Goal: Task Accomplishment & Management: Use online tool/utility

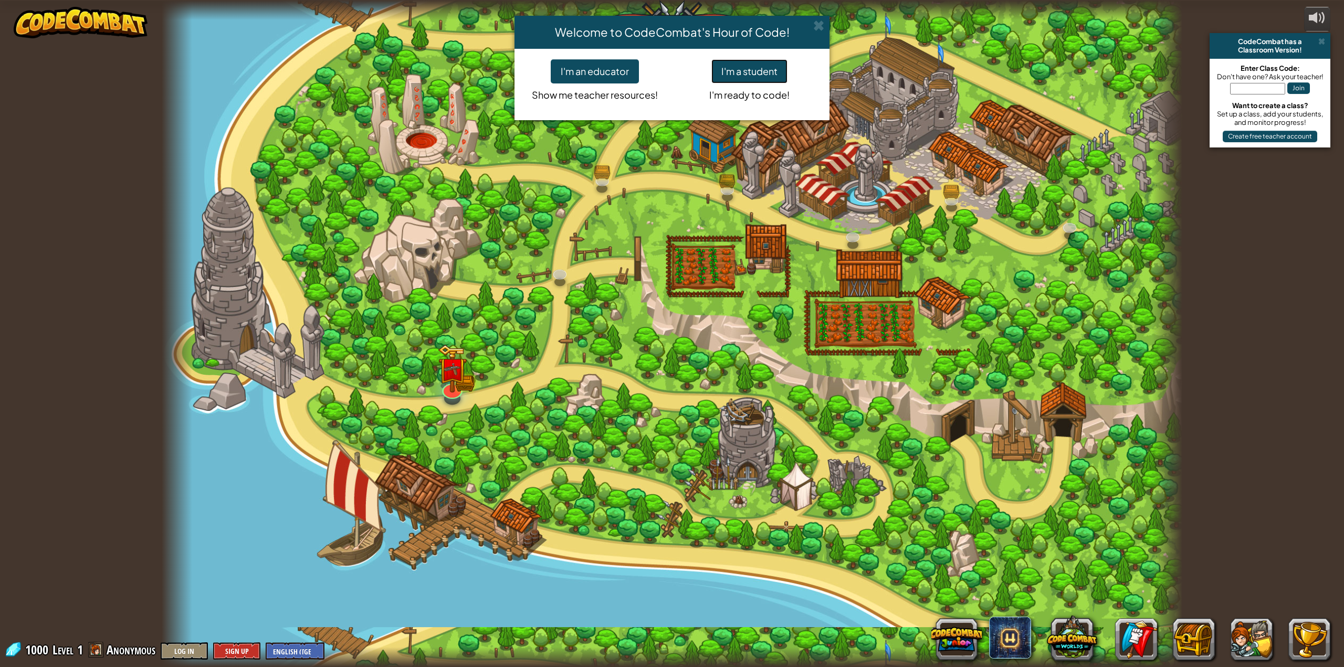
click at [755, 68] on button "I'm a student" at bounding box center [749, 71] width 76 height 24
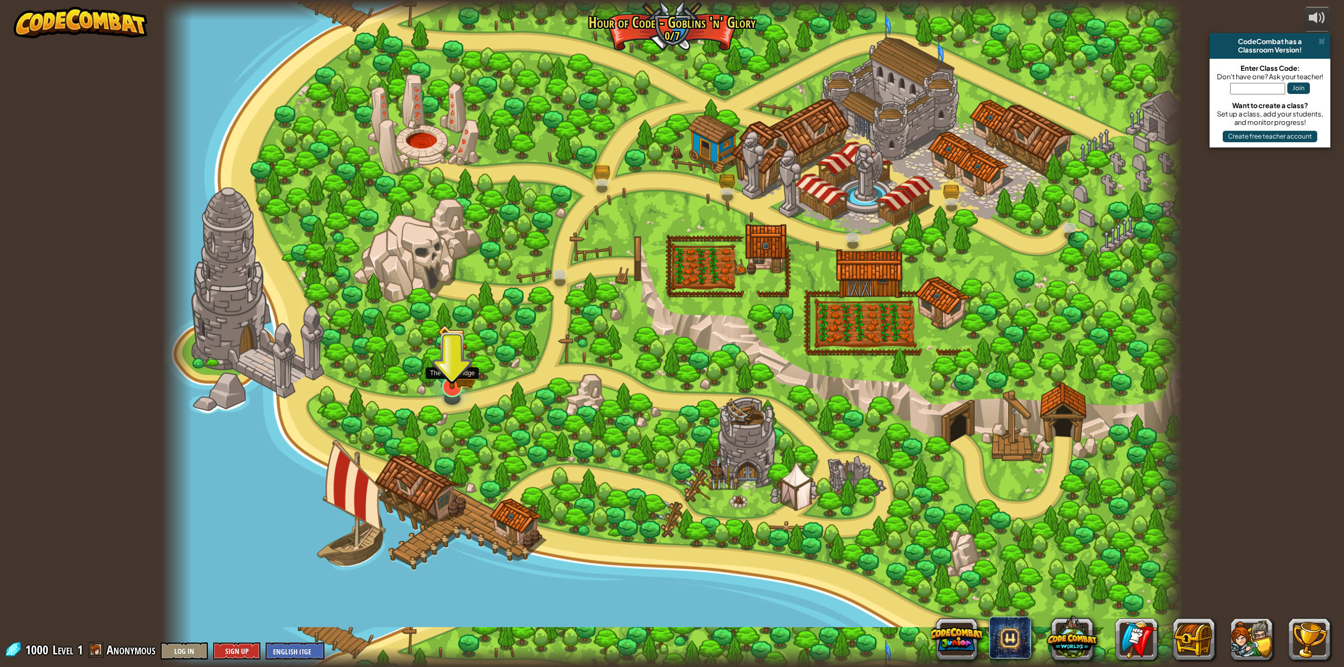
click at [451, 386] on img at bounding box center [451, 357] width 29 height 65
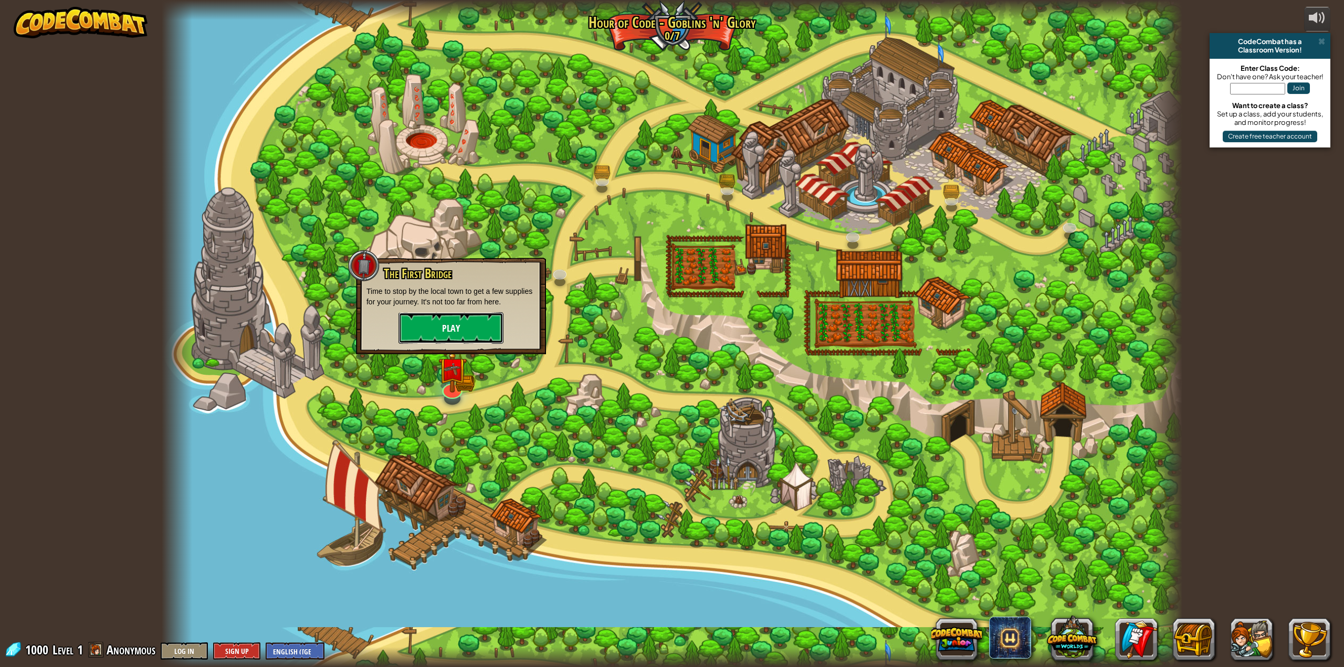
click at [445, 333] on button "Play" at bounding box center [450, 327] width 105 height 31
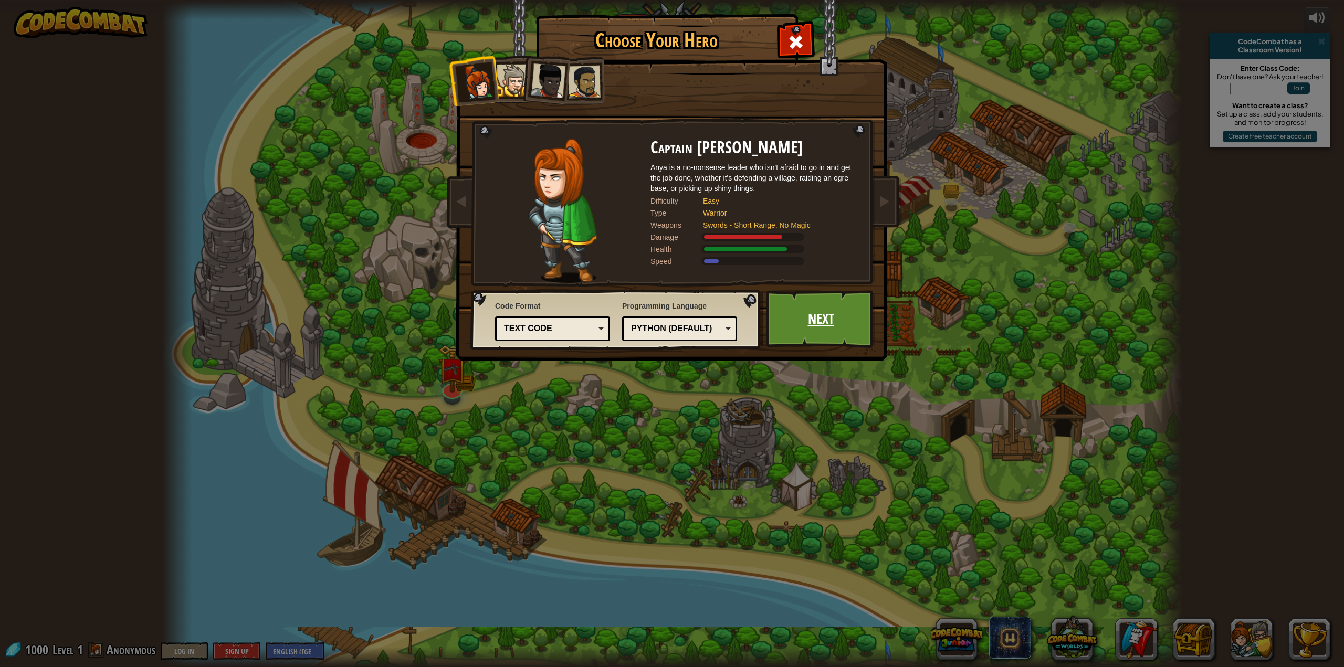
click at [823, 318] on link "Next" at bounding box center [821, 319] width 110 height 58
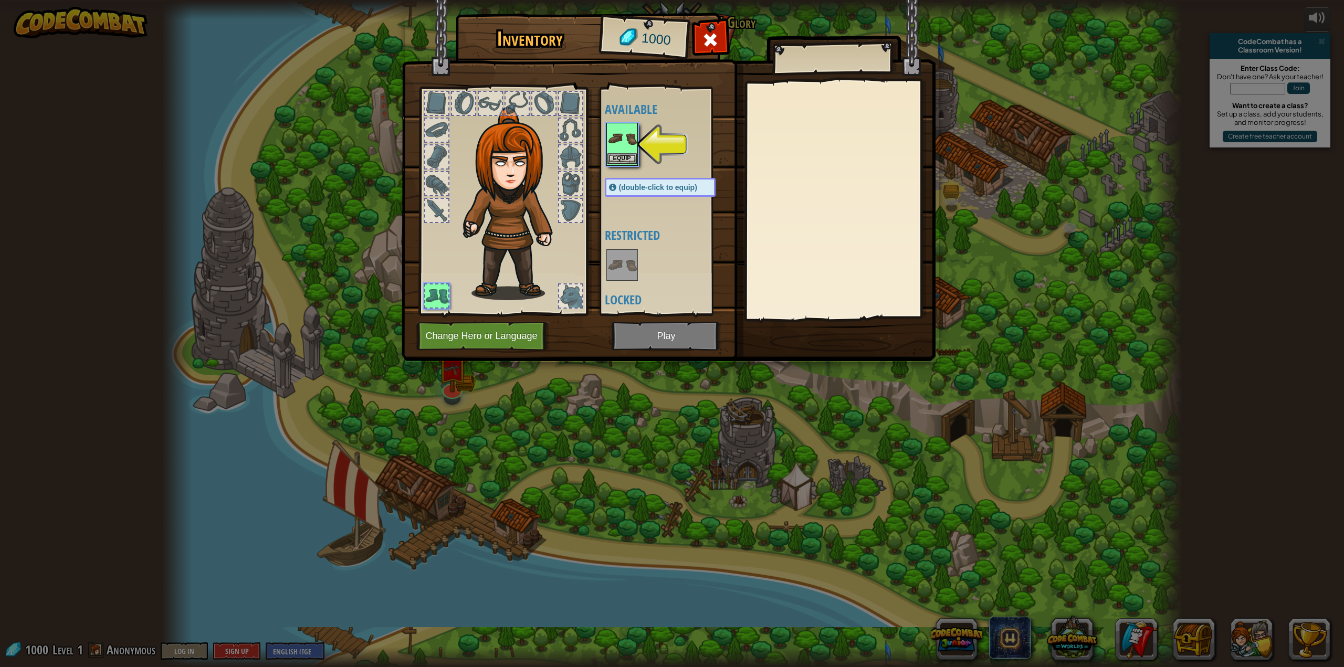
click at [618, 140] on img at bounding box center [621, 138] width 29 height 29
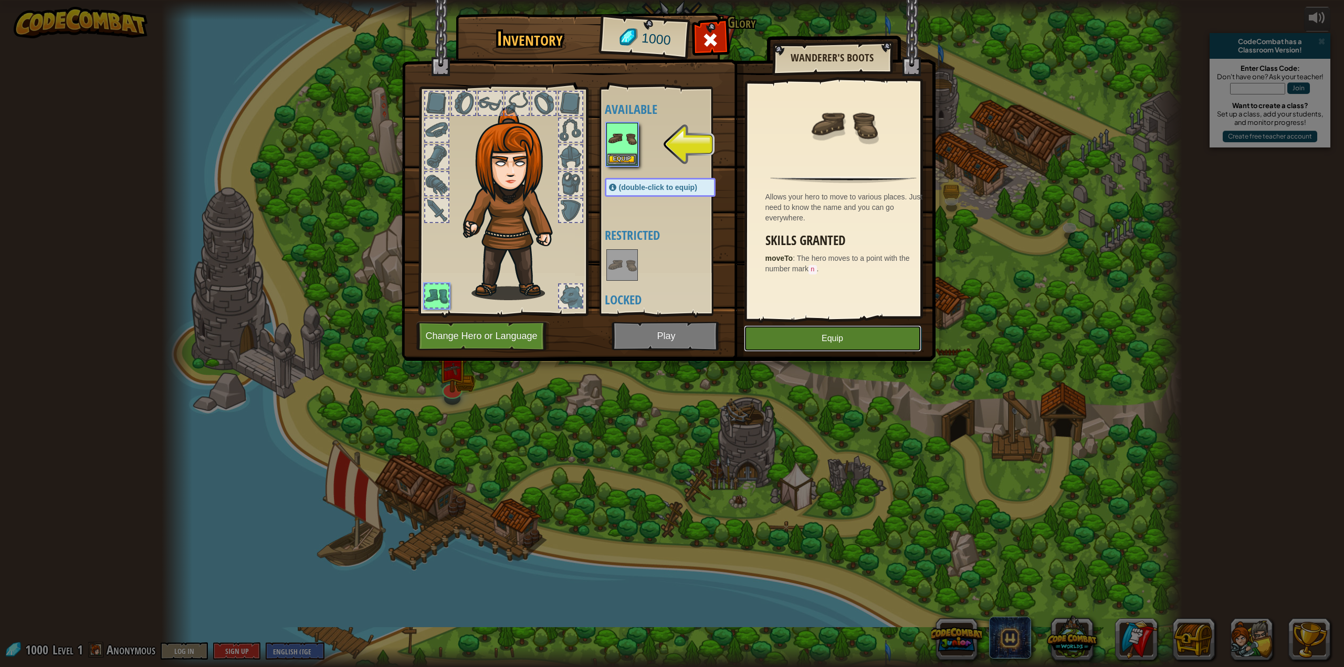
click at [820, 337] on button "Equip" at bounding box center [832, 338] width 177 height 26
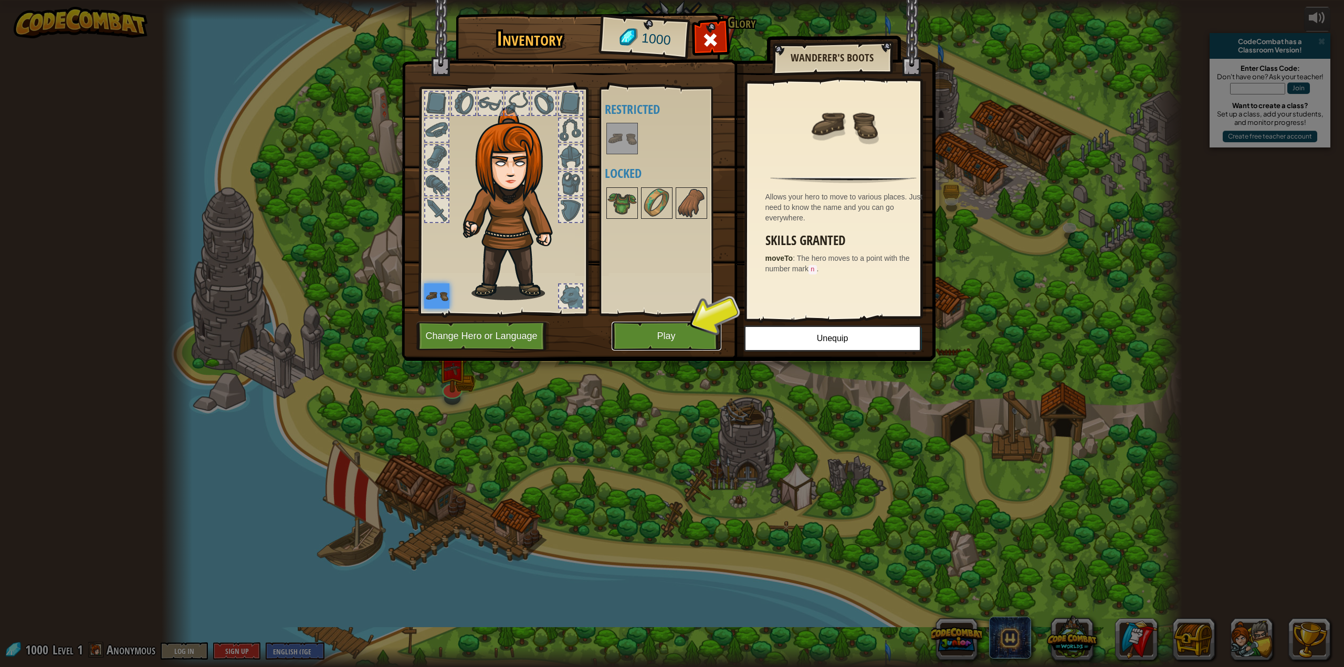
click at [674, 340] on button "Play" at bounding box center [667, 336] width 110 height 29
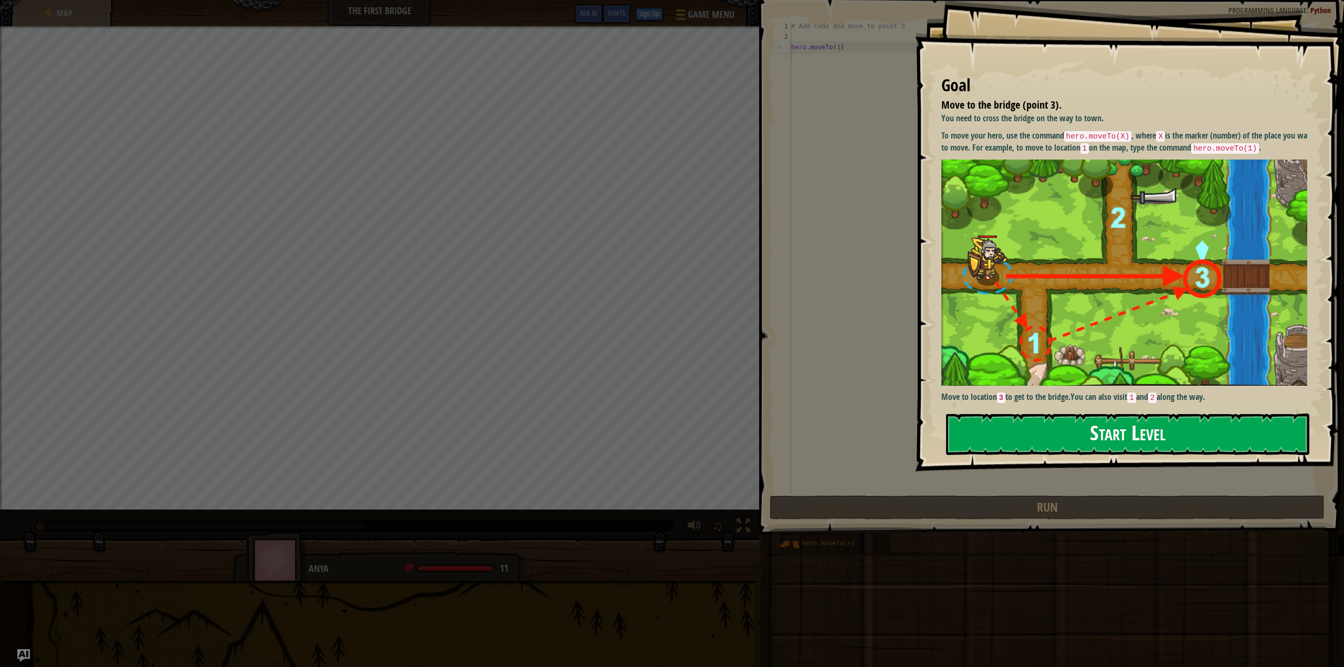
click at [993, 444] on button "Start Level" at bounding box center [1128, 434] width 364 height 41
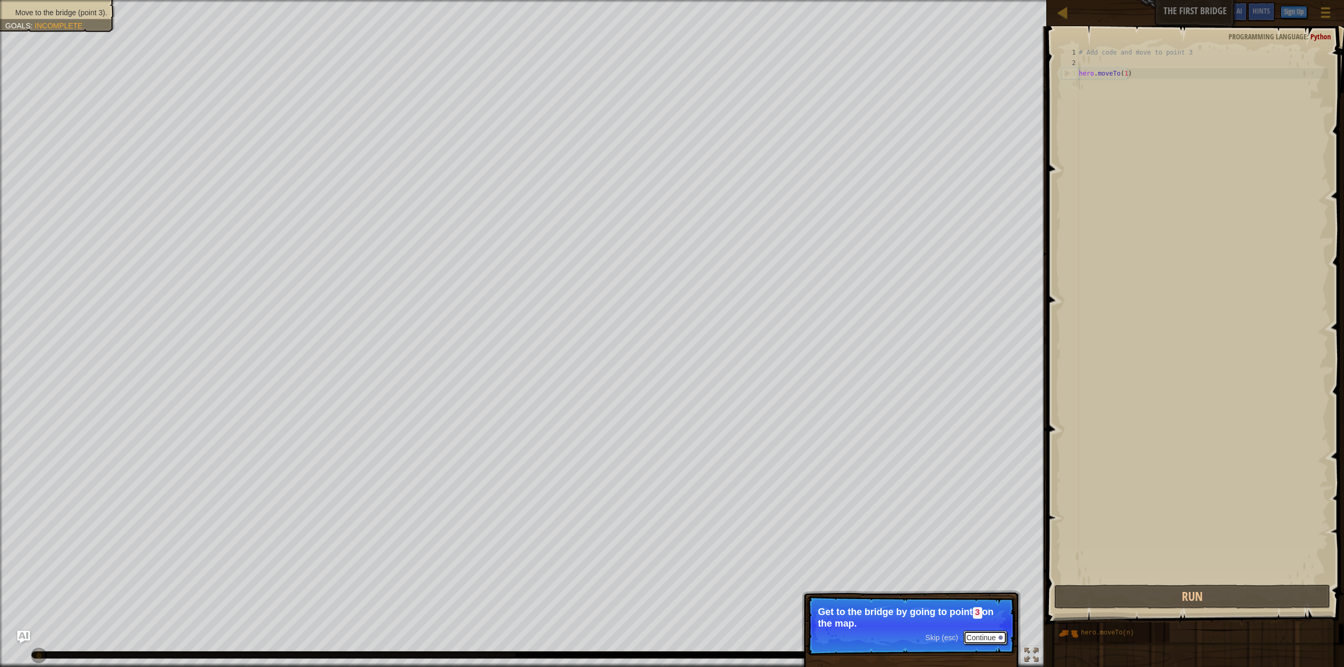
click at [974, 631] on button "Continue" at bounding box center [985, 638] width 44 height 14
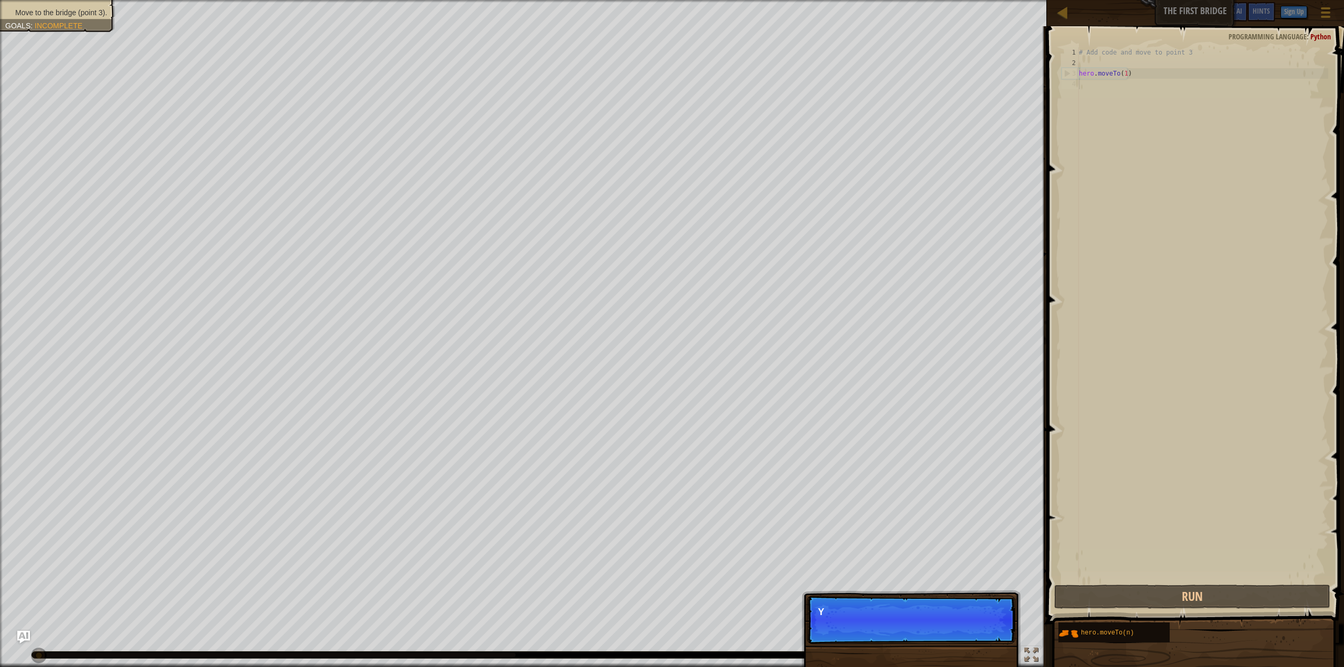
scroll to position [5, 0]
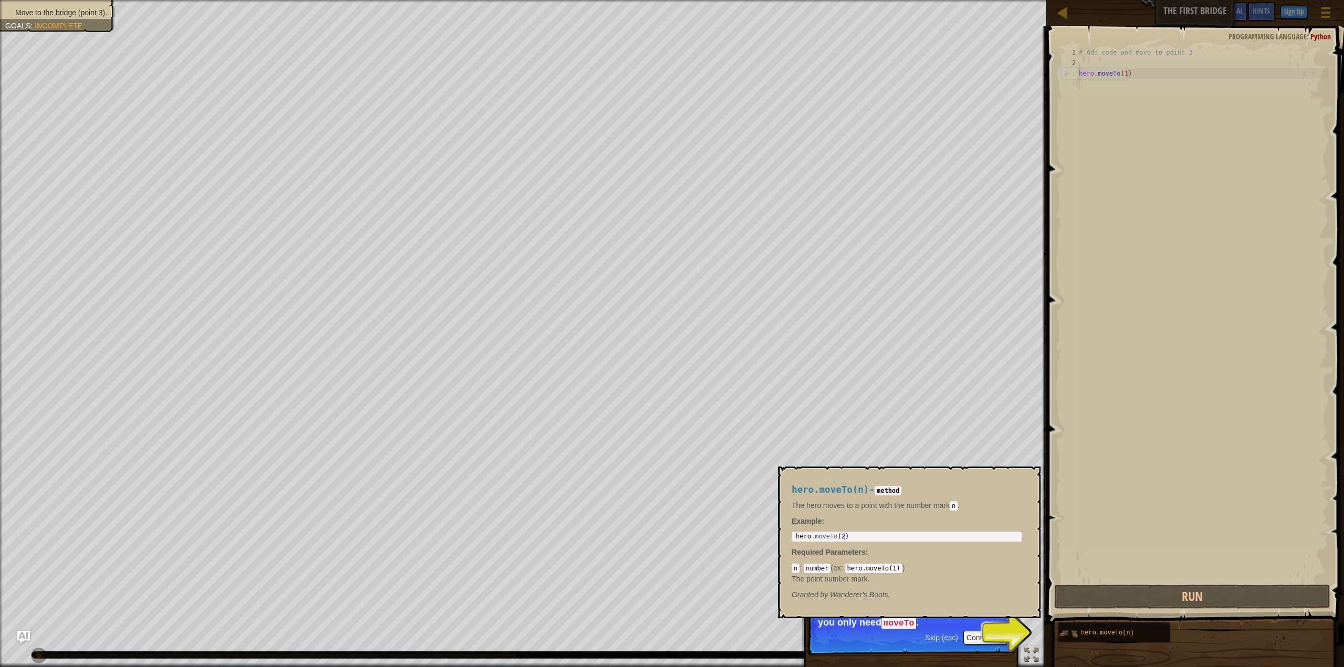
click at [1076, 632] on img at bounding box center [1068, 634] width 20 height 20
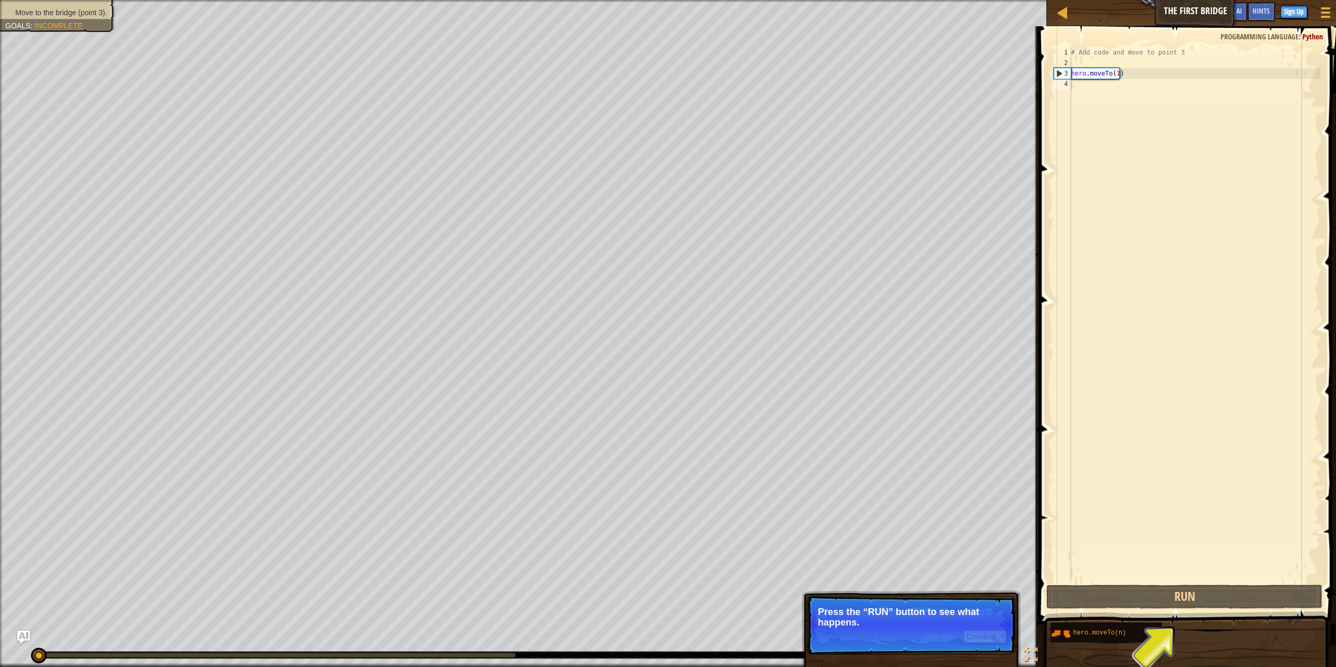
click at [966, 620] on p "Press the “RUN” button to see what happens." at bounding box center [911, 617] width 186 height 21
click at [977, 637] on button "Continue" at bounding box center [985, 637] width 44 height 14
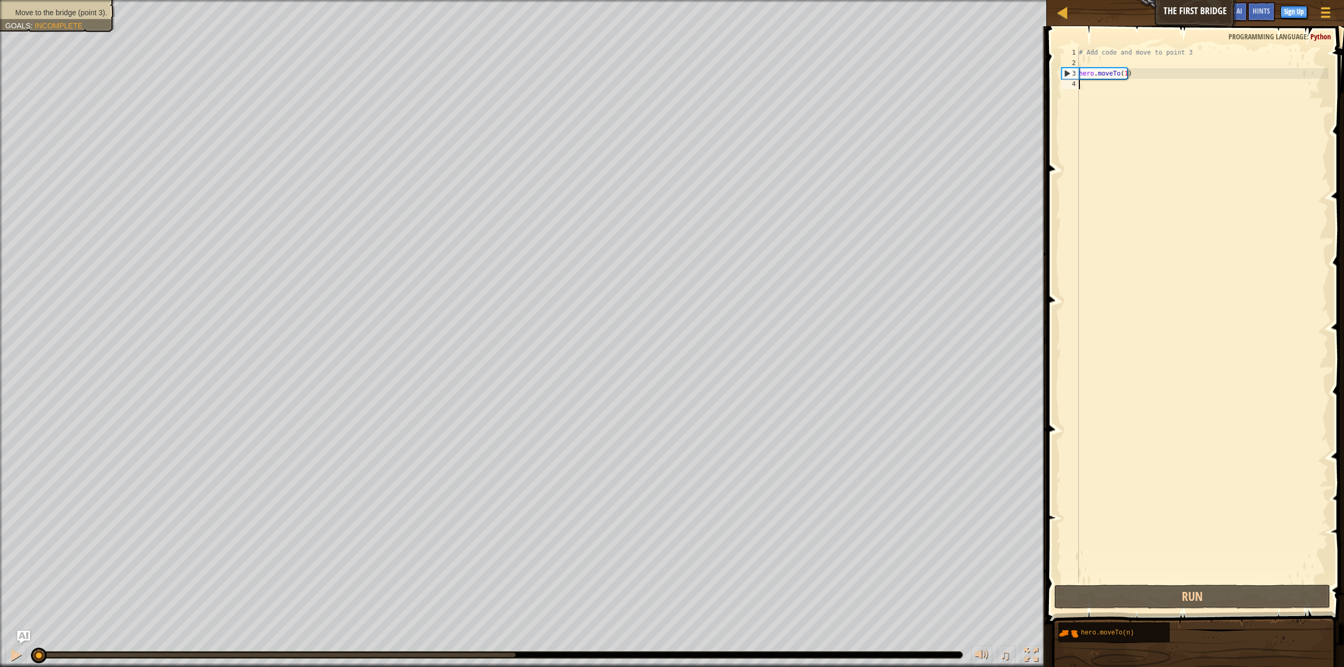
click at [1122, 76] on div "# Add code and move to point 3 hero . moveTo ( 1 )" at bounding box center [1202, 325] width 251 height 556
click at [1123, 74] on div "# Add code and move to point 3 hero . moveTo ( 1 )" at bounding box center [1202, 325] width 251 height 556
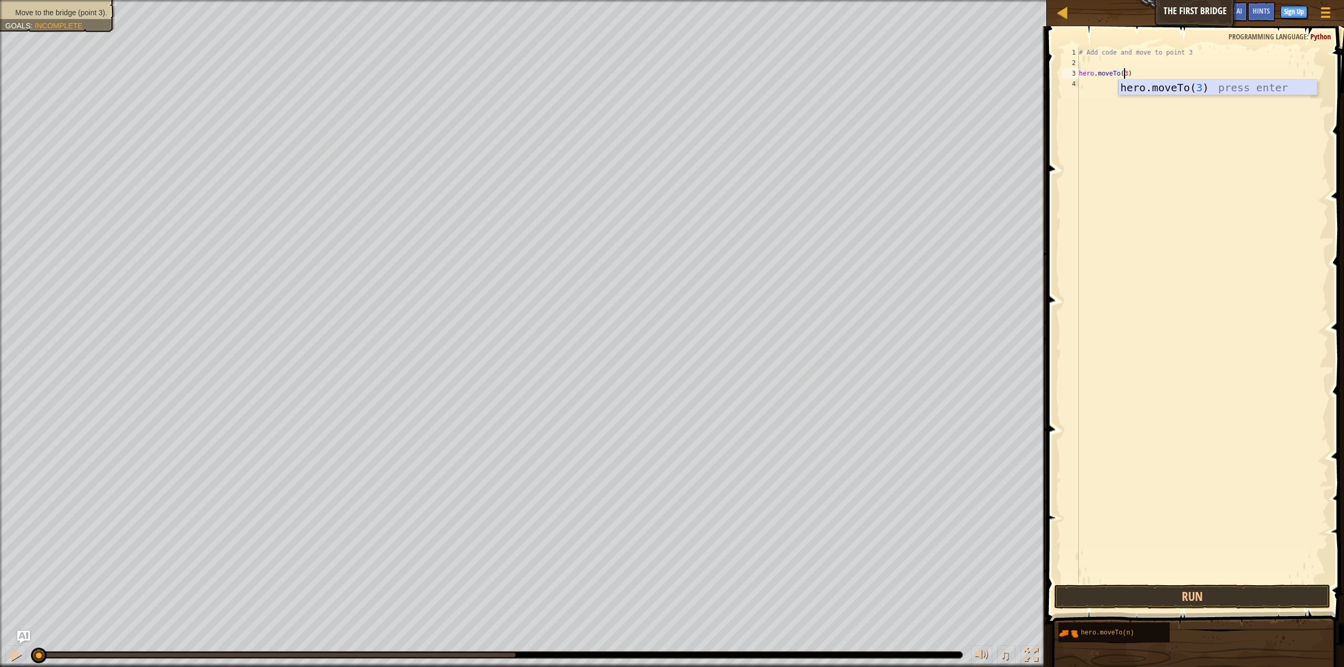
click at [1239, 90] on div "hero.moveTo( 3 ) press enter" at bounding box center [1217, 103] width 199 height 47
type textarea "hero.moveTo(3)"
click at [1205, 593] on button "Run" at bounding box center [1192, 597] width 276 height 24
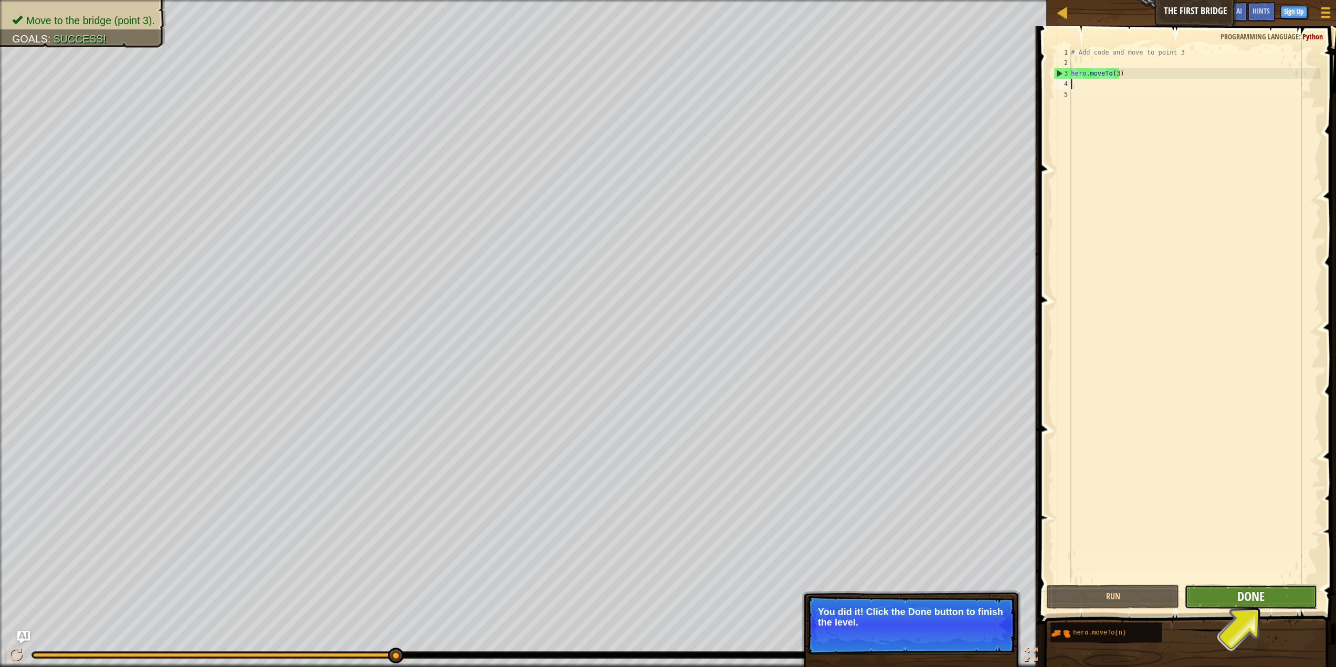
click at [1259, 594] on span "Done" at bounding box center [1250, 596] width 27 height 17
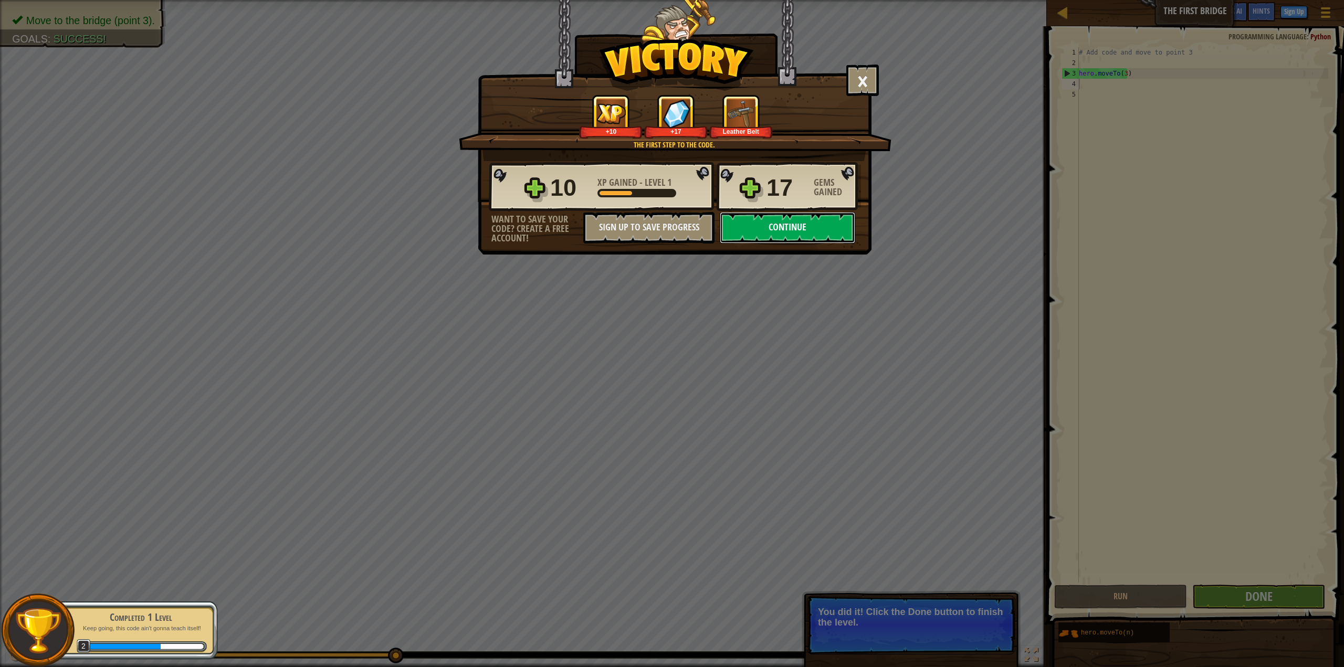
click at [755, 224] on button "Continue" at bounding box center [787, 227] width 135 height 31
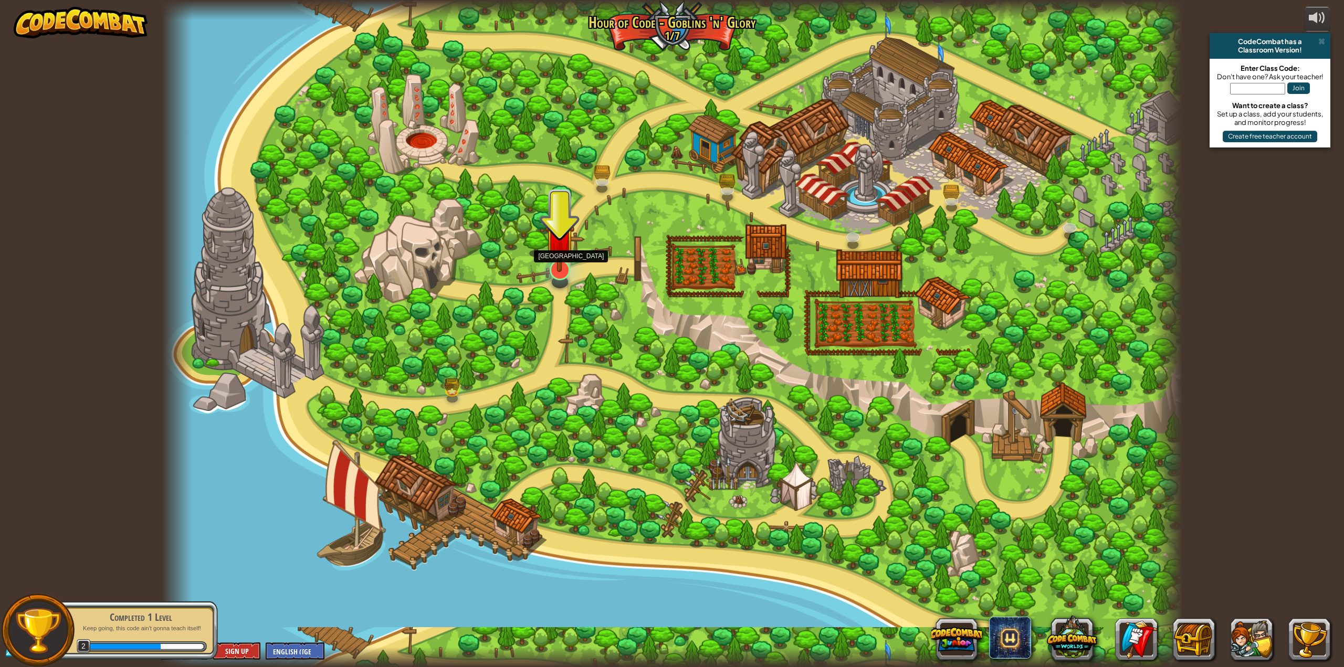
click at [561, 267] on img at bounding box center [559, 238] width 29 height 67
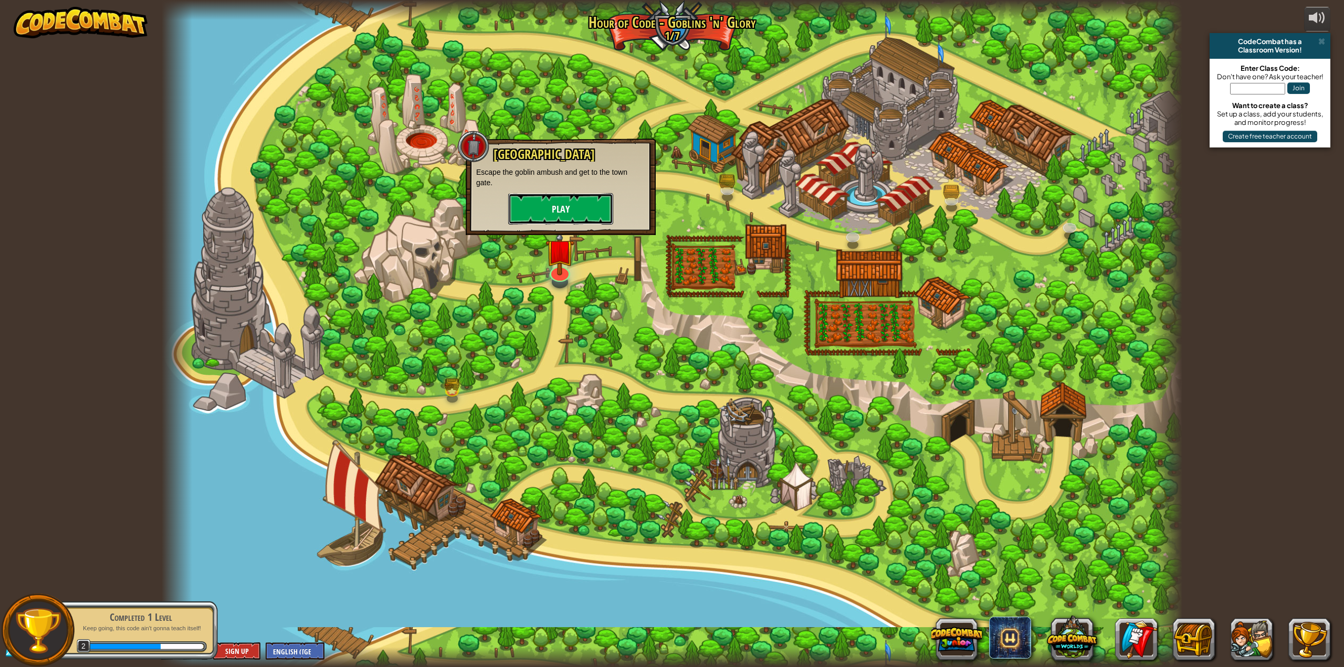
click at [559, 216] on button "Play" at bounding box center [560, 208] width 105 height 31
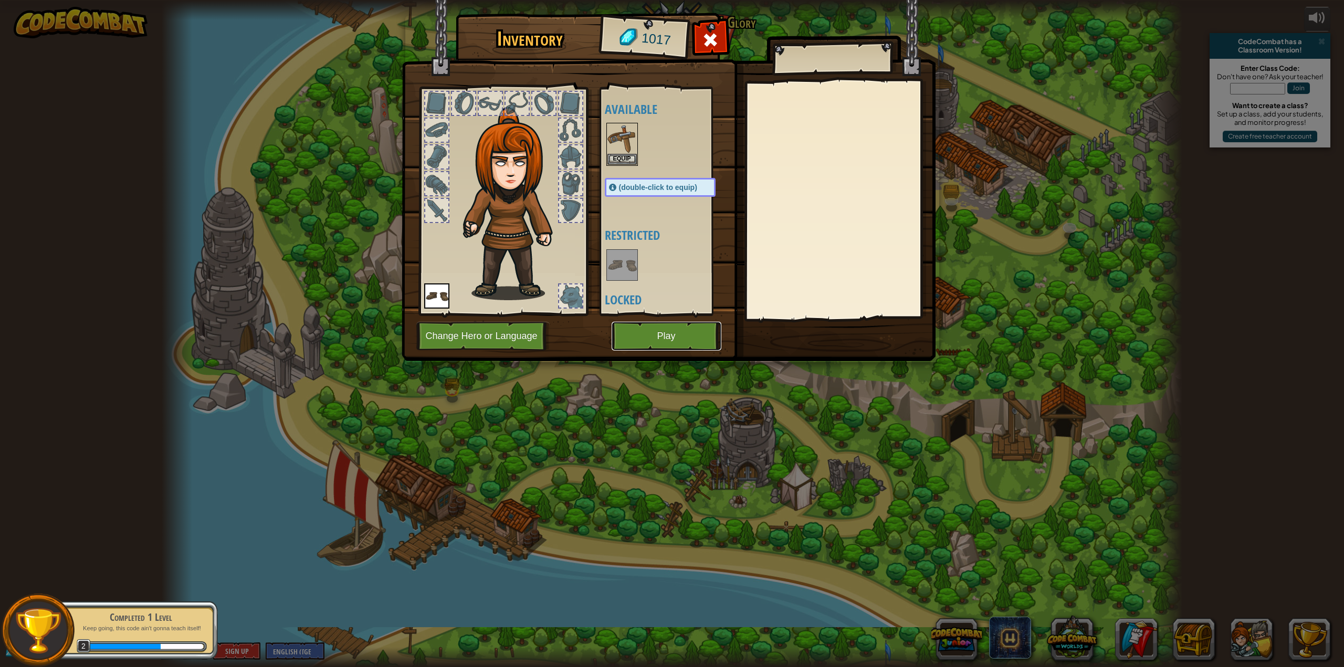
click at [659, 332] on button "Play" at bounding box center [667, 336] width 110 height 29
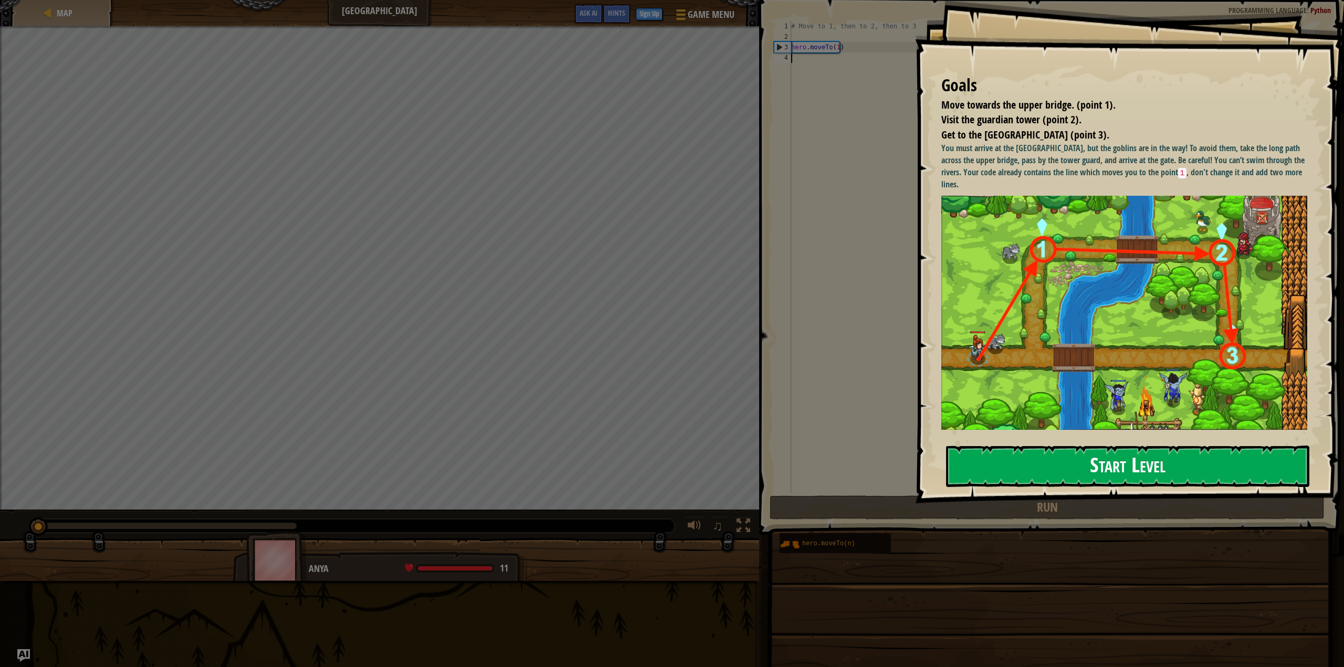
click at [1178, 458] on button "Start Level" at bounding box center [1128, 466] width 364 height 41
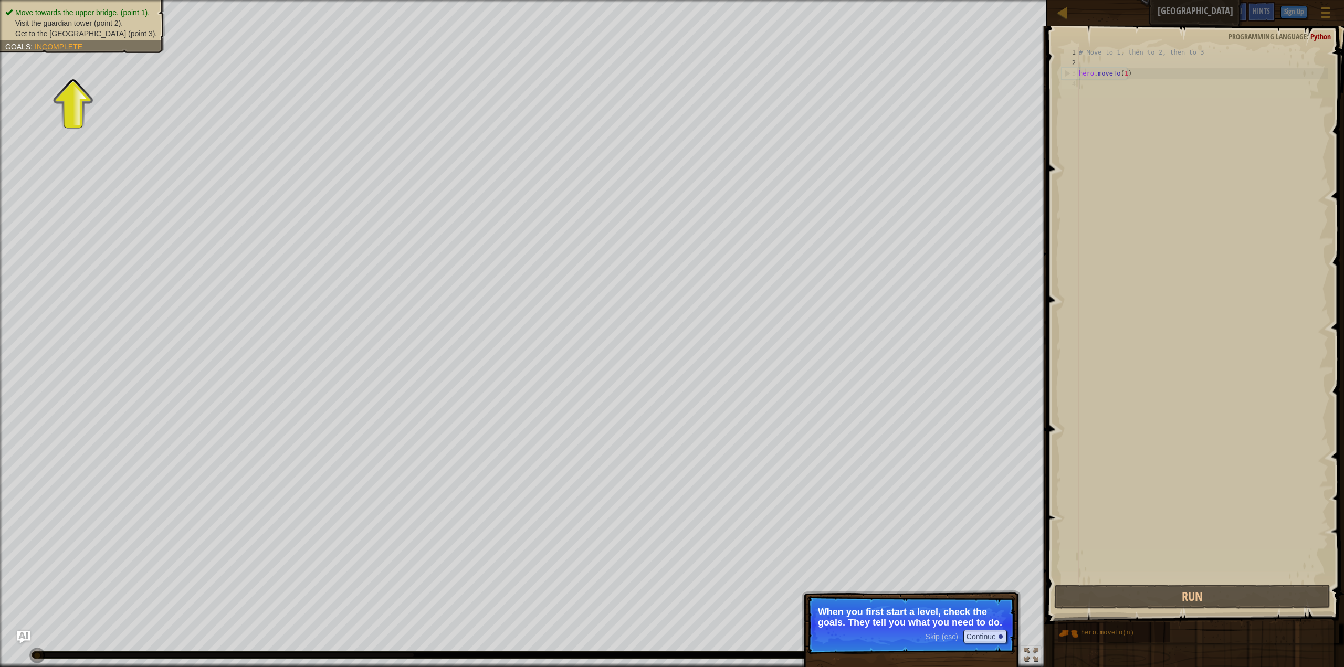
click at [850, 631] on p "Skip (esc) Continue When you first start a level, check the goals. They tell yo…" at bounding box center [911, 625] width 208 height 59
click at [976, 634] on button "Continue" at bounding box center [985, 637] width 44 height 14
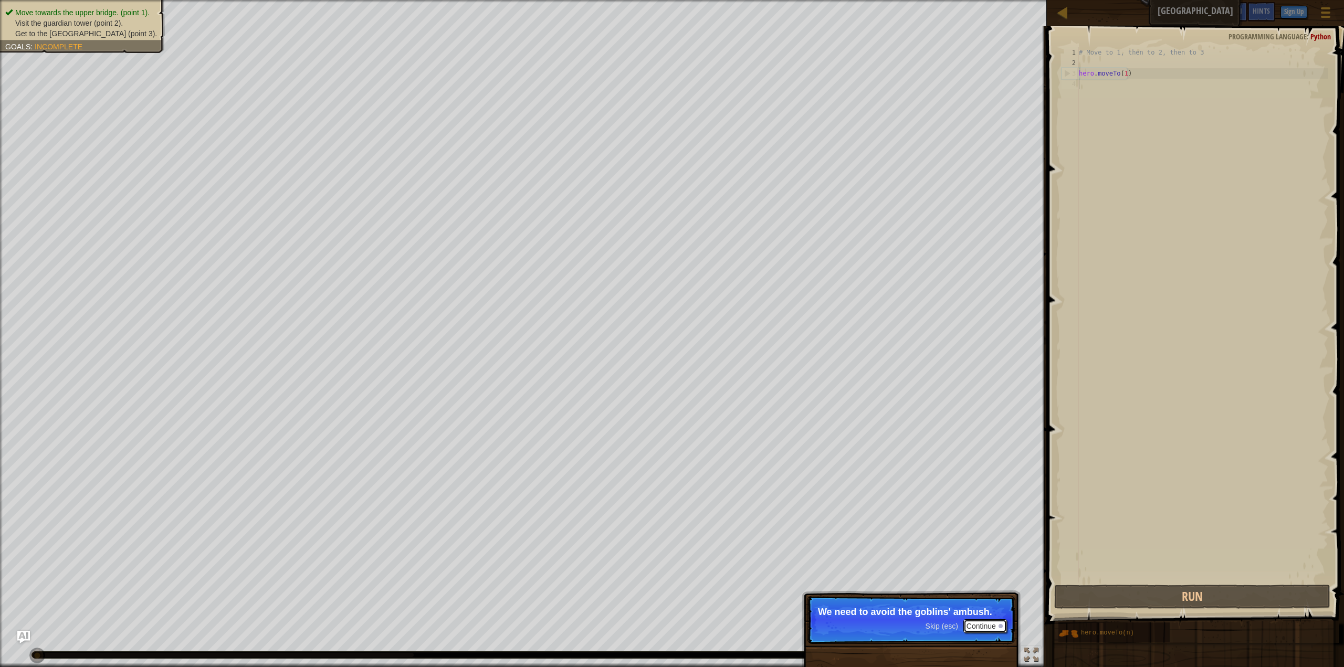
click at [977, 630] on button "Continue" at bounding box center [985, 626] width 44 height 14
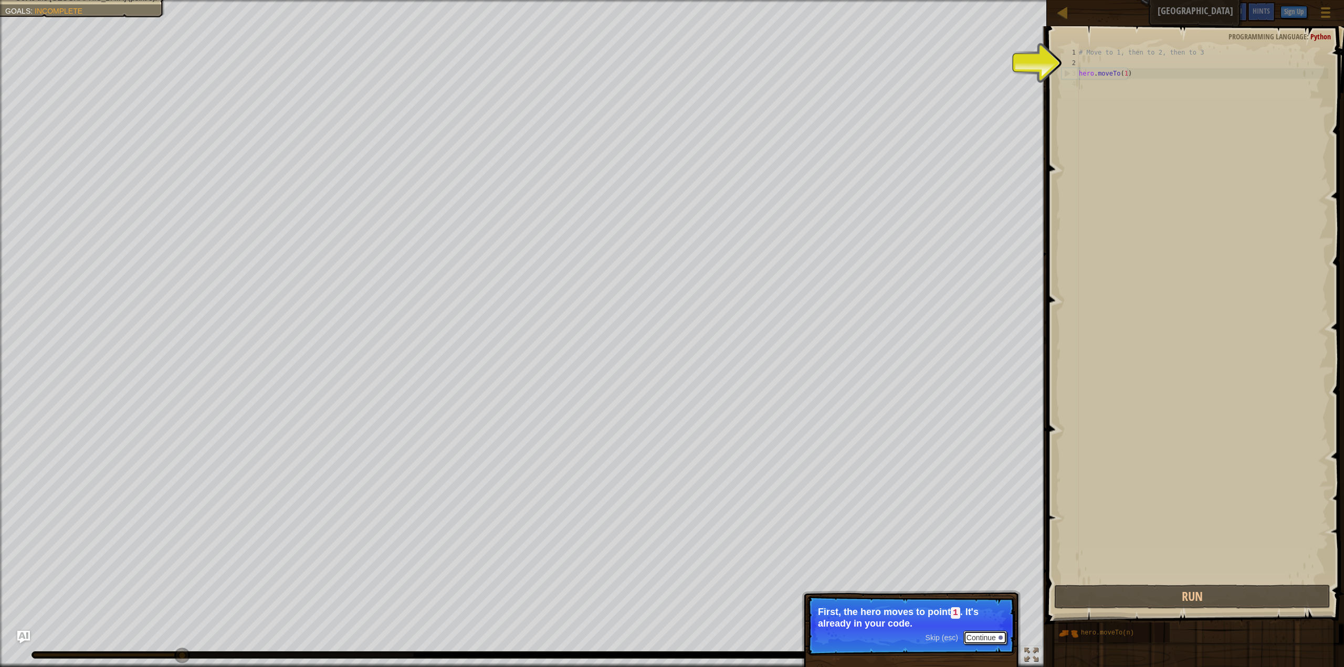
click at [972, 636] on button "Continue" at bounding box center [985, 638] width 44 height 14
click at [969, 632] on button "Continue" at bounding box center [985, 637] width 44 height 14
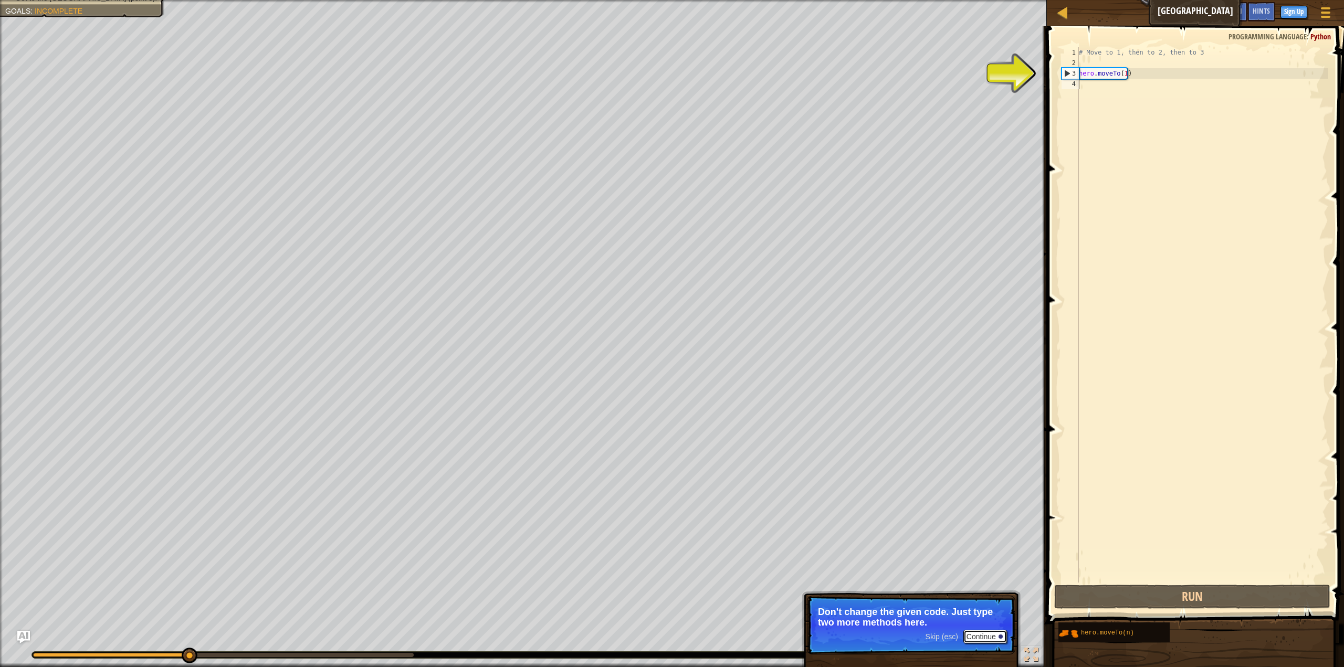
click at [988, 634] on button "Continue" at bounding box center [985, 637] width 44 height 14
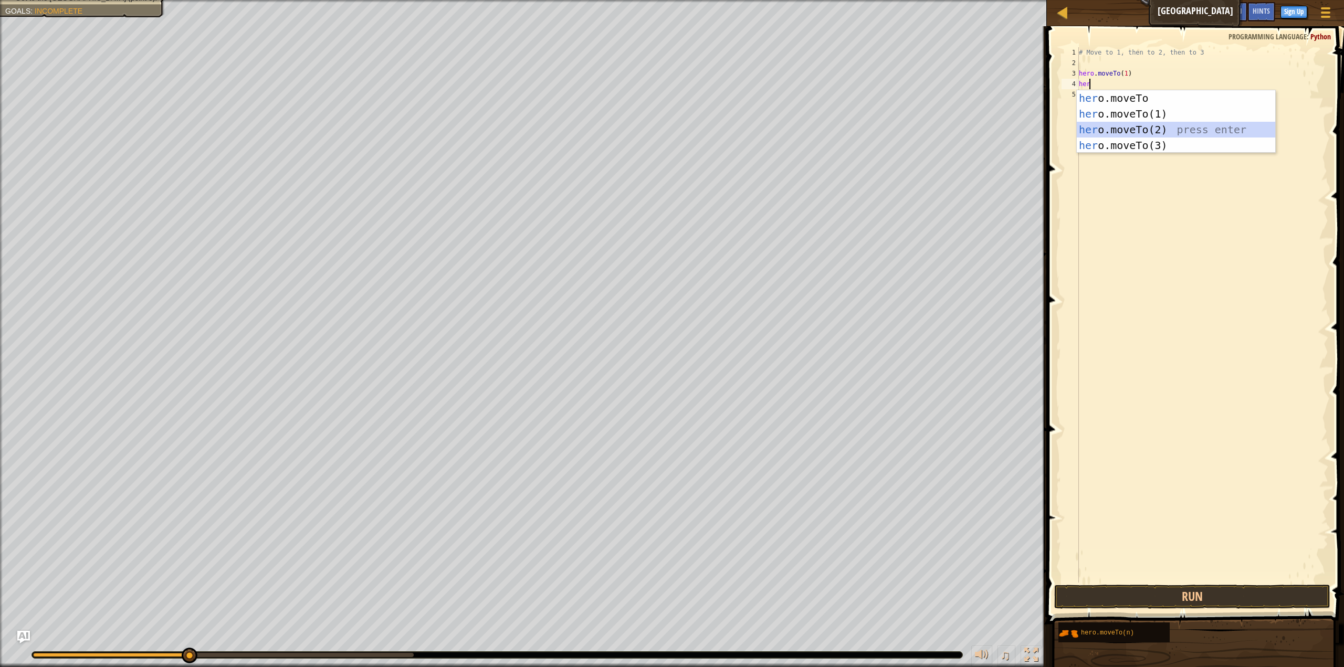
click at [1237, 128] on div "her o.moveTo press enter her o.moveTo(1) press enter her o.moveTo(2) press ente…" at bounding box center [1176, 137] width 199 height 94
type textarea "hero.moveTo(2)"
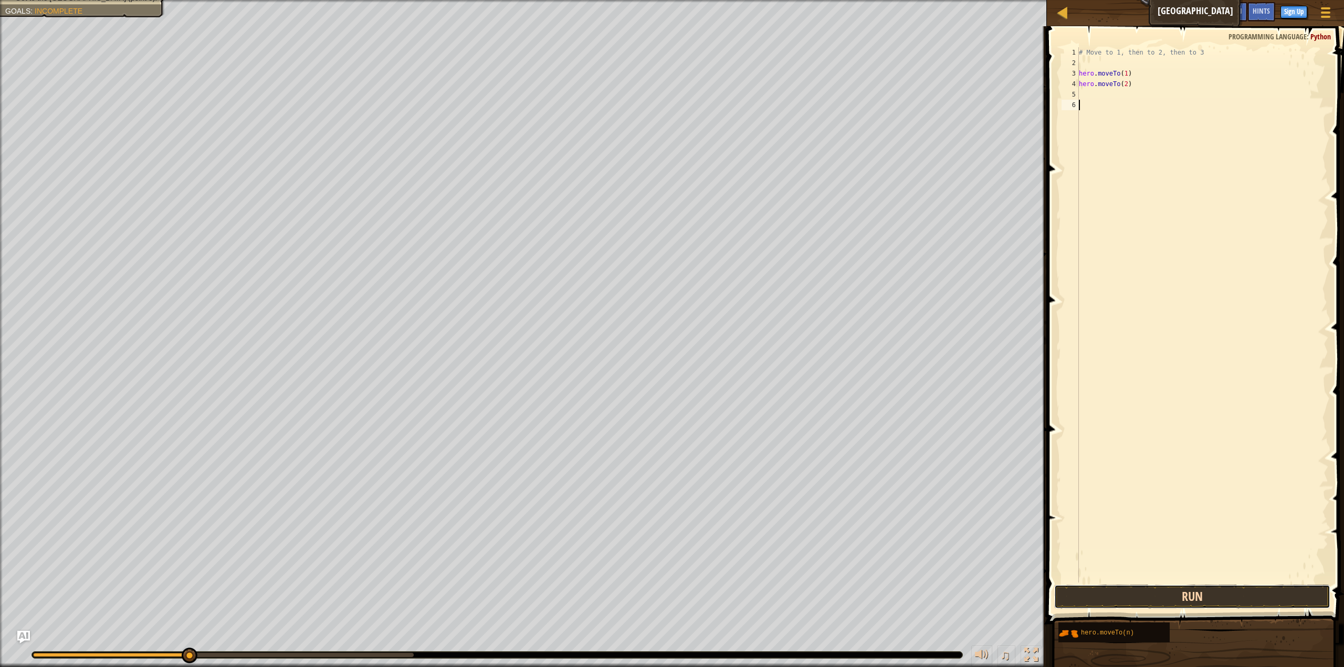
drag, startPoint x: 1193, startPoint y: 586, endPoint x: 1204, endPoint y: 592, distance: 12.4
click at [1204, 592] on button "Run" at bounding box center [1192, 597] width 276 height 24
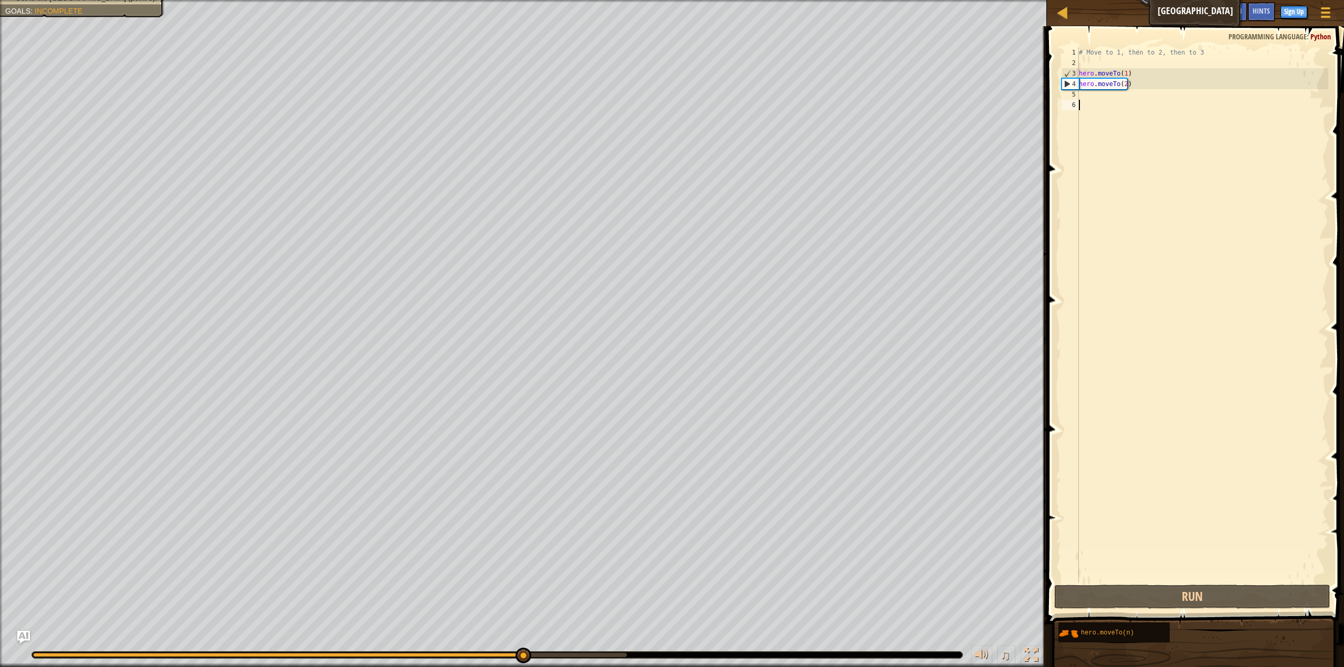
click at [1093, 97] on div "# Move to 1, then to 2, then to 3 hero . moveTo ( 1 ) hero . moveTo ( 2 )" at bounding box center [1202, 325] width 251 height 556
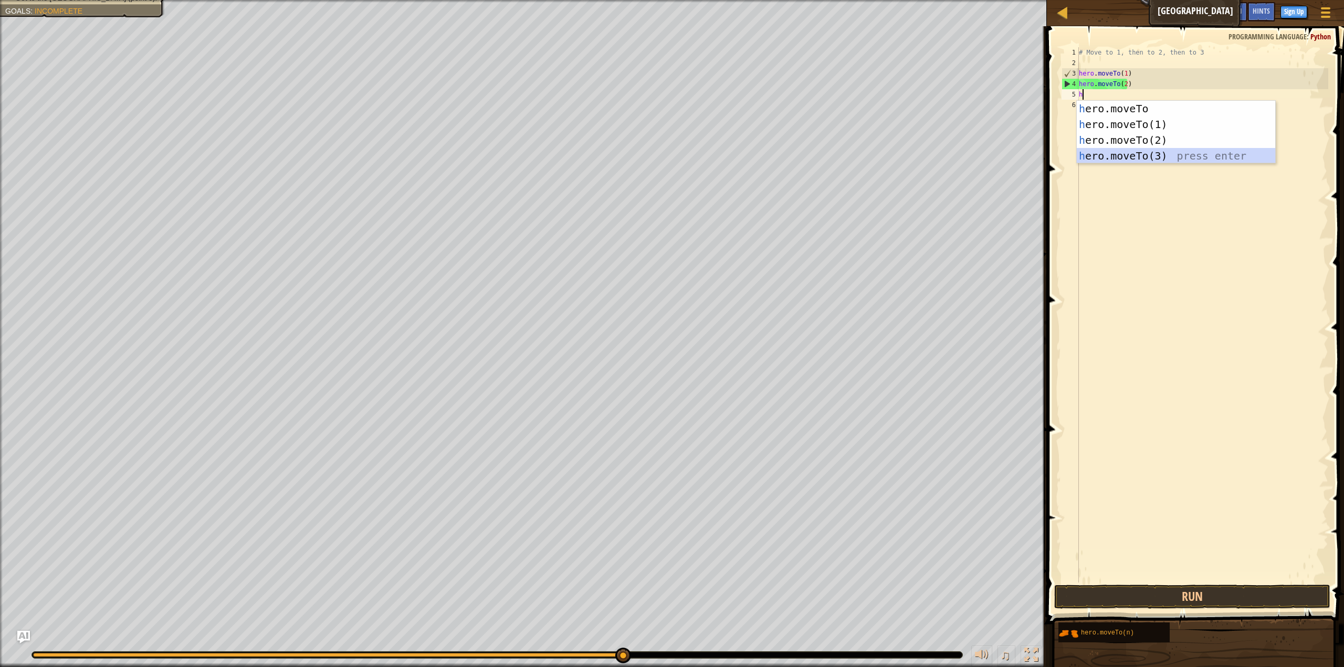
click at [1138, 157] on div "h ero.moveTo press enter h ero.moveTo(1) press enter h ero.moveTo(2) press ente…" at bounding box center [1176, 148] width 199 height 94
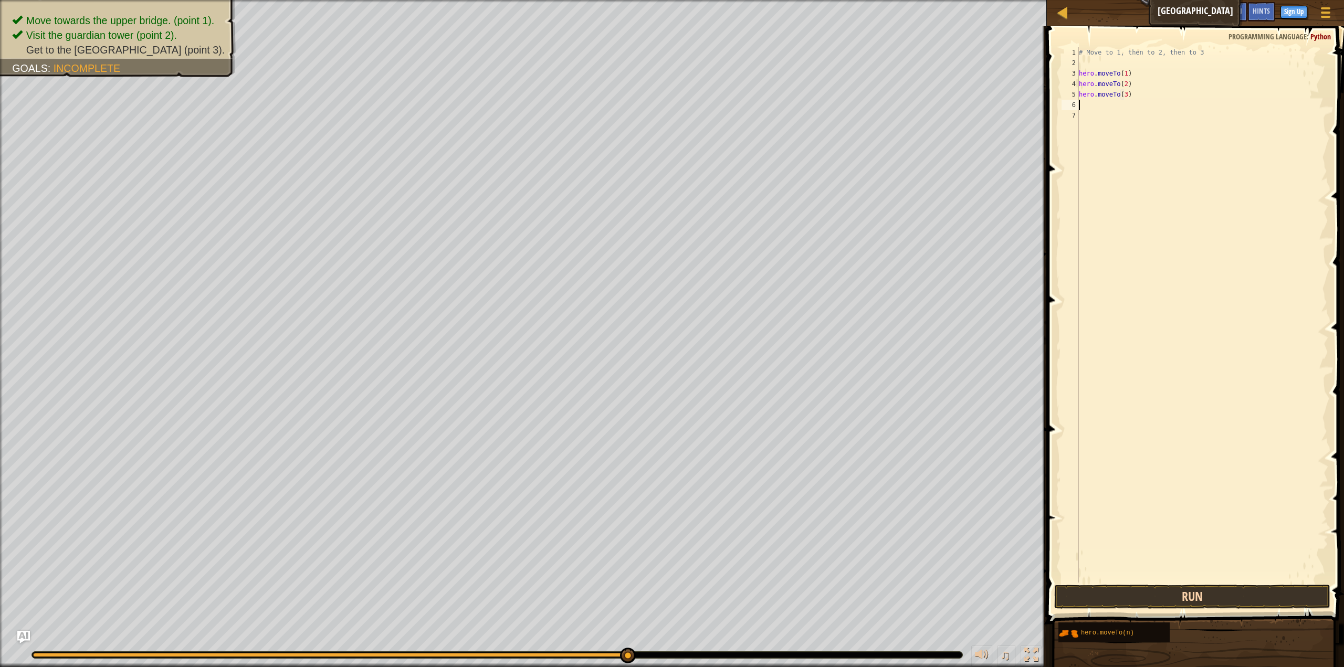
type textarea "hero.moveTo(3)"
click at [1248, 593] on button "Run" at bounding box center [1192, 597] width 276 height 24
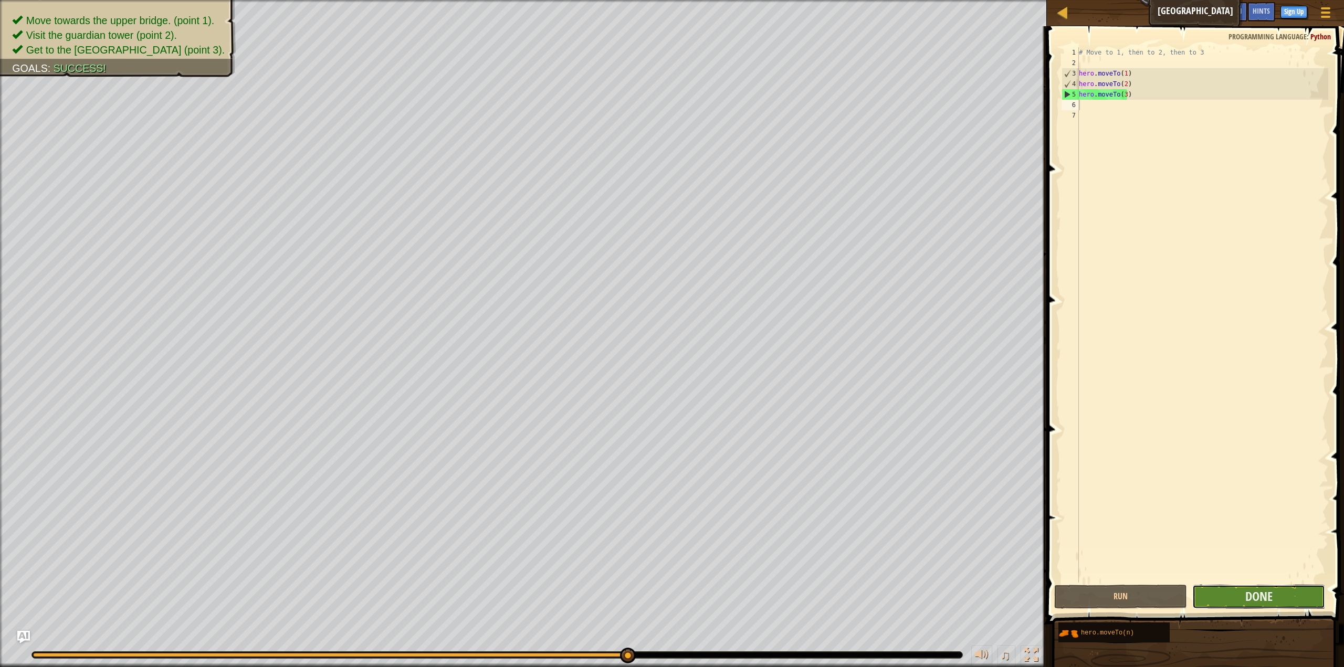
click at [1239, 590] on button "Done" at bounding box center [1258, 597] width 133 height 24
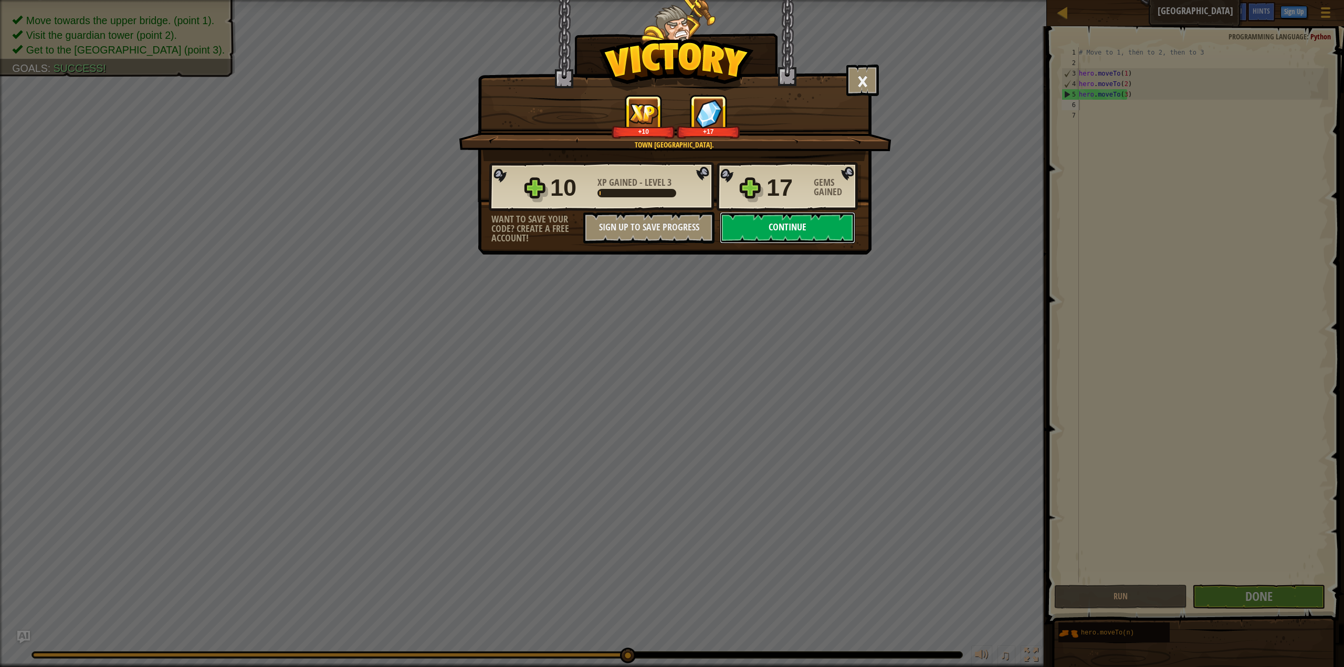
click at [751, 228] on button "Continue" at bounding box center [787, 227] width 135 height 31
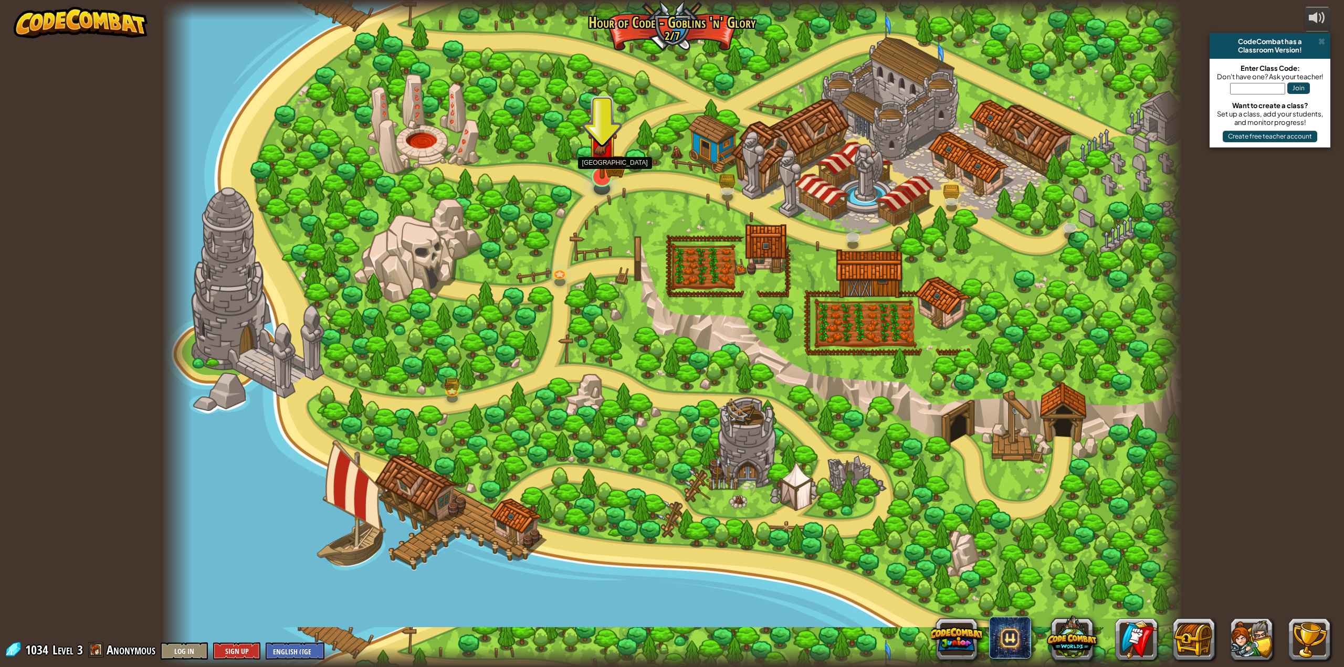
click at [598, 174] on img at bounding box center [601, 146] width 29 height 65
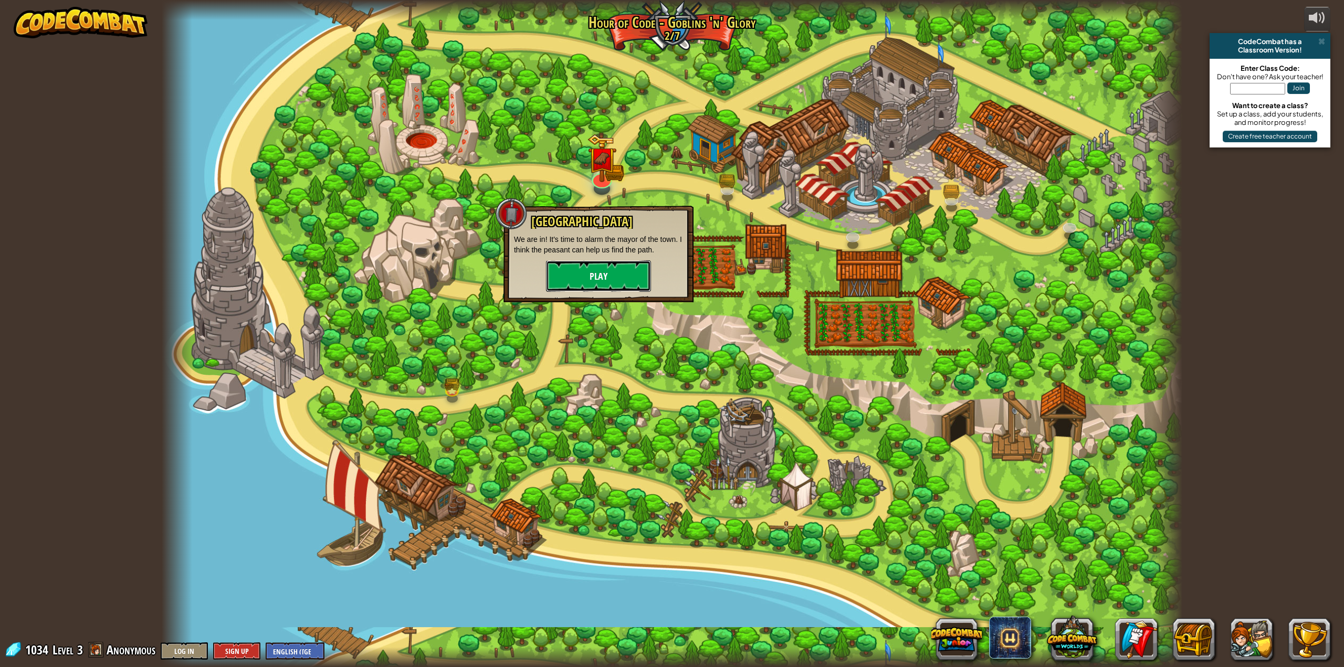
click at [604, 279] on button "Play" at bounding box center [598, 275] width 105 height 31
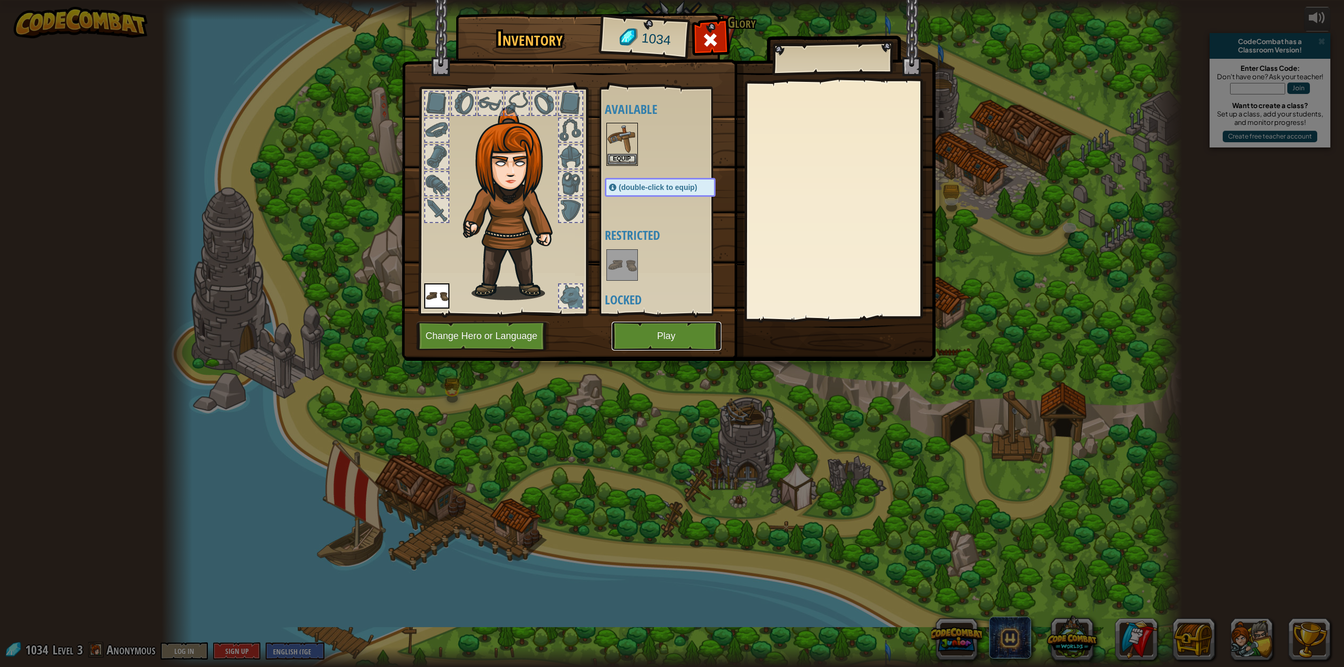
click at [658, 336] on button "Play" at bounding box center [667, 336] width 110 height 29
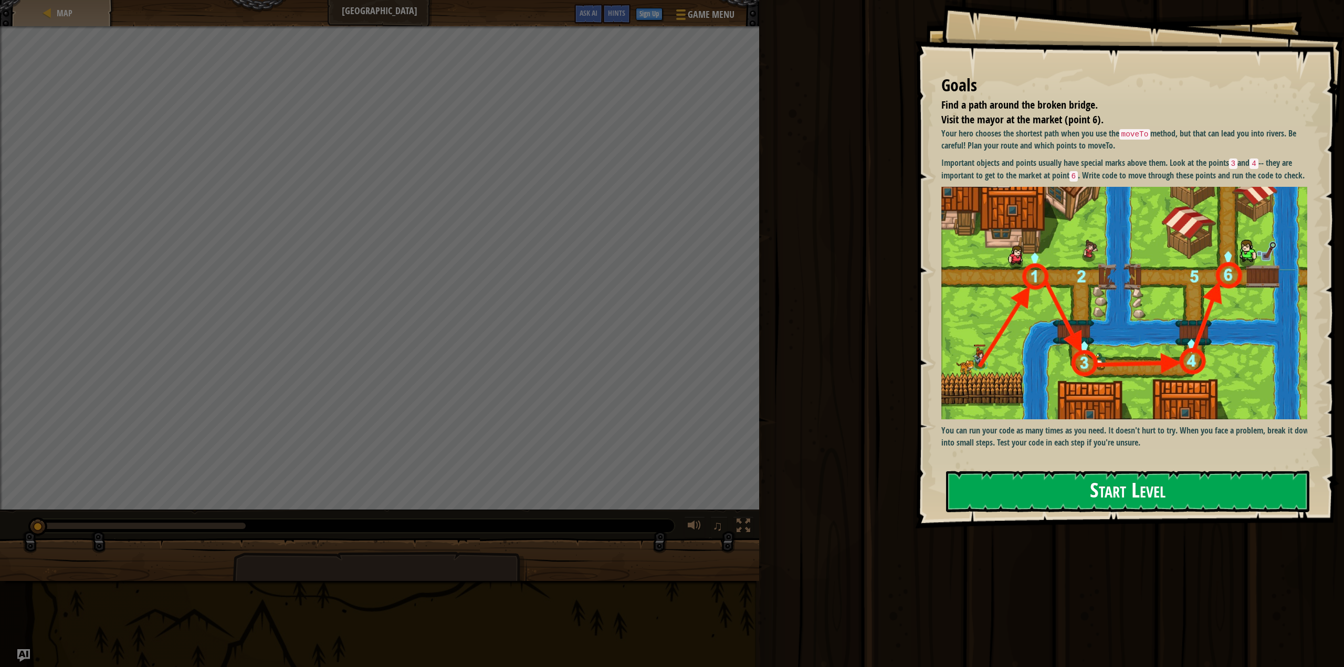
click at [1067, 496] on button "Start Level" at bounding box center [1128, 491] width 364 height 41
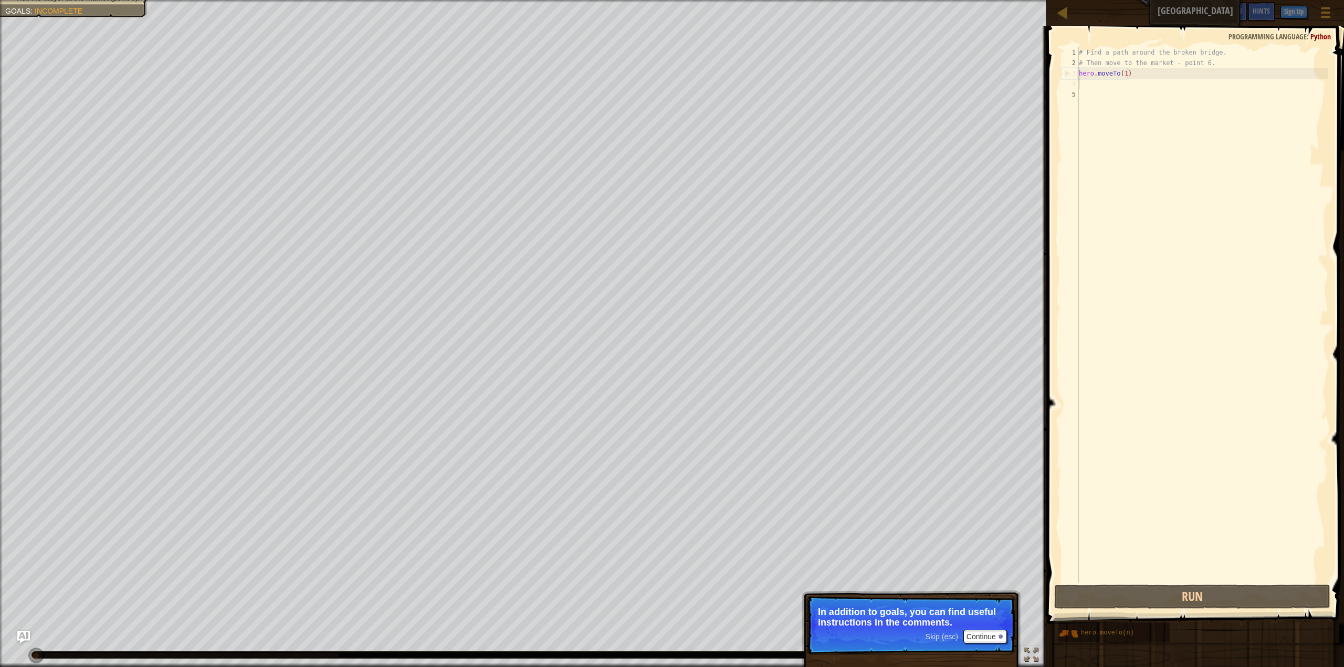
click at [1085, 83] on div "# Find a path around the broken bridge. # Then move to the market - point 6. he…" at bounding box center [1202, 325] width 251 height 556
click at [1085, 85] on div "# Find a path around the broken bridge. # Then move to the market - point 6. he…" at bounding box center [1202, 325] width 251 height 556
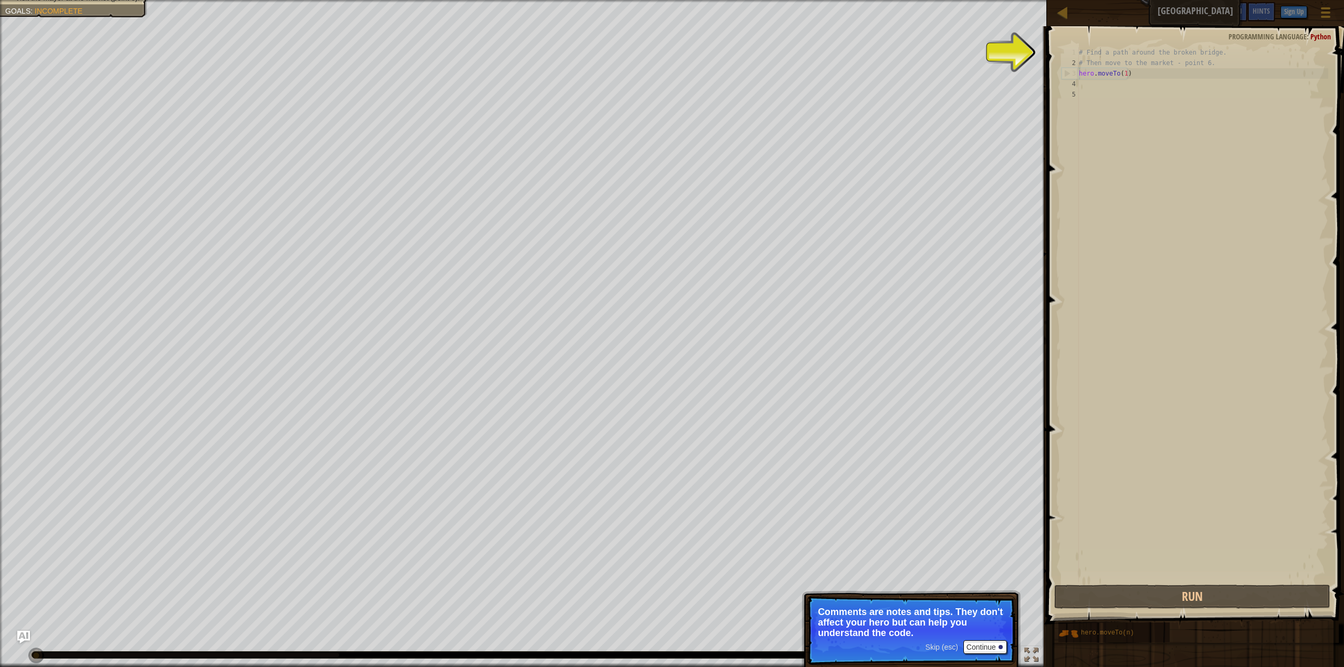
click at [1100, 57] on div "# Find a path around the broken bridge. # Then move to the market - point 6. he…" at bounding box center [1202, 325] width 251 height 556
click at [1069, 50] on div "1" at bounding box center [1069, 52] width 17 height 10
type textarea "# Find a path around the broken bridge."
click at [950, 616] on p "The important objects and points usually have special marks above them." at bounding box center [911, 617] width 186 height 21
click at [981, 636] on button "Continue" at bounding box center [985, 637] width 44 height 14
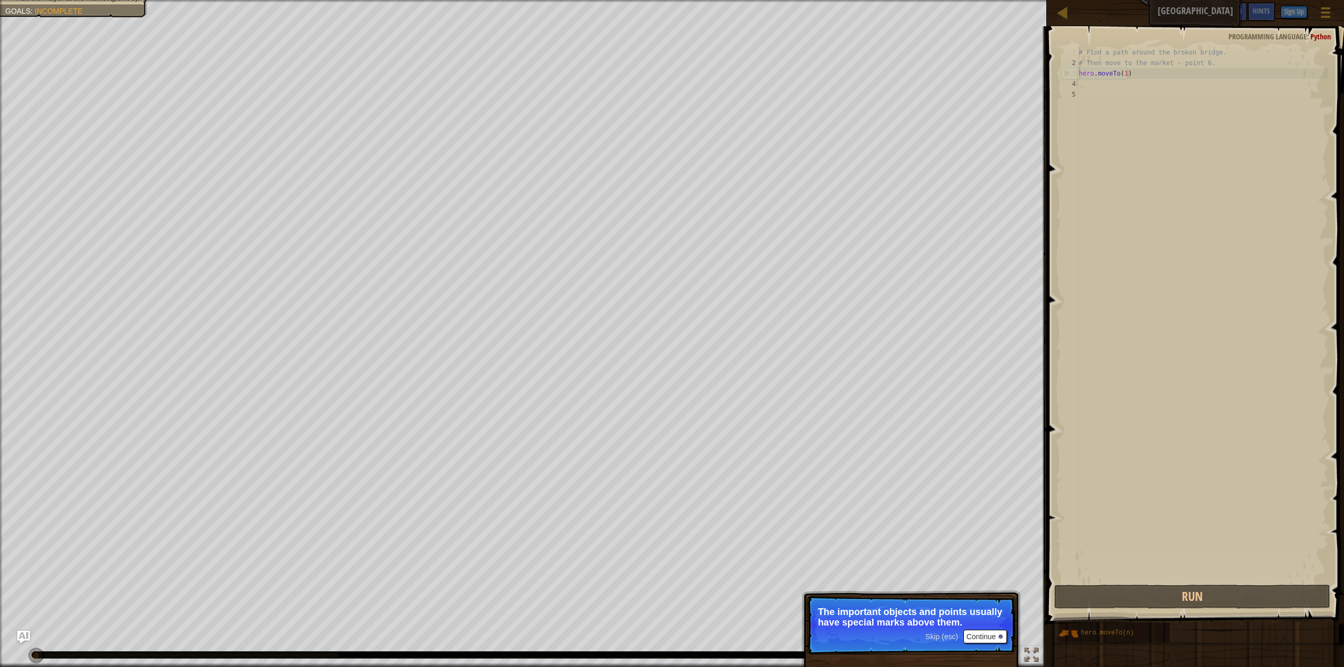
scroll to position [5, 0]
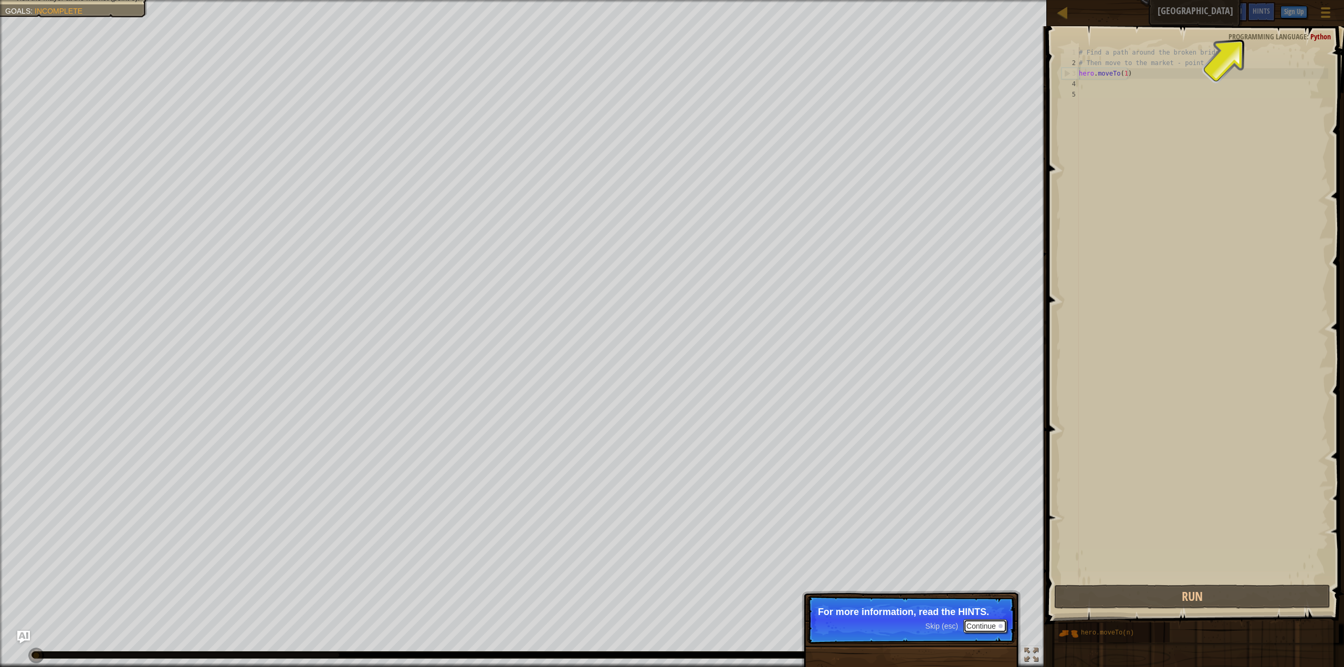
click at [981, 628] on button "Continue" at bounding box center [985, 626] width 44 height 14
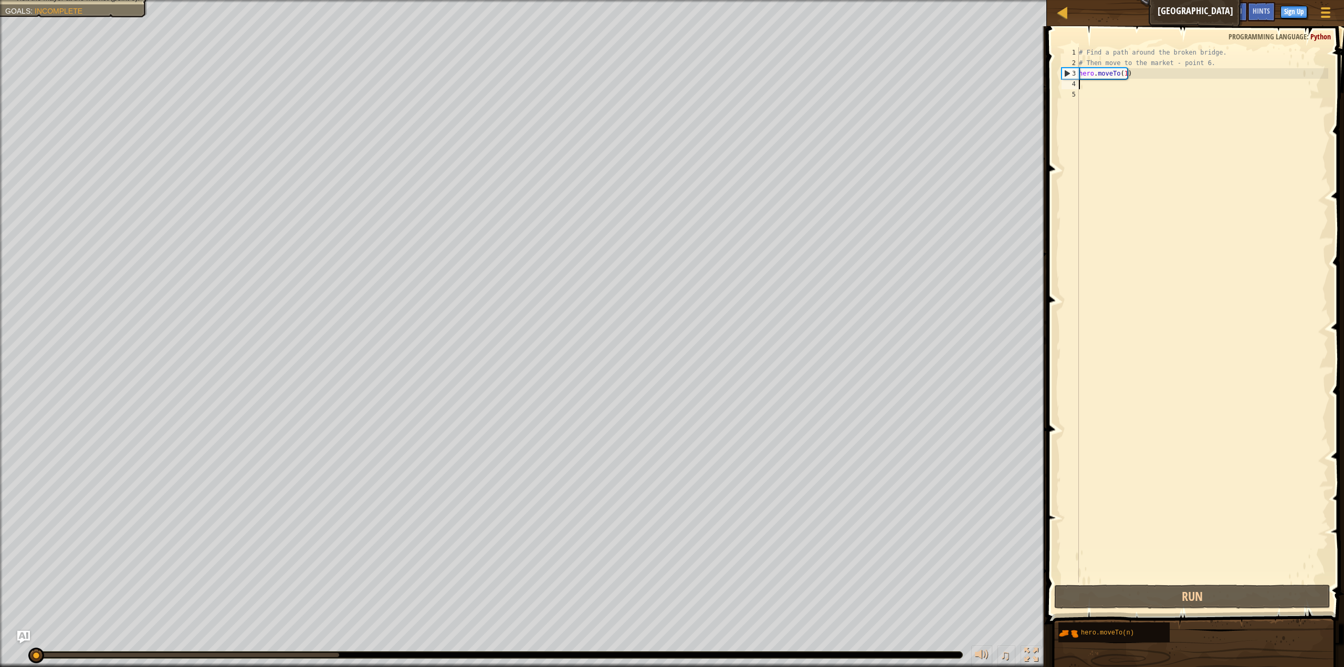
click at [1084, 86] on div "# Find a path around the broken bridge. # Then move to the market - point 6. he…" at bounding box center [1202, 325] width 251 height 556
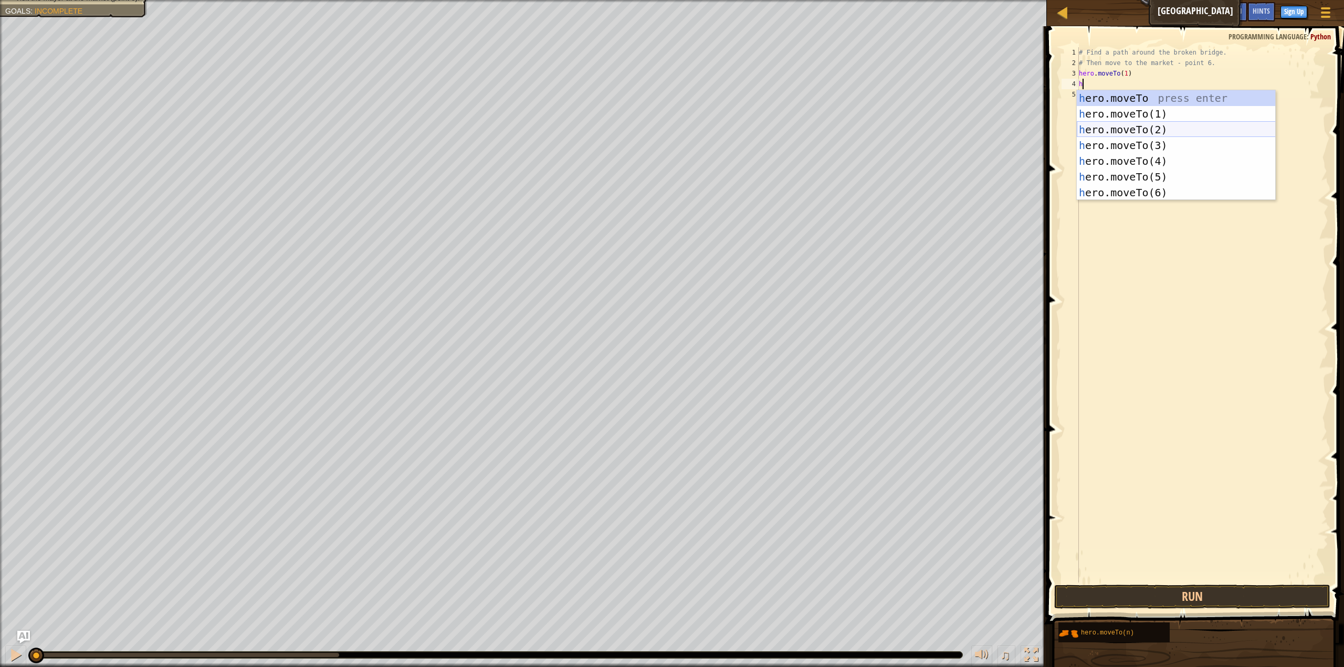
click at [1141, 130] on div "h ero.moveTo press enter h ero.moveTo(1) press enter h ero.moveTo(2) press ente…" at bounding box center [1176, 161] width 199 height 142
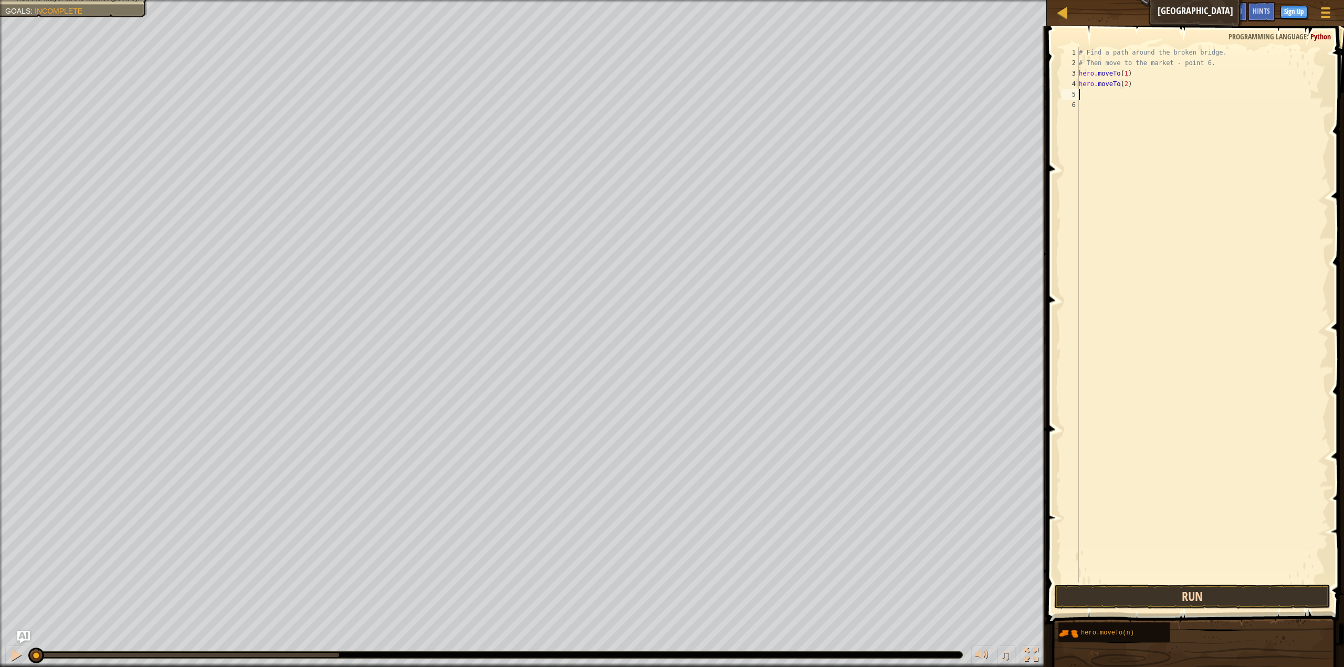
type textarea "hero.moveTo(2)"
click at [1228, 591] on button "Run" at bounding box center [1192, 597] width 276 height 24
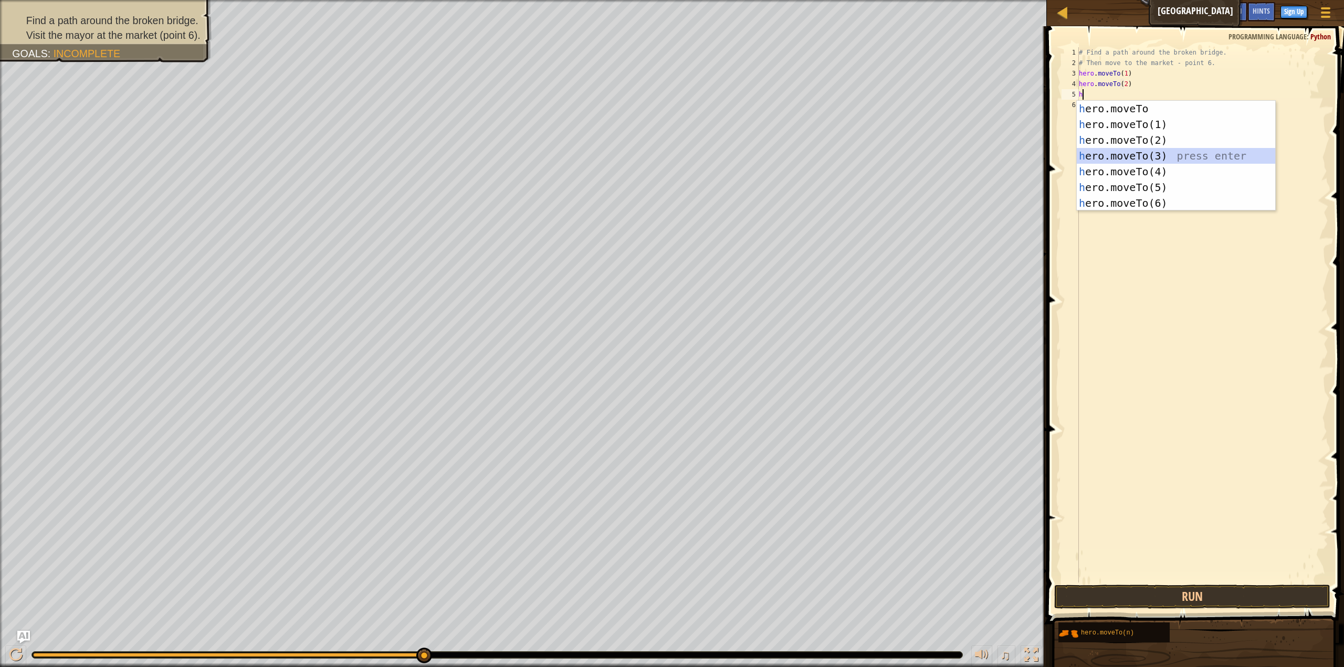
click at [1177, 153] on div "h ero.moveTo press enter h ero.moveTo(1) press enter h ero.moveTo(2) press ente…" at bounding box center [1176, 172] width 199 height 142
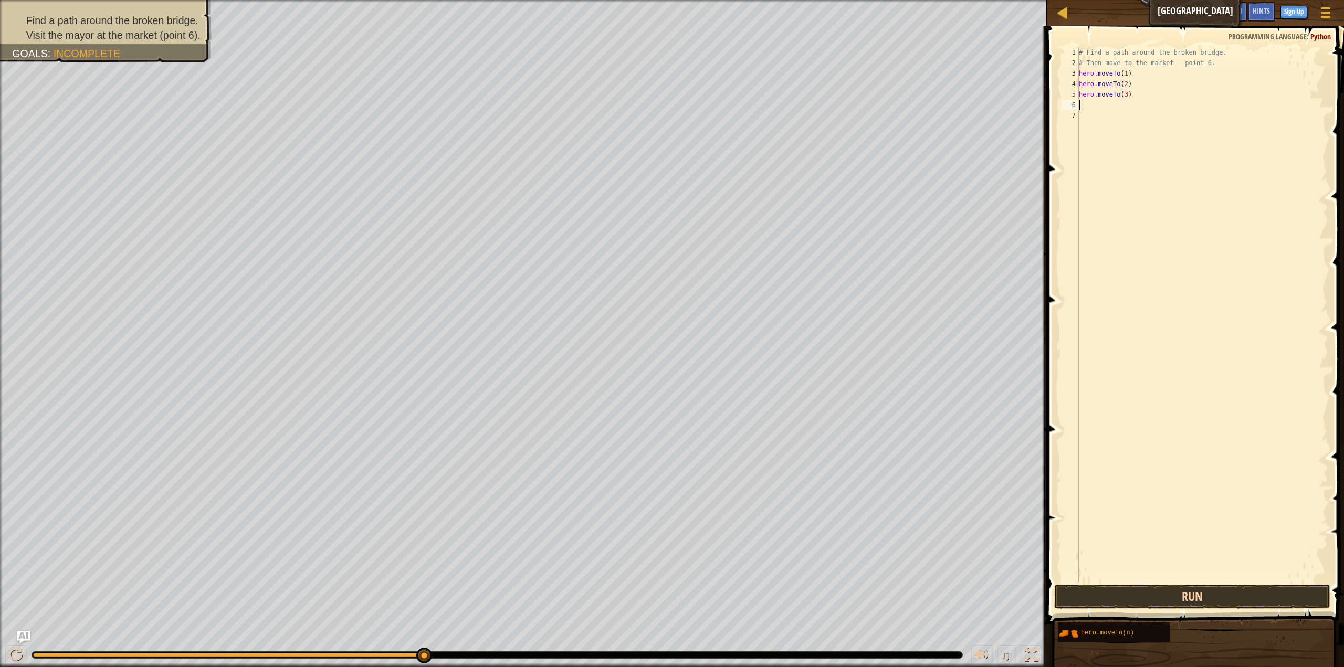
type textarea "hero.moveTo(3)"
click at [1259, 596] on button "Run" at bounding box center [1192, 597] width 276 height 24
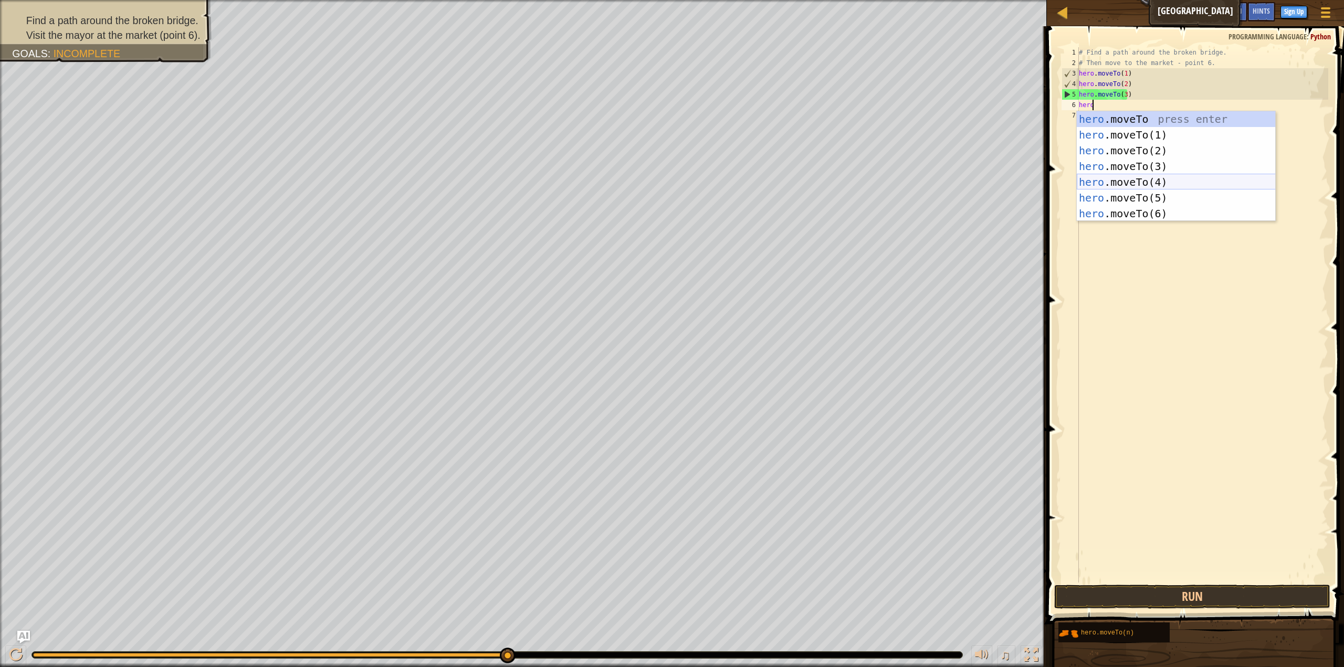
click at [1093, 184] on div "hero .moveTo press enter hero .moveTo(1) press enter hero .moveTo(2) press ente…" at bounding box center [1176, 182] width 199 height 142
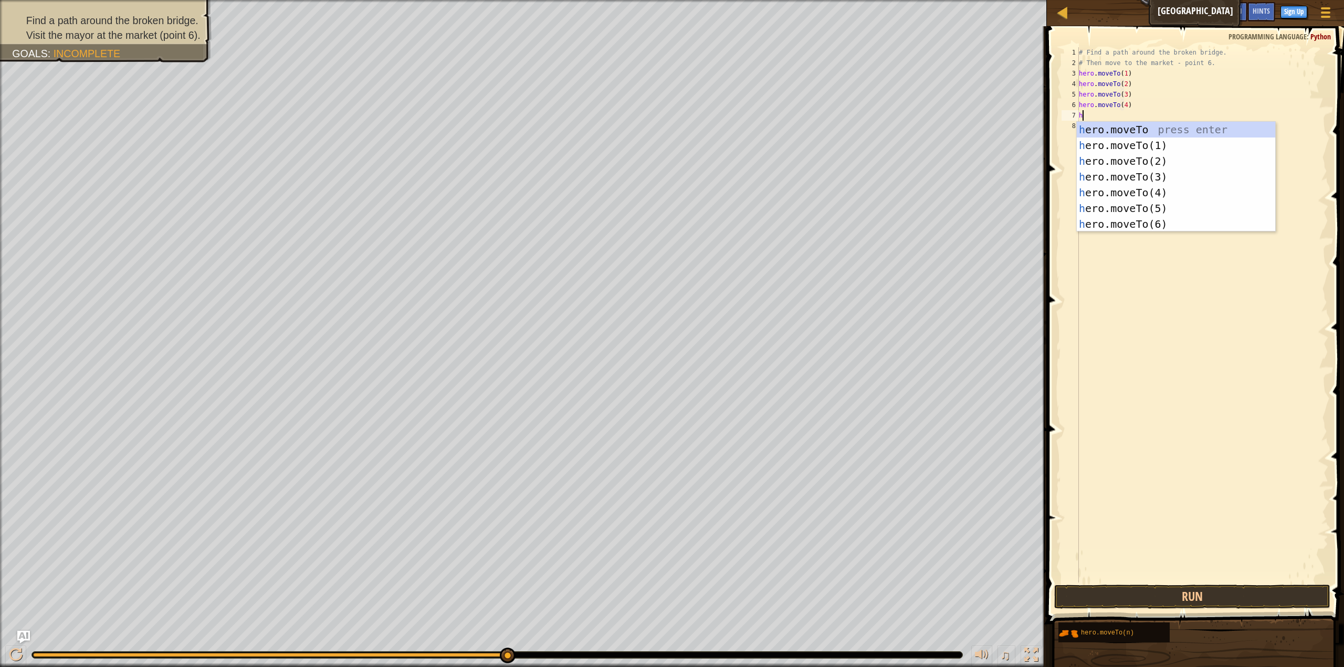
scroll to position [5, 4]
click at [1166, 202] on div "he ro.moveTo press enter he ro.moveTo(1) press enter he ro.moveTo(2) press ente…" at bounding box center [1176, 193] width 199 height 142
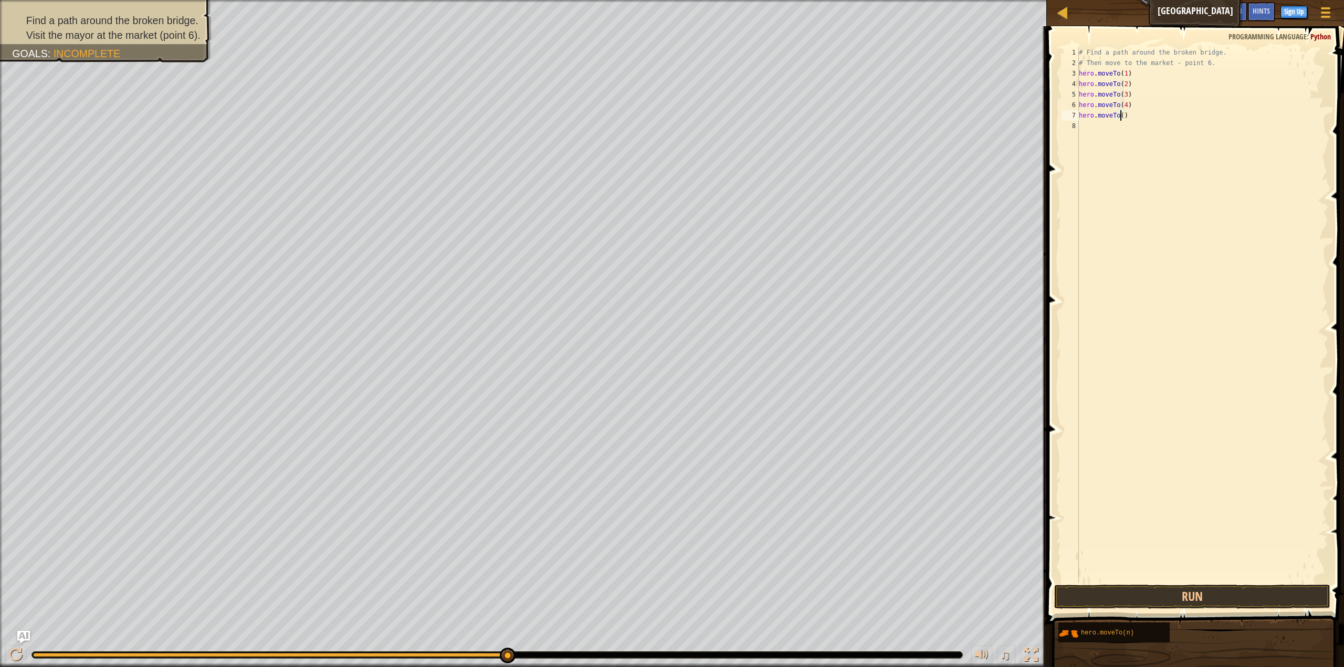
scroll to position [5, 3]
type textarea "hero.moveTo(6)"
click at [1124, 196] on div "# Find a path around the broken bridge. # Then move to the market - point 6. he…" at bounding box center [1202, 325] width 251 height 556
click at [1219, 596] on button "Run" at bounding box center [1192, 597] width 276 height 24
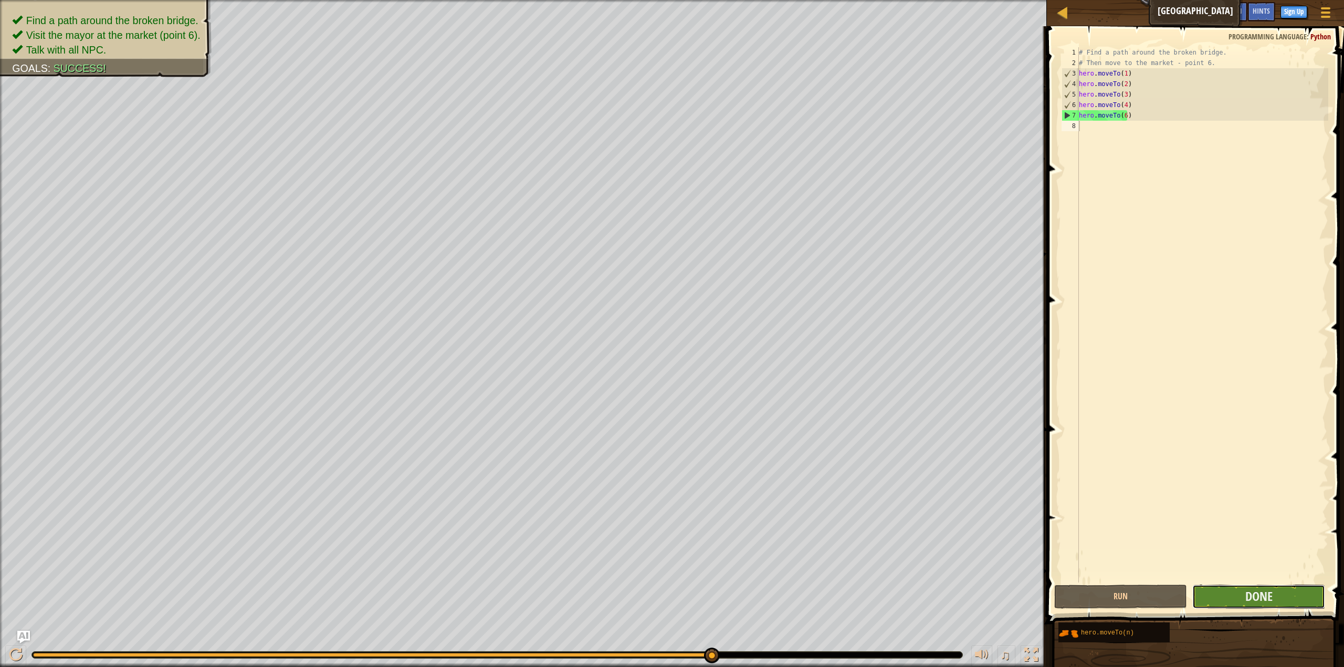
click at [1288, 596] on button "Done" at bounding box center [1258, 597] width 133 height 24
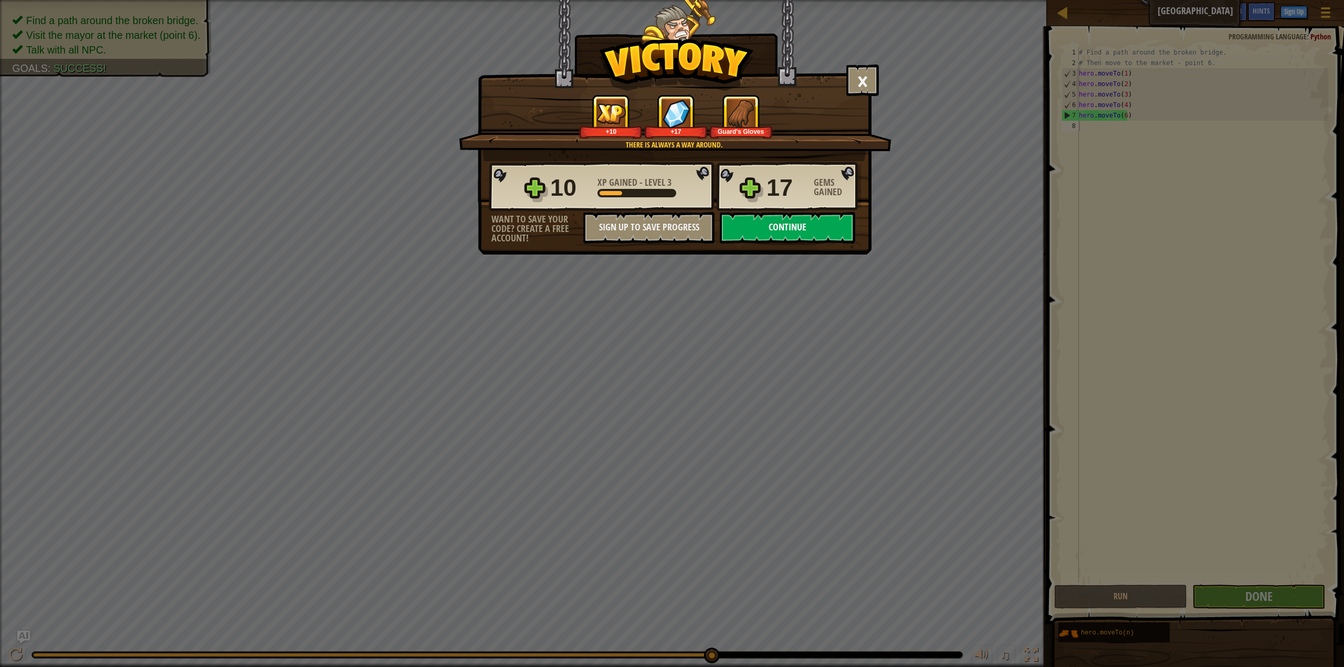
click at [799, 226] on button "Continue" at bounding box center [787, 227] width 135 height 31
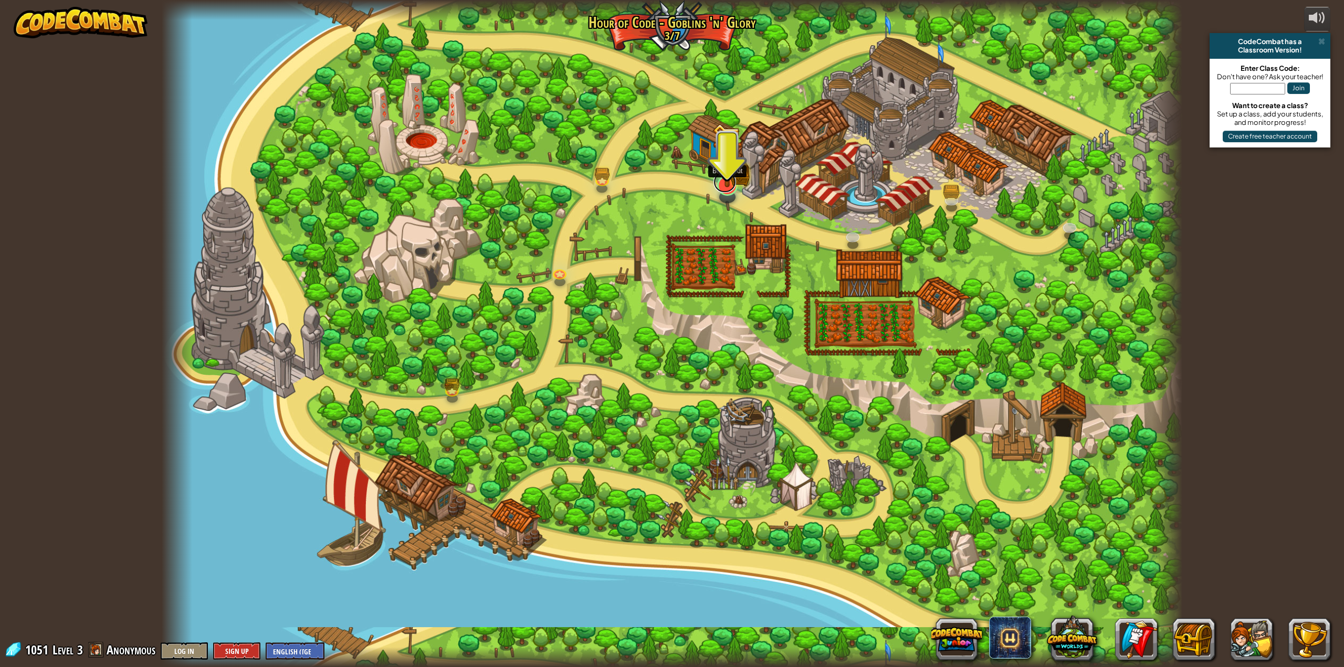
click at [722, 190] on link at bounding box center [724, 182] width 23 height 21
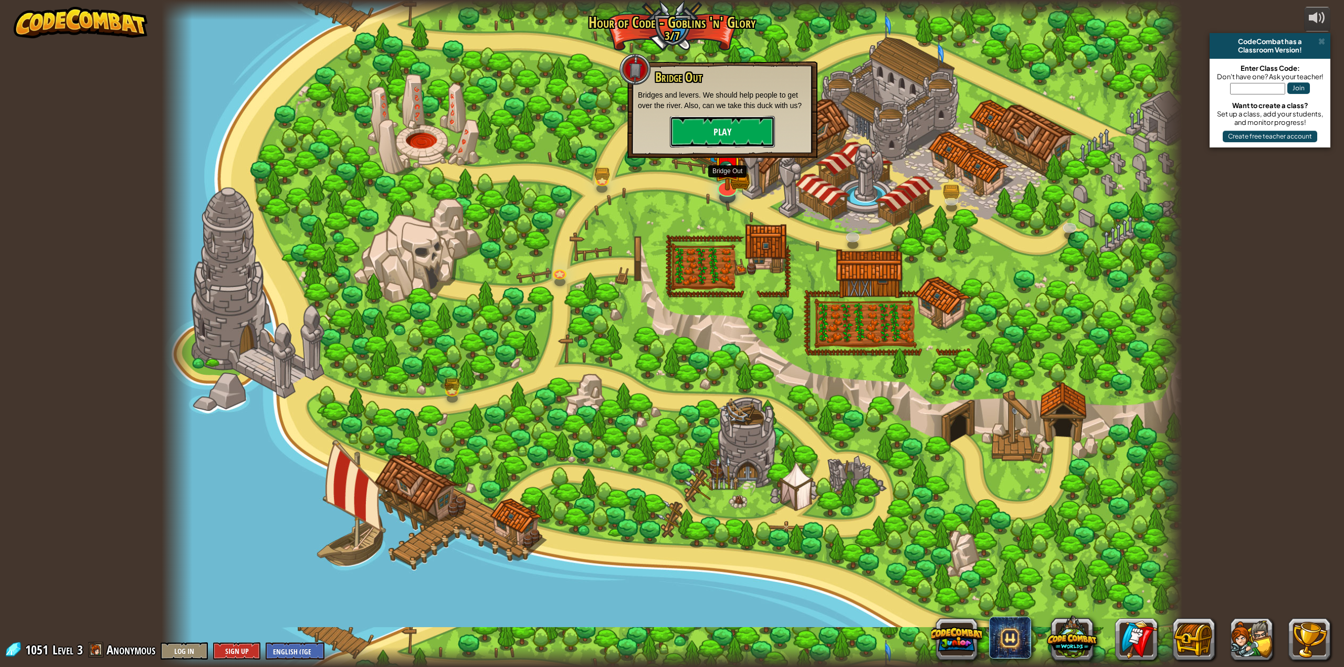
click at [731, 131] on button "Play" at bounding box center [722, 131] width 105 height 31
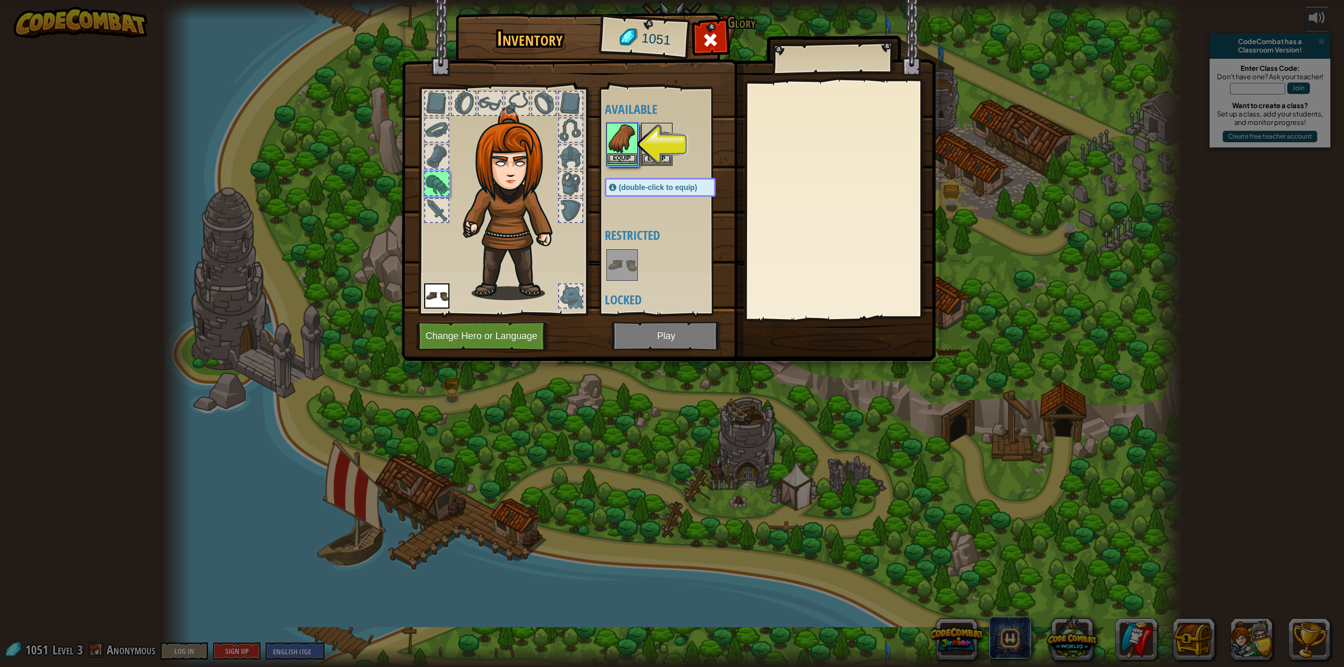
click at [615, 149] on img at bounding box center [621, 138] width 29 height 29
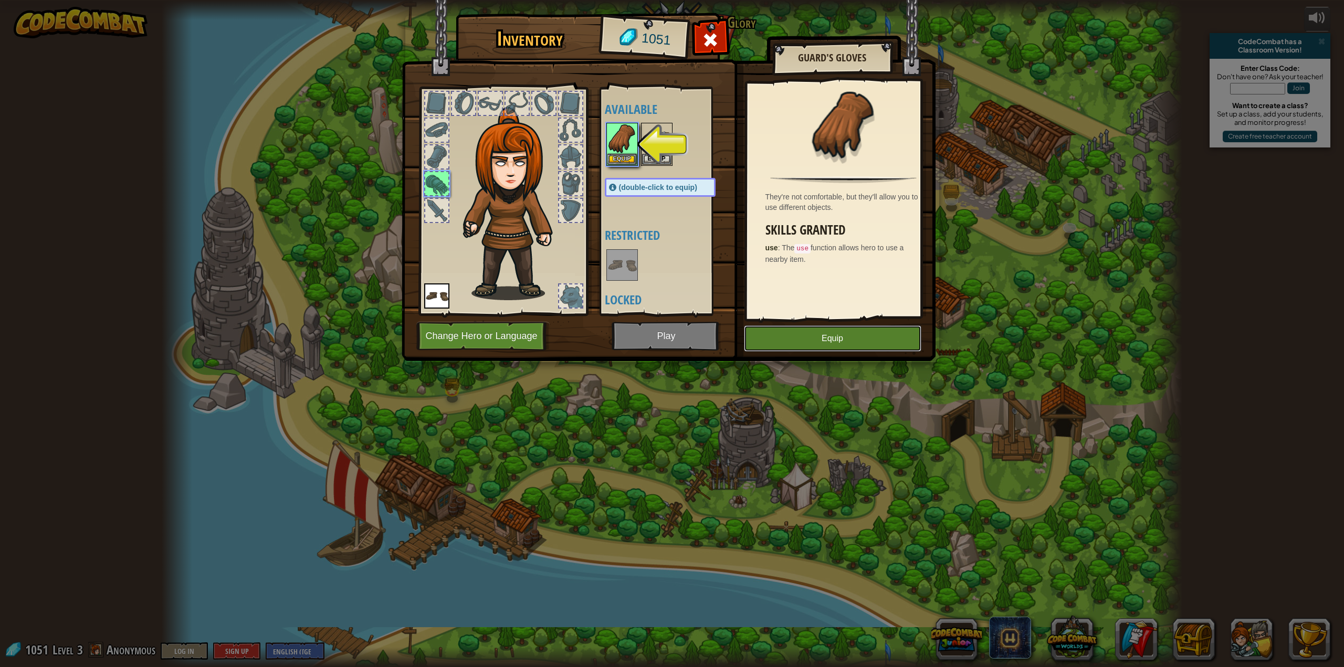
click at [785, 339] on button "Equip" at bounding box center [832, 338] width 177 height 26
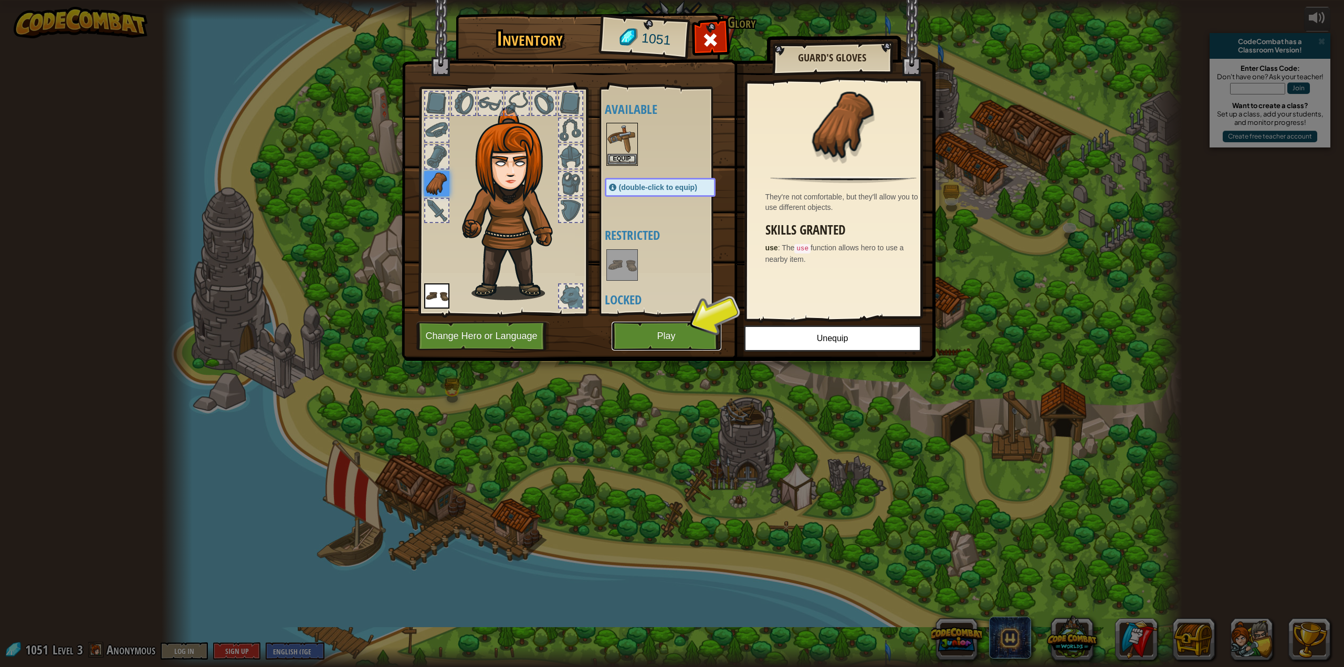
click at [657, 342] on button "Play" at bounding box center [667, 336] width 110 height 29
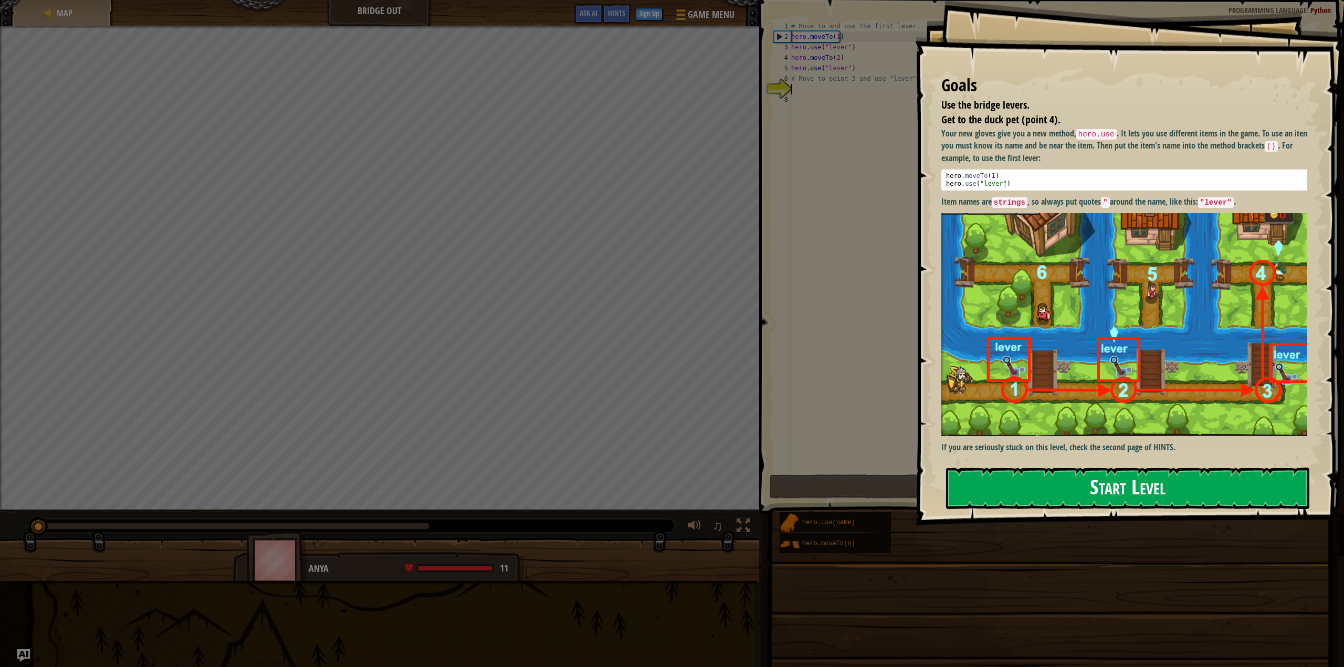
click at [984, 484] on button "Start Level" at bounding box center [1128, 488] width 364 height 41
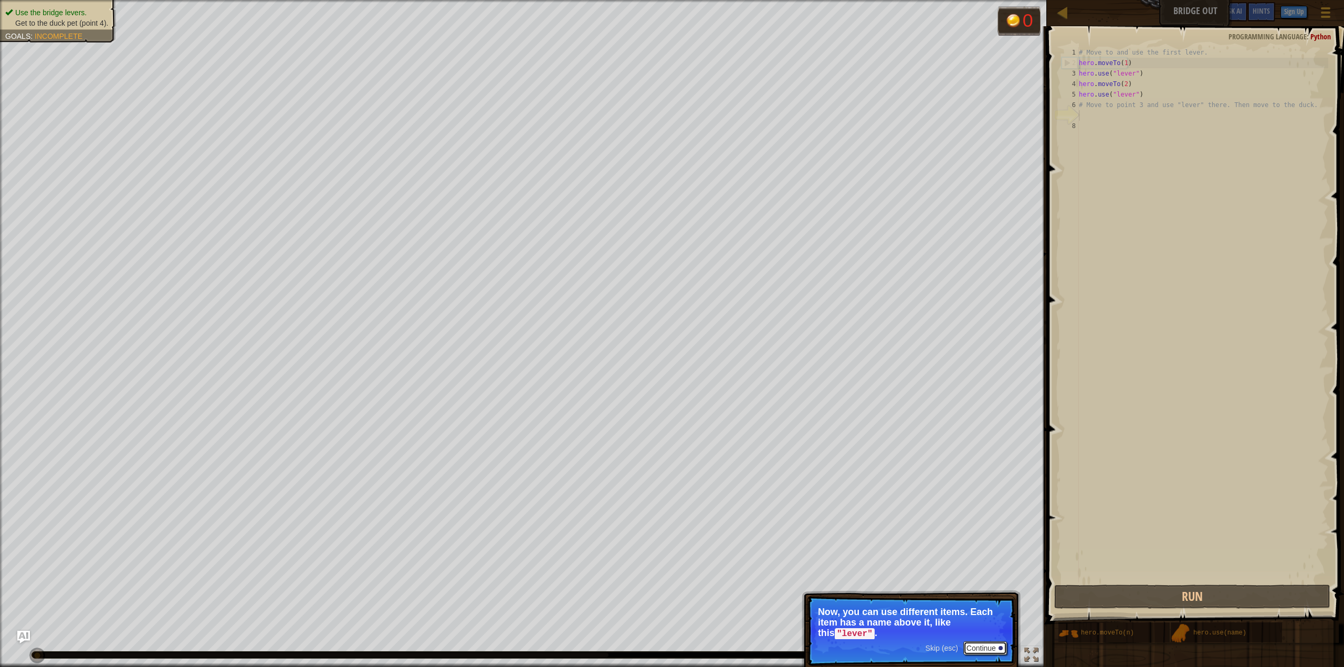
click at [979, 645] on button "Continue" at bounding box center [985, 648] width 44 height 14
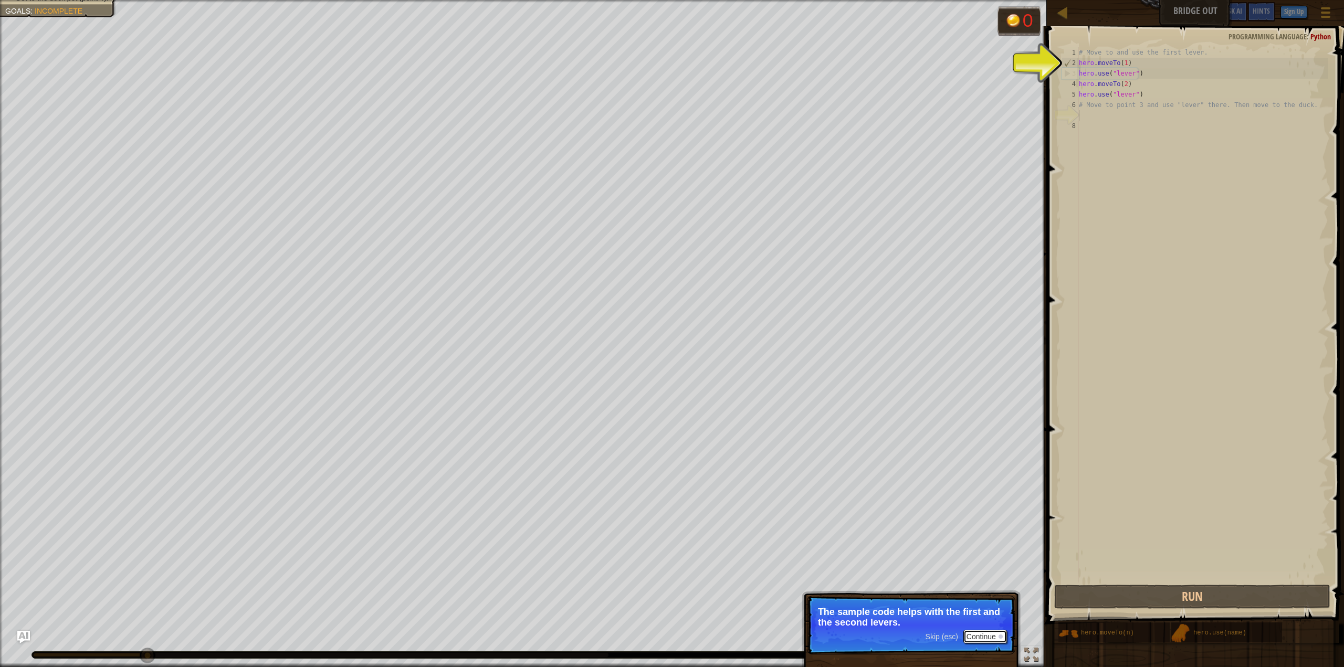
click at [980, 637] on button "Continue" at bounding box center [985, 637] width 44 height 14
click at [983, 650] on button "Continue" at bounding box center [985, 648] width 44 height 14
click at [970, 639] on button "Continue" at bounding box center [985, 638] width 44 height 14
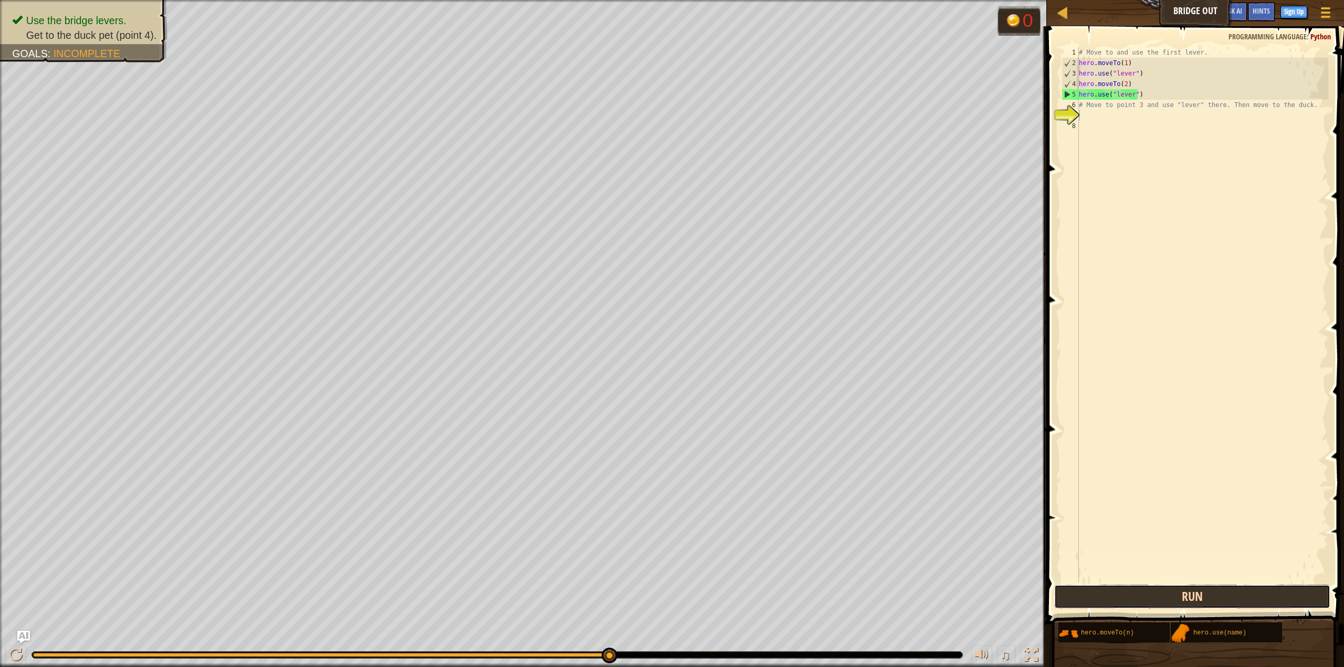
click at [1064, 597] on button "Run" at bounding box center [1192, 597] width 276 height 24
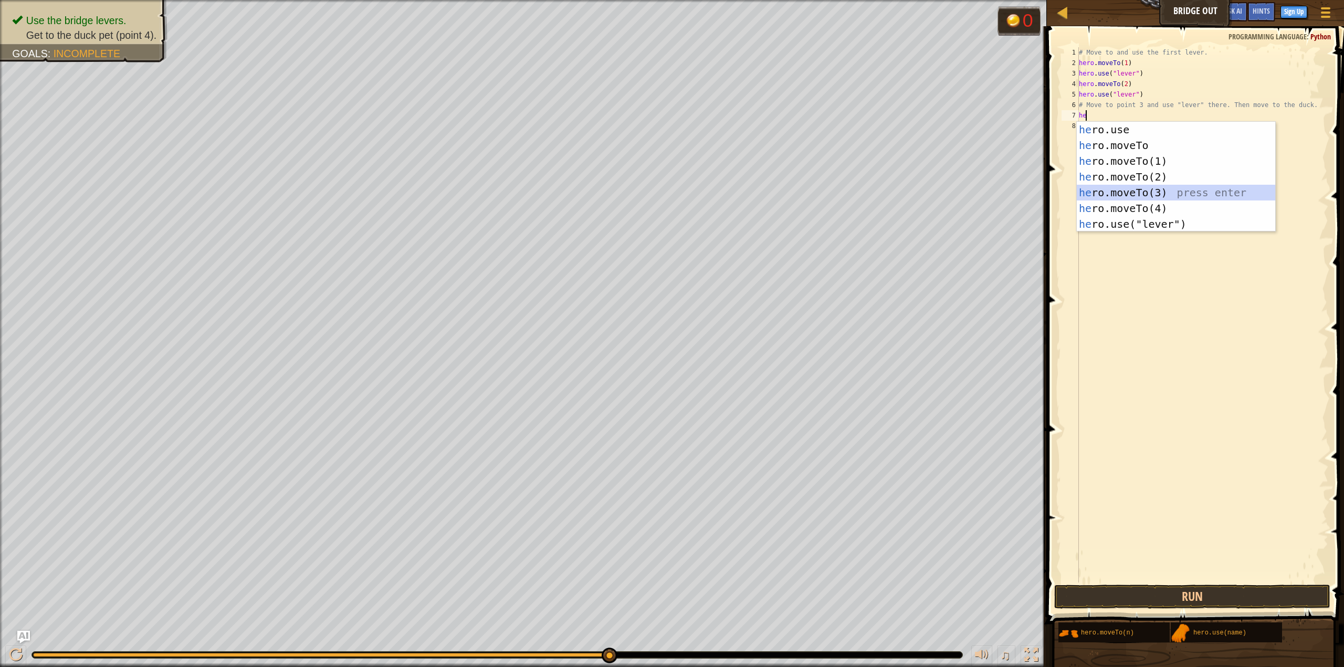
click at [1137, 188] on div "he ro.use press enter he ro.moveTo press enter he ro.moveTo(1) press enter he r…" at bounding box center [1176, 193] width 199 height 142
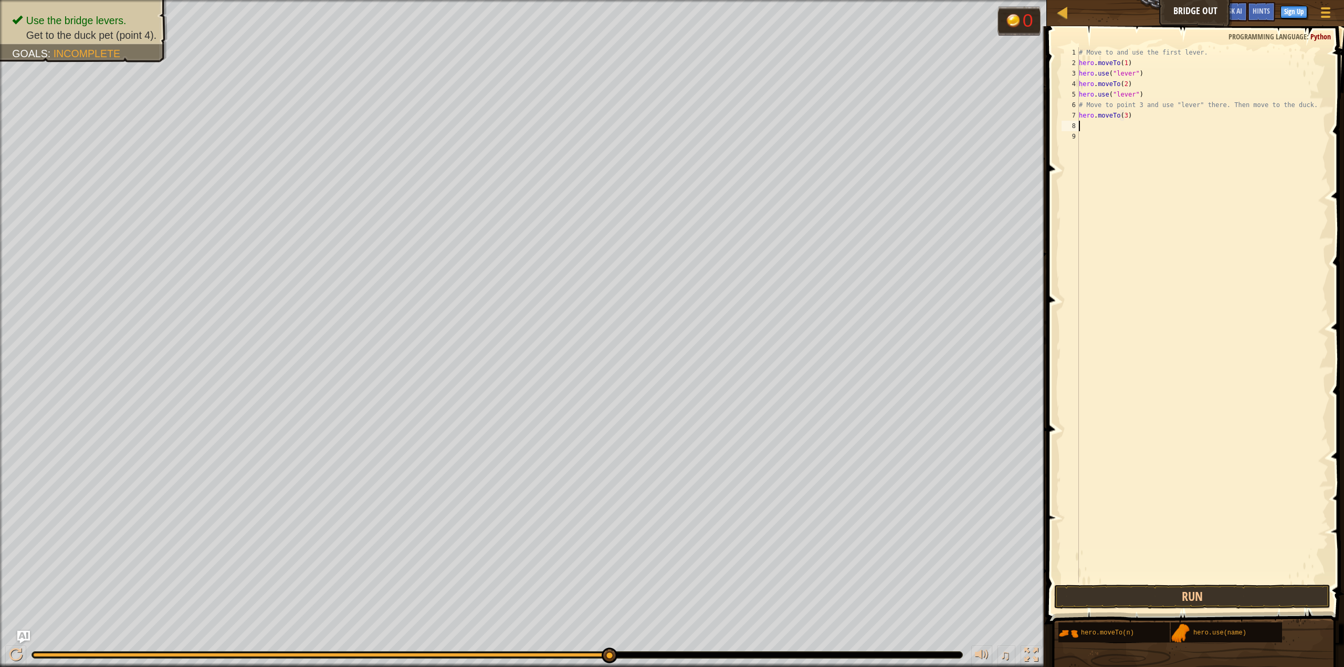
scroll to position [5, 3]
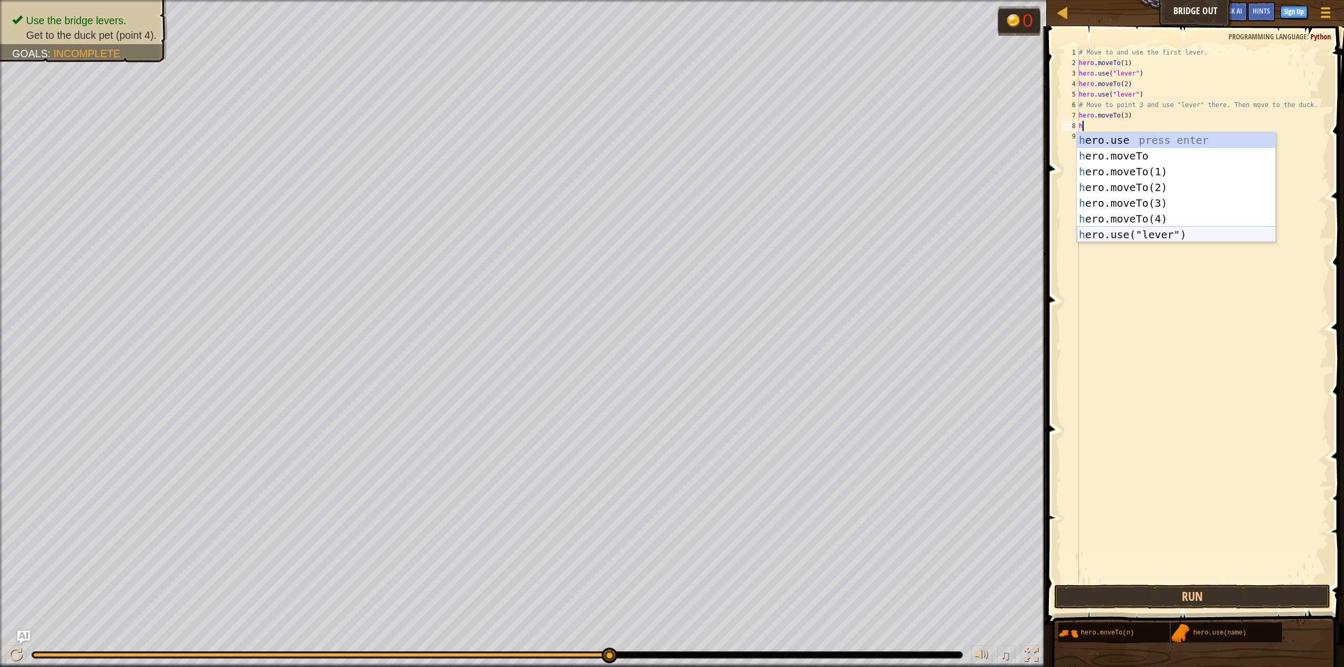
click at [1145, 234] on div "h ero.use press enter h ero.moveTo press enter h ero.moveTo(1) press enter h er…" at bounding box center [1176, 203] width 199 height 142
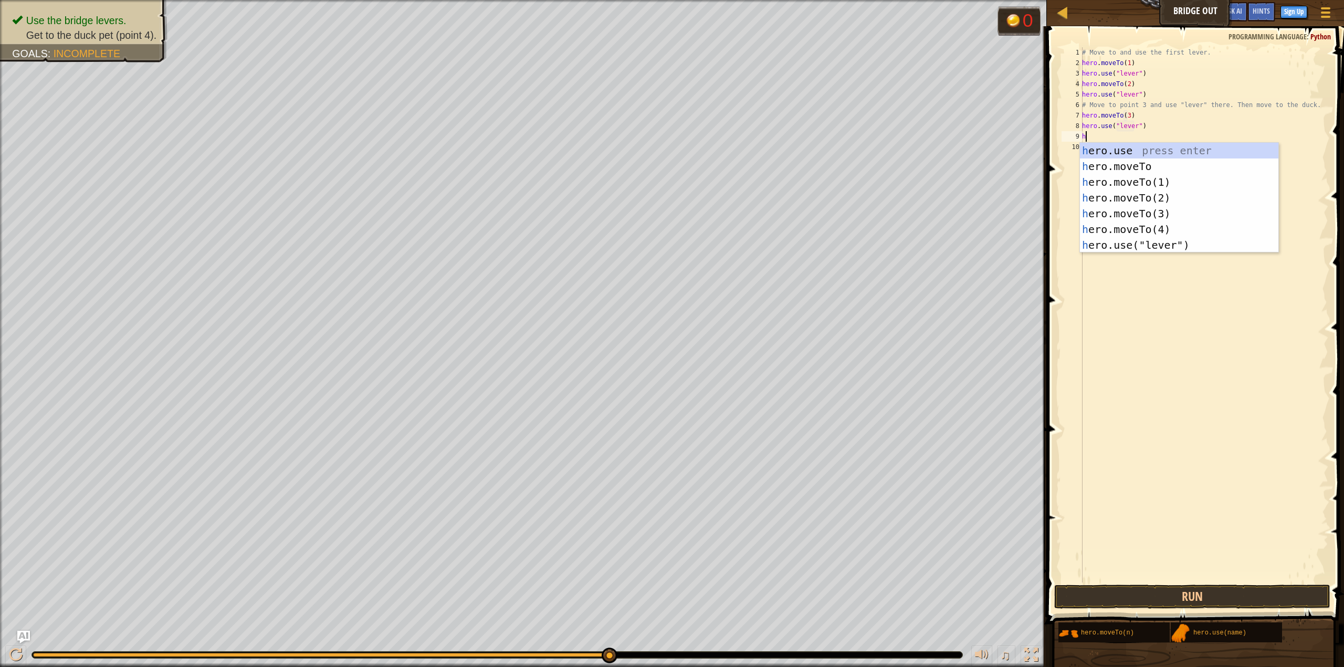
scroll to position [5, 4]
click at [1137, 226] on div "h ero.use press enter h ero.moveTo press enter h ero.moveTo(1) press enter h er…" at bounding box center [1179, 214] width 199 height 142
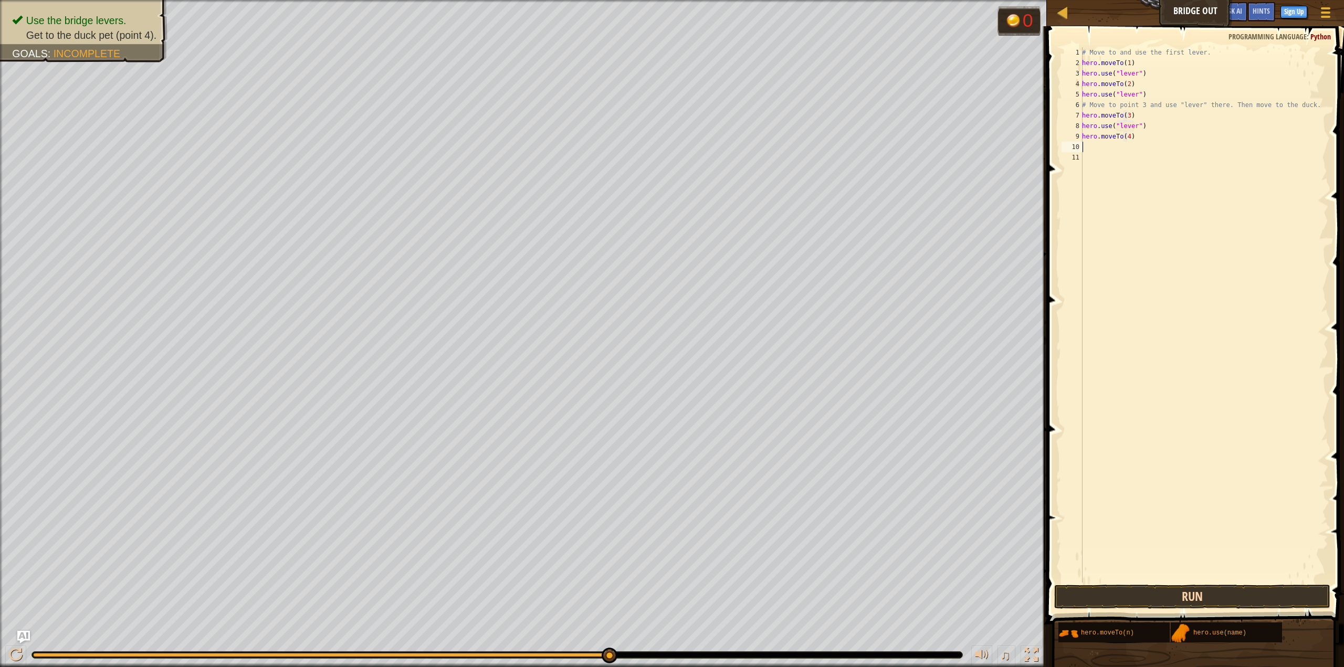
type textarea "hero.moveTo(4)"
click at [1231, 592] on button "Run" at bounding box center [1192, 597] width 276 height 24
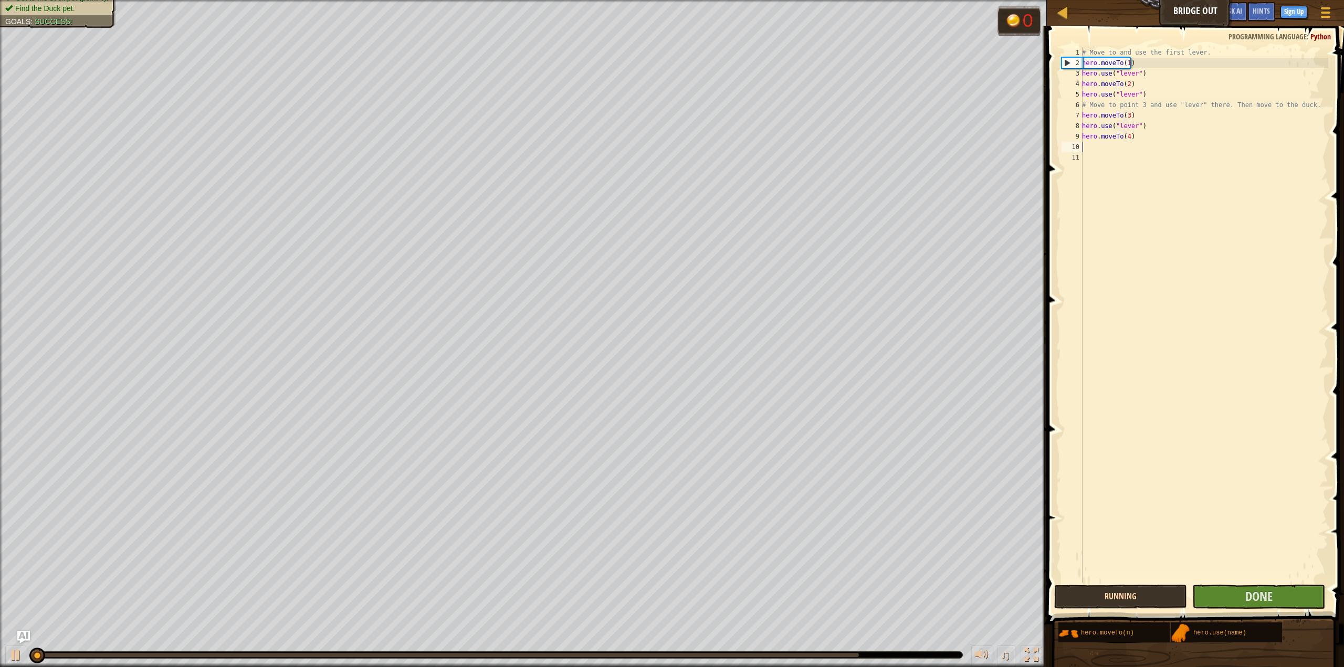
scroll to position [5, 0]
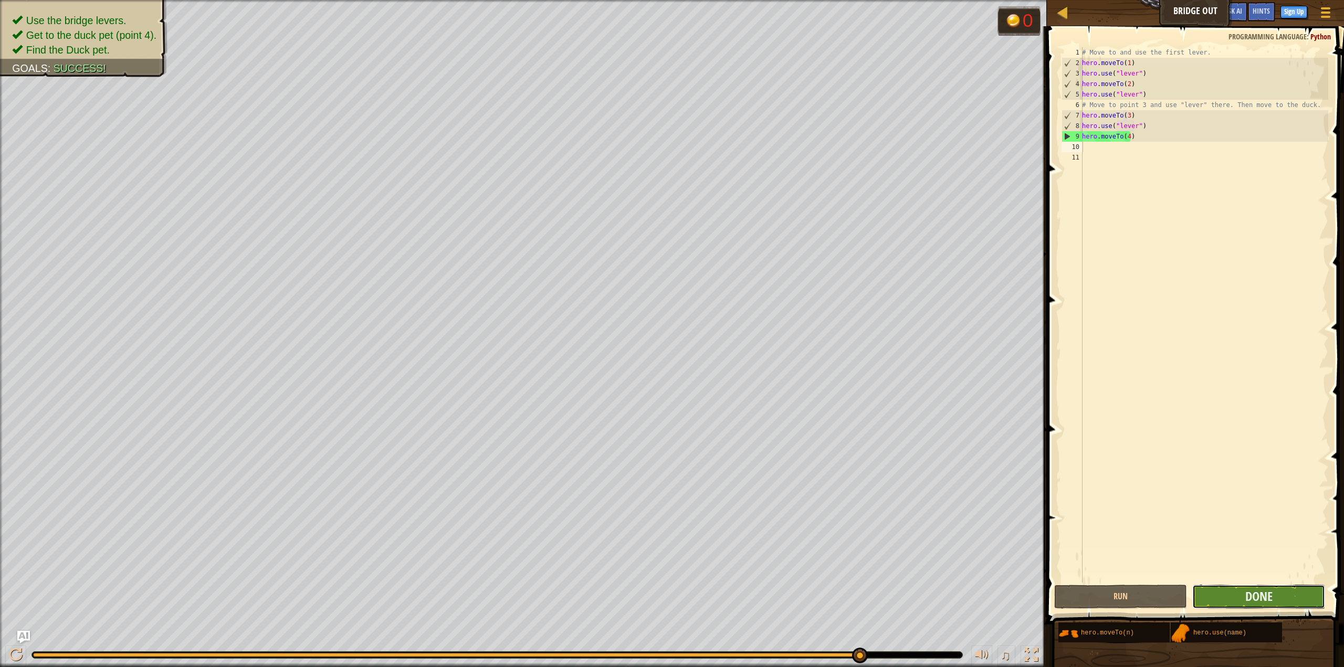
click at [1308, 598] on button "Done" at bounding box center [1258, 597] width 133 height 24
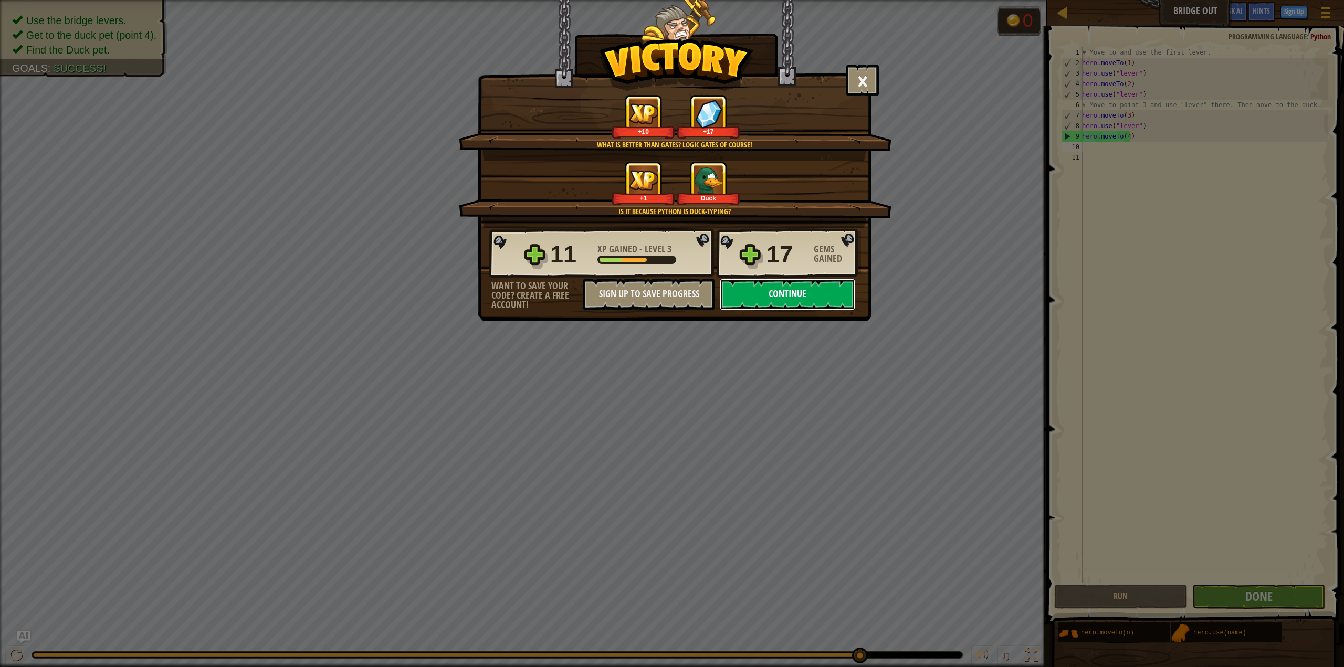
click at [807, 289] on button "Continue" at bounding box center [787, 294] width 135 height 31
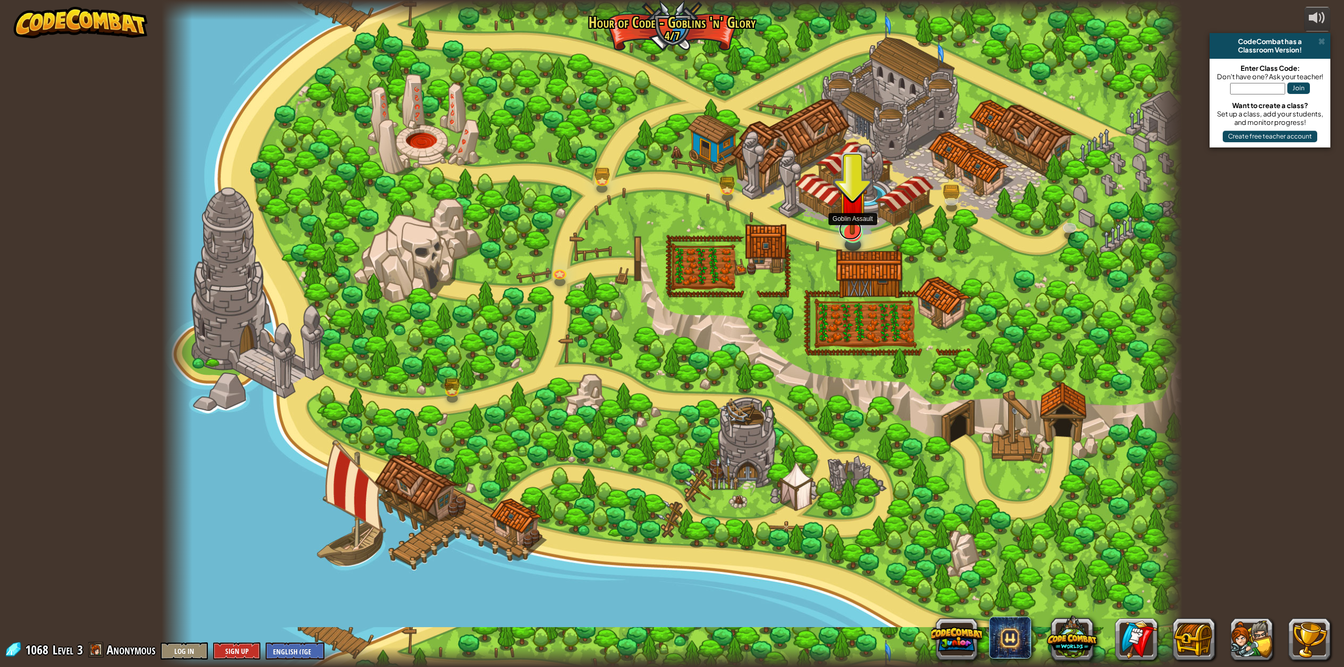
click at [851, 236] on link at bounding box center [850, 229] width 23 height 21
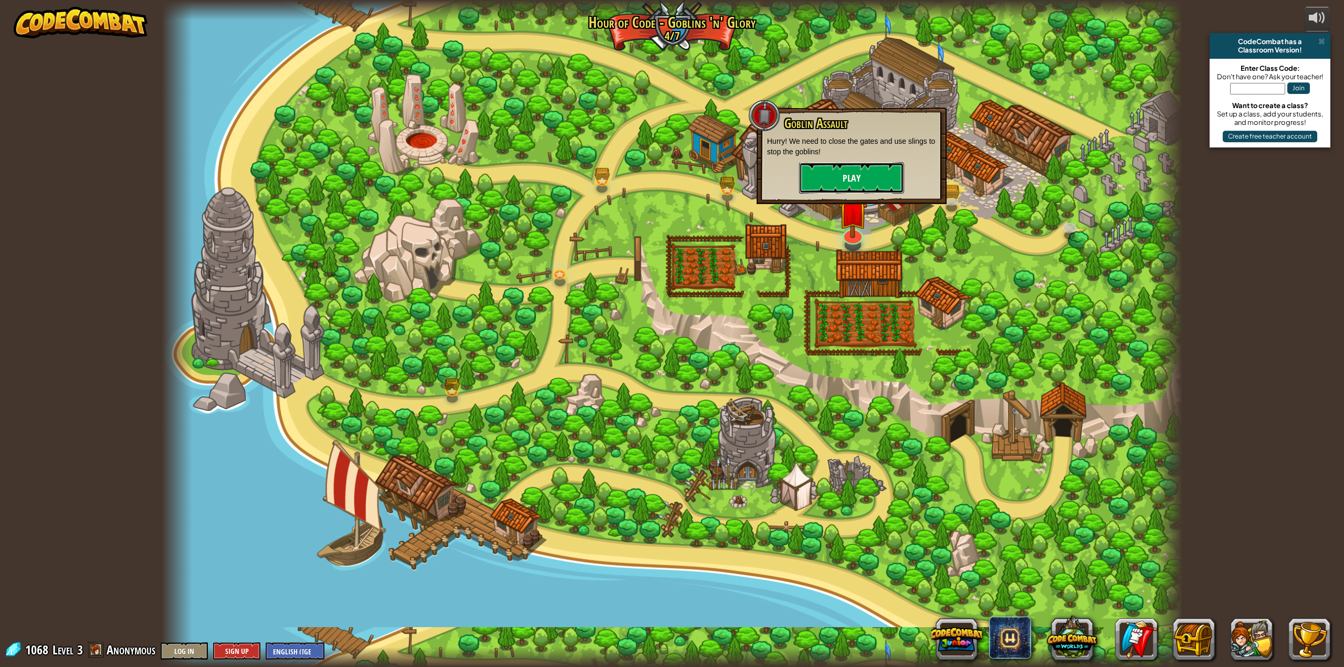
click at [874, 177] on button "Play" at bounding box center [851, 177] width 105 height 31
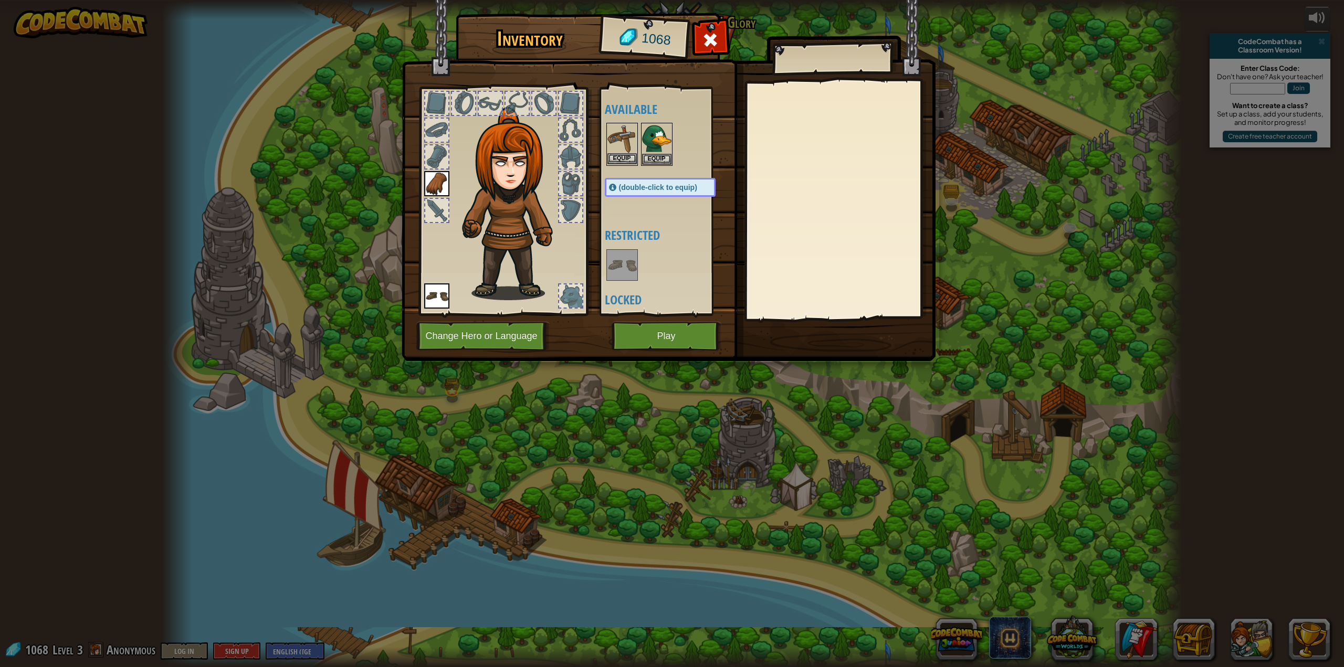
click at [616, 151] on img at bounding box center [621, 138] width 29 height 29
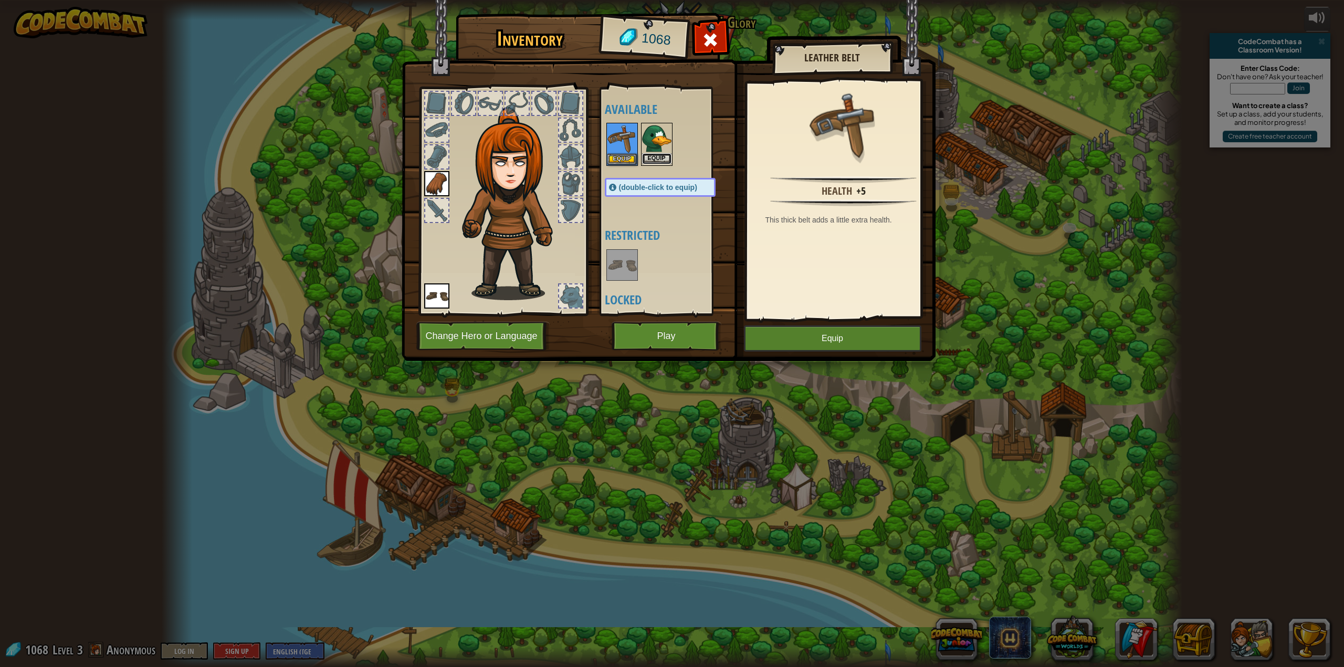
click at [655, 155] on button "Equip" at bounding box center [656, 158] width 29 height 11
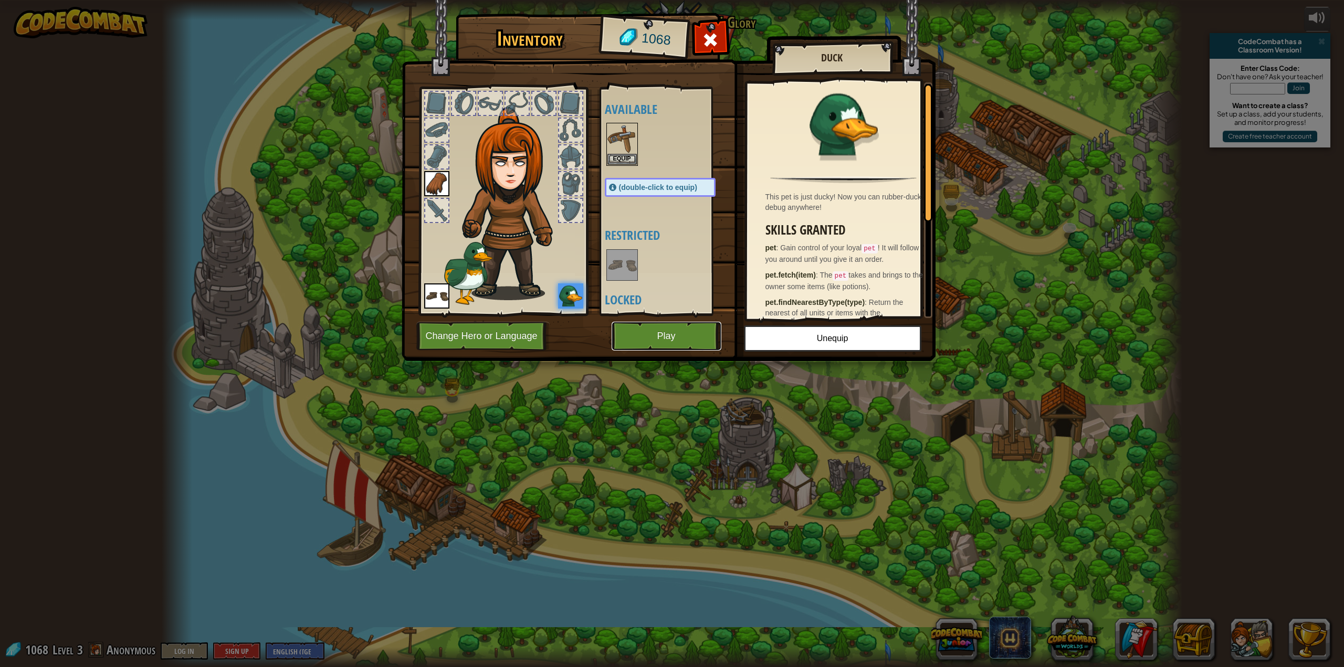
click at [638, 338] on button "Play" at bounding box center [667, 336] width 110 height 29
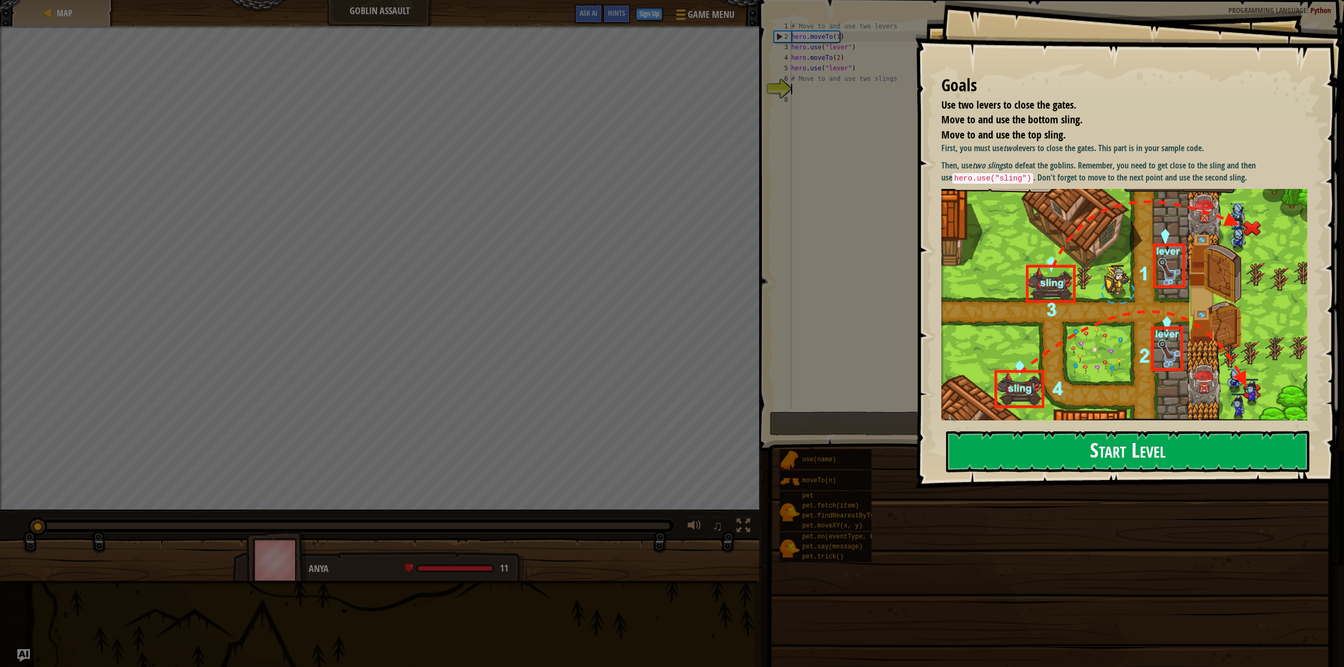
click at [1027, 440] on button "Start Level" at bounding box center [1128, 451] width 364 height 41
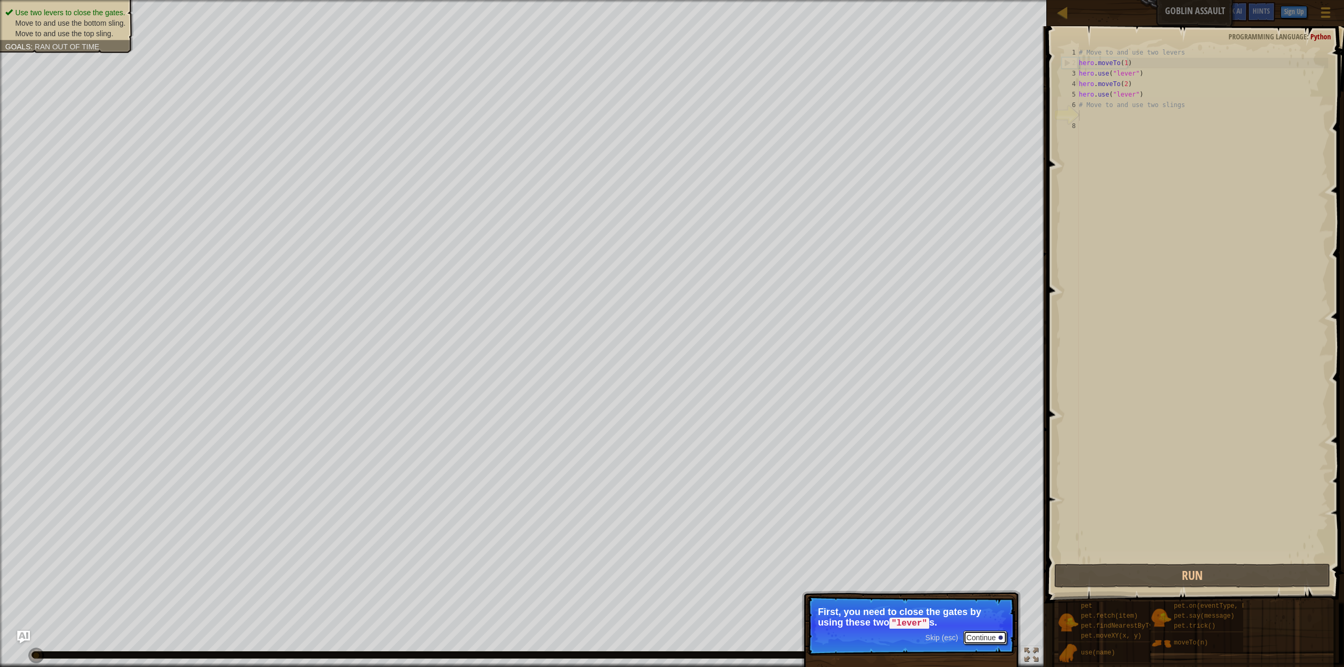
click at [975, 637] on button "Continue" at bounding box center [985, 638] width 44 height 14
click at [982, 649] on button "Continue" at bounding box center [985, 648] width 44 height 14
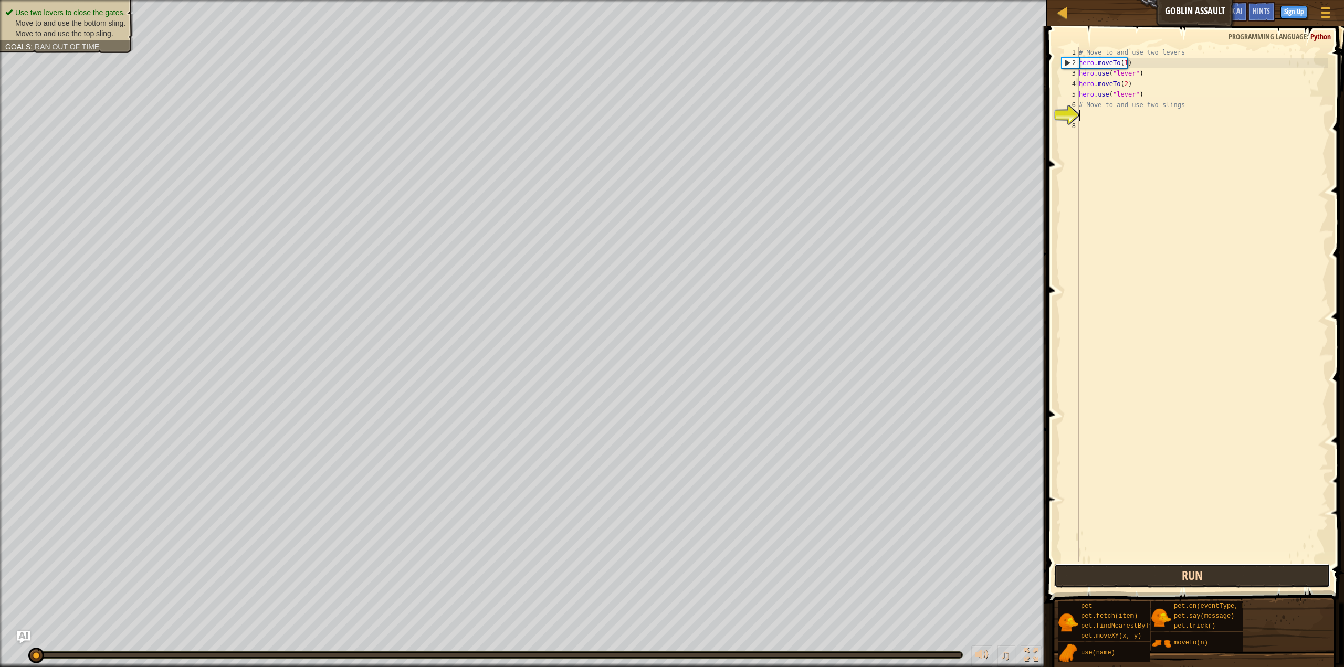
click at [1163, 582] on button "Run" at bounding box center [1192, 576] width 276 height 24
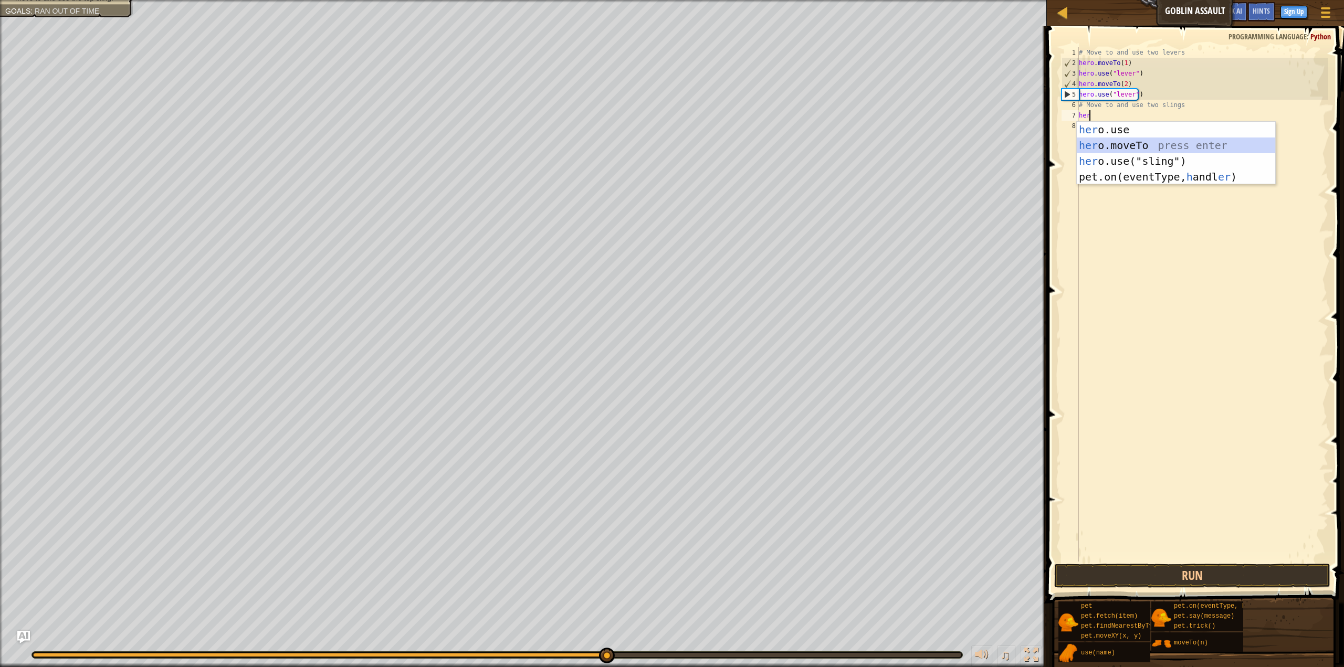
click at [1146, 144] on div "her o.use press enter her o.moveTo press enter her o.use("sling") press enter p…" at bounding box center [1176, 169] width 199 height 94
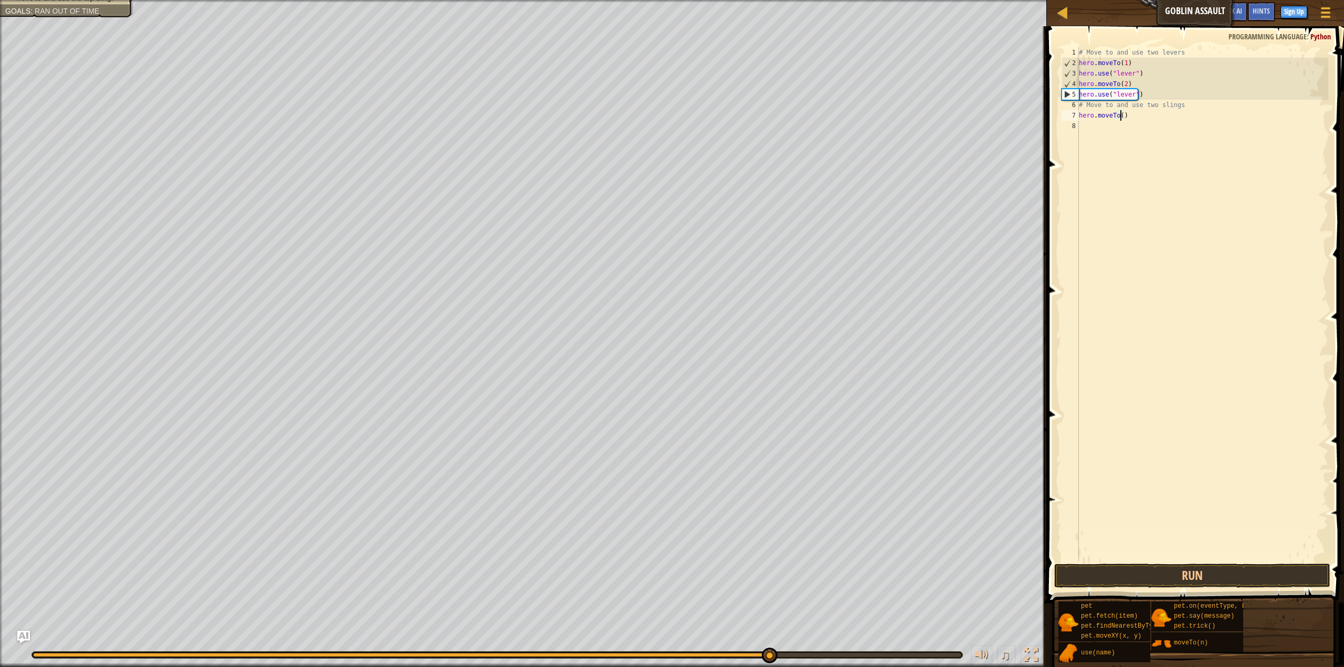
type textarea "hero.moveTo(3)"
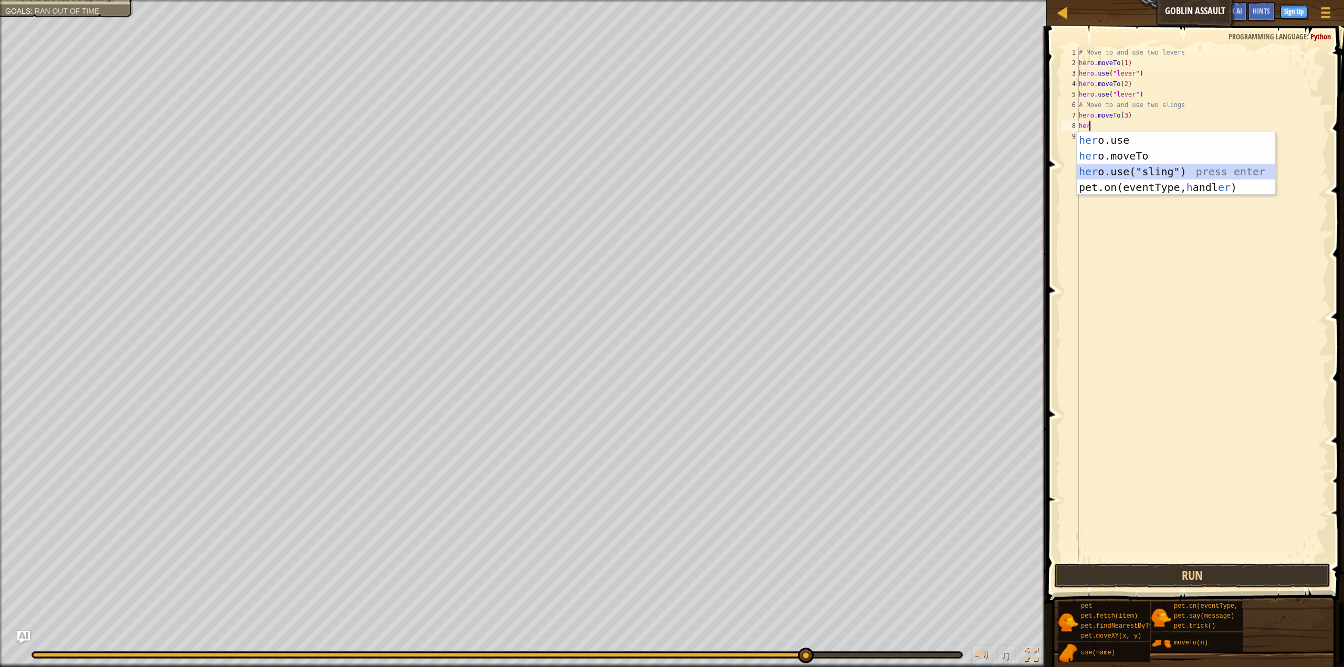
click at [1188, 175] on div "her o.use press enter her o.moveTo press enter her o.use("sling") press enter p…" at bounding box center [1176, 179] width 199 height 94
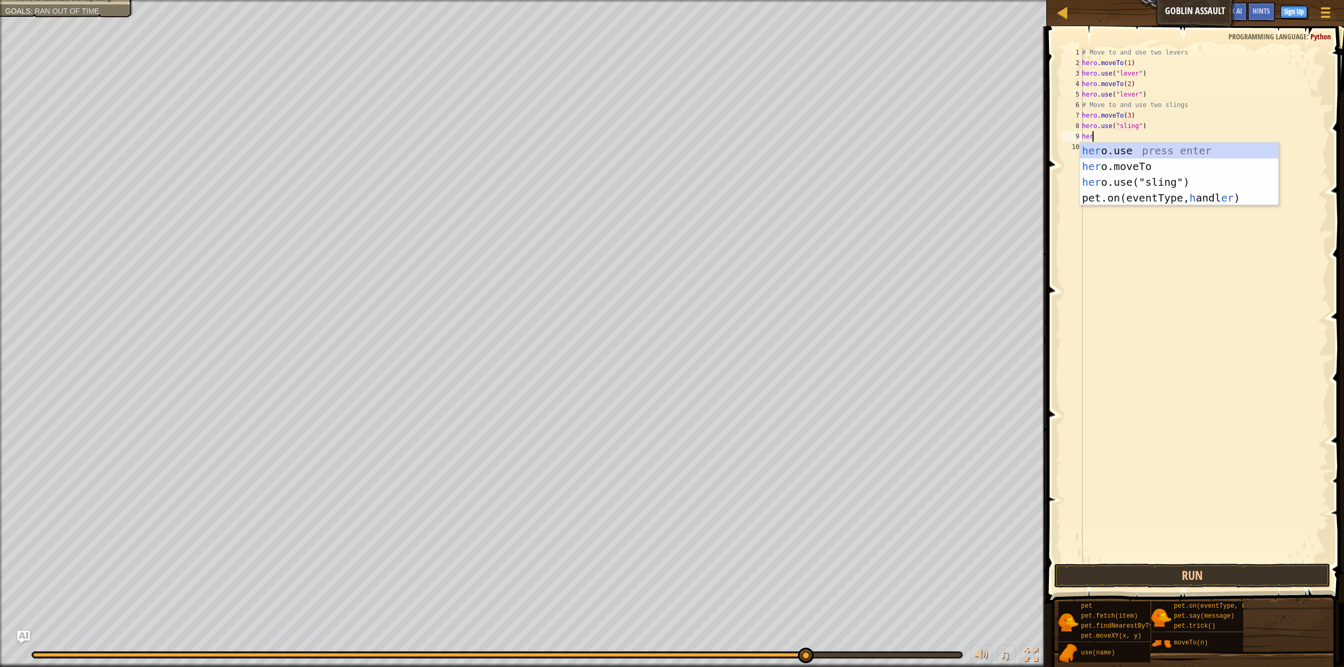
scroll to position [5, 5]
click at [1092, 163] on div "hero .use press enter hero .moveTo press enter hero .use("sling") press enter" at bounding box center [1179, 182] width 199 height 79
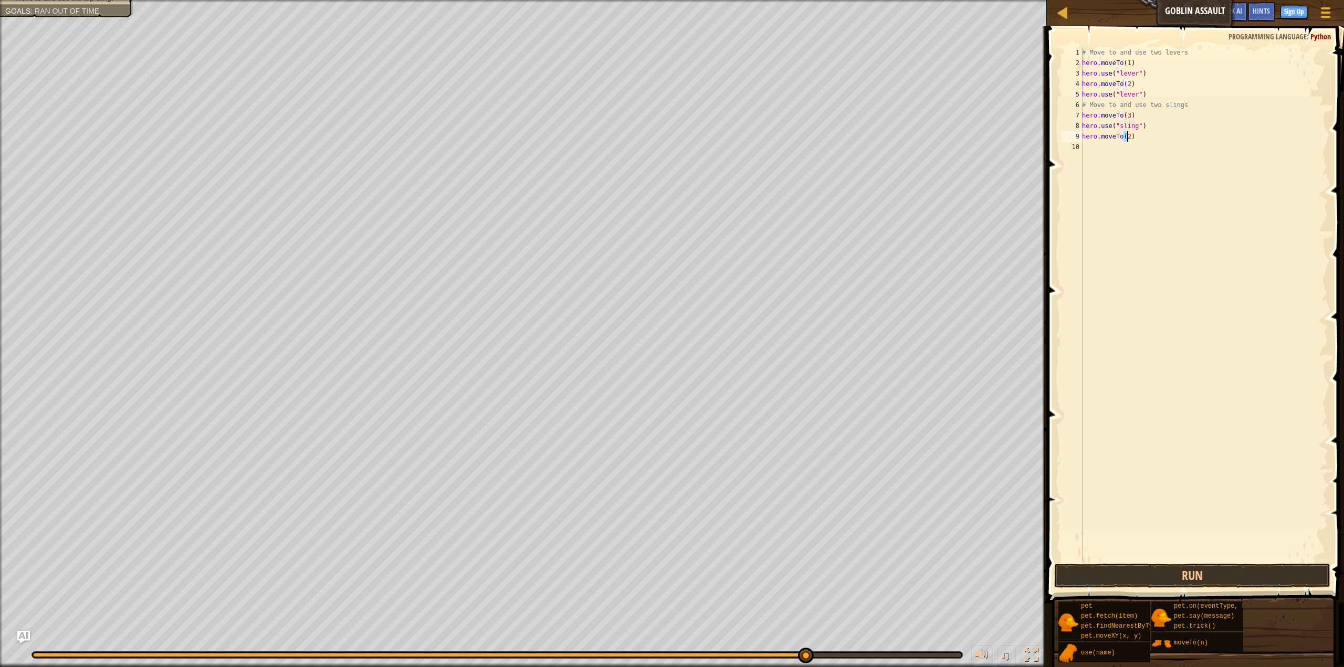
scroll to position [5, 3]
type textarea "hero.moveTo(3)"
click at [1105, 154] on div "# Move to and use two levers hero . moveTo ( 1 ) hero . use ( "lever" ) hero . …" at bounding box center [1204, 314] width 248 height 535
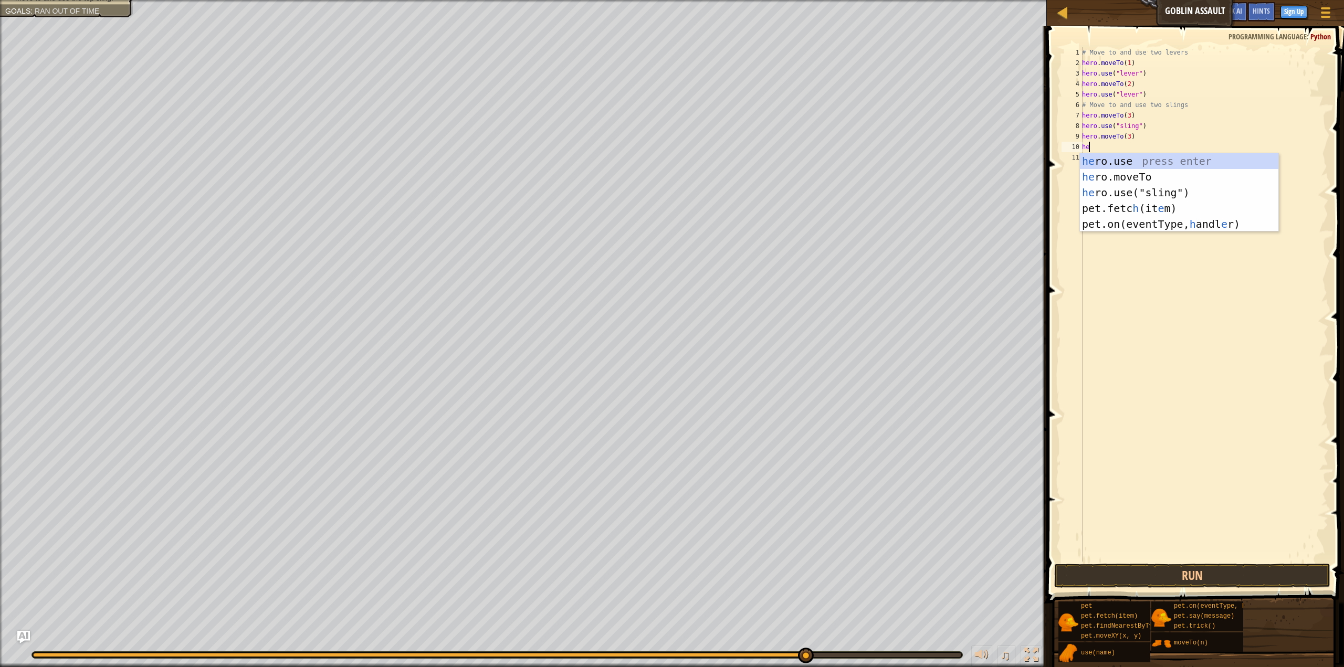
scroll to position [5, 0]
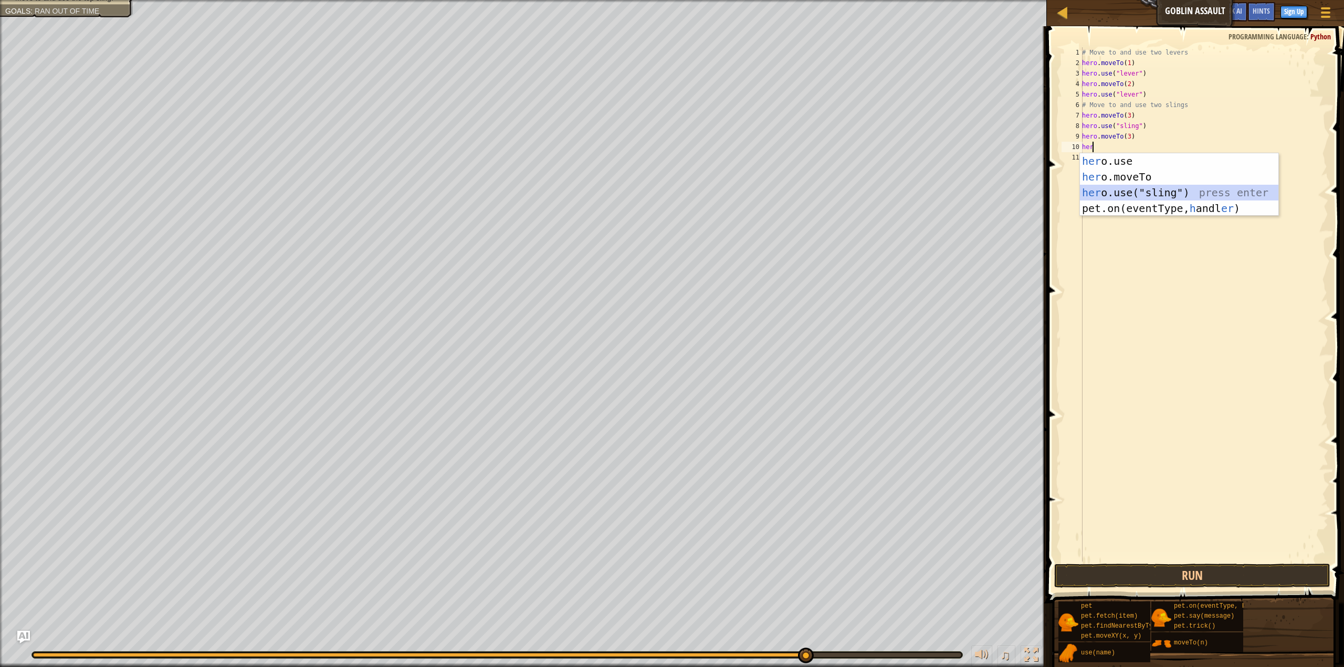
click at [1097, 195] on div "her o.use press enter her o.moveTo press enter her o.use("sling") press enter p…" at bounding box center [1179, 200] width 199 height 94
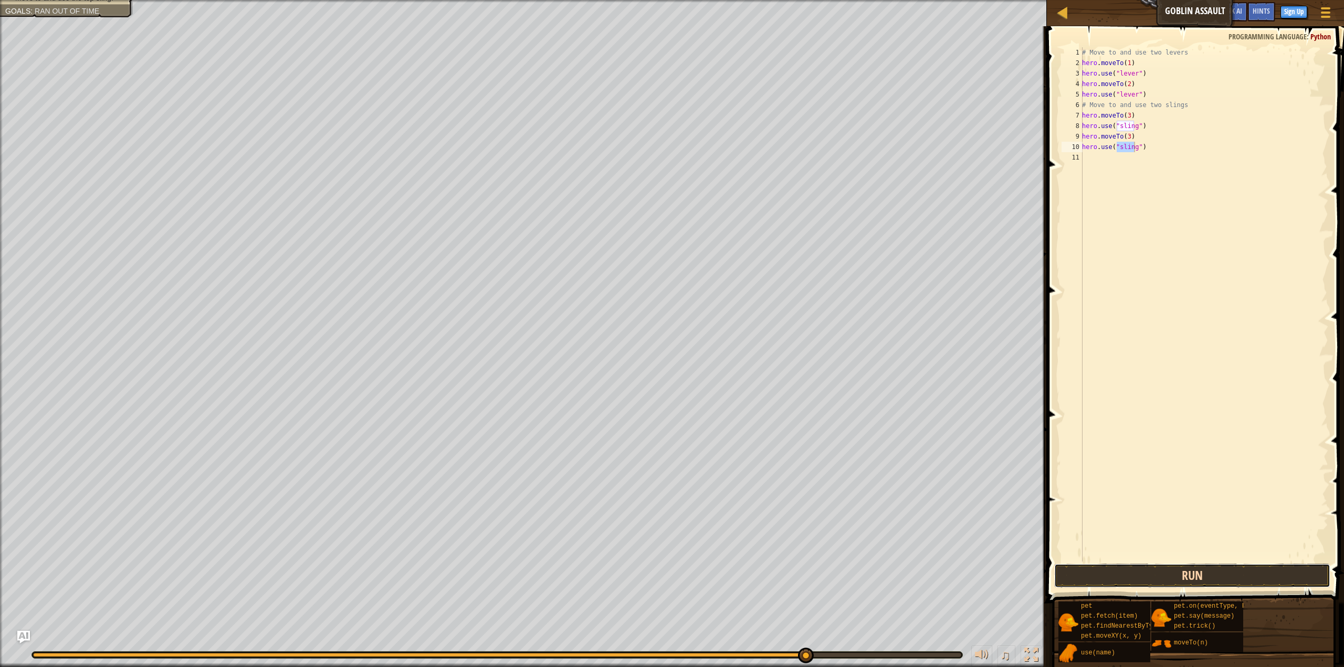
click at [1228, 567] on button "Run" at bounding box center [1192, 576] width 276 height 24
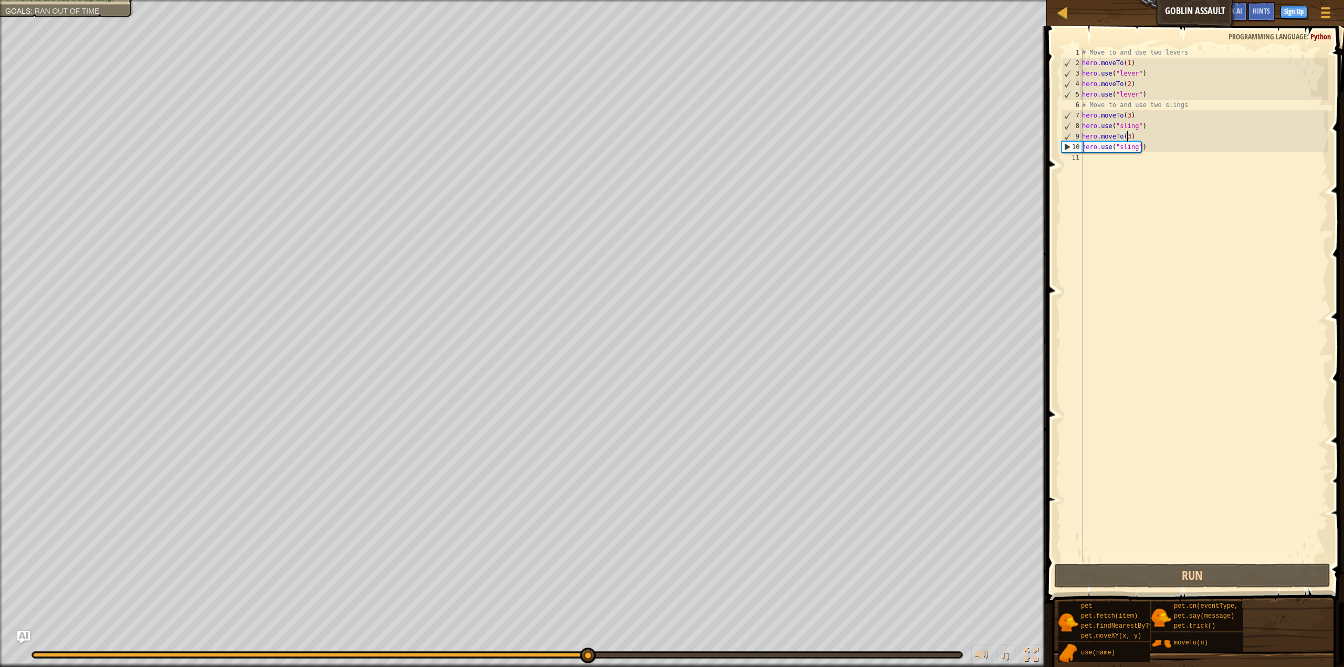
click at [1127, 136] on div "# Move to and use two levers hero . moveTo ( 1 ) hero . use ( "lever" ) hero . …" at bounding box center [1204, 314] width 248 height 535
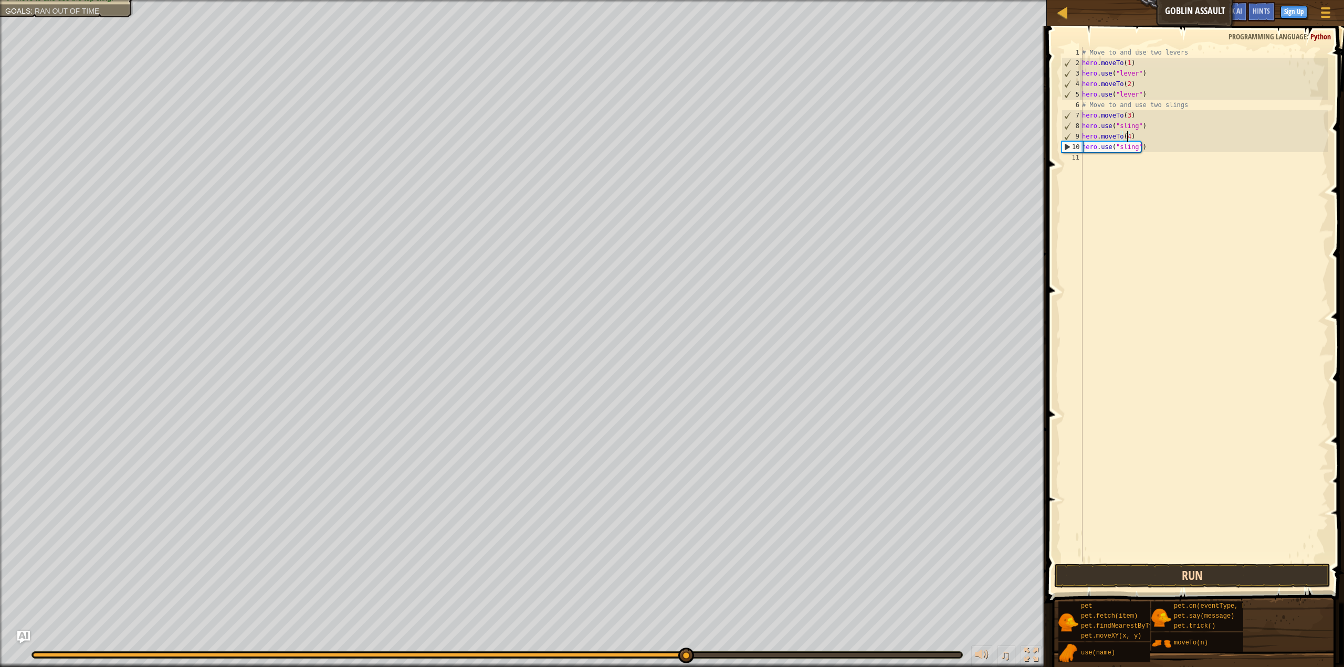
type textarea "hero.moveTo(4)"
click at [1233, 566] on button "Run" at bounding box center [1192, 576] width 276 height 24
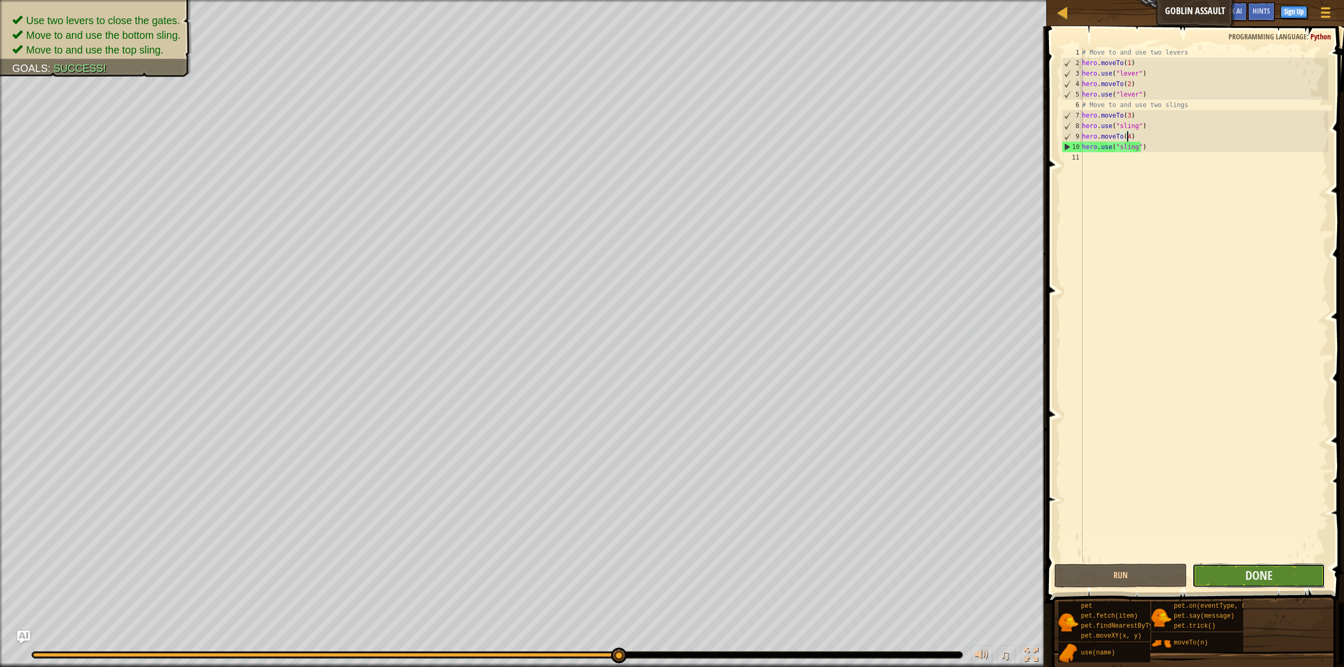
click at [1307, 577] on button "Done" at bounding box center [1258, 576] width 133 height 24
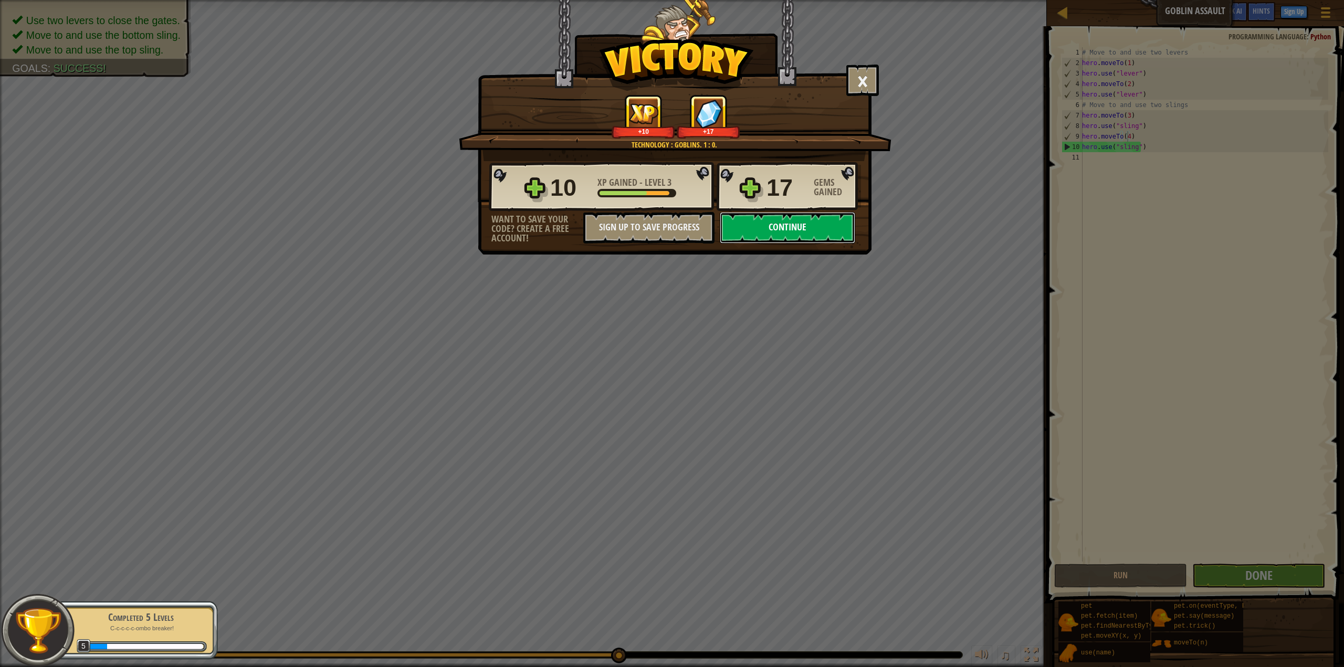
click at [779, 222] on button "Continue" at bounding box center [787, 227] width 135 height 31
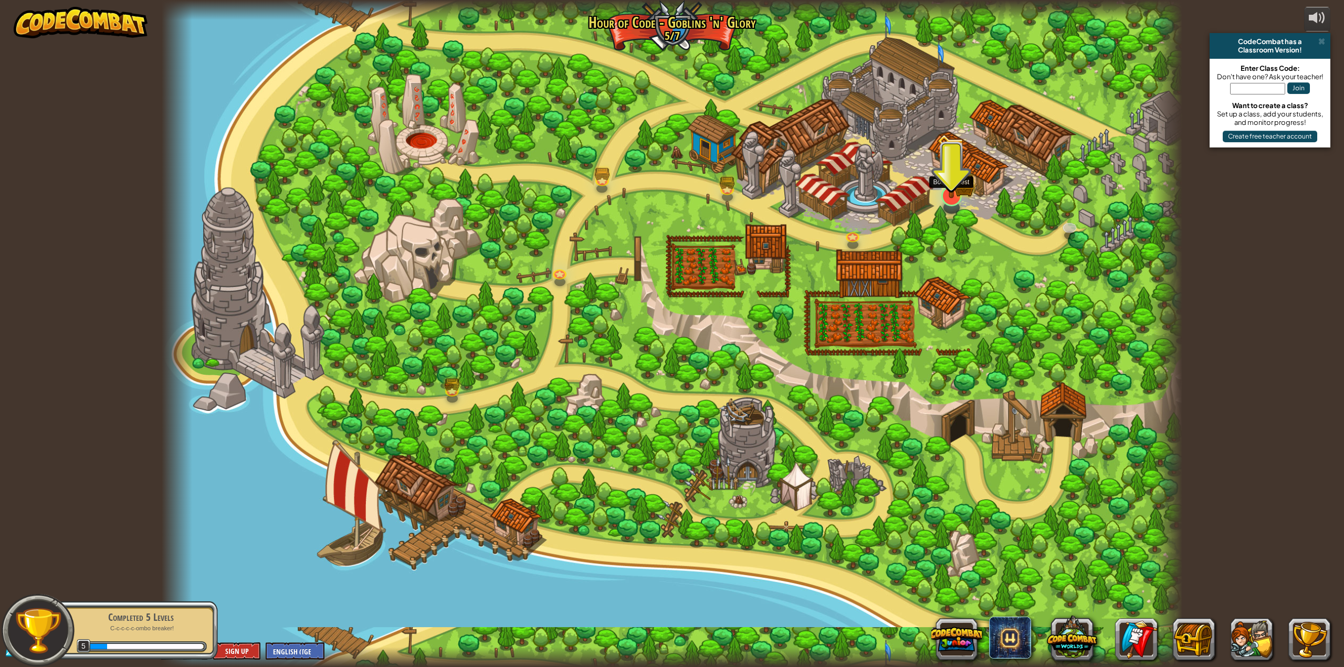
click at [953, 190] on img at bounding box center [951, 166] width 29 height 65
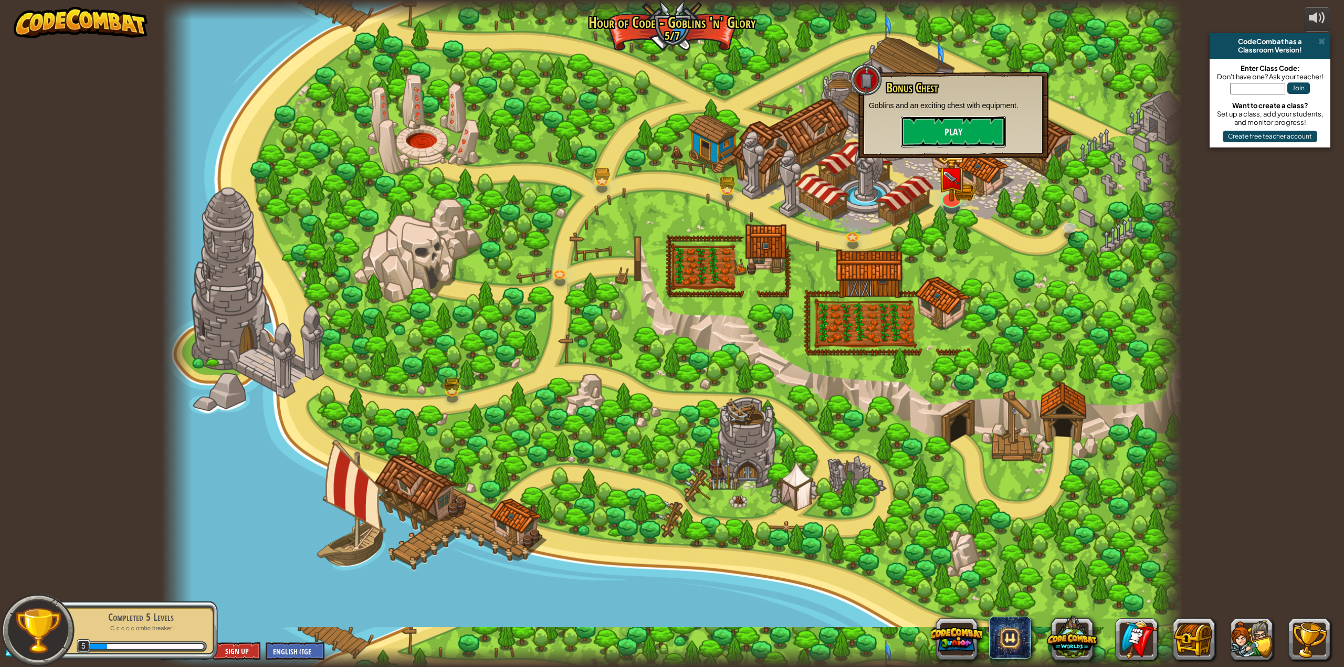
click at [935, 130] on button "Play" at bounding box center [953, 131] width 105 height 31
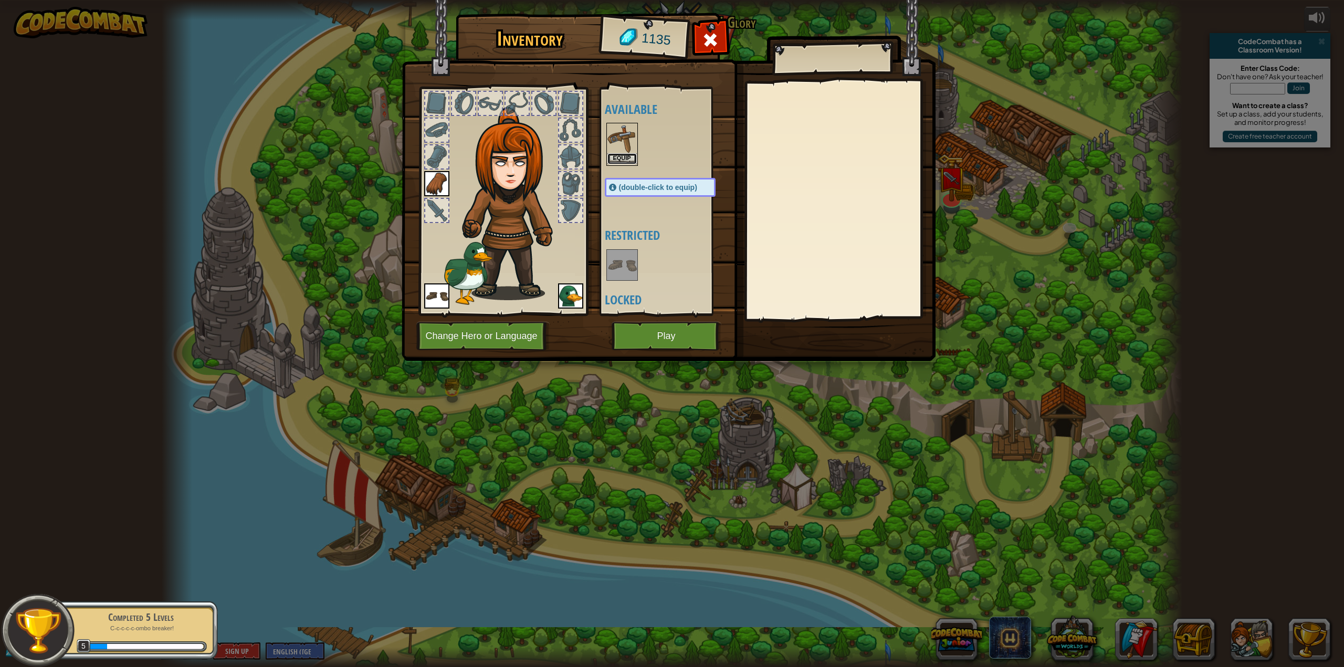
click at [627, 154] on button "Equip" at bounding box center [621, 158] width 29 height 11
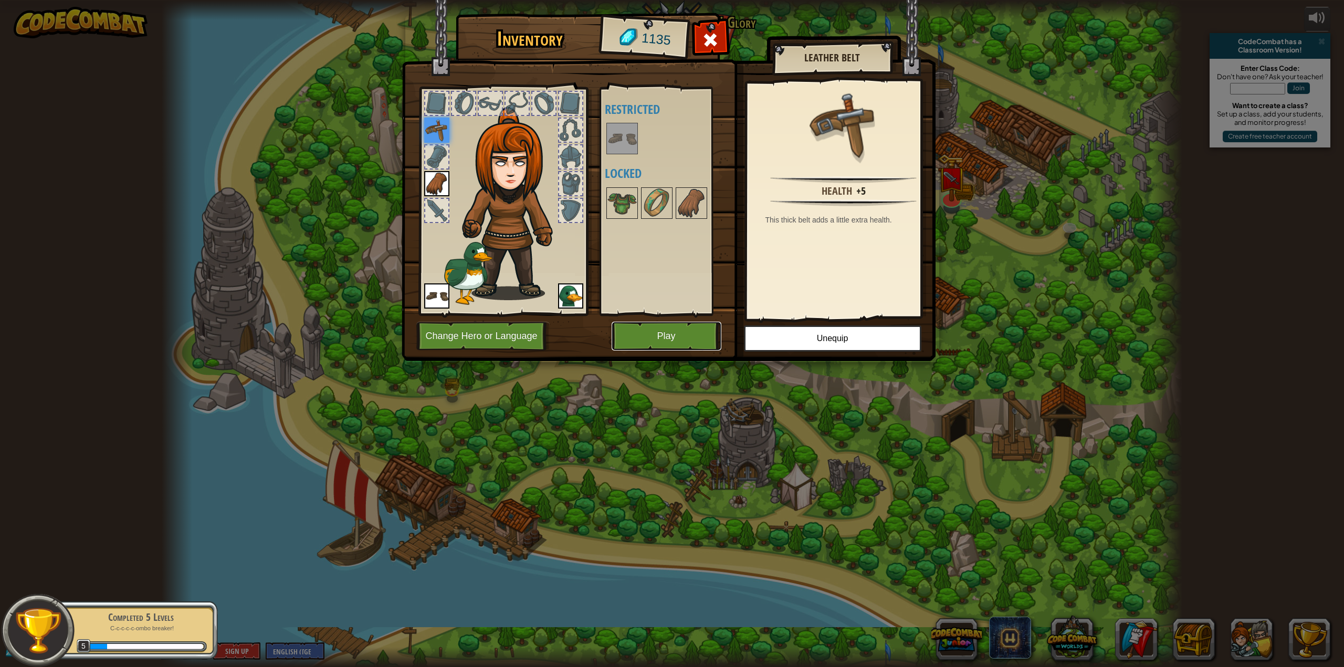
click at [680, 336] on button "Play" at bounding box center [667, 336] width 110 height 29
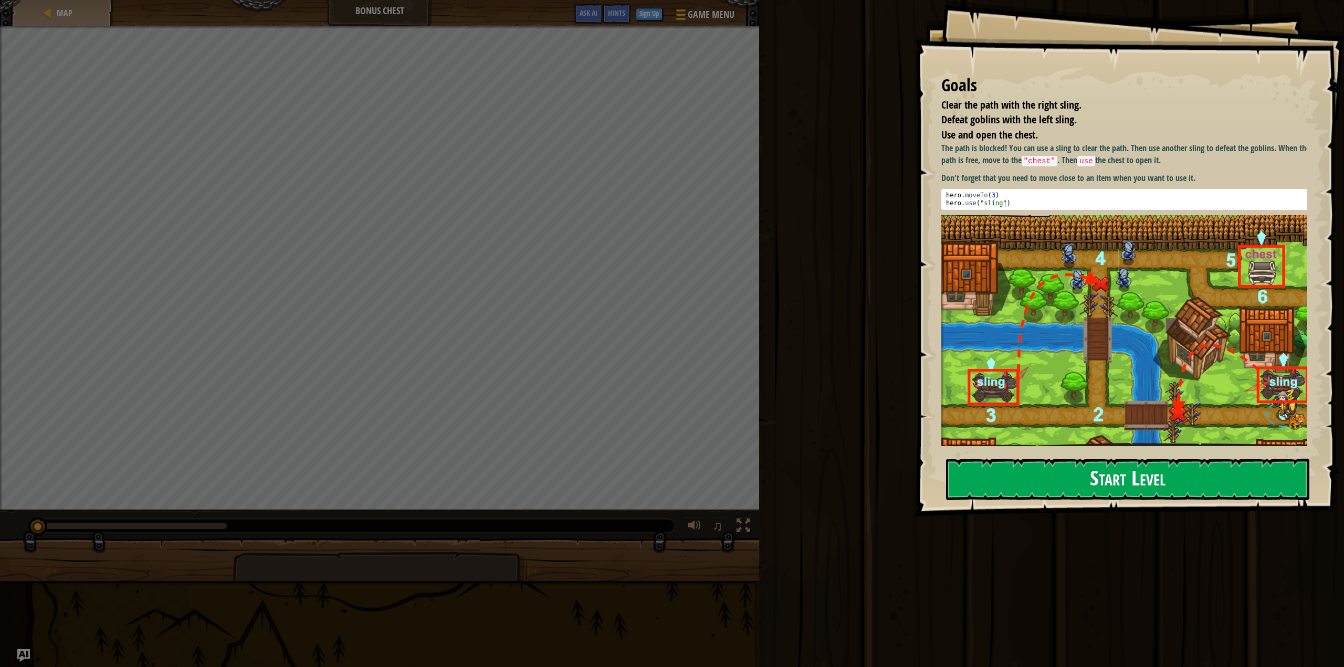
click at [1038, 476] on button "Start Level" at bounding box center [1128, 479] width 364 height 41
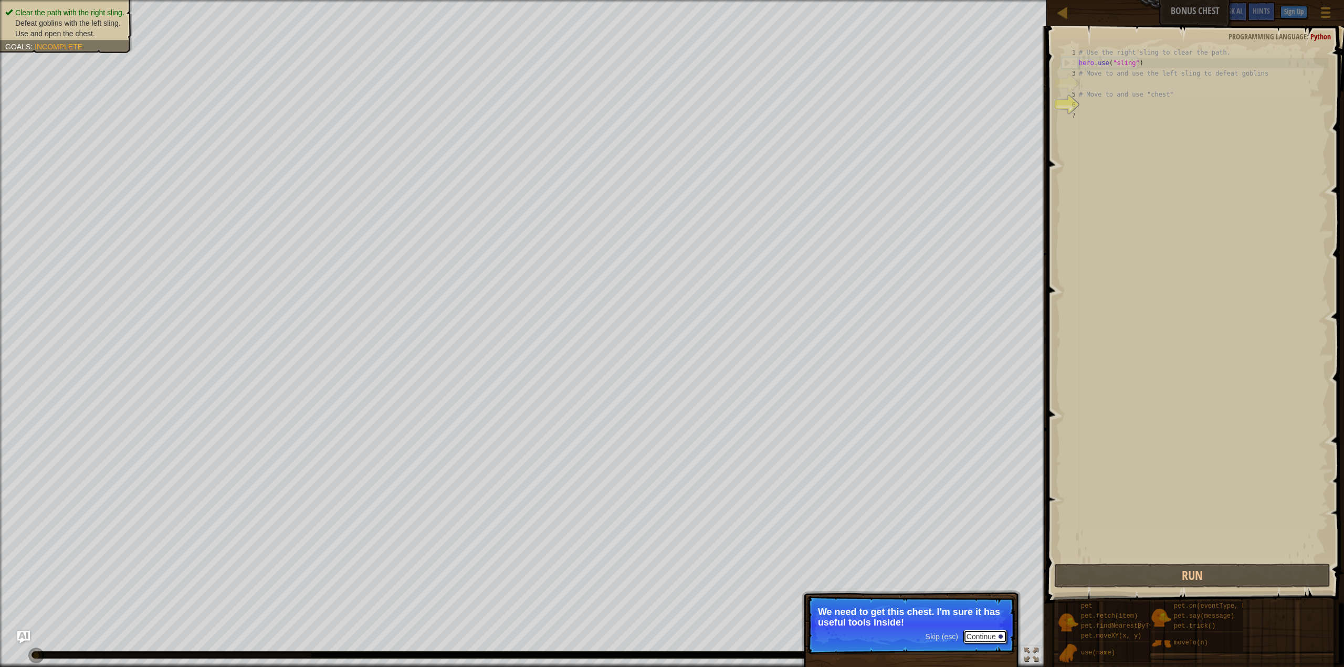
click at [981, 634] on button "Continue" at bounding box center [985, 637] width 44 height 14
click at [985, 636] on button "Continue" at bounding box center [985, 637] width 44 height 14
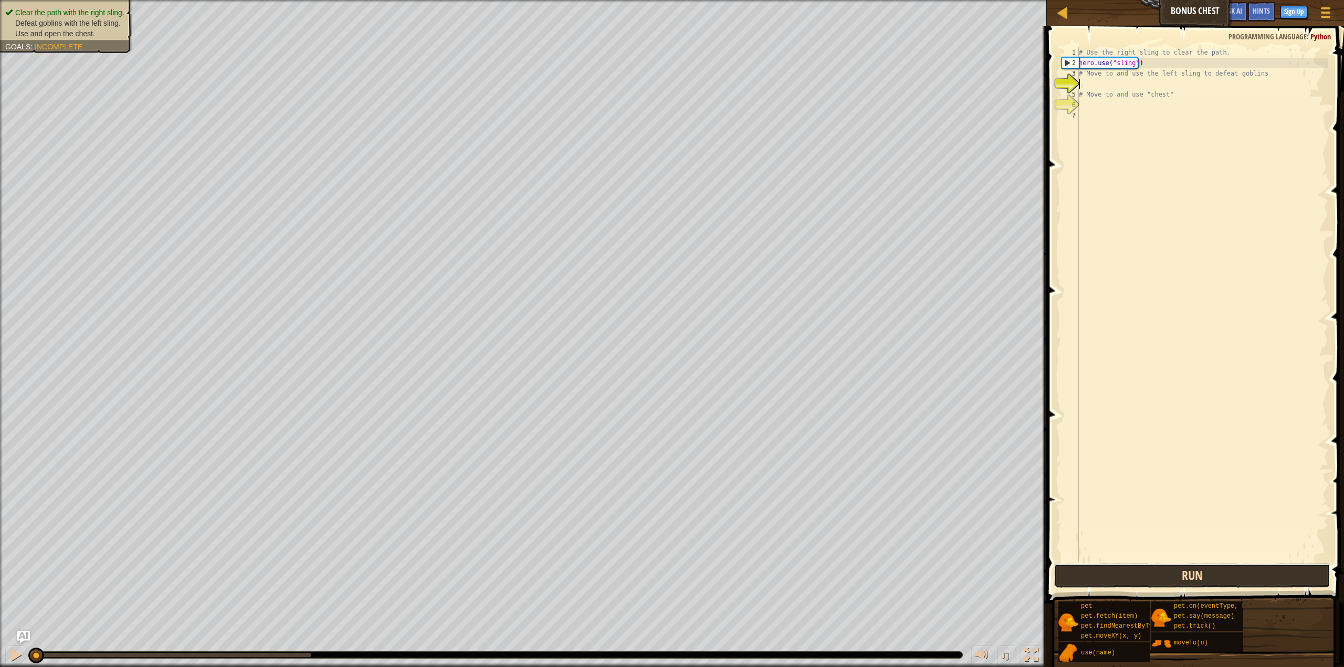
click at [1101, 578] on button "Run" at bounding box center [1192, 576] width 276 height 24
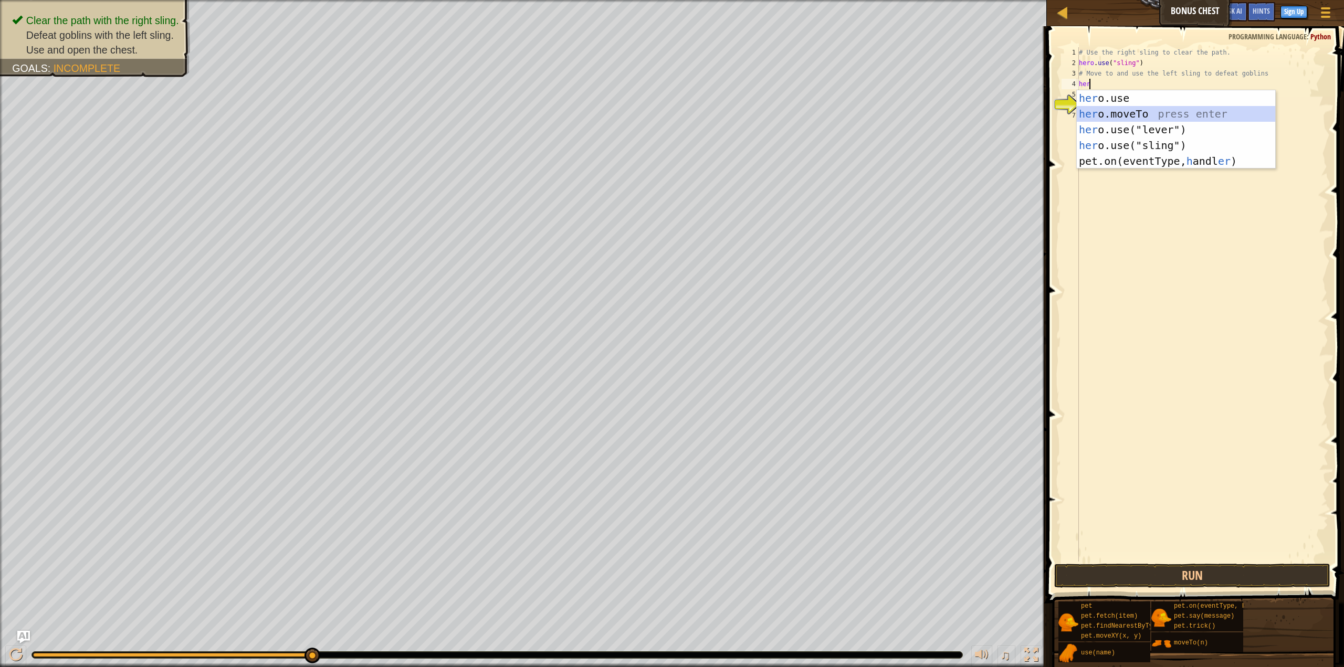
click at [1134, 108] on div "her o.use press enter her o.moveTo press enter her o.use("lever") press enter h…" at bounding box center [1176, 145] width 199 height 110
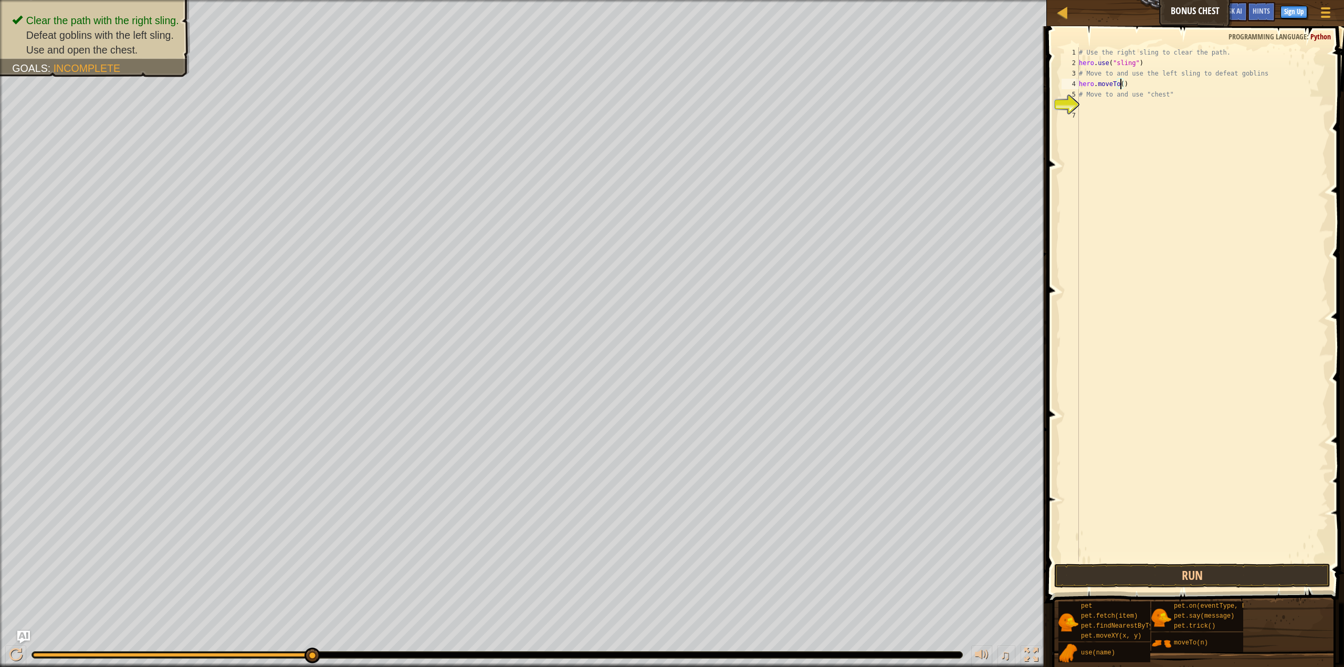
scroll to position [5, 3]
type textarea "hero.moveTo(3)"
click at [1130, 571] on button "Run" at bounding box center [1192, 576] width 276 height 24
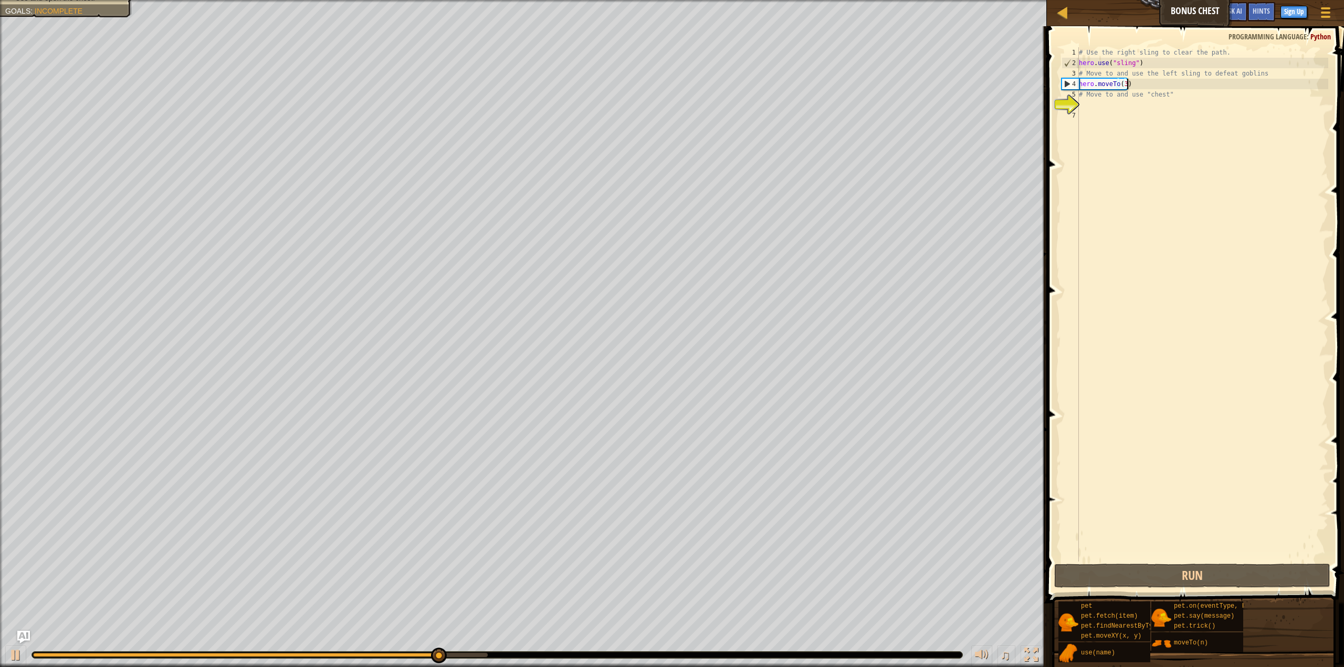
click at [1134, 84] on div "# Use the right sling to clear the path. hero . use ( "sling" ) # Move to and u…" at bounding box center [1202, 314] width 251 height 535
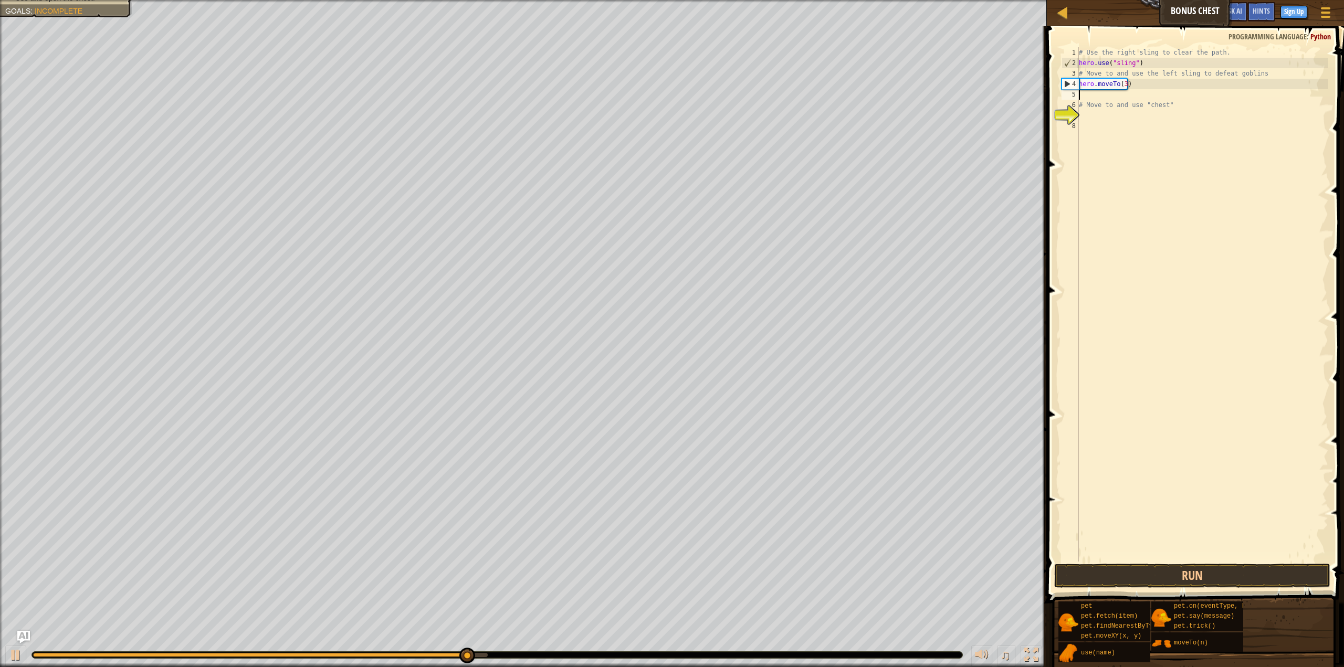
scroll to position [5, 0]
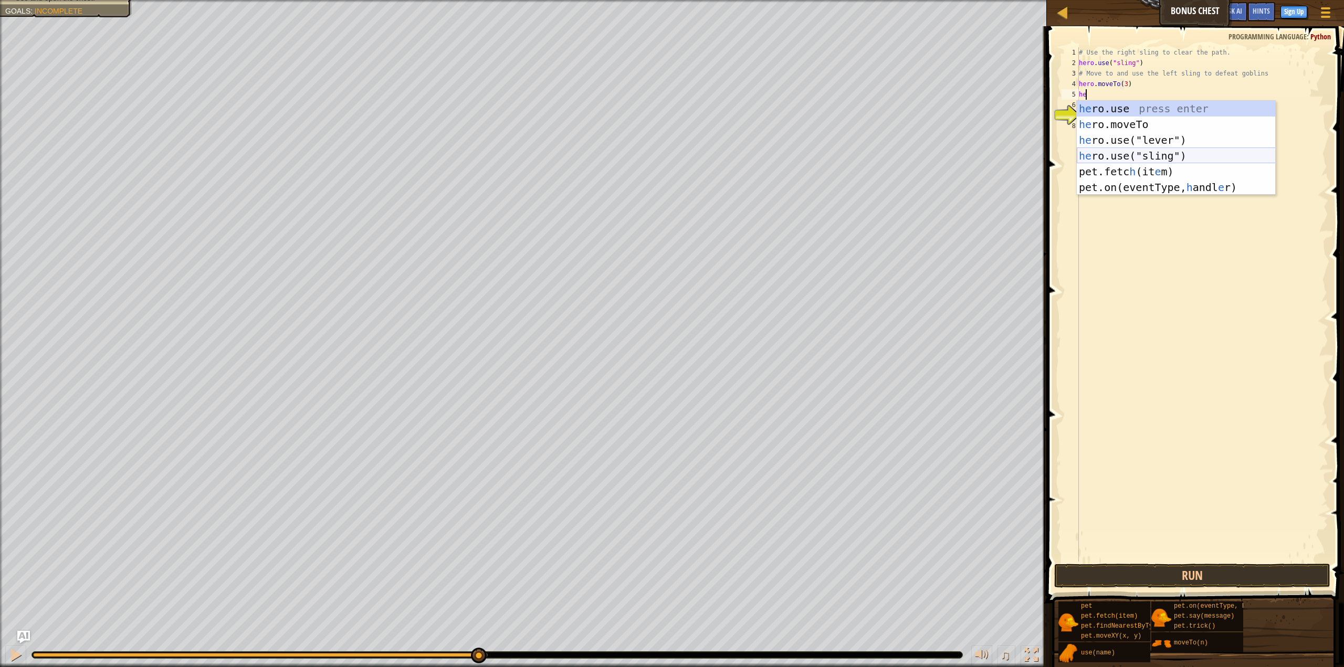
click at [1119, 153] on div "he ro.use press enter he ro.moveTo press enter he ro.use("lever") press enter h…" at bounding box center [1176, 164] width 199 height 126
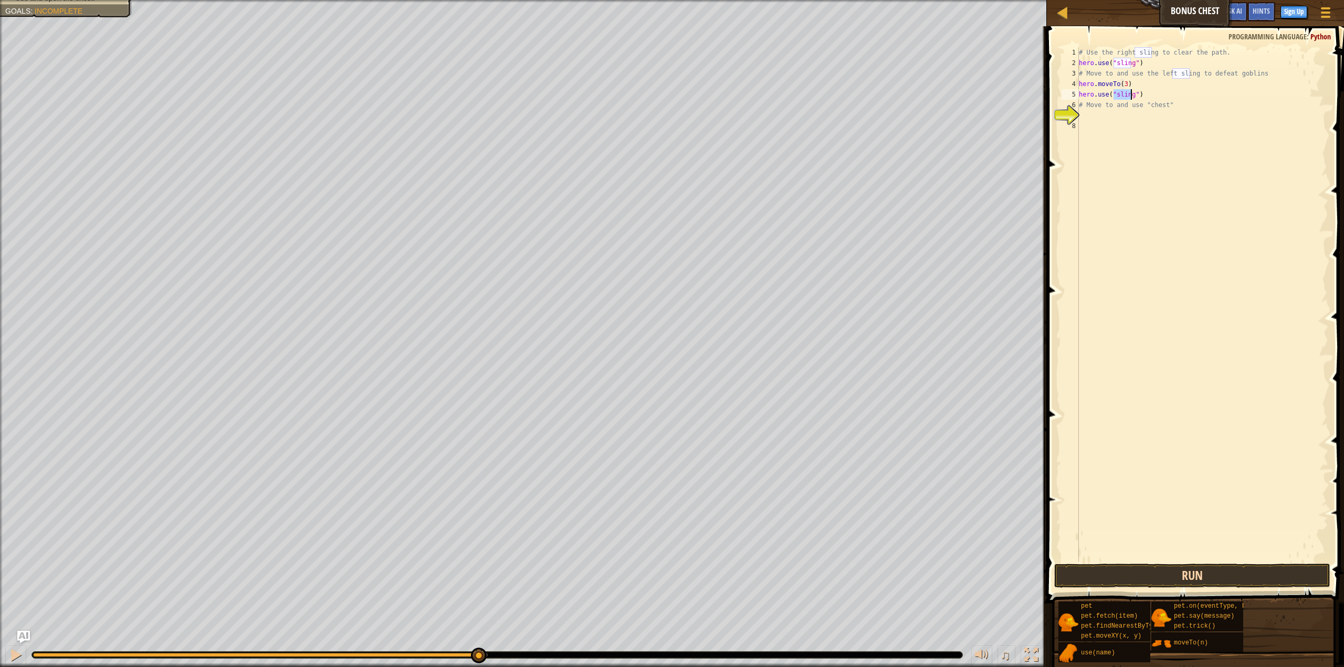
type textarea "hero.use("sling")"
click at [1098, 577] on button "Run" at bounding box center [1192, 576] width 276 height 24
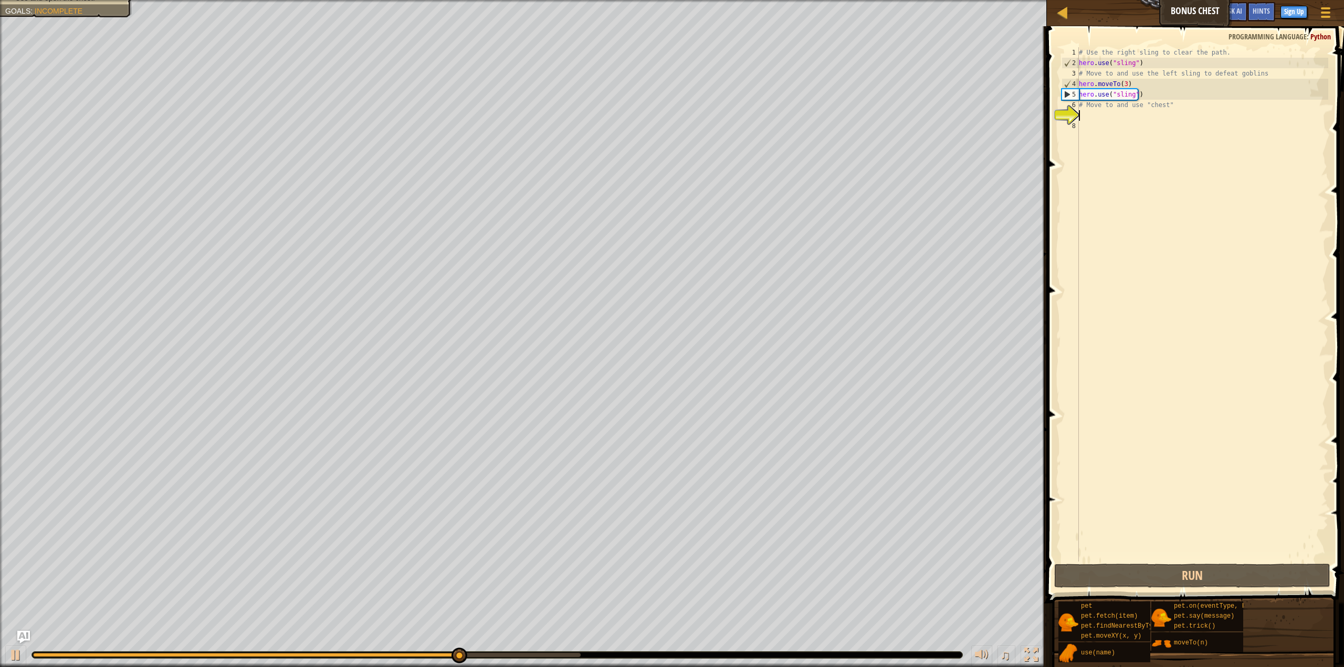
click at [1083, 116] on div "# Use the right sling to clear the path. hero . use ( "sling" ) # Move to and u…" at bounding box center [1202, 314] width 251 height 535
click at [1144, 98] on div "# Use the right sling to clear the path. hero . use ( "sling" ) # Move to and u…" at bounding box center [1202, 314] width 251 height 535
type textarea "hero.use("sling")"
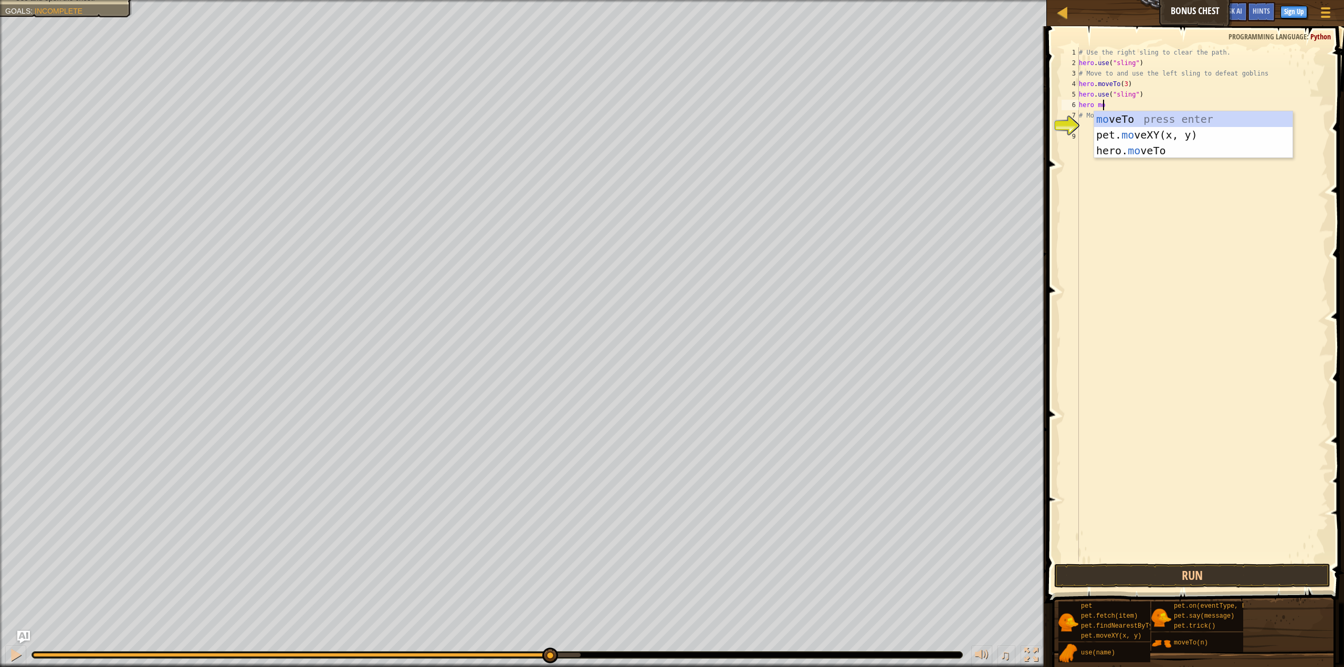
scroll to position [5, 1]
click at [1152, 145] on div "mo veTo press enter pet. mo veXY(x, y) press enter hero. mo veTo press enter" at bounding box center [1193, 150] width 199 height 79
type textarea "hero.moveTo(2)"
click at [1191, 580] on button "Run" at bounding box center [1192, 576] width 276 height 24
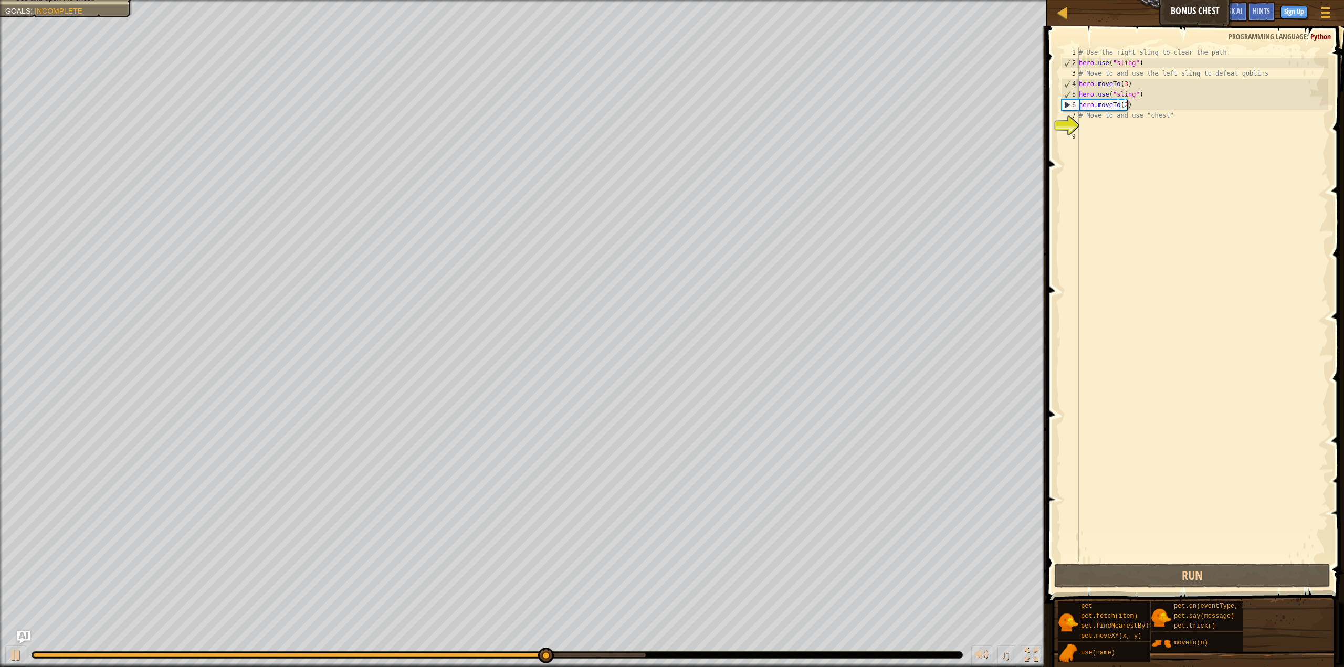
click at [1137, 103] on div "# Use the right sling to clear the path. hero . use ( "sling" ) # Move to and u…" at bounding box center [1202, 314] width 251 height 535
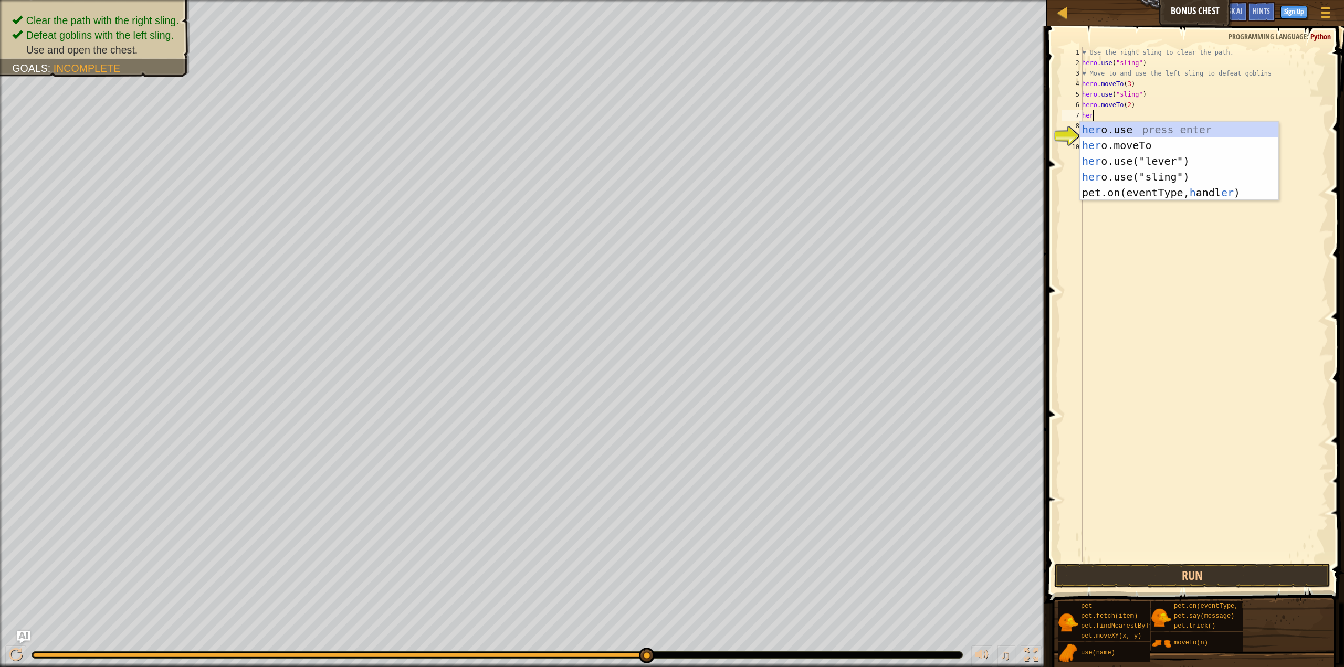
scroll to position [5, 0]
click at [1127, 144] on div "hero .use press enter hero .moveTo press enter hero .use("lever") press enter h…" at bounding box center [1179, 169] width 199 height 94
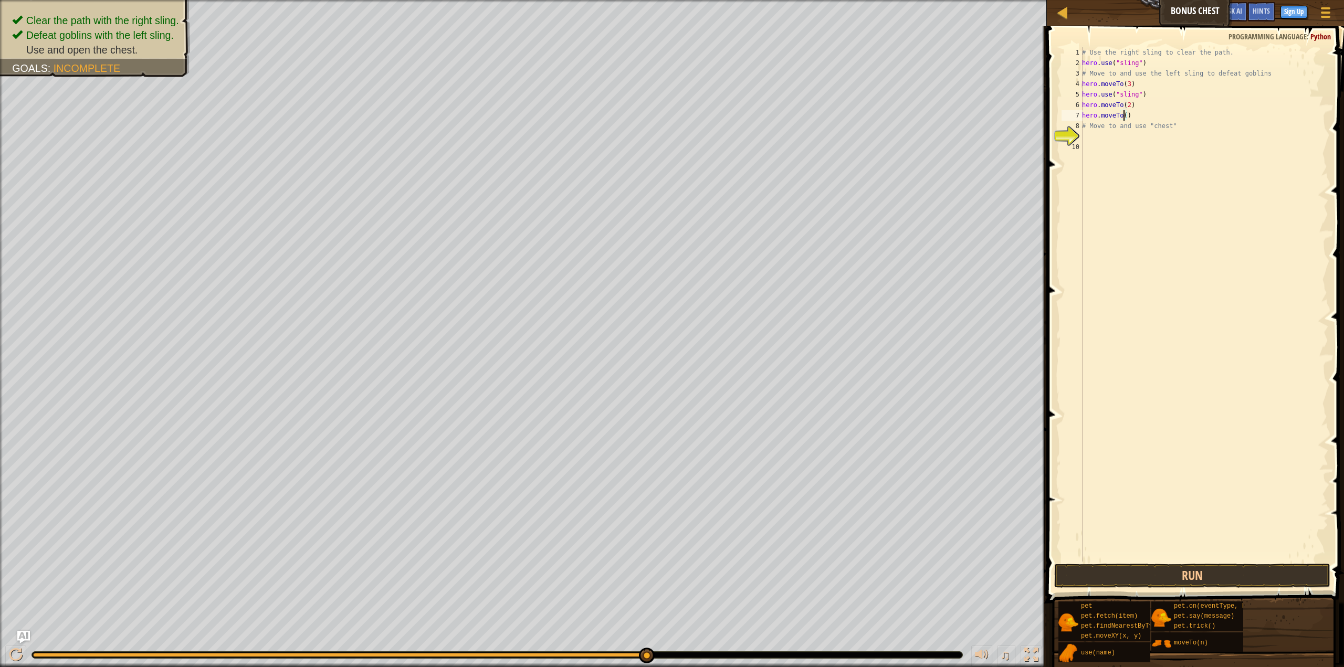
type textarea "hero.moveTo(4)"
click at [1140, 117] on div "# Use the right sling to clear the path. hero . use ( "sling" ) # Move to and u…" at bounding box center [1204, 314] width 248 height 535
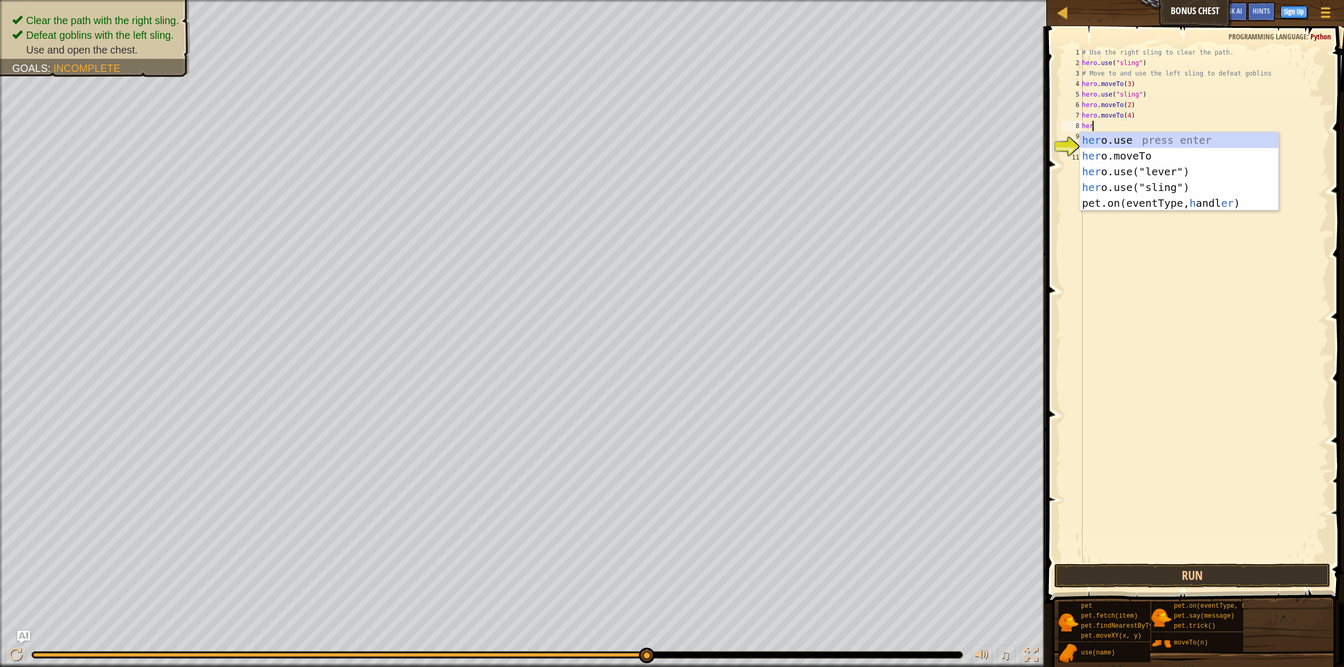
scroll to position [5, 0]
click at [1148, 157] on div "her o.use press enter her o.moveTo press enter her o.use("lever") press enter h…" at bounding box center [1179, 187] width 199 height 110
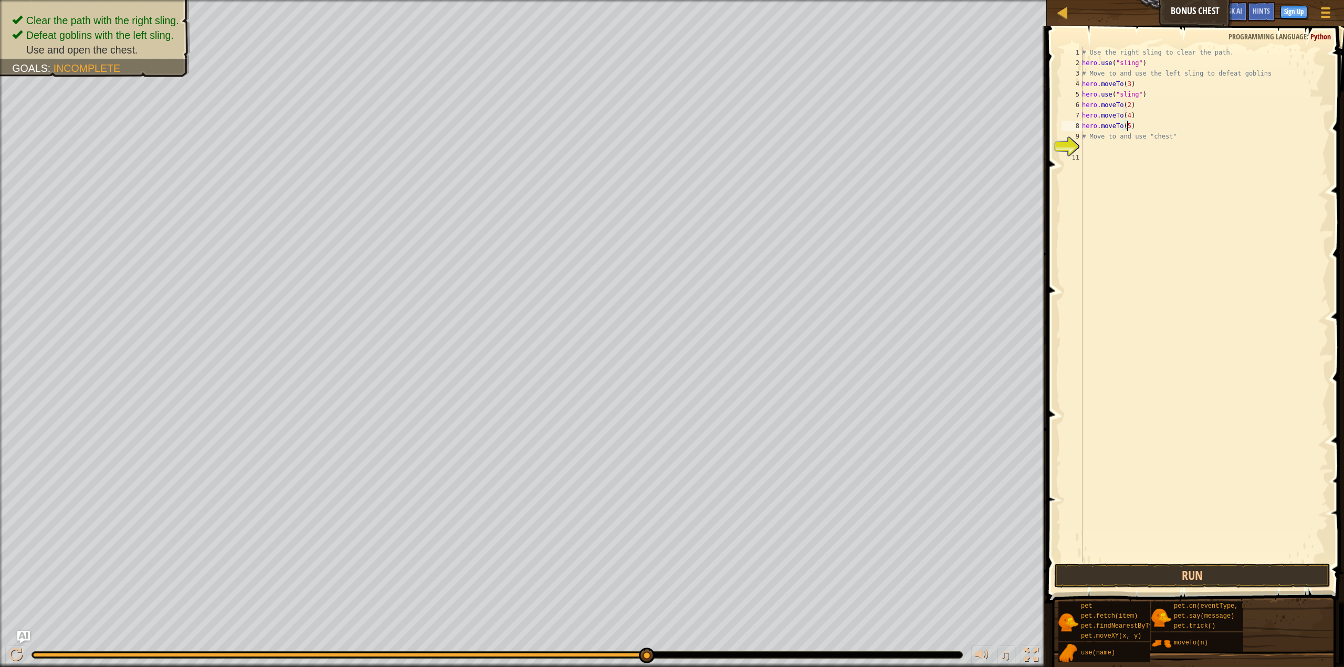
scroll to position [5, 3]
click at [1240, 575] on button "Run" at bounding box center [1192, 576] width 276 height 24
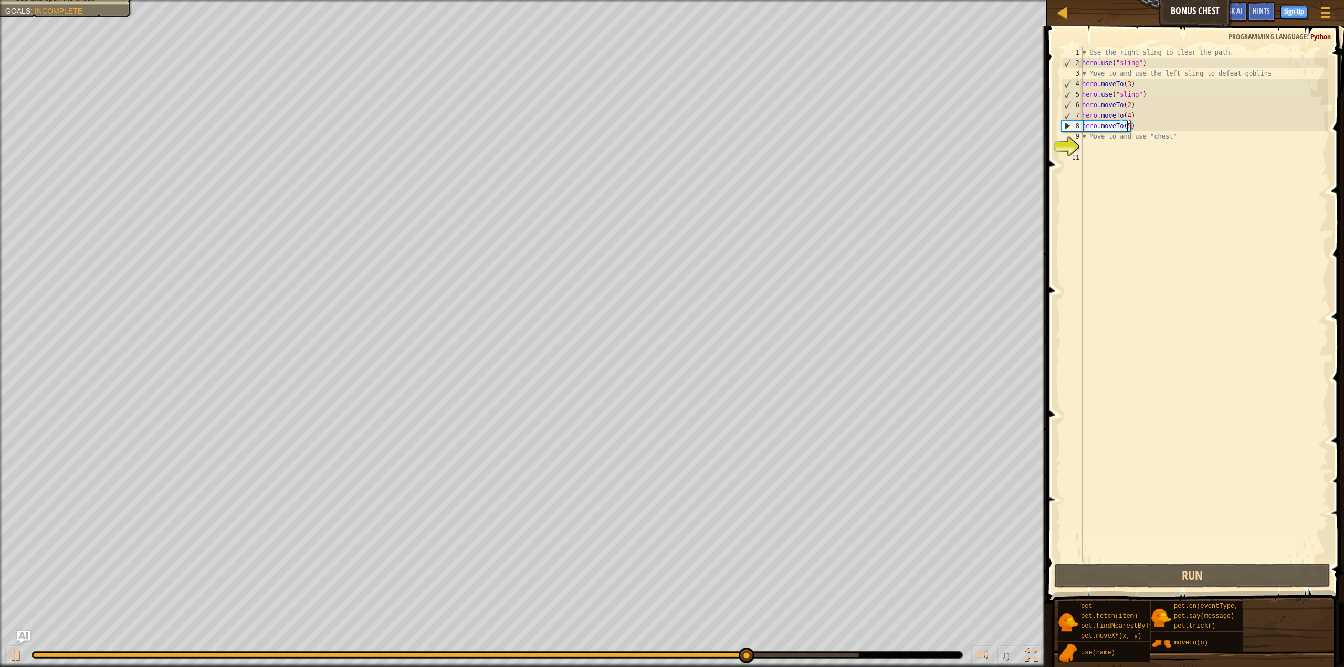
click at [1174, 137] on div "# Use the right sling to clear the path. hero . use ( "sling" ) # Move to and u…" at bounding box center [1204, 314] width 248 height 535
type textarea "# Move to and use "chest""
click at [1154, 217] on div "# Use the right sling to clear the path. hero . use ( "sling" ) # Move to and u…" at bounding box center [1204, 314] width 248 height 535
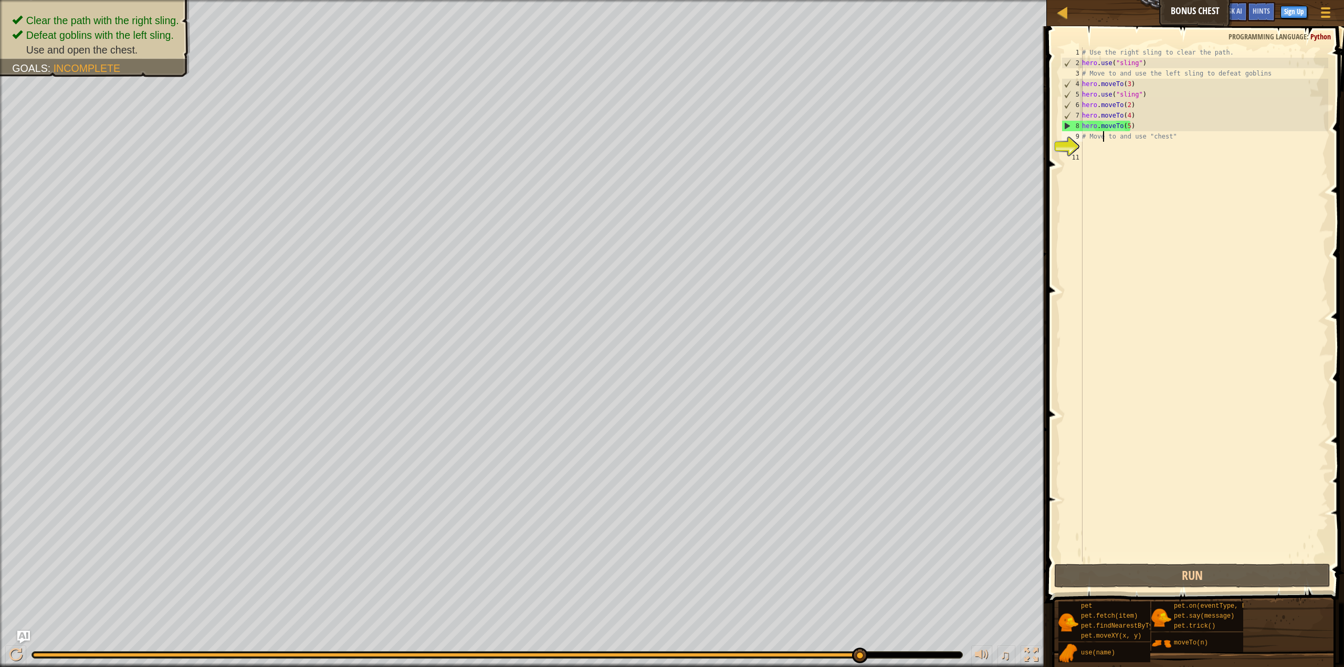
click at [1102, 137] on div "# Use the right sling to clear the path. hero . use ( "sling" ) # Move to and u…" at bounding box center [1204, 314] width 248 height 535
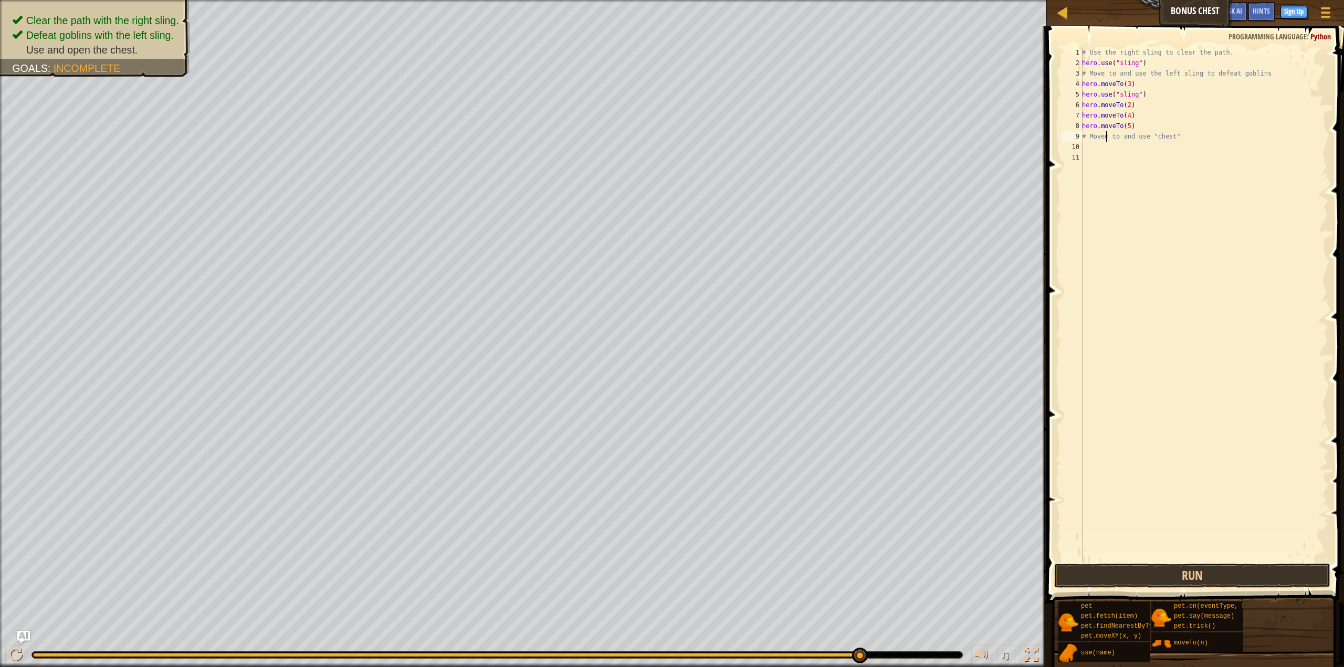
scroll to position [5, 2]
click at [1178, 135] on div "# Use the right sling to clear the path. hero . use ( "sling" ) # Move to and u…" at bounding box center [1204, 314] width 248 height 535
type textarea "#"
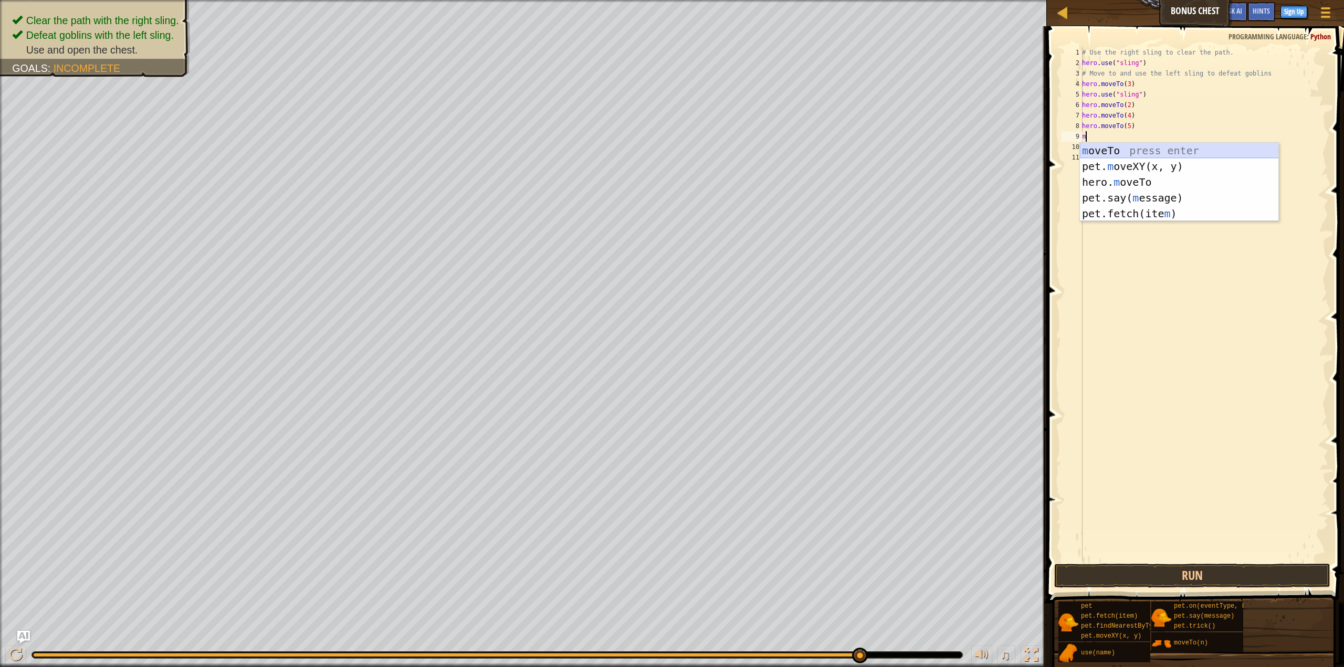
click at [1163, 150] on div "m oveTo press enter pet. m oveXY(x, y) press enter hero. m oveTo press enter pe…" at bounding box center [1179, 198] width 199 height 110
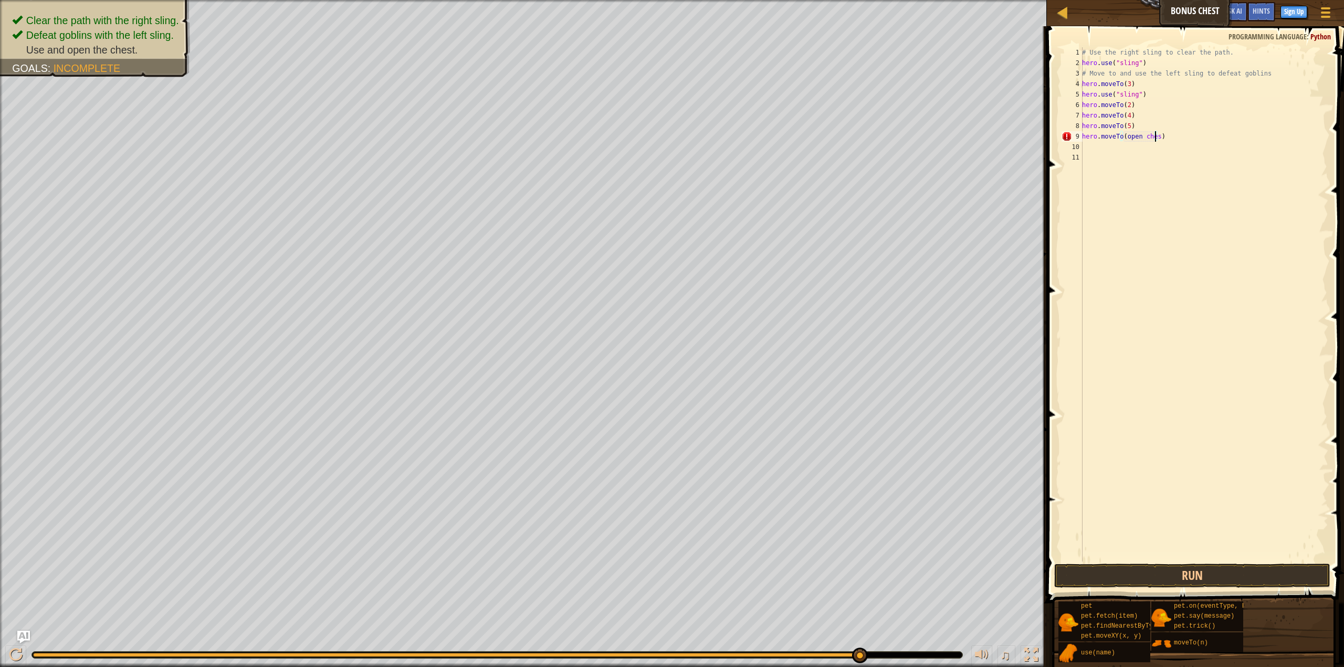
scroll to position [5, 6]
click at [1166, 138] on div "# Use the right sling to clear the path. hero . use ( "sling" ) # Move to and u…" at bounding box center [1204, 314] width 248 height 535
click at [1123, 137] on div "# Use the right sling to clear the path. hero . use ( "sling" ) # Move to and u…" at bounding box center [1204, 314] width 248 height 535
click at [1100, 138] on div "# Use the right sling to clear the path. hero . use ( "sling" ) # Move to and u…" at bounding box center [1204, 314] width 248 height 535
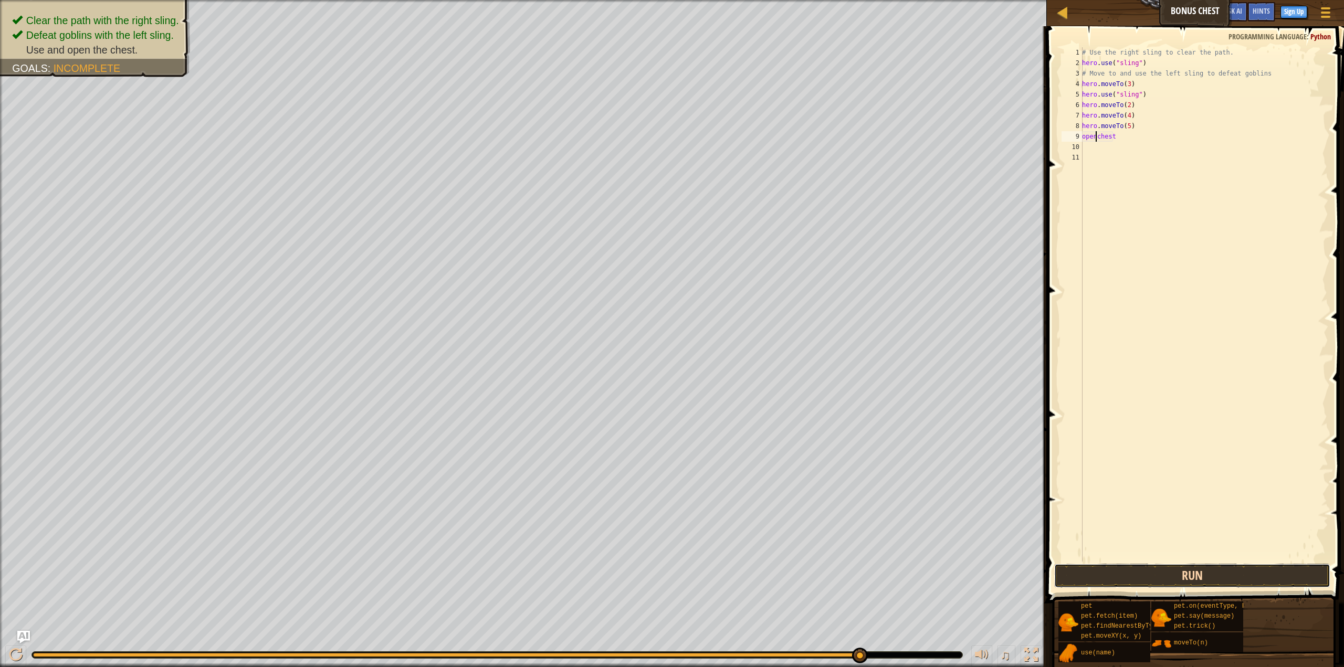
click at [1212, 574] on button "Run" at bounding box center [1192, 576] width 276 height 24
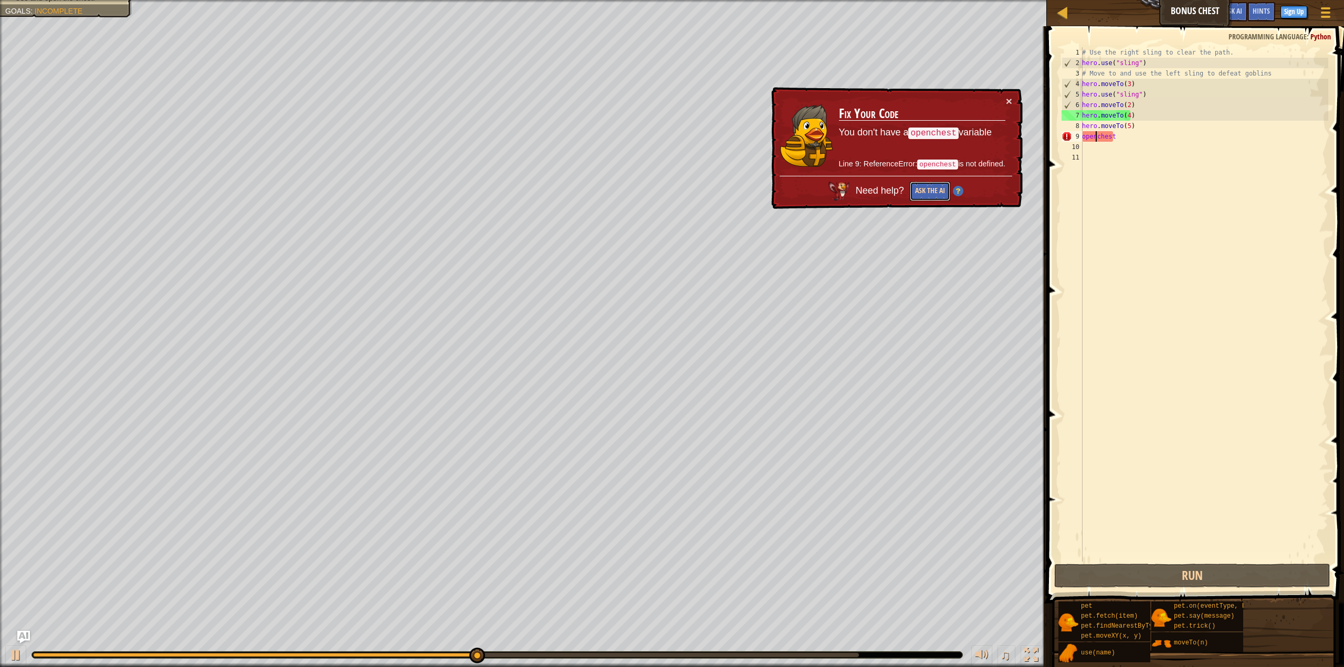
click at [938, 184] on button "Ask the AI" at bounding box center [930, 191] width 40 height 19
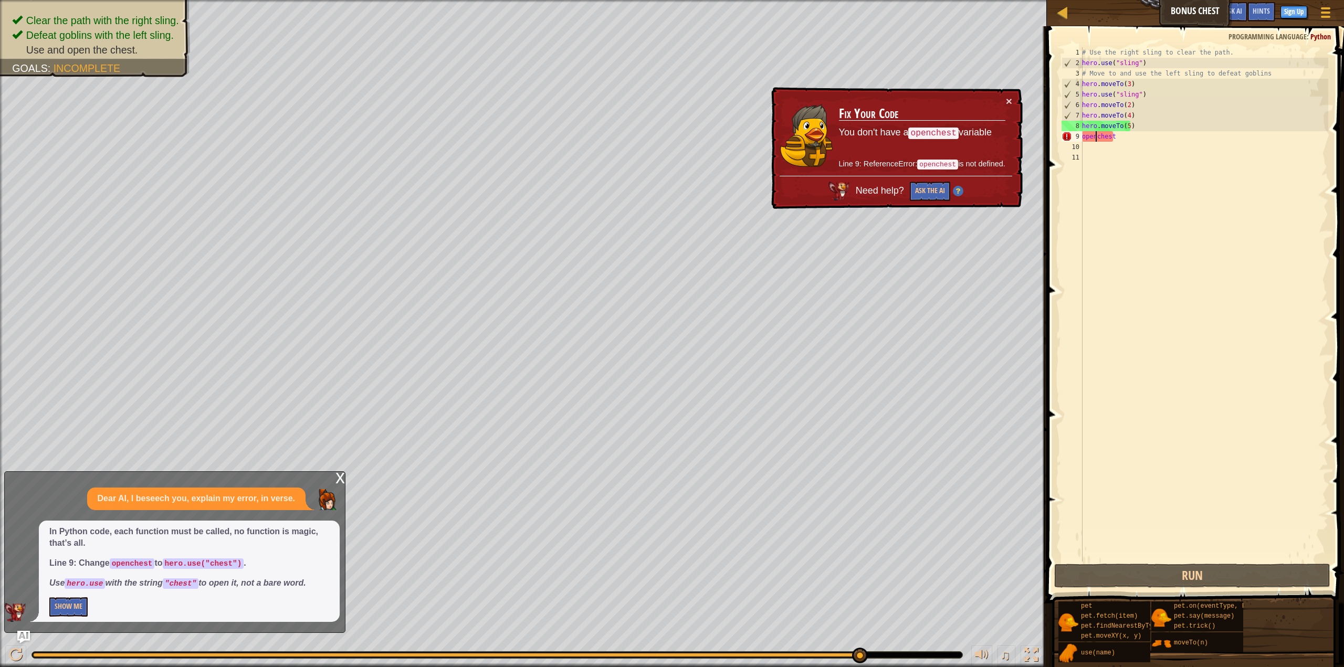
click at [1137, 134] on div "# Use the right sling to clear the path. hero . use ( "sling" ) # Move to and u…" at bounding box center [1204, 314] width 248 height 535
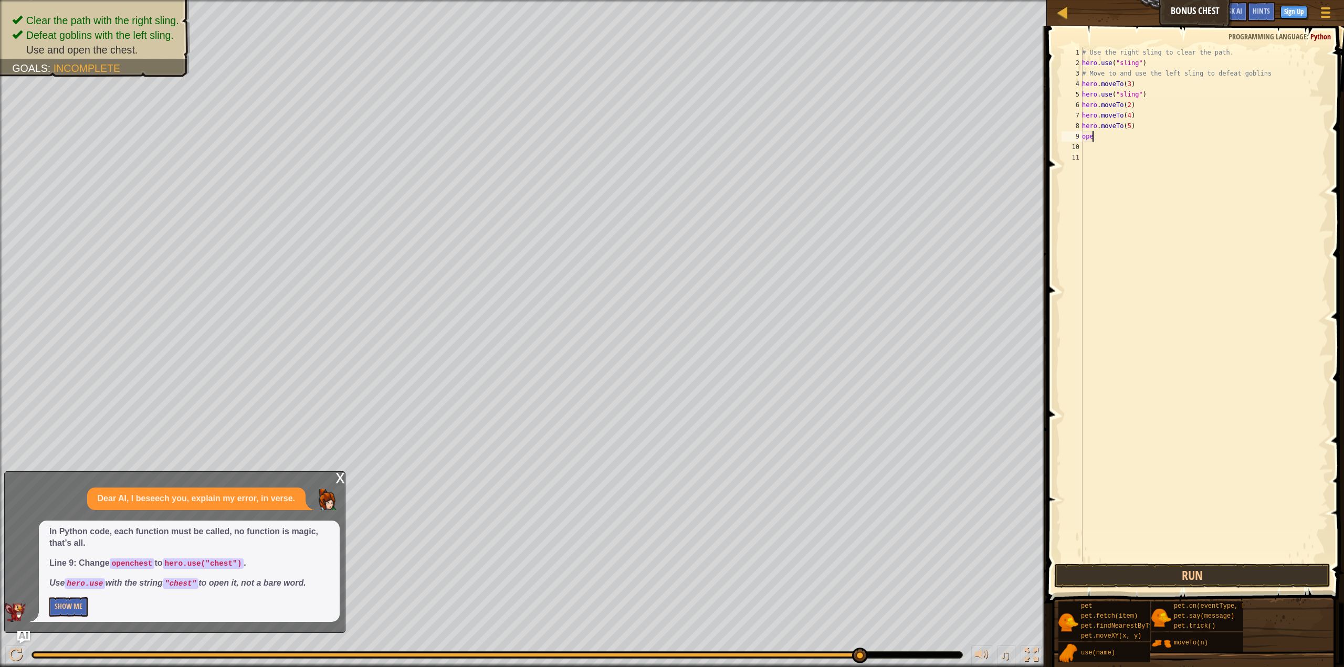
scroll to position [5, 0]
type textarea "o"
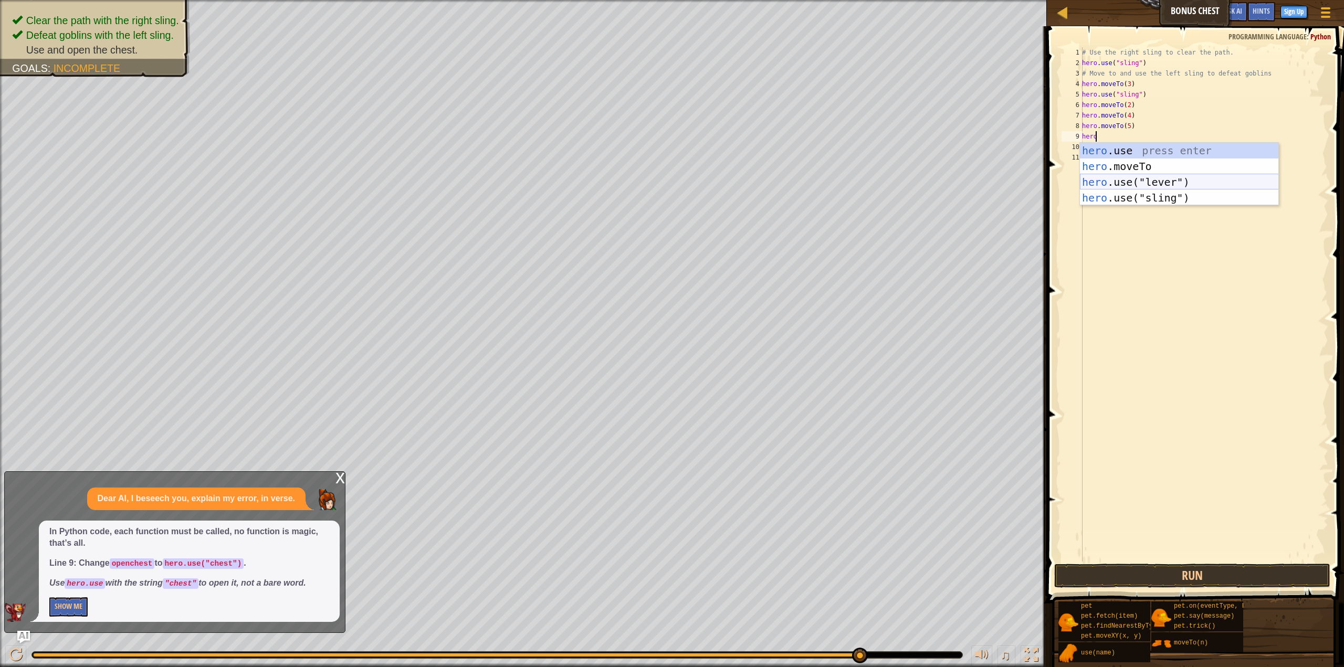
click at [1123, 184] on div "hero .use press enter hero .moveTo press enter hero .use("lever") press enter h…" at bounding box center [1179, 190] width 199 height 94
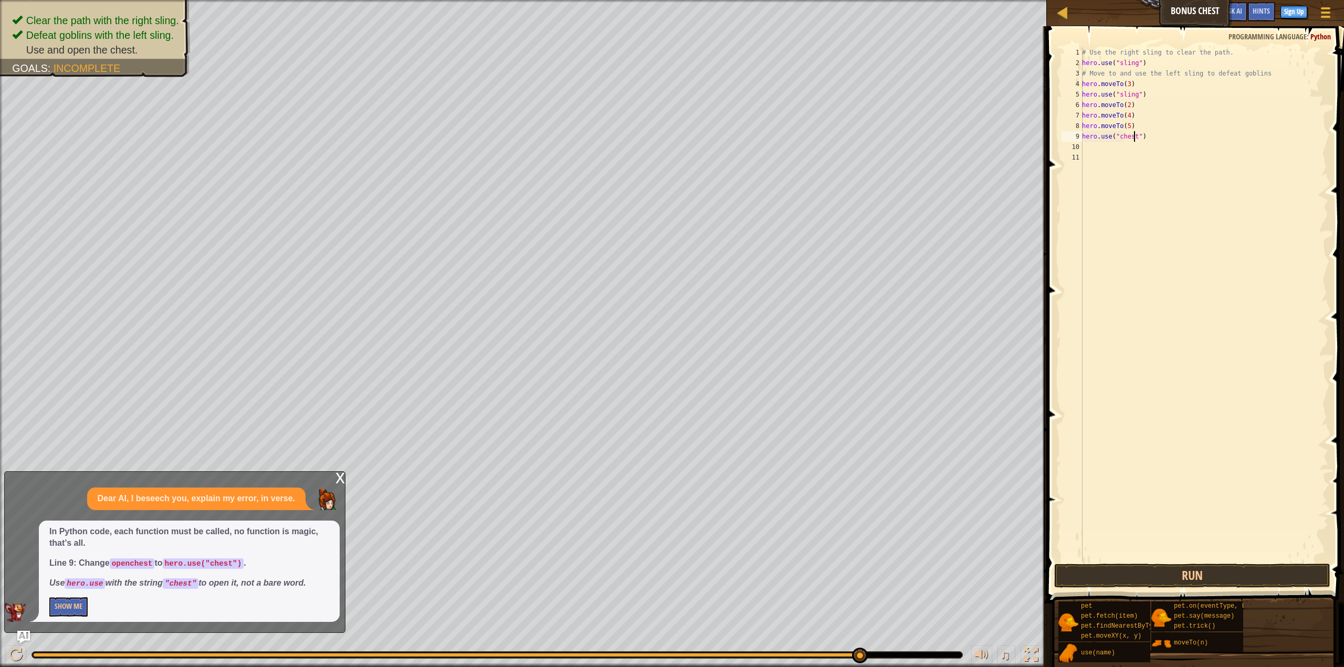
scroll to position [5, 4]
type textarea "hero.use("chest")"
click at [1134, 574] on button "Run" at bounding box center [1192, 576] width 276 height 24
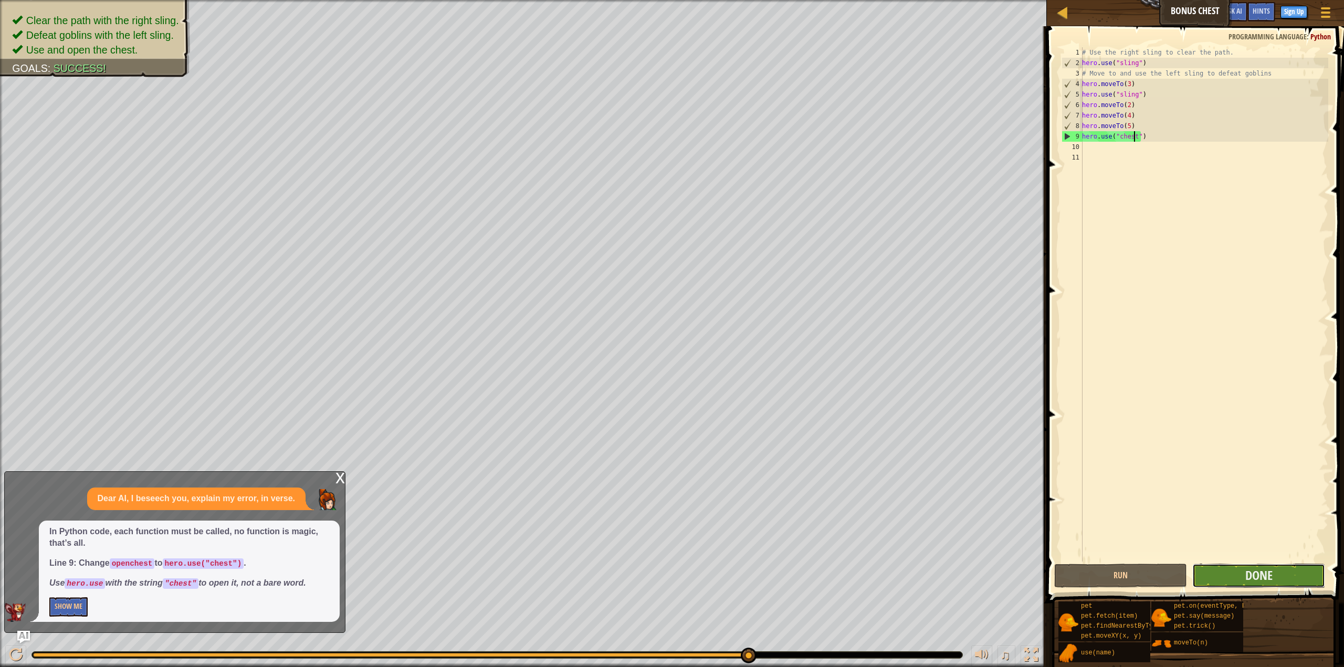
click at [1272, 574] on button "Done" at bounding box center [1258, 576] width 133 height 24
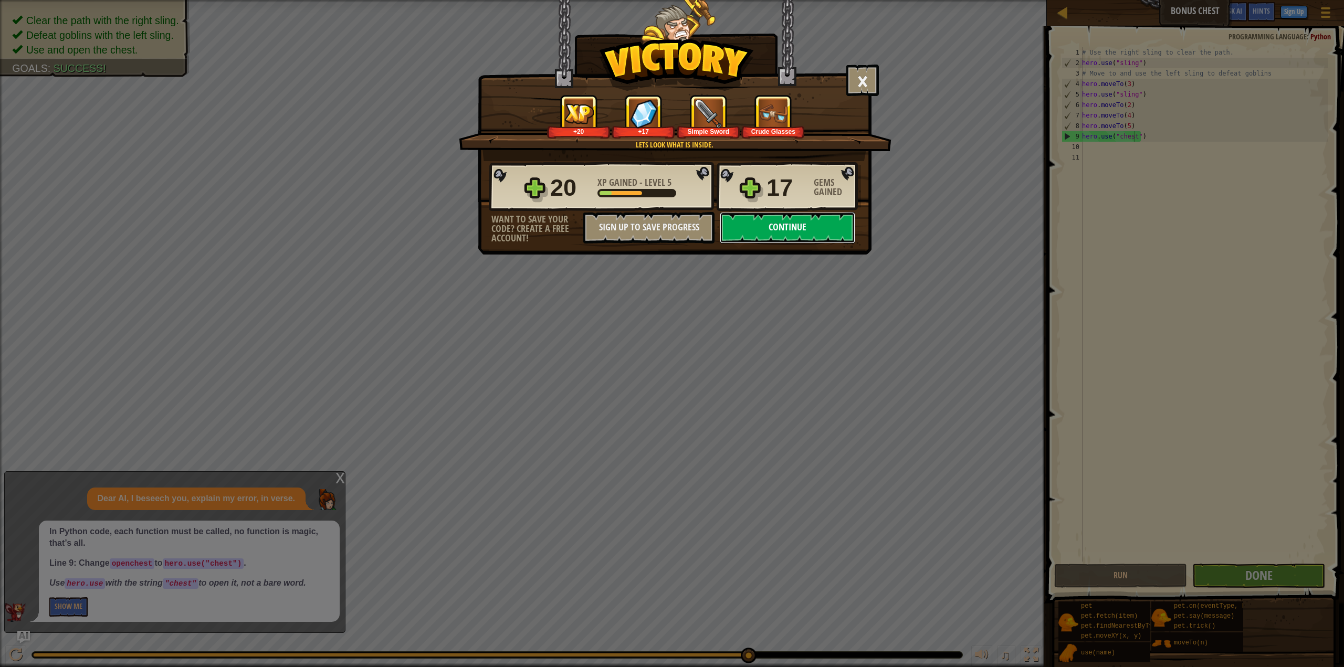
click at [780, 229] on button "Continue" at bounding box center [787, 227] width 135 height 31
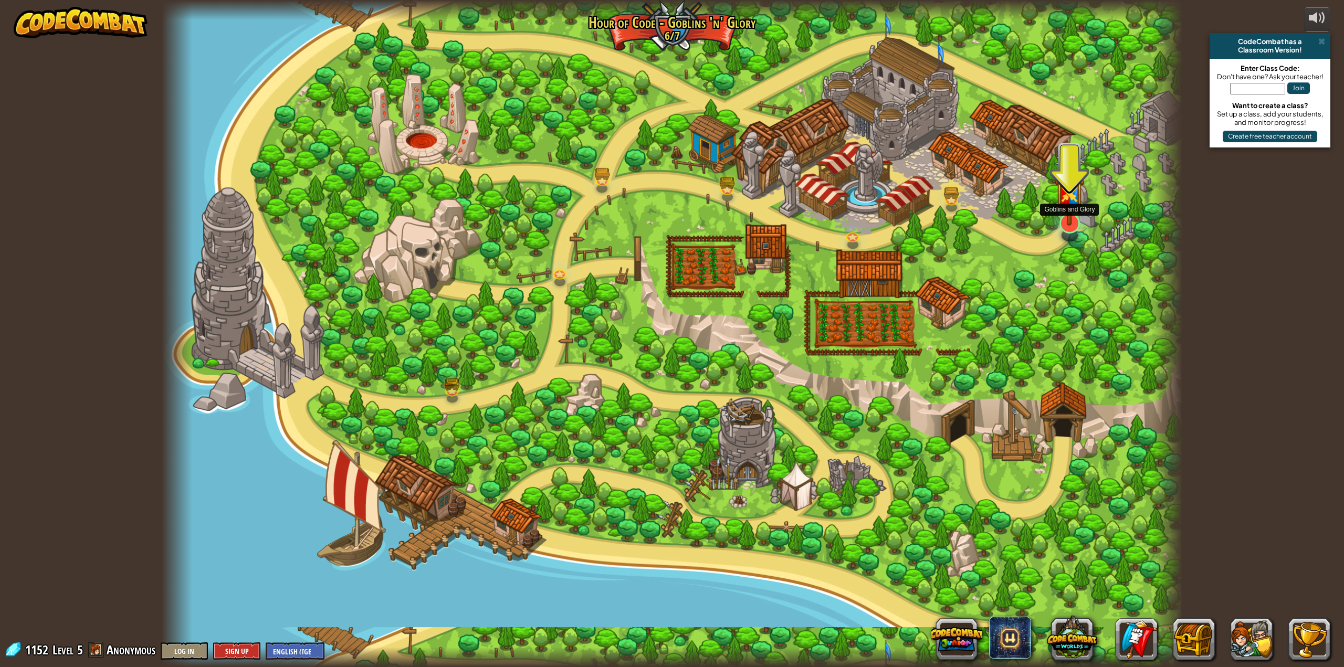
click at [1068, 217] on img at bounding box center [1069, 187] width 29 height 78
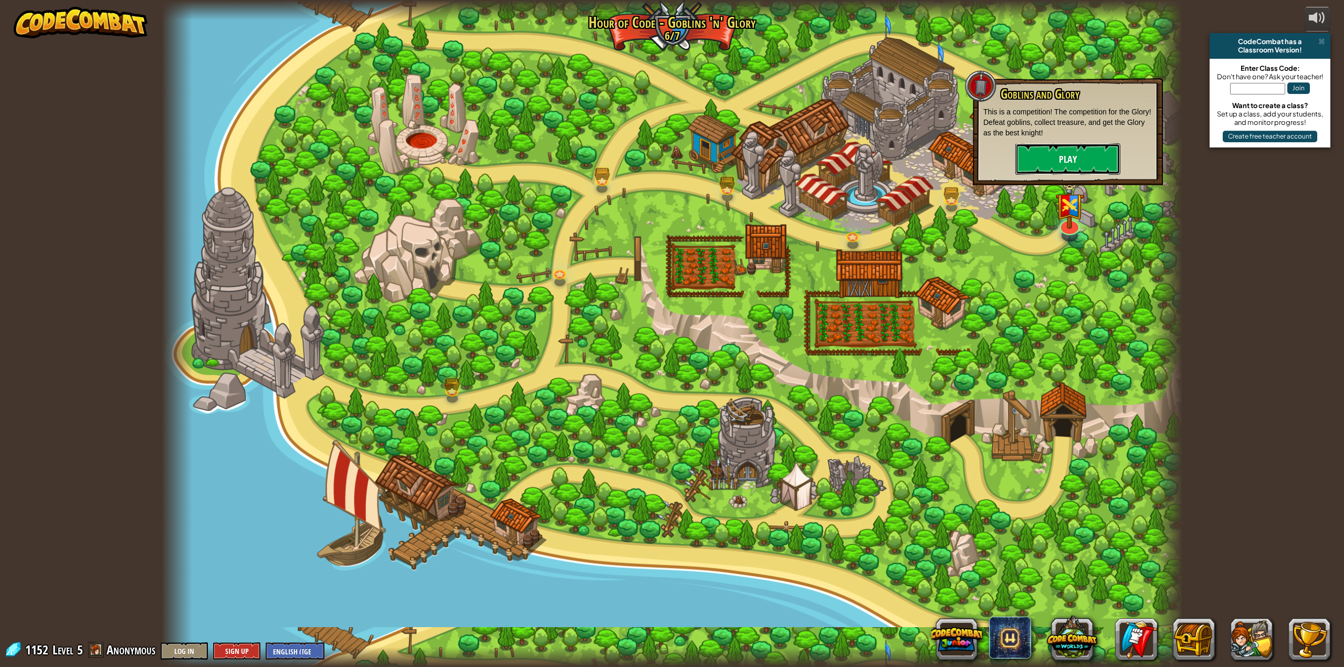
click at [1066, 160] on button "Play" at bounding box center [1067, 158] width 105 height 31
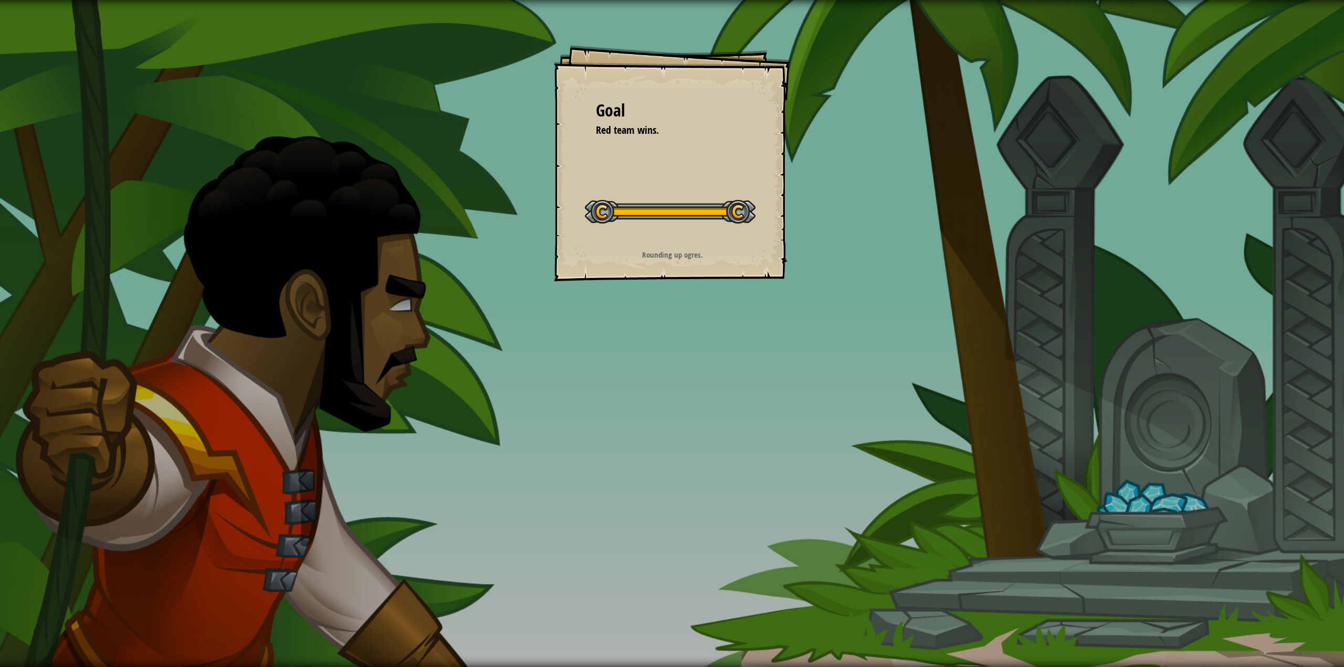
click at [672, 204] on div at bounding box center [670, 212] width 171 height 24
click at [878, 374] on div "Goal Red team wins. Start Level Error loading from server. Try refreshing the p…" at bounding box center [672, 333] width 1344 height 667
click at [657, 398] on div "Goal Red team wins. Start Level Error loading from server. Try refreshing the p…" at bounding box center [672, 333] width 1344 height 667
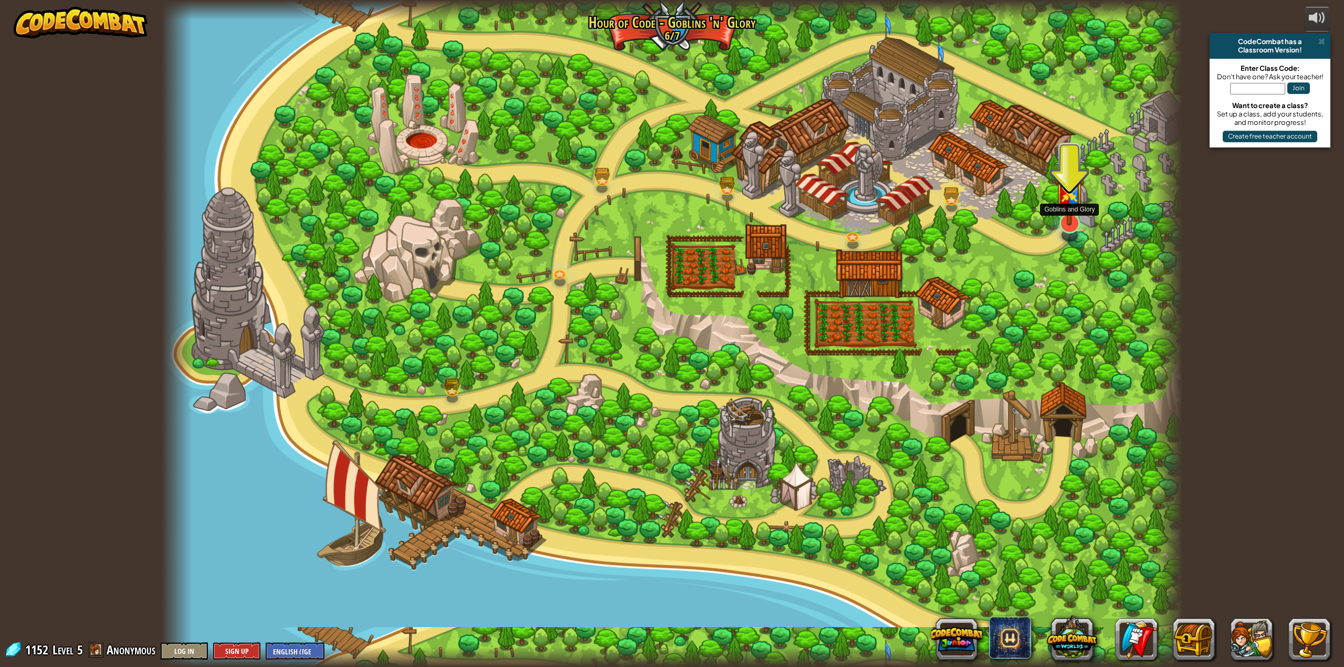
click at [1072, 215] on img at bounding box center [1069, 187] width 29 height 78
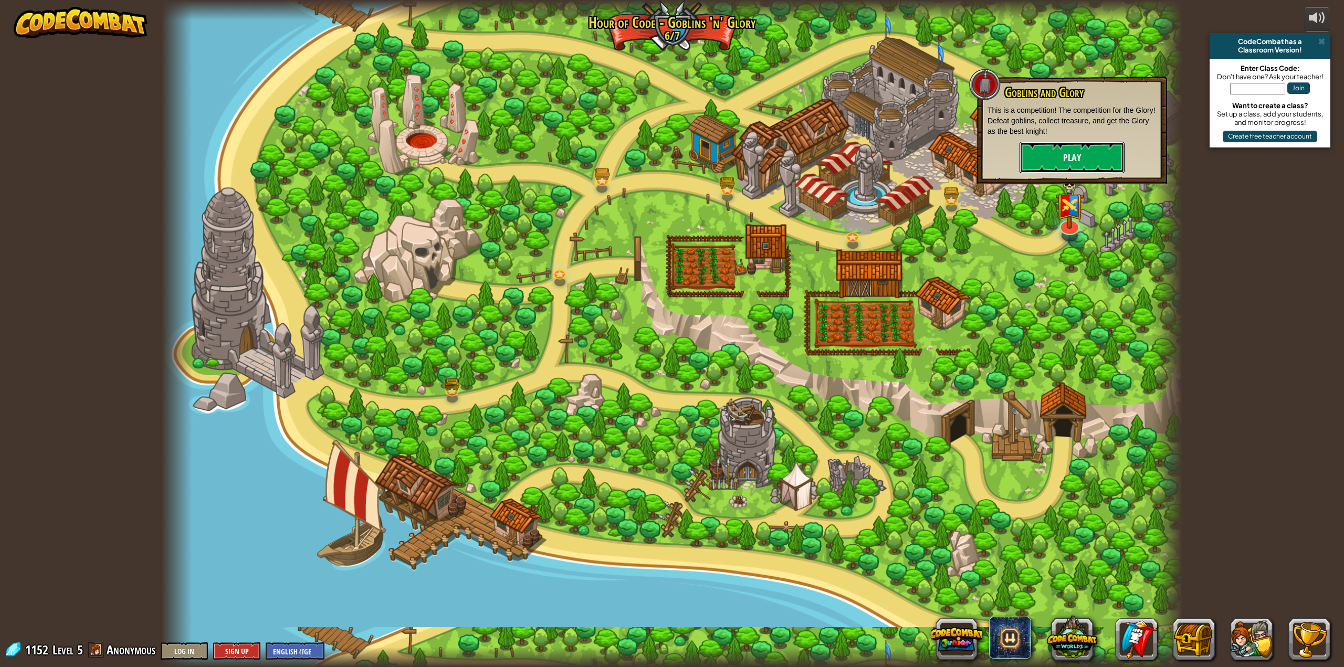
click at [1064, 151] on button "Play" at bounding box center [1071, 157] width 105 height 31
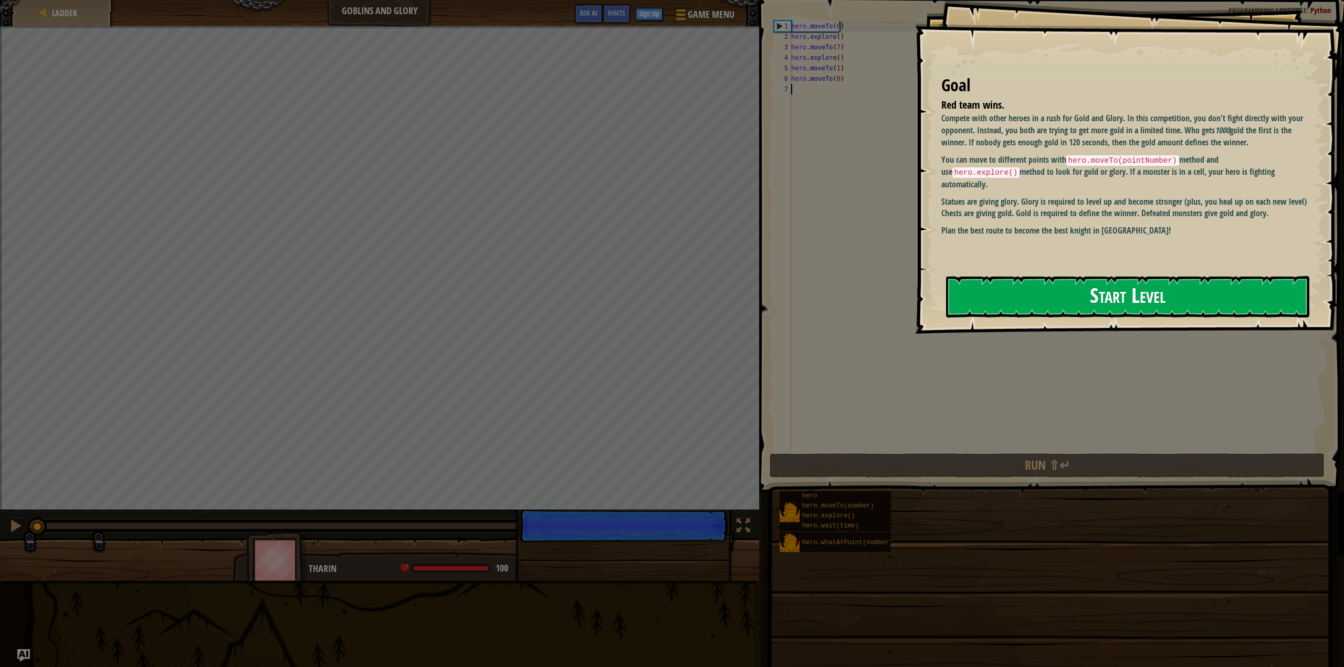
click at [1063, 297] on button "Start Level" at bounding box center [1128, 296] width 364 height 41
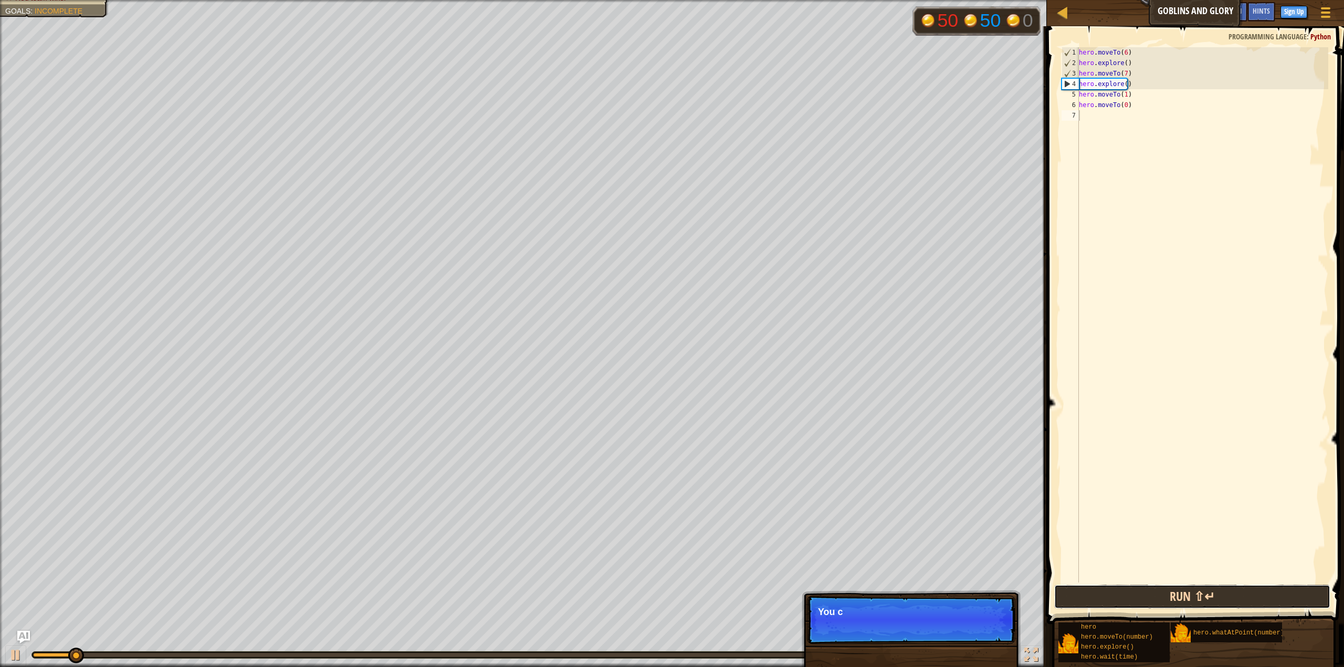
click at [1218, 591] on button "Run ⇧↵" at bounding box center [1192, 597] width 276 height 24
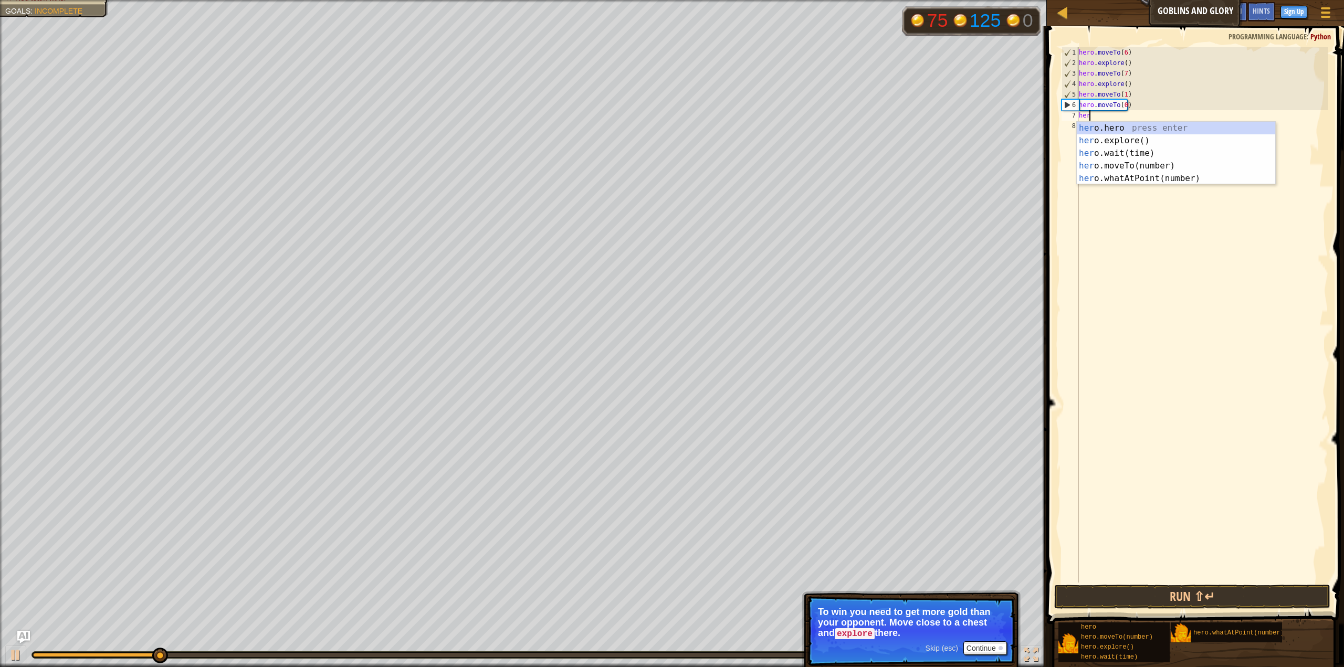
scroll to position [5, 0]
click at [1140, 163] on div "hero .hero press enter hero .explore() press enter hero .wait(time) press enter…" at bounding box center [1176, 166] width 199 height 88
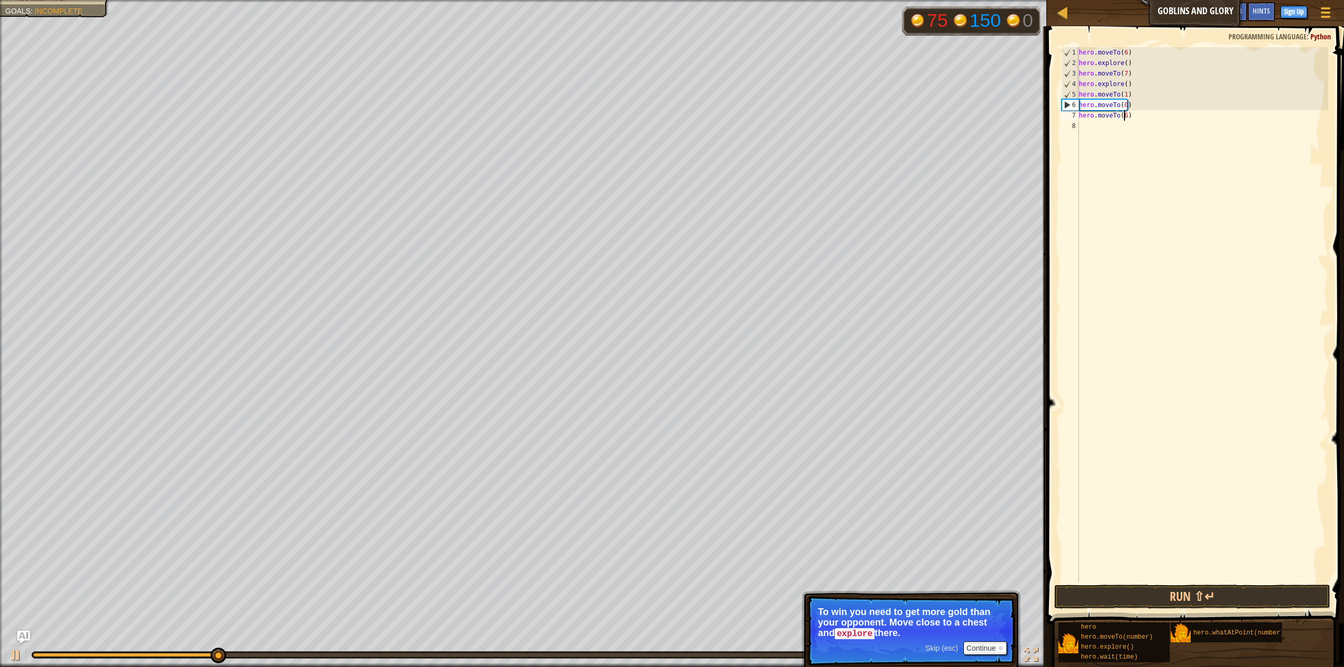
scroll to position [5, 3]
type textarea "hero.moveTo(6)"
click at [1203, 597] on button "Run ⇧↵" at bounding box center [1192, 597] width 276 height 24
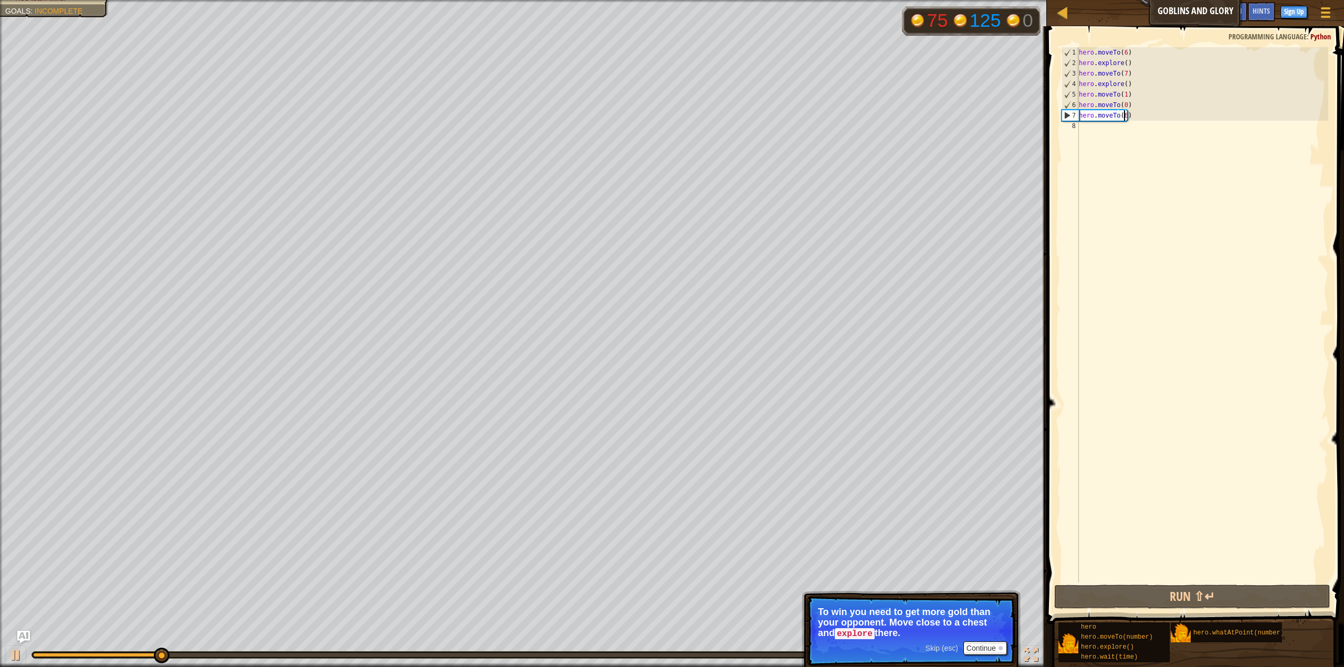
click at [1086, 127] on div "hero . moveTo ( 6 ) hero . explore ( ) hero . moveTo ( 7 ) hero . explore ( ) h…" at bounding box center [1202, 325] width 251 height 556
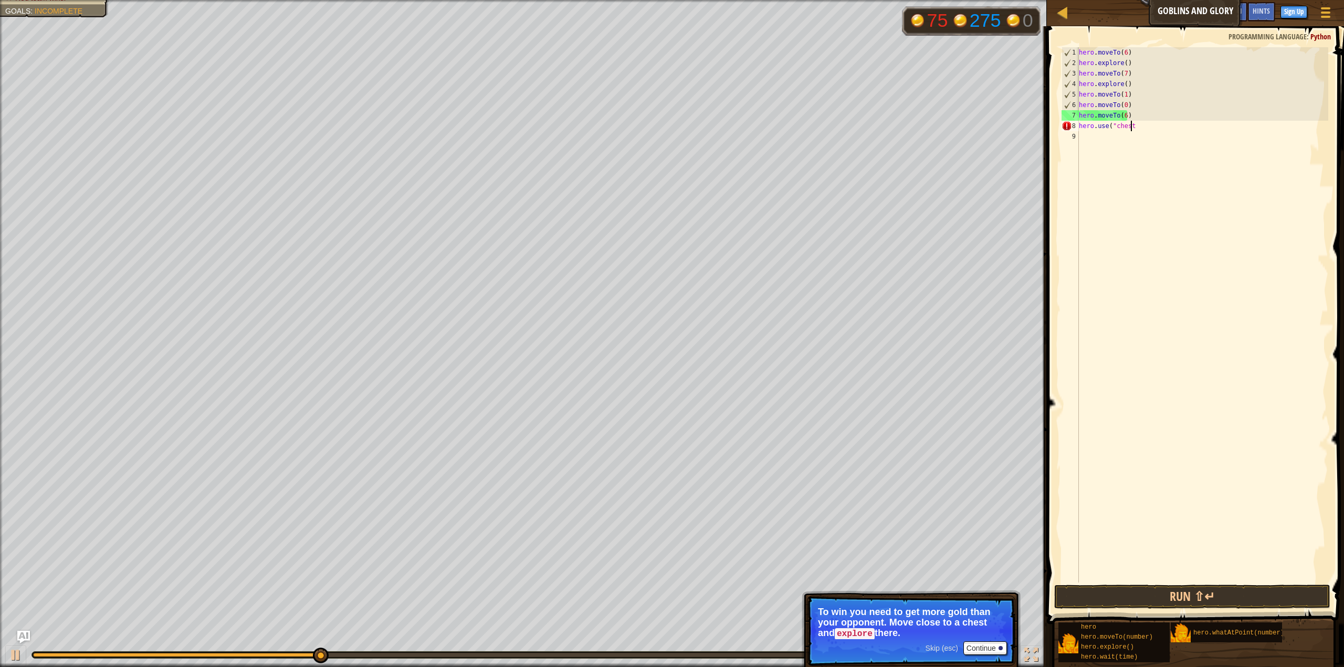
scroll to position [5, 4]
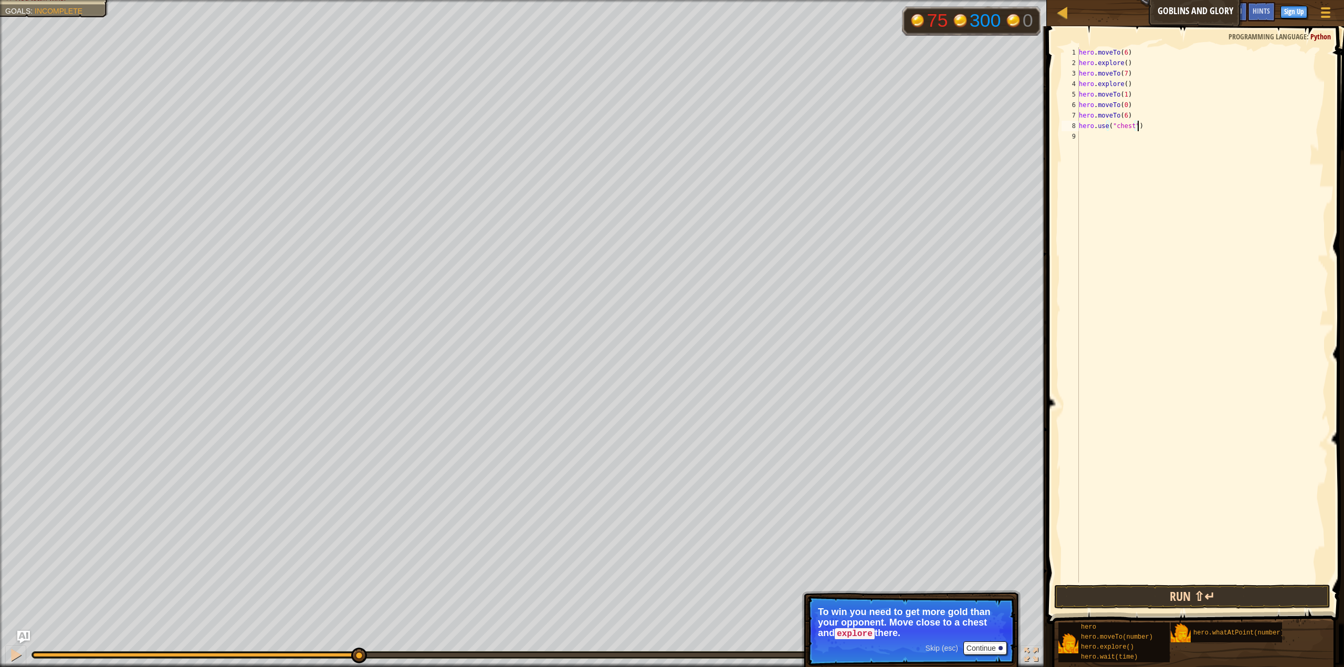
type textarea "hero.use("chest")"
click at [1157, 599] on button "Run ⇧↵" at bounding box center [1192, 597] width 276 height 24
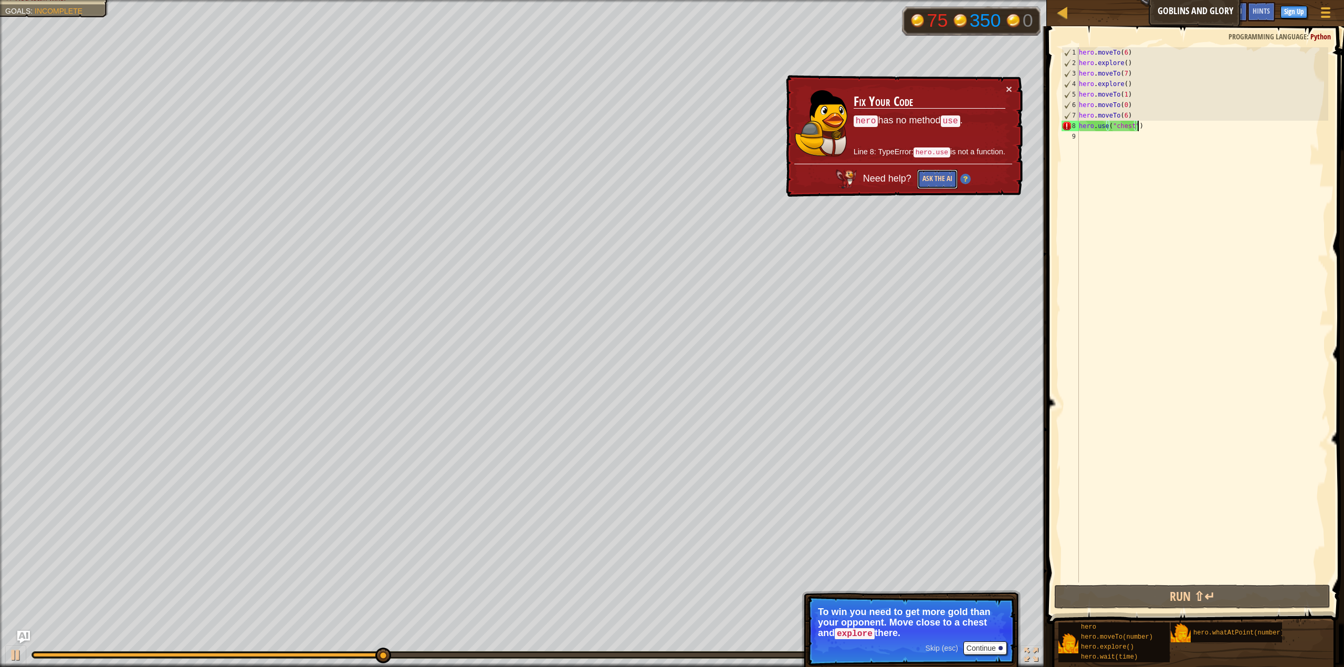
click at [945, 175] on button "Ask the AI" at bounding box center [937, 179] width 40 height 19
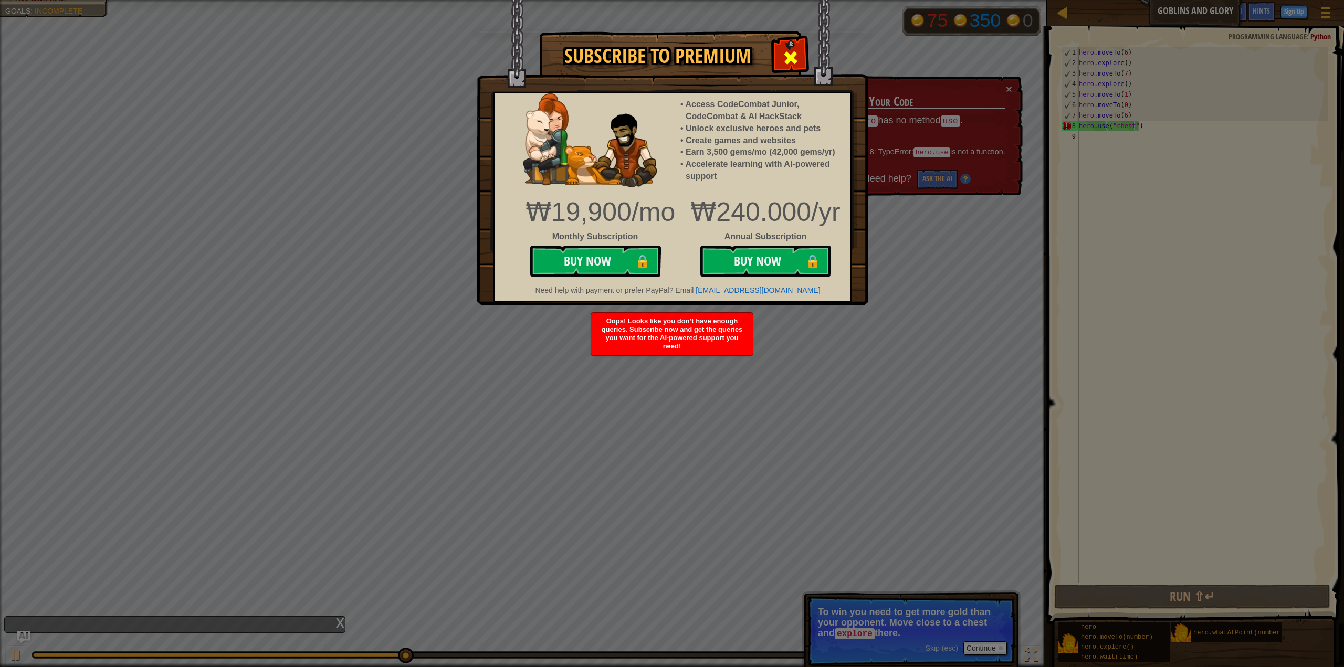
click at [786, 52] on span at bounding box center [790, 57] width 17 height 17
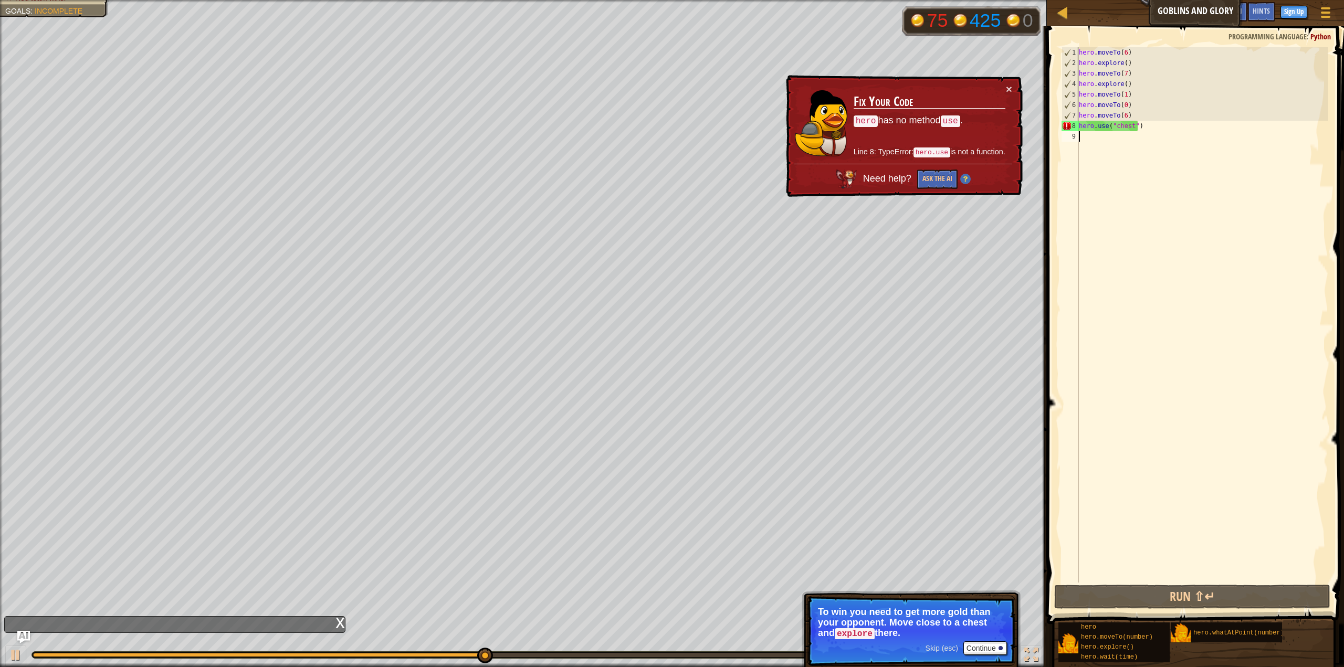
click at [1100, 150] on div "hero . moveTo ( 6 ) hero . explore ( ) hero . moveTo ( 7 ) hero . explore ( ) h…" at bounding box center [1202, 325] width 251 height 556
click at [871, 178] on span "Need help?" at bounding box center [888, 178] width 51 height 10
click at [934, 178] on button "Ask the AI" at bounding box center [937, 179] width 40 height 19
click at [1006, 87] on button "×" at bounding box center [1009, 88] width 6 height 11
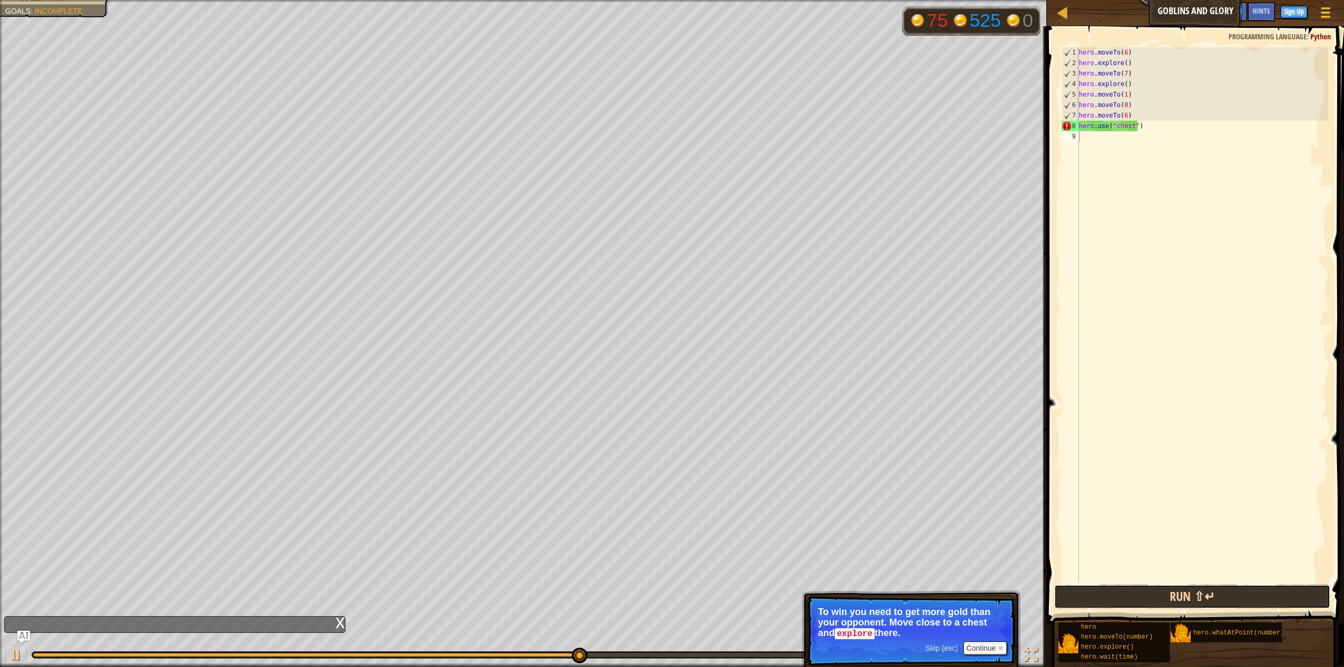
click at [1109, 596] on button "Run ⇧↵" at bounding box center [1192, 597] width 276 height 24
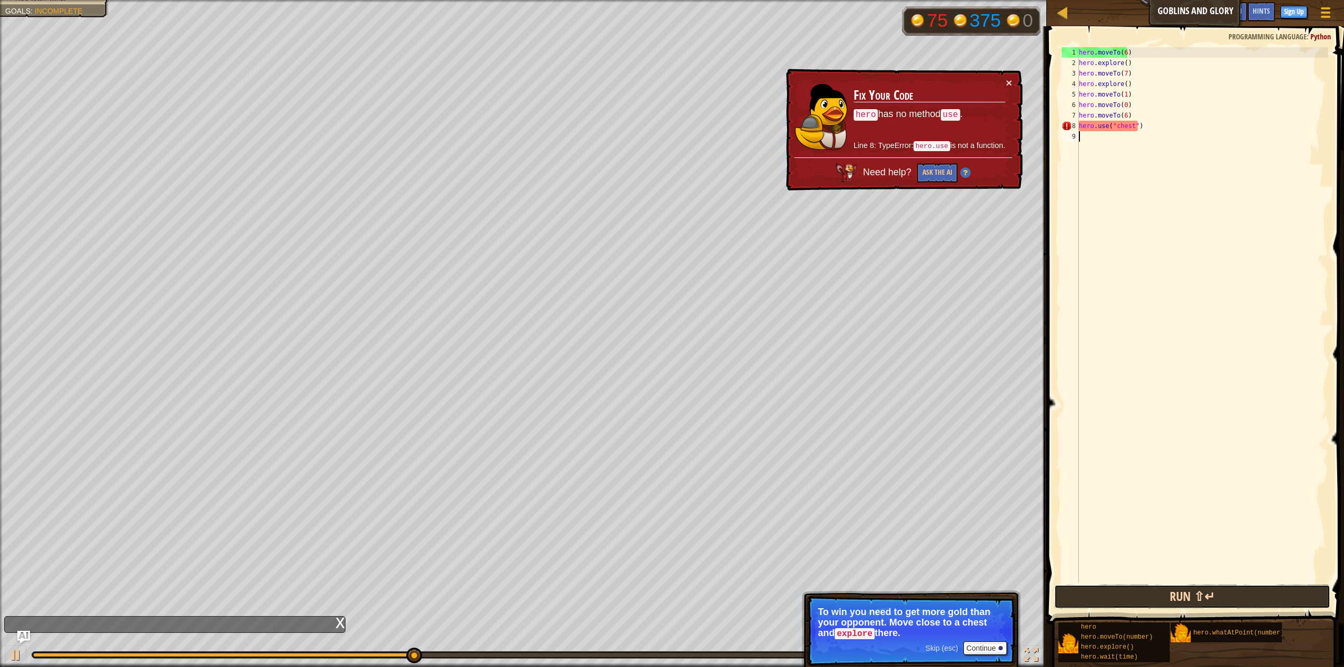
click at [1084, 593] on button "Run ⇧↵" at bounding box center [1192, 597] width 276 height 24
click at [1130, 130] on div "hero . moveTo ( 6 ) hero . explore ( ) hero . moveTo ( 7 ) hero . explore ( ) h…" at bounding box center [1202, 325] width 251 height 556
click at [1140, 127] on div "hero . moveTo ( 6 ) hero . explore ( ) hero . moveTo ( 7 ) hero . explore ( ) h…" at bounding box center [1202, 325] width 251 height 556
click at [1109, 125] on div "hero . moveTo ( 6 ) hero . explore ( ) hero . moveTo ( 7 ) hero . explore ( ) h…" at bounding box center [1202, 325] width 251 height 556
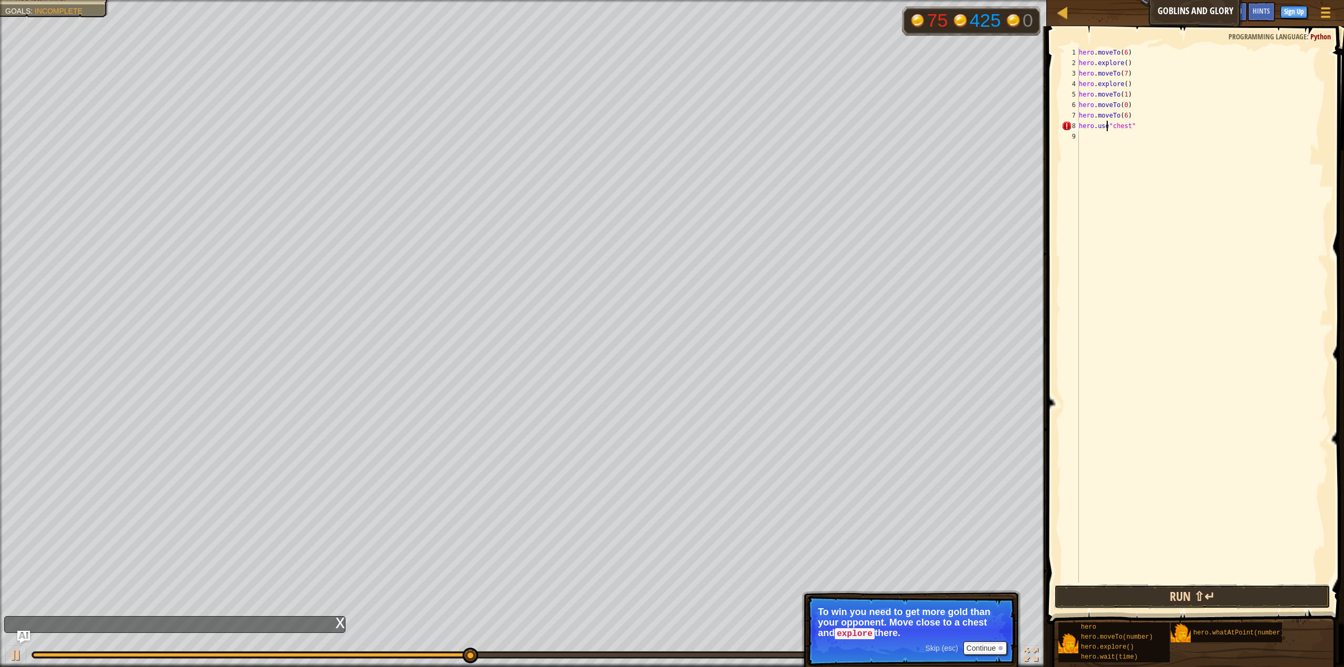
click at [1191, 592] on button "Run ⇧↵" at bounding box center [1192, 597] width 276 height 24
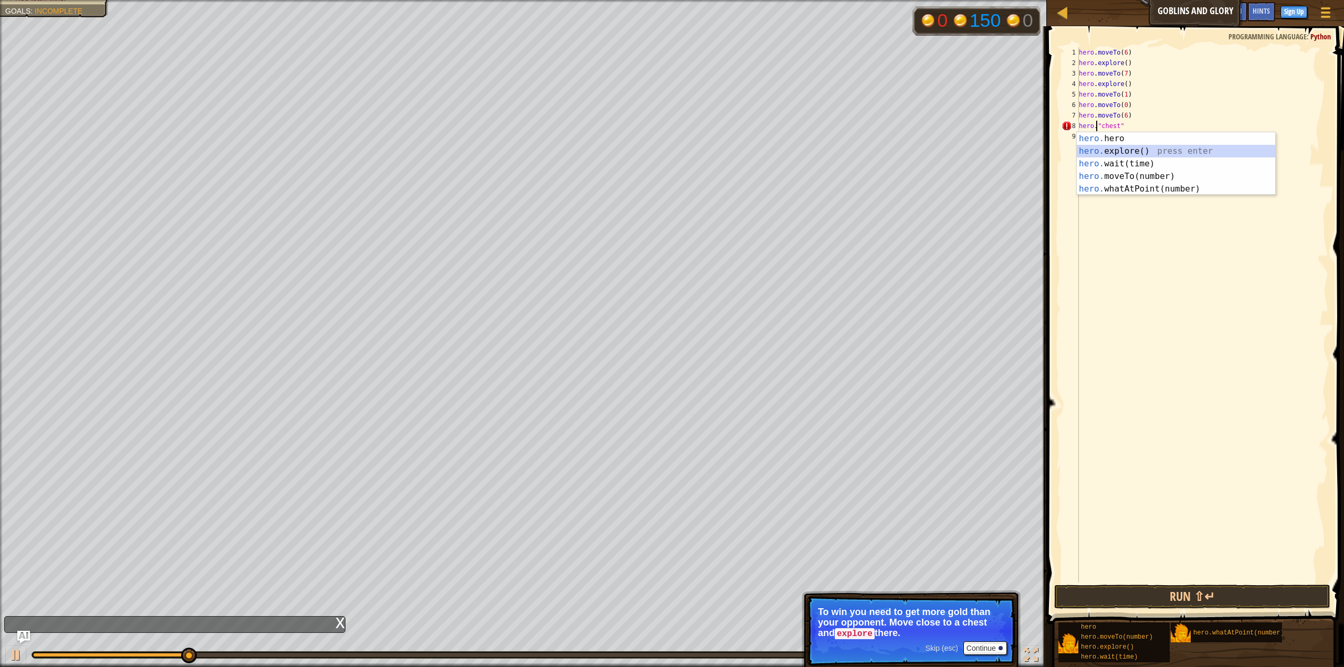
click at [1145, 148] on div "hero. hero press enter hero. explore() press enter hero. wait(time) press enter…" at bounding box center [1176, 176] width 199 height 88
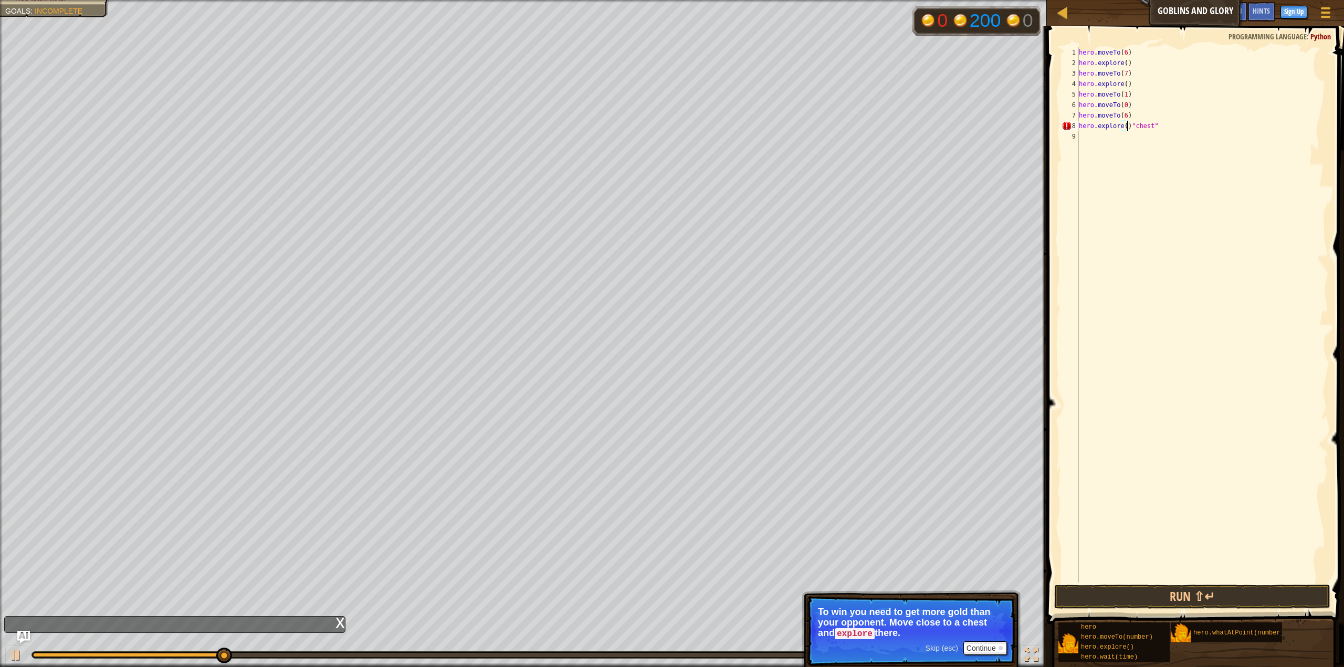
click at [1124, 127] on div "hero . moveTo ( 6 ) hero . explore ( ) hero . moveTo ( 7 ) hero . explore ( ) h…" at bounding box center [1202, 325] width 251 height 556
click at [1127, 128] on div "hero . moveTo ( 6 ) hero . explore ( ) hero . moveTo ( 7 ) hero . explore ( ) h…" at bounding box center [1202, 325] width 251 height 556
click at [1144, 122] on div "hero . moveTo ( 6 ) hero . explore ( ) hero . moveTo ( 7 ) hero . explore ( ) h…" at bounding box center [1202, 325] width 251 height 556
type textarea "hero.explore"
click at [1139, 138] on div "hero.explore () press enter" at bounding box center [1176, 151] width 199 height 38
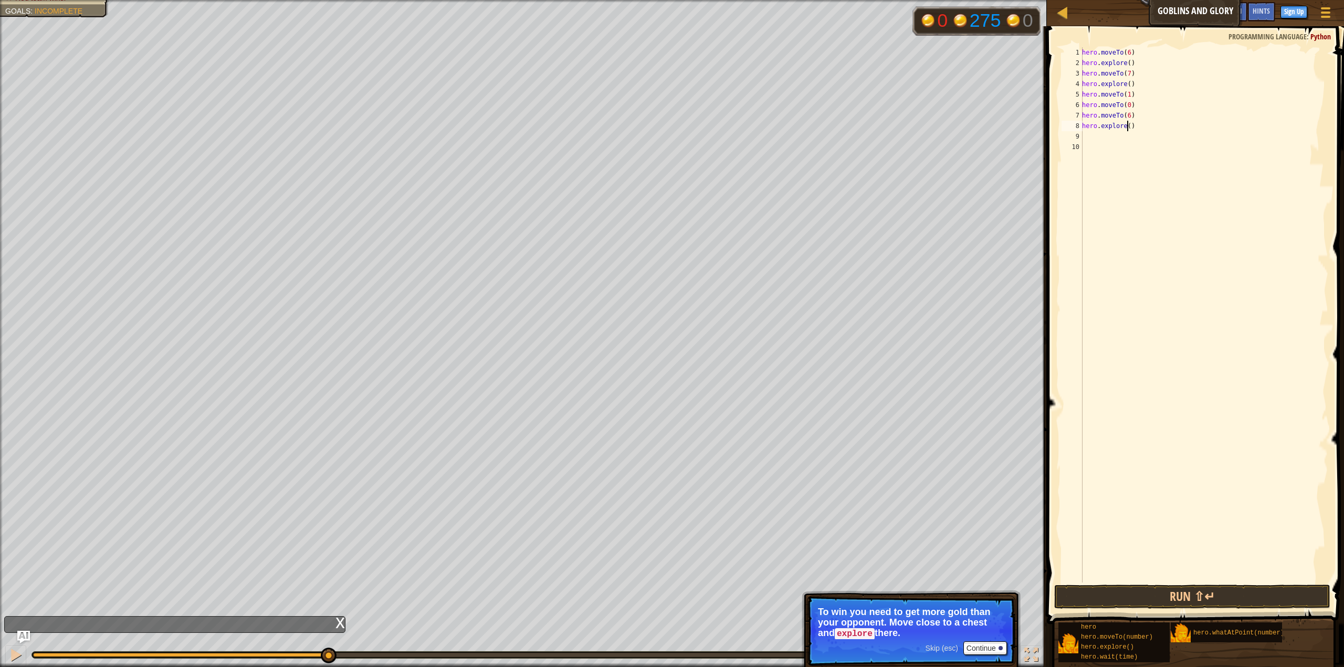
click at [1127, 128] on div "hero . moveTo ( 6 ) hero . explore ( ) hero . moveTo ( 7 ) hero . explore ( ) h…" at bounding box center [1204, 325] width 248 height 556
click at [1254, 598] on button "Run ⇧↵" at bounding box center [1192, 597] width 276 height 24
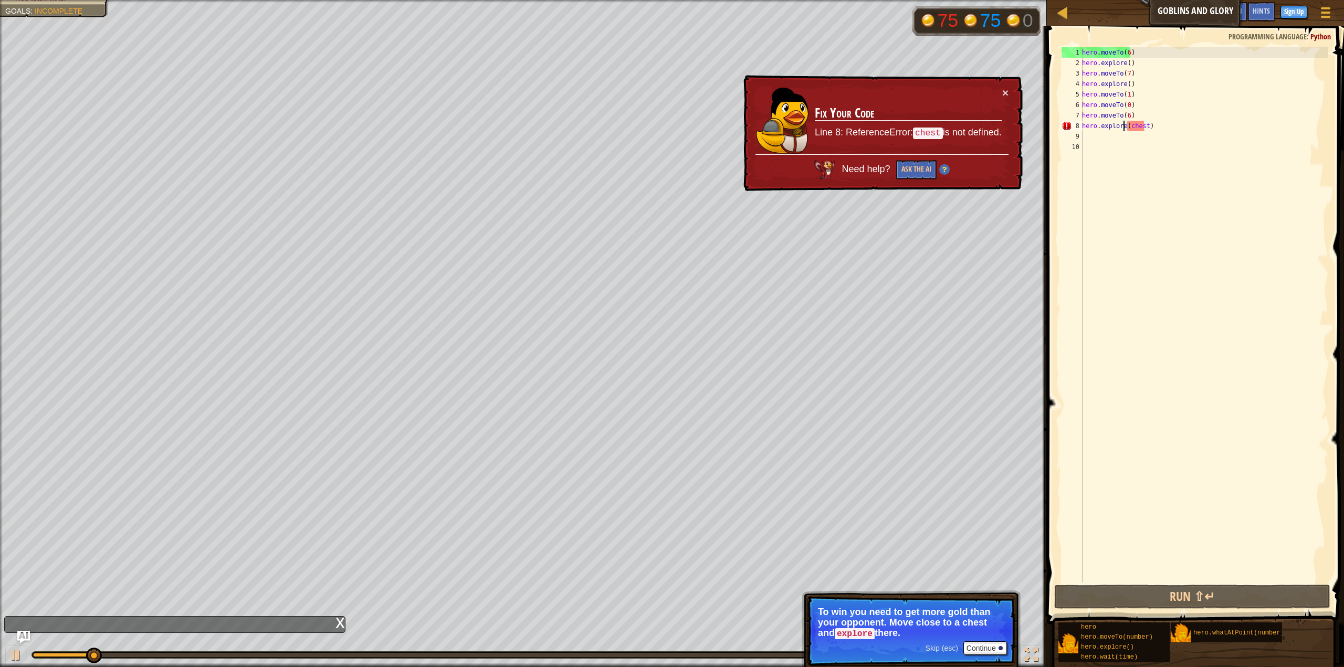
click at [1123, 124] on div "hero . moveTo ( 6 ) hero . explore ( ) hero . moveTo ( 7 ) hero . explore ( ) h…" at bounding box center [1204, 325] width 248 height 556
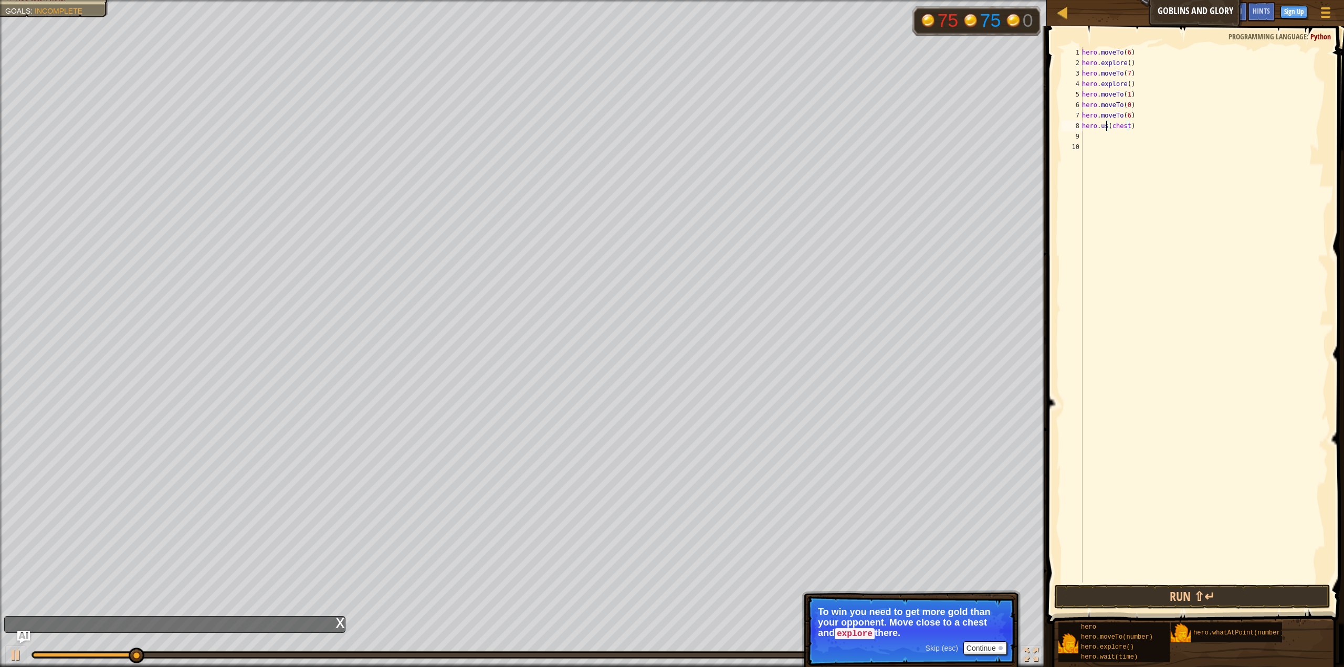
scroll to position [5, 2]
click at [1152, 591] on button "Run ⇧↵" at bounding box center [1192, 597] width 276 height 24
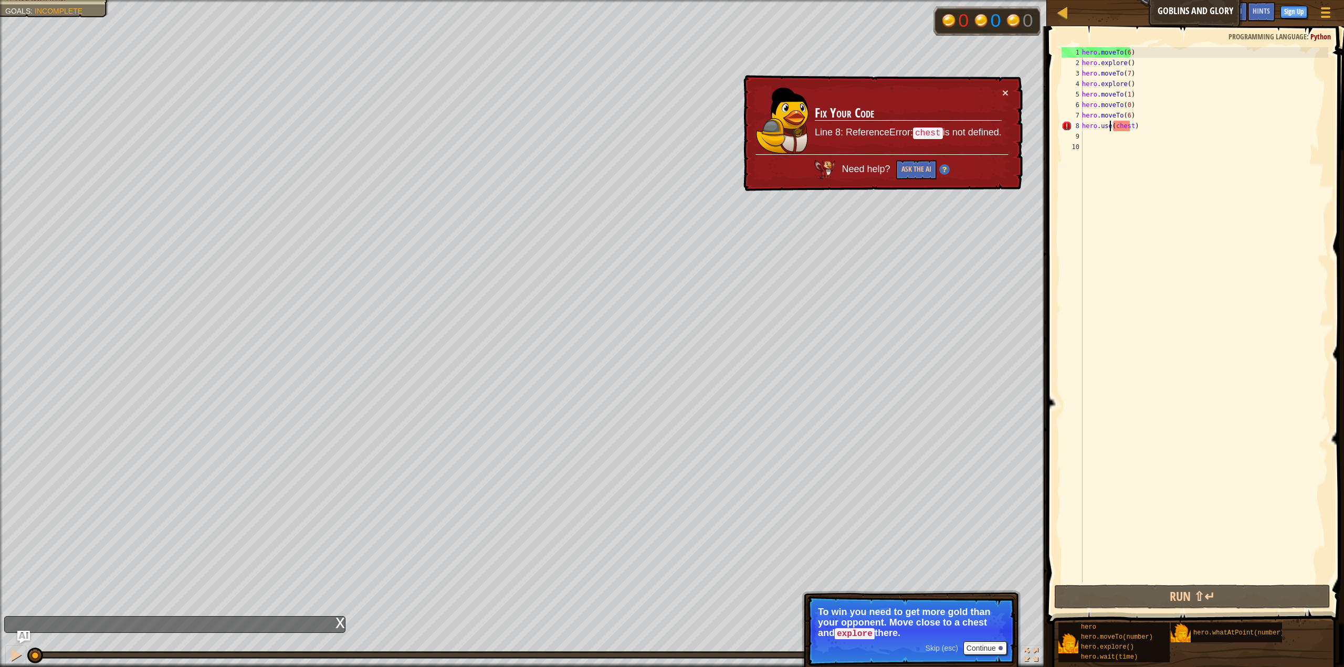
drag, startPoint x: 307, startPoint y: 651, endPoint x: 18, endPoint y: 688, distance: 291.1
click at [18, 10] on html "Ladder Goblins and Glory Game Menu Done Sign Up Hints Ask AI 1 הההההההההההההההה…" at bounding box center [672, 5] width 1344 height 10
click at [1126, 73] on div "hero . moveTo ( 6 ) hero . explore ( ) hero . moveTo ( 7 ) hero . explore ( ) h…" at bounding box center [1204, 325] width 248 height 556
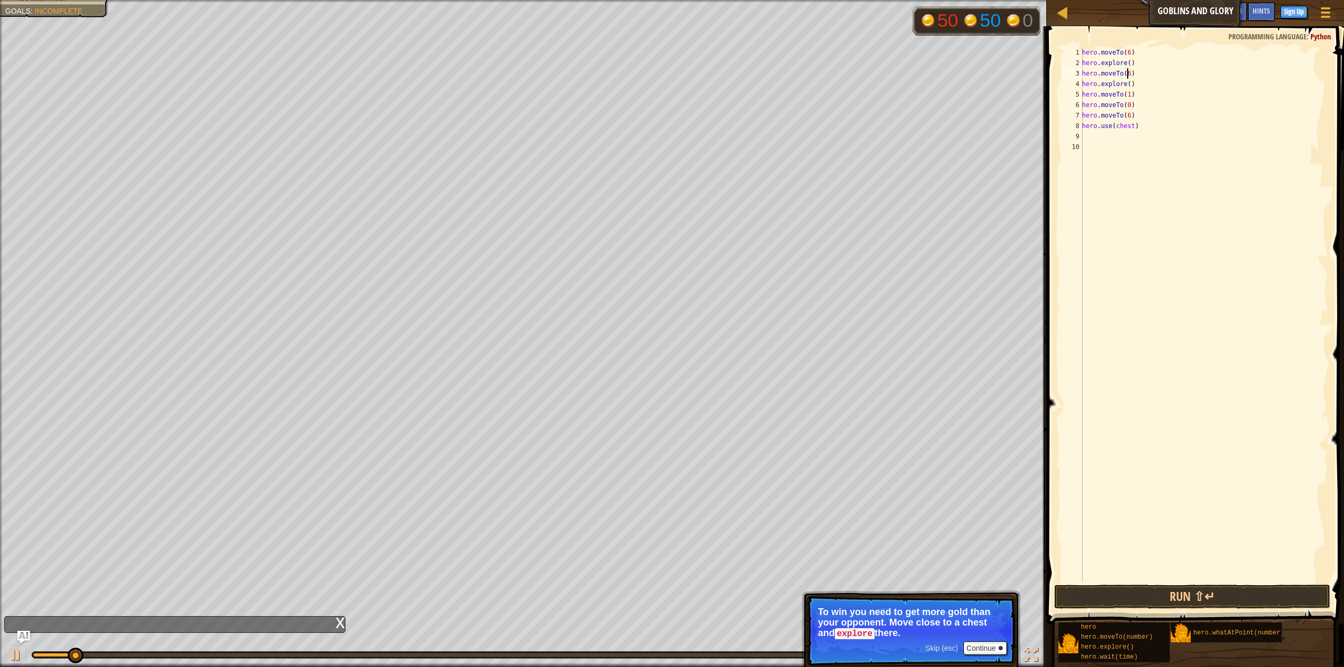
scroll to position [5, 3]
click at [1158, 122] on div "hero . moveTo ( 6 ) hero . explore ( ) hero . moveTo ( 6 ) hero . explore ( ) h…" at bounding box center [1204, 325] width 248 height 556
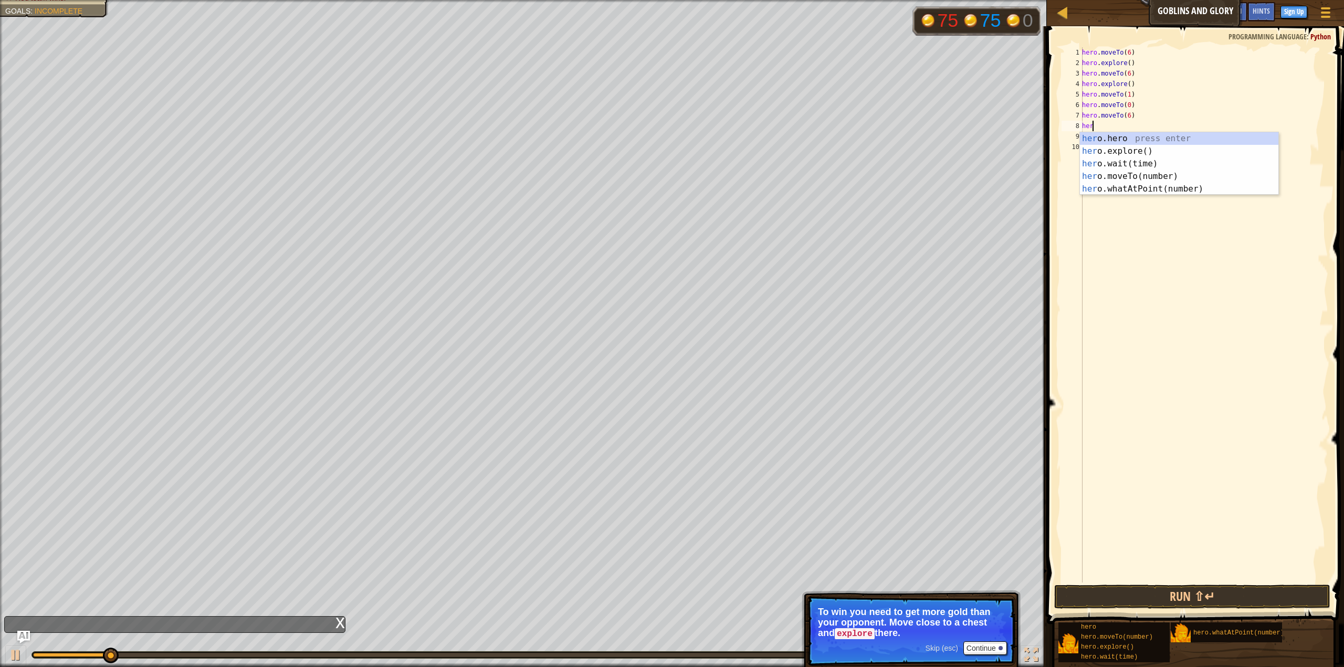
scroll to position [5, 0]
type textarea "h"
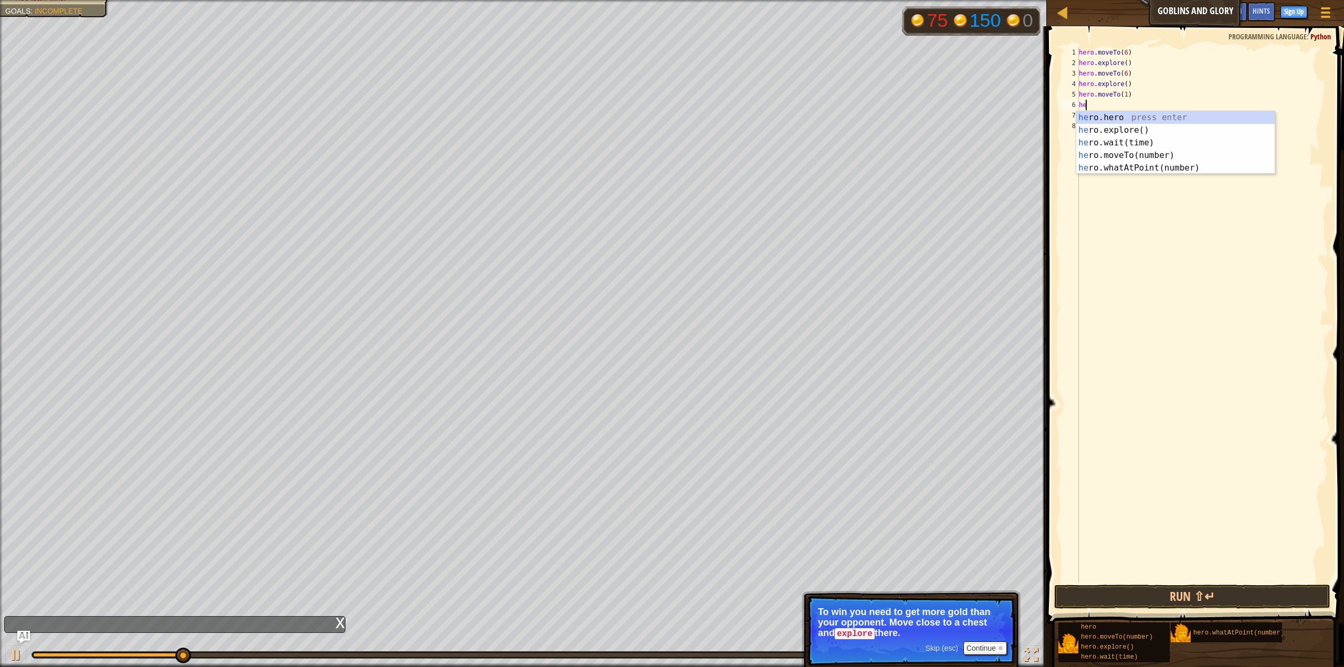
type textarea "h"
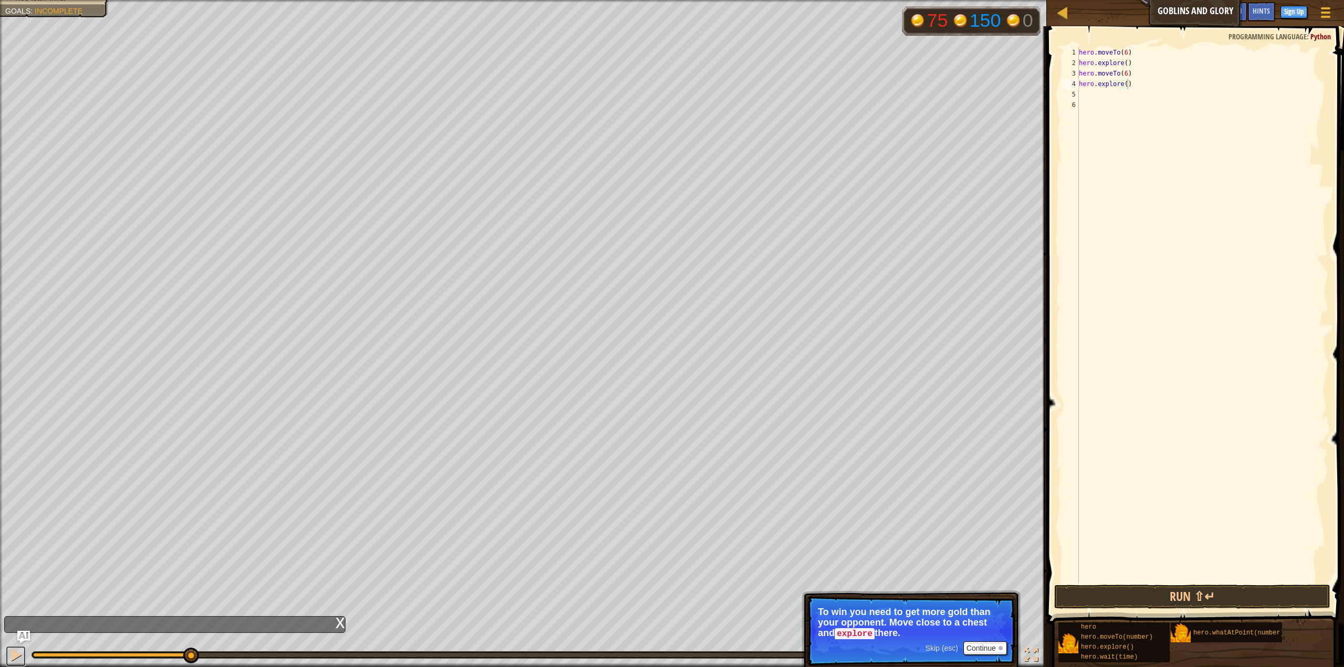
drag, startPoint x: 7, startPoint y: 661, endPoint x: 97, endPoint y: 637, distance: 93.5
click at [13, 660] on button at bounding box center [15, 657] width 21 height 22
drag, startPoint x: 189, startPoint y: 652, endPoint x: 161, endPoint y: 643, distance: 29.9
click at [122, 658] on div at bounding box center [497, 655] width 930 height 6
click at [1088, 585] on button "Run ⇧↵" at bounding box center [1192, 597] width 276 height 24
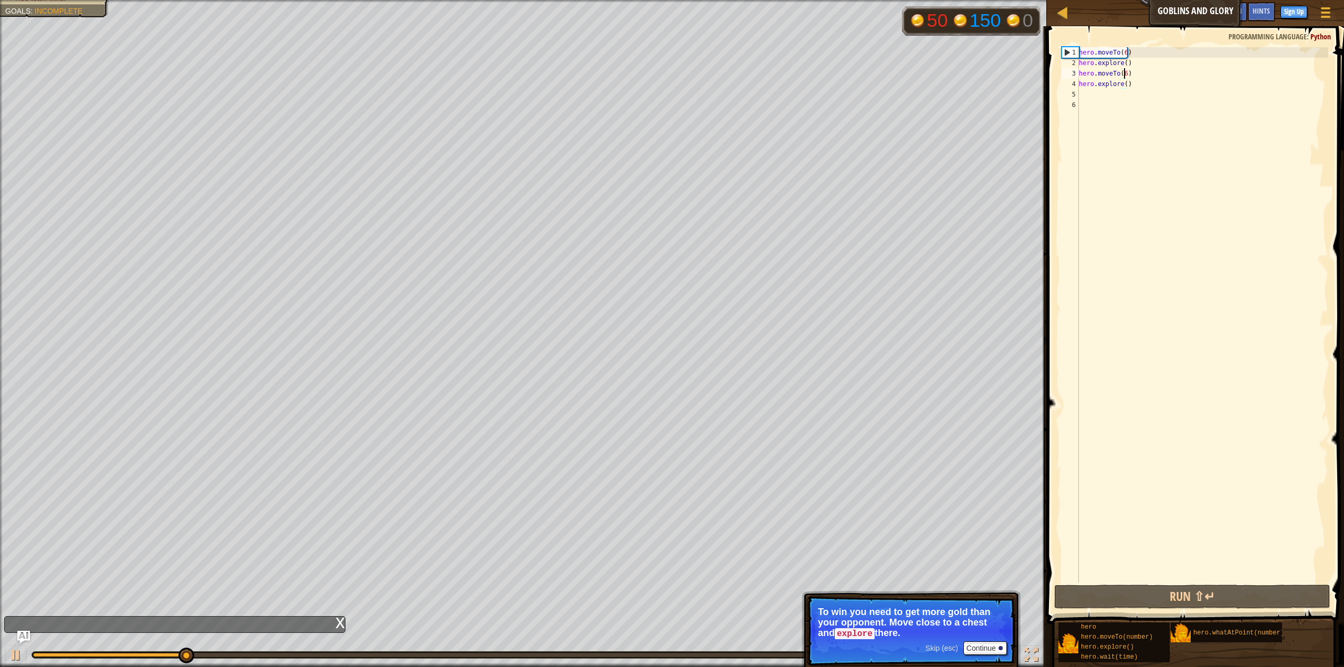
click at [1124, 75] on div "hero . moveTo ( 6 ) hero . explore ( ) hero . moveTo ( 6 ) hero . explore ( )" at bounding box center [1203, 325] width 252 height 556
click at [1121, 87] on div "hero . moveTo ( 6 ) hero . explore ( ) hero . moveTo ( 12 ) hero . explore ( )" at bounding box center [1203, 325] width 252 height 556
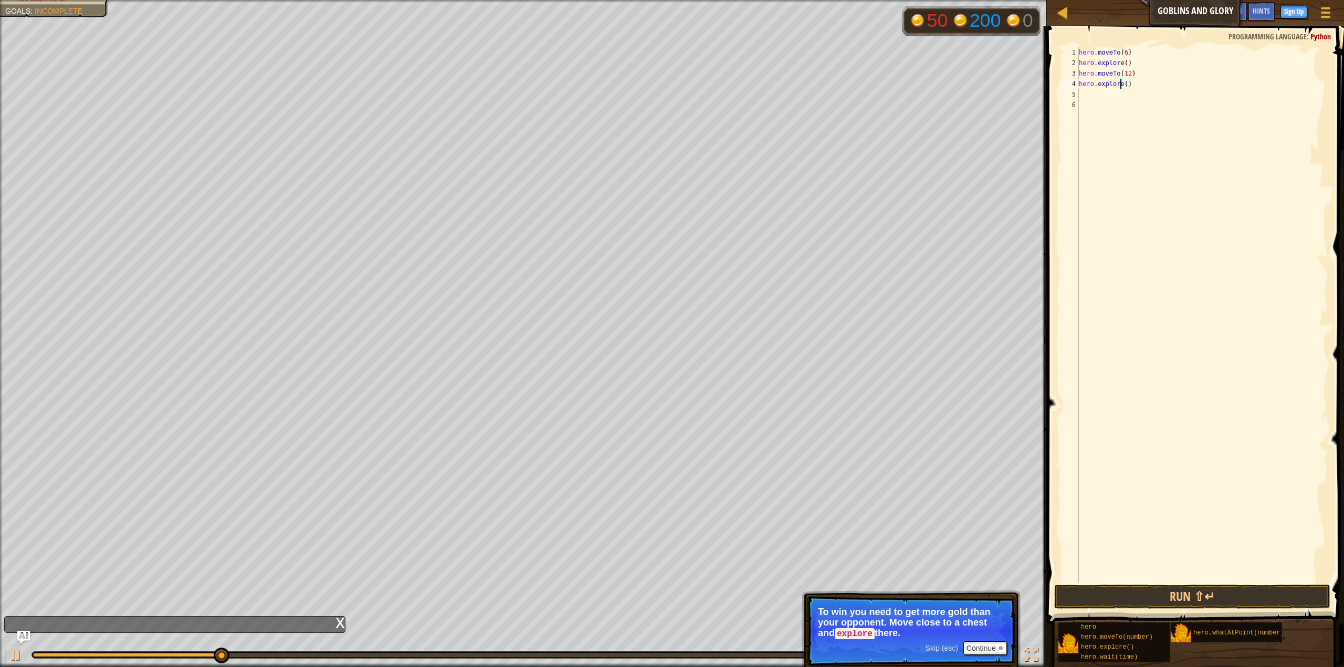
click at [1124, 86] on div "hero . moveTo ( 6 ) hero . explore ( ) hero . moveTo ( 12 ) hero . explore ( )" at bounding box center [1203, 325] width 252 height 556
click at [1232, 588] on button "Run ⇧↵" at bounding box center [1192, 597] width 276 height 24
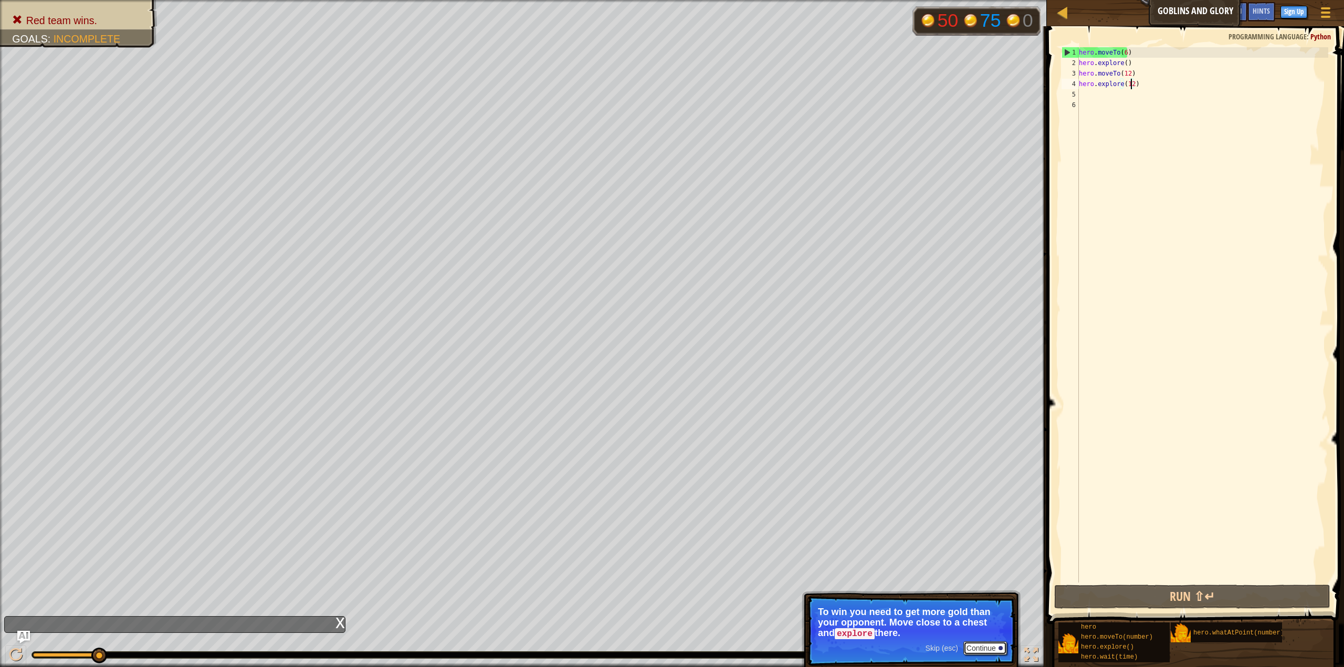
click at [979, 645] on button "Continue" at bounding box center [985, 648] width 44 height 14
click at [971, 645] on button "Continue" at bounding box center [985, 648] width 44 height 14
click at [984, 650] on button "Continue" at bounding box center [985, 647] width 44 height 14
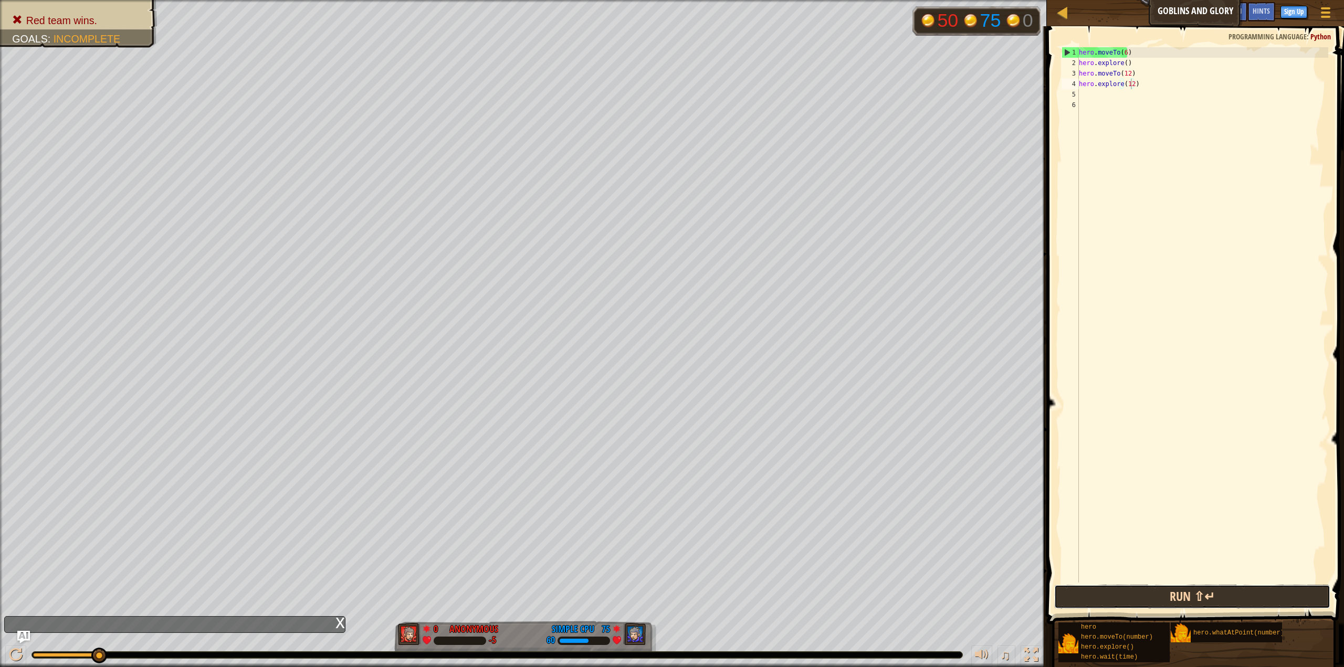
click at [1164, 603] on button "Run ⇧↵" at bounding box center [1192, 597] width 276 height 24
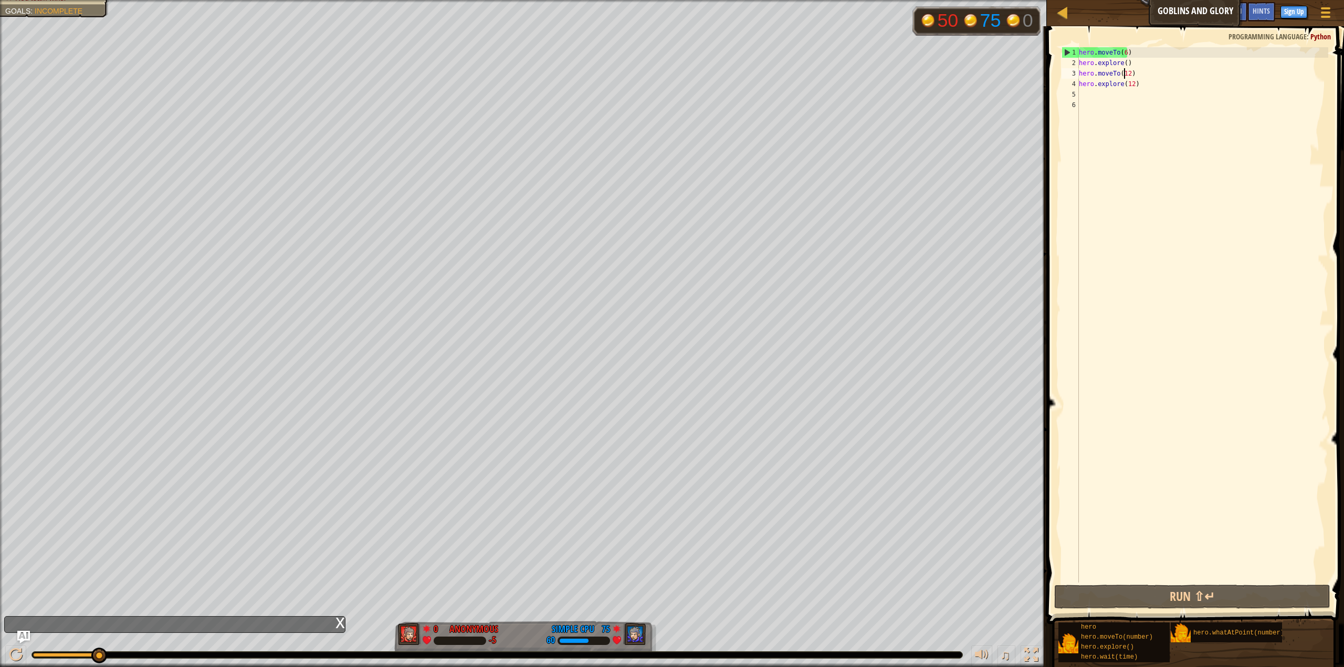
click at [1125, 76] on div "hero . moveTo ( 6 ) hero . explore ( ) hero . moveTo ( 12 ) hero . explore ( 12…" at bounding box center [1203, 325] width 252 height 556
click at [1127, 75] on div "hero . moveTo ( 6 ) hero . explore ( ) hero . moveTo ( 12 ) hero . explore ( 12…" at bounding box center [1203, 325] width 252 height 556
drag, startPoint x: 1130, startPoint y: 83, endPoint x: 1133, endPoint y: 93, distance: 10.0
click at [1130, 83] on div "hero . moveTo ( 6 ) hero . explore ( ) hero . moveTo ( 7 ) hero . explore ( 12 )" at bounding box center [1203, 325] width 252 height 556
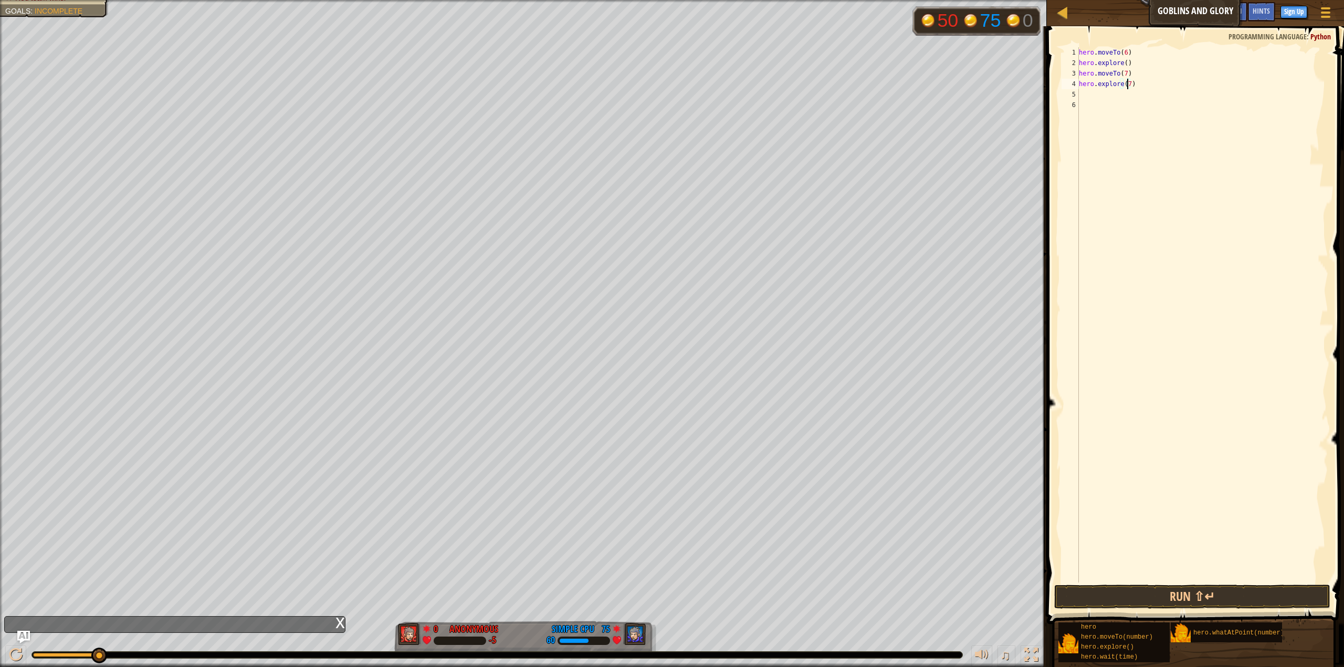
scroll to position [5, 4]
type textarea "hero.explore(7)"
click at [1224, 592] on button "Run ⇧↵" at bounding box center [1192, 597] width 276 height 24
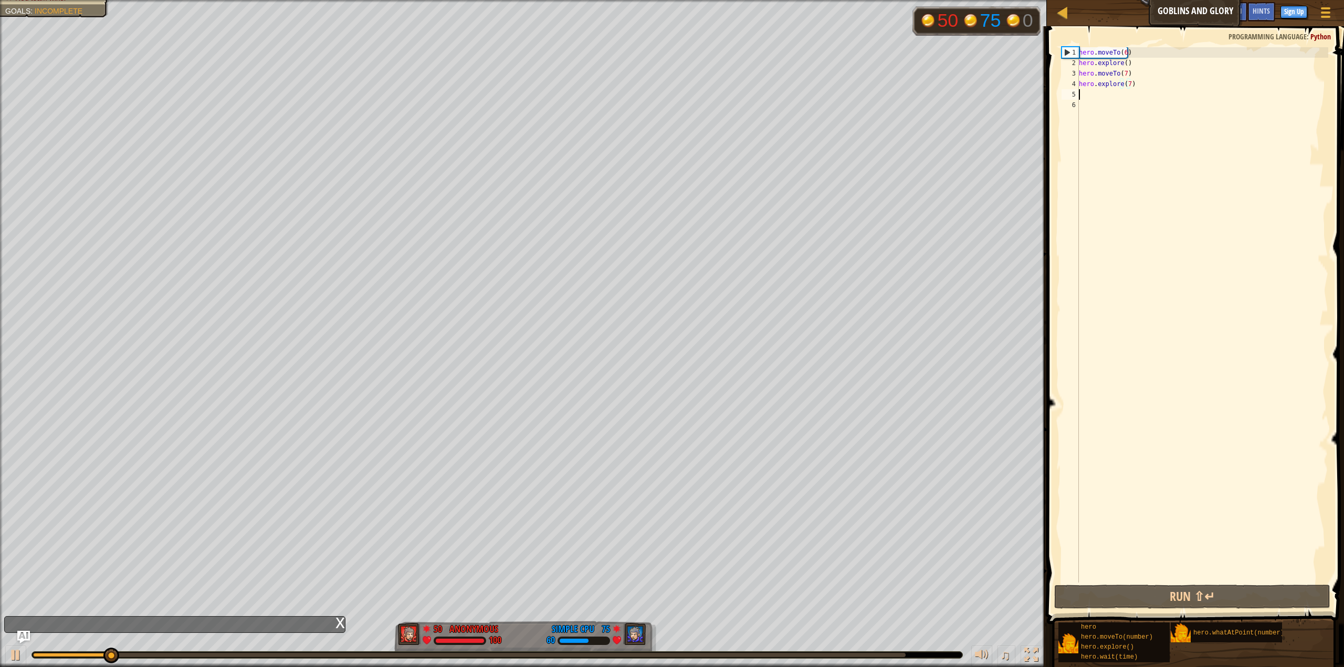
click at [1089, 94] on div "hero . moveTo ( 6 ) hero . explore ( ) hero . moveTo ( 7 ) hero . explore ( 7 )" at bounding box center [1203, 325] width 252 height 556
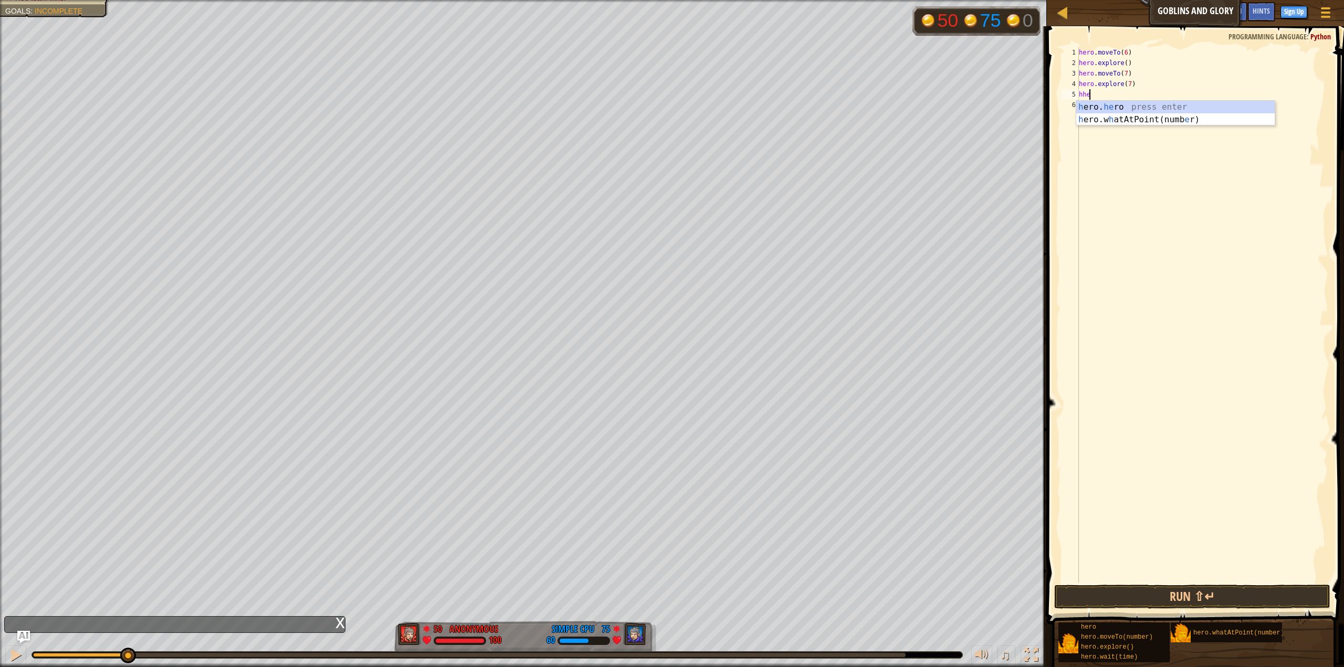
scroll to position [5, 0]
click at [1131, 140] on div "h ero.hero press enter h ero.explore() press enter h ero.wait(time) press enter…" at bounding box center [1175, 145] width 199 height 88
type textarea "hero.moveTo(8)"
click at [1095, 101] on div "hero . moveTo ( 6 ) hero . explore ( ) hero . moveTo ( 7 ) hero . explore ( 7 )…" at bounding box center [1203, 325] width 252 height 556
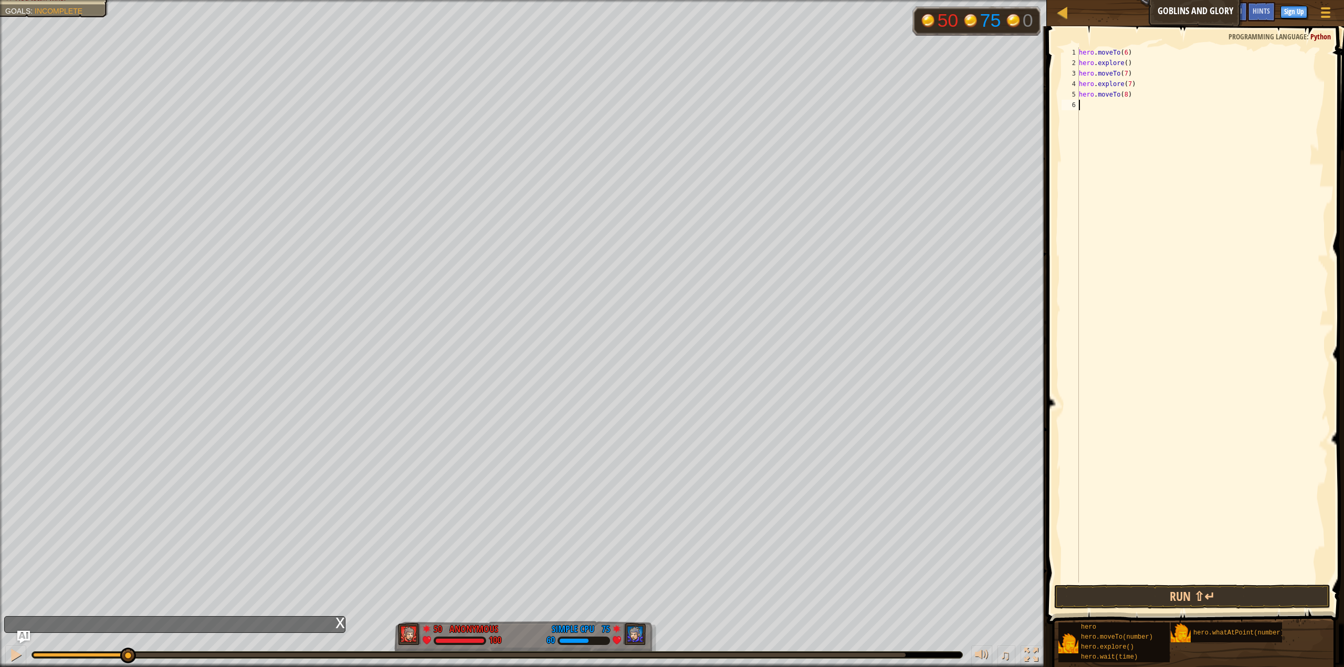
scroll to position [5, 0]
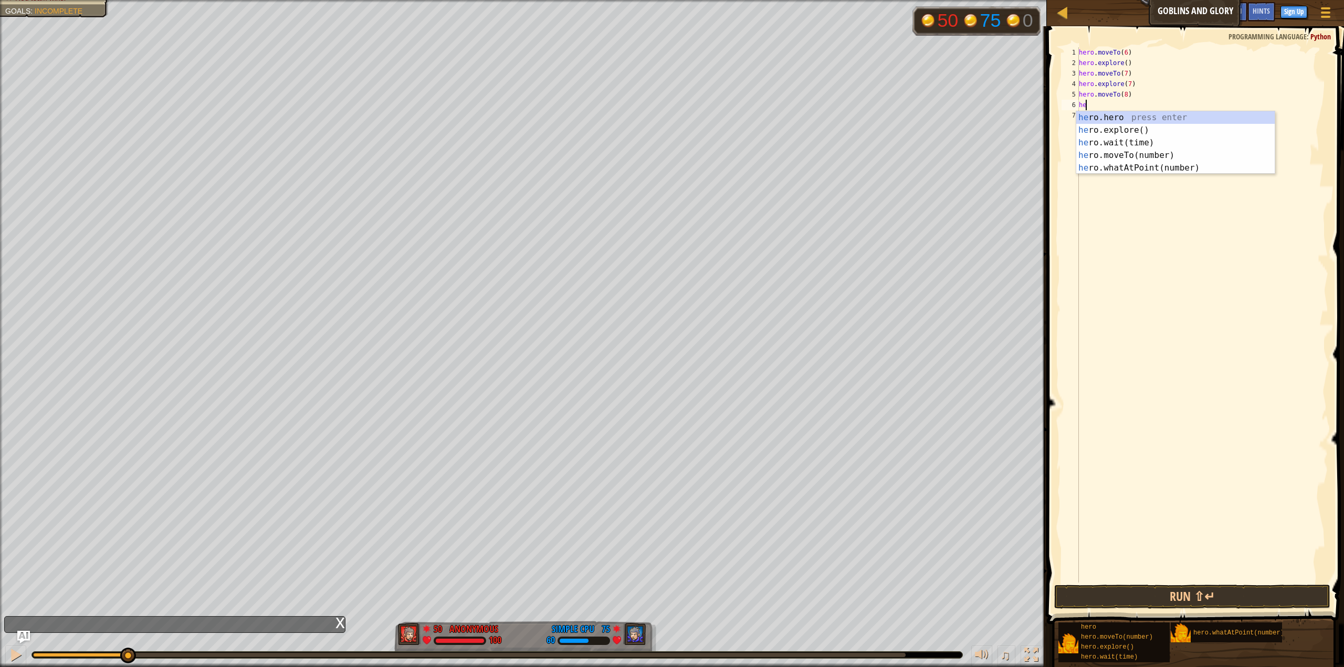
type textarea "her"
click at [1135, 129] on div "her o.hero press enter her o.explore() press enter her o.wait(time) press enter…" at bounding box center [1175, 155] width 199 height 88
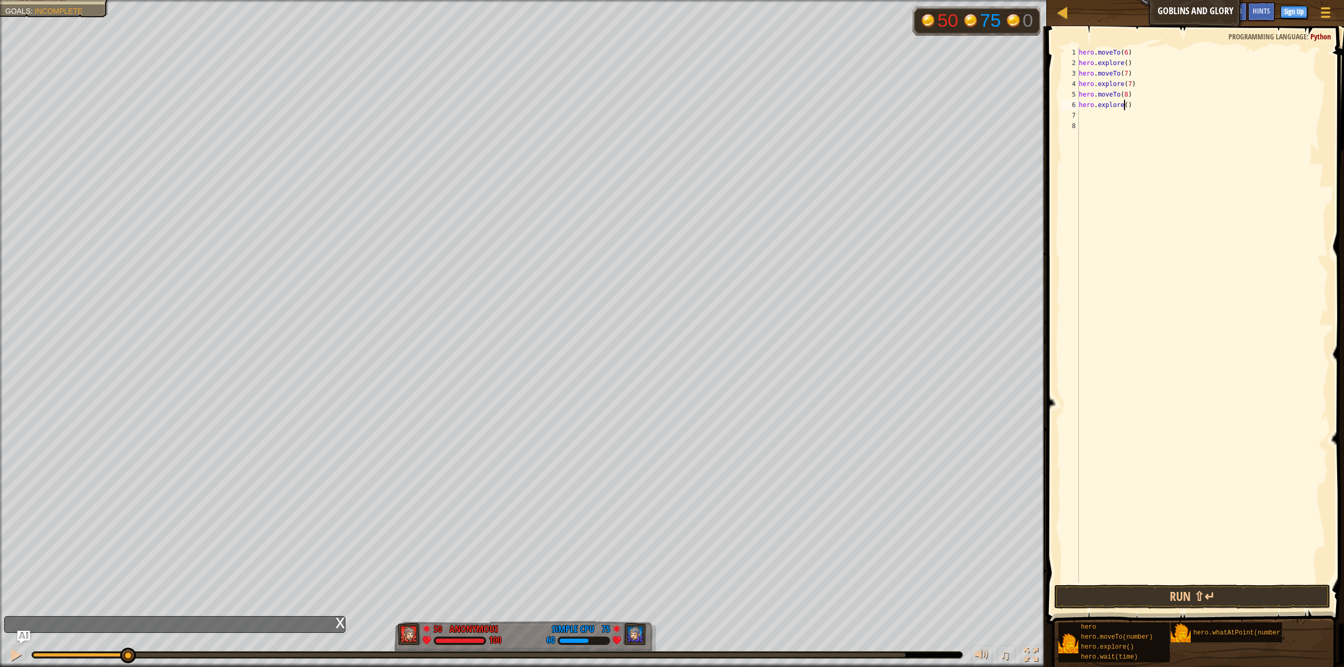
click at [1122, 102] on div "hero . moveTo ( 6 ) hero . explore ( ) hero . moveTo ( 7 ) hero . explore ( 7 )…" at bounding box center [1203, 325] width 252 height 556
click at [1243, 590] on button "Run ⇧↵" at bounding box center [1192, 597] width 276 height 24
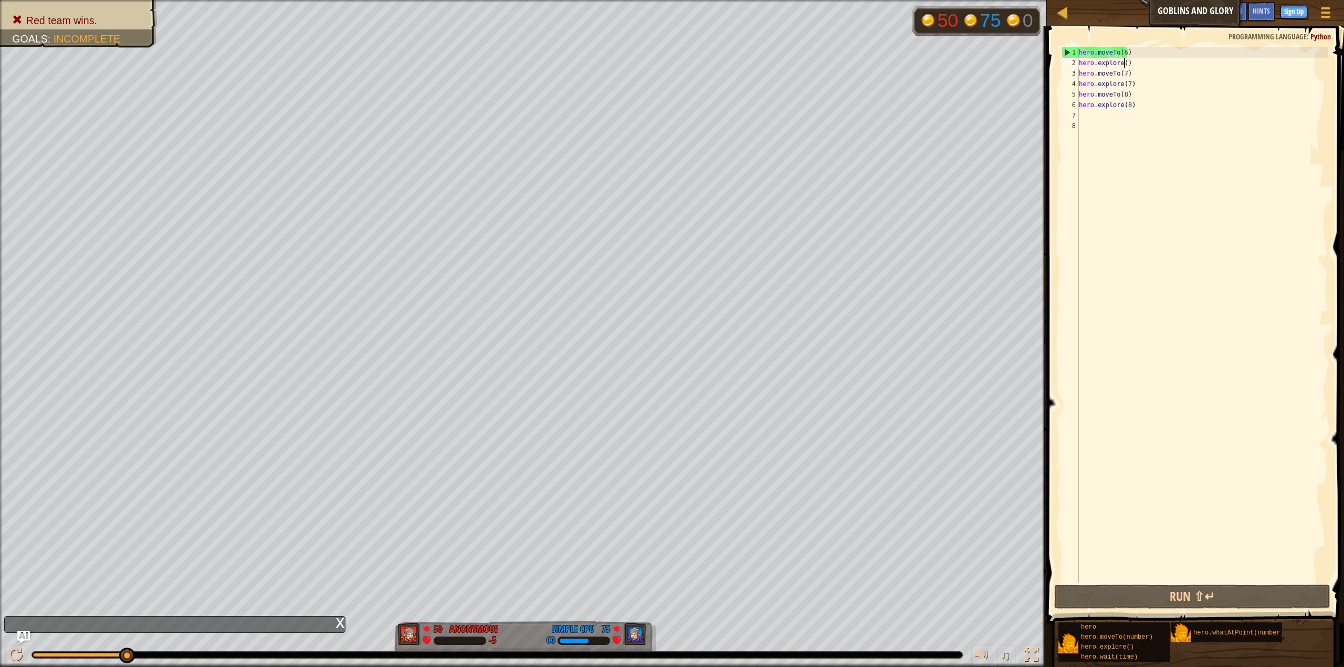
click at [1122, 64] on div "hero . moveTo ( 6 ) hero . explore ( ) hero . moveTo ( 7 ) hero . explore ( 7 )…" at bounding box center [1203, 325] width 252 height 556
type textarea "hero.explore(6)"
click at [1258, 593] on button "Run ⇧↵" at bounding box center [1192, 597] width 276 height 24
click at [1118, 600] on button "Run ⇧↵" at bounding box center [1192, 597] width 276 height 24
